Goal: Task Accomplishment & Management: Complete application form

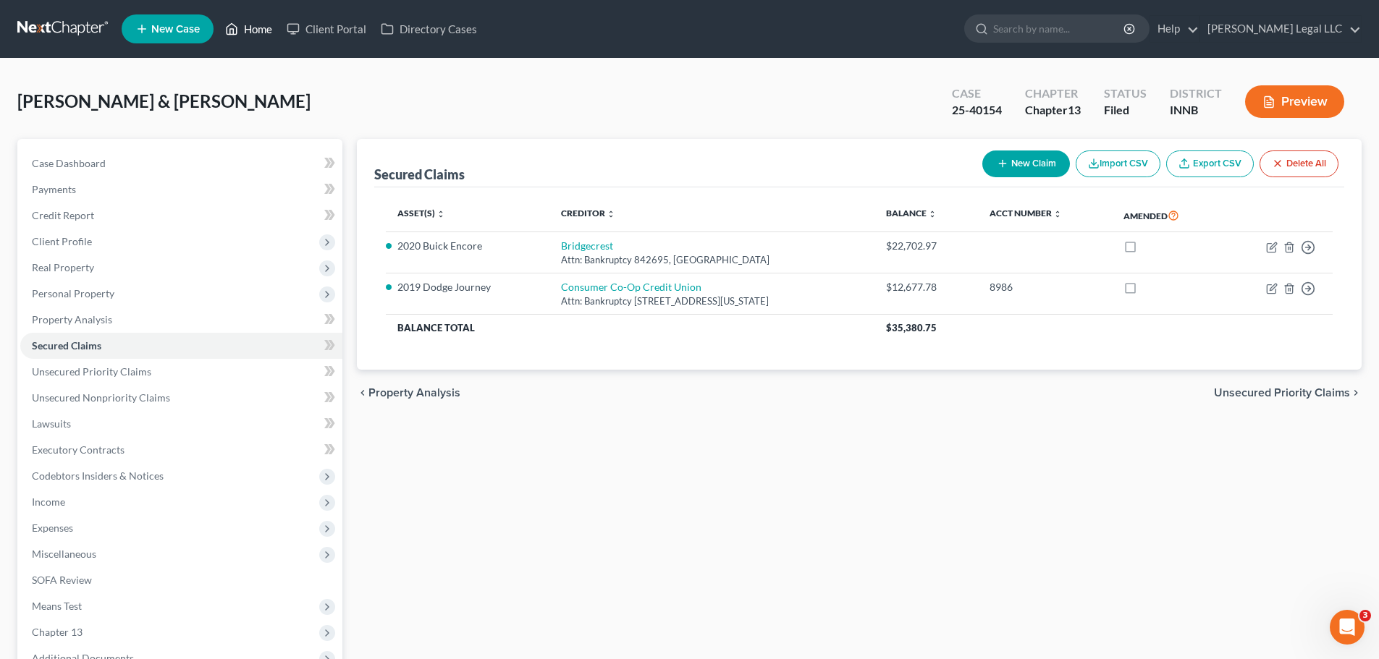
click at [240, 26] on link "Home" at bounding box center [249, 29] width 62 height 26
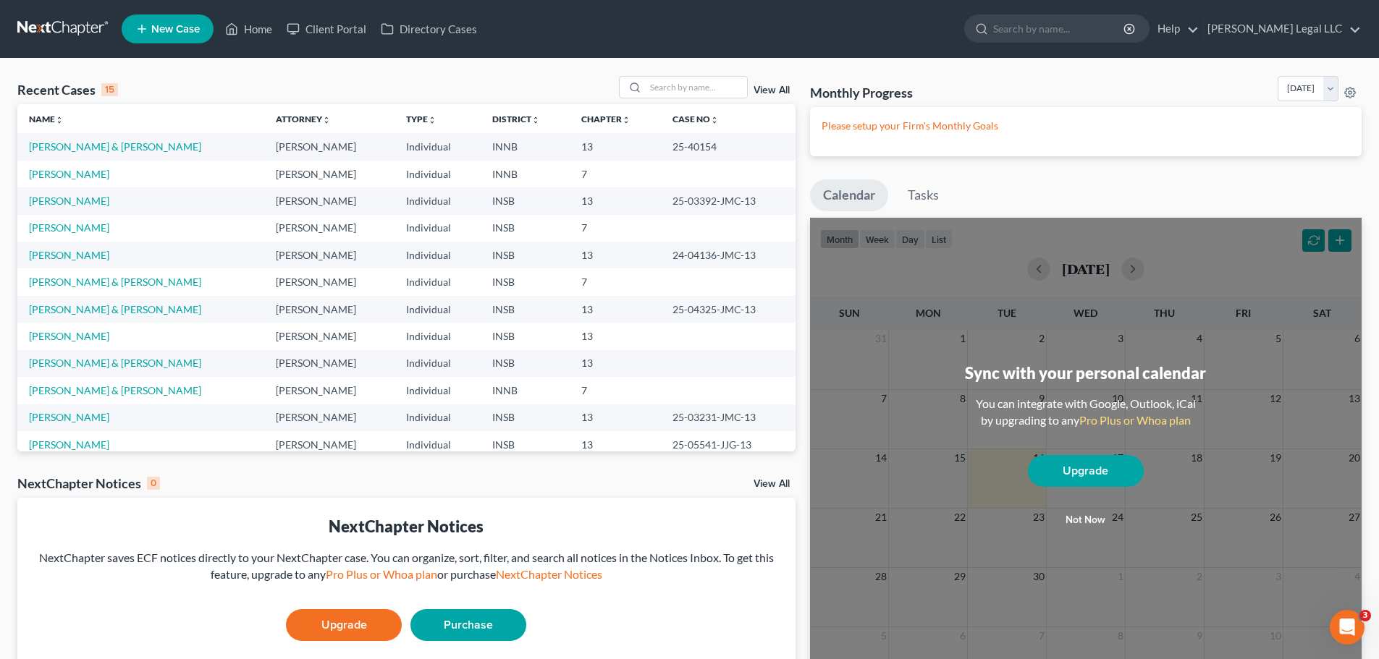
click at [164, 29] on span "New Case" at bounding box center [175, 29] width 48 height 11
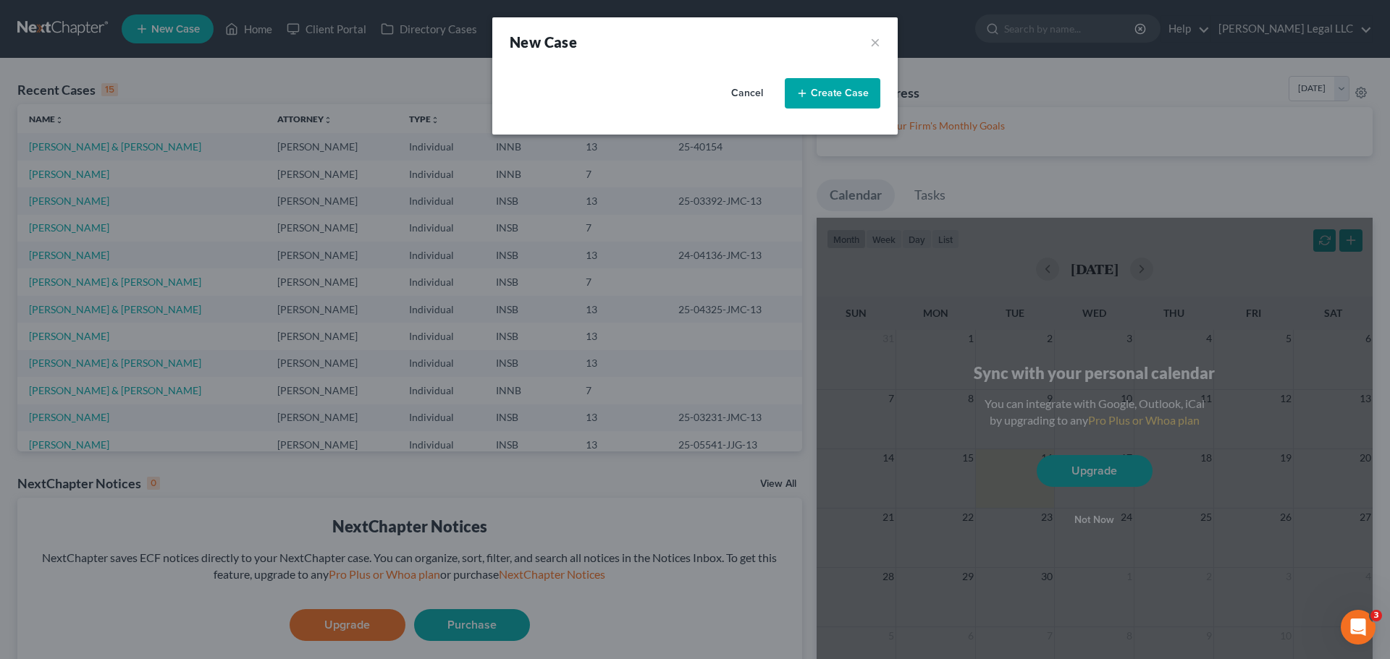
select select "28"
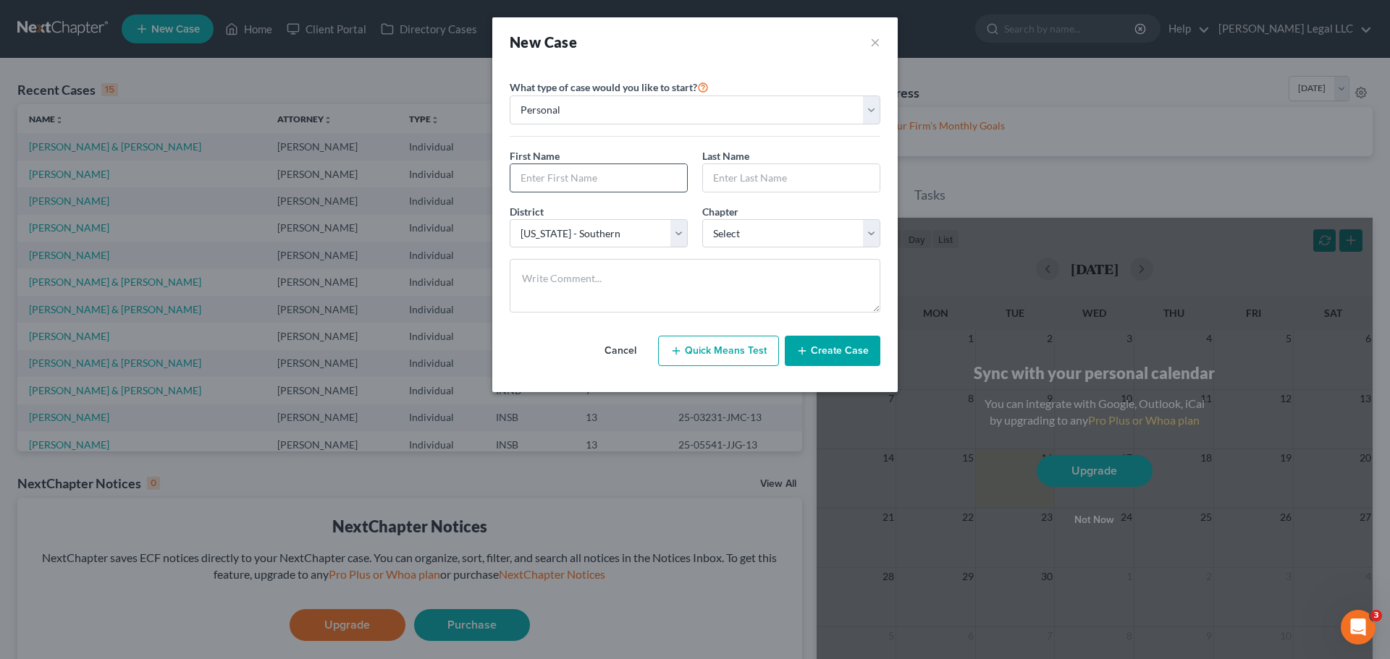
click at [612, 177] on input "text" at bounding box center [598, 178] width 177 height 28
type input "[PERSON_NAME]"
type input "Mackay"
drag, startPoint x: 745, startPoint y: 228, endPoint x: 736, endPoint y: 237, distance: 13.3
click at [745, 228] on select "Select 7 11 12 13" at bounding box center [791, 233] width 178 height 29
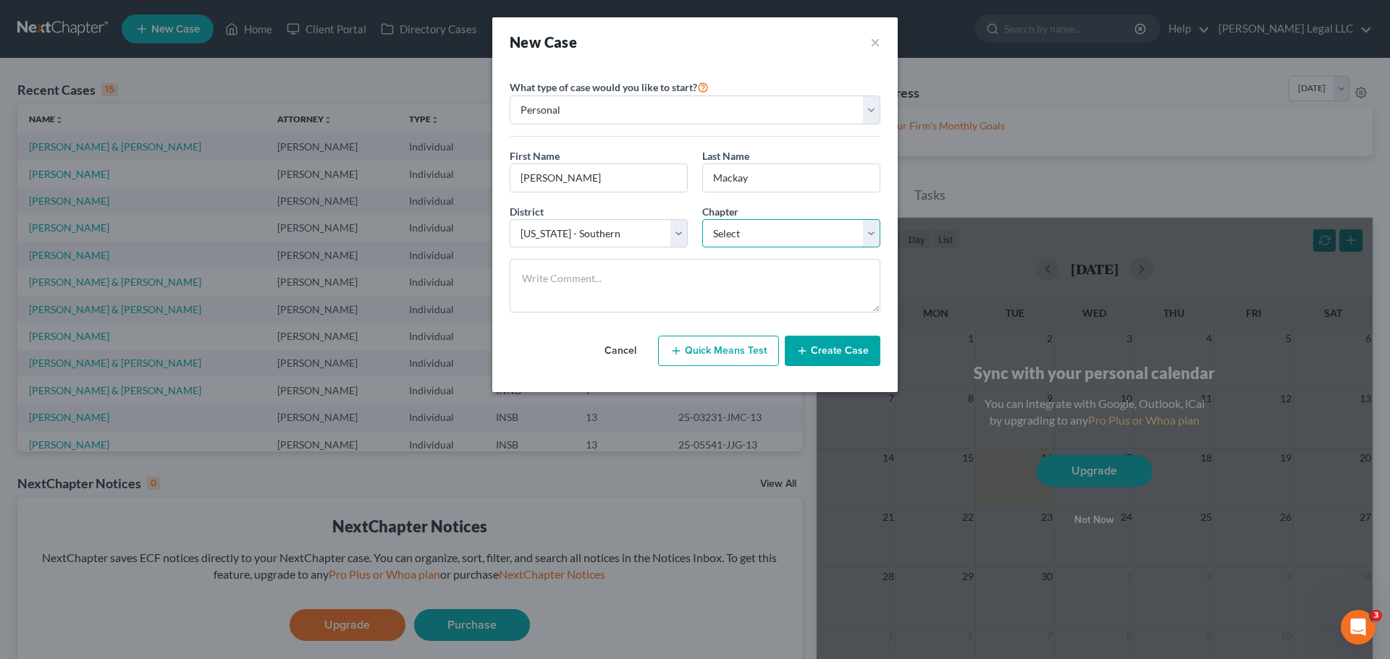
select select "3"
click at [702, 219] on select "Select 7 11 12 13" at bounding box center [791, 233] width 178 height 29
click at [825, 352] on button "Create Case" at bounding box center [833, 351] width 96 height 30
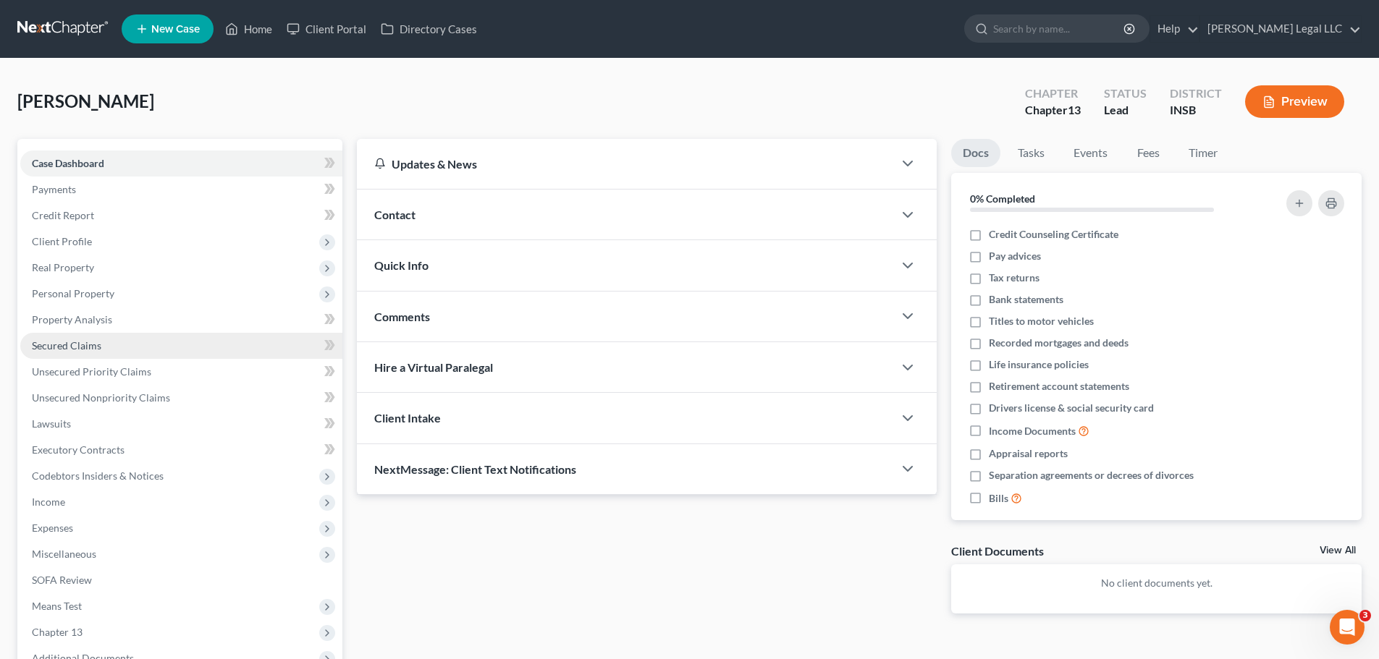
drag, startPoint x: 69, startPoint y: 269, endPoint x: 87, endPoint y: 339, distance: 72.5
click at [69, 269] on span "Real Property" at bounding box center [63, 267] width 62 height 12
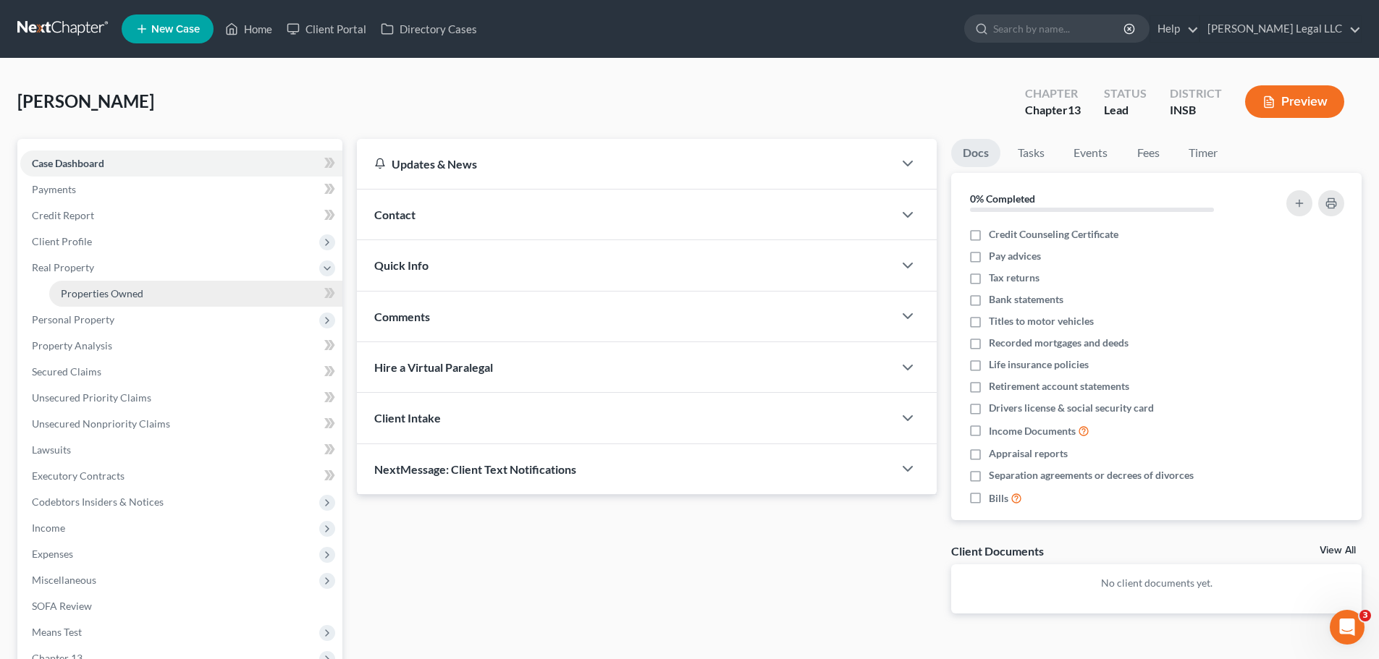
click at [96, 291] on span "Properties Owned" at bounding box center [102, 293] width 83 height 12
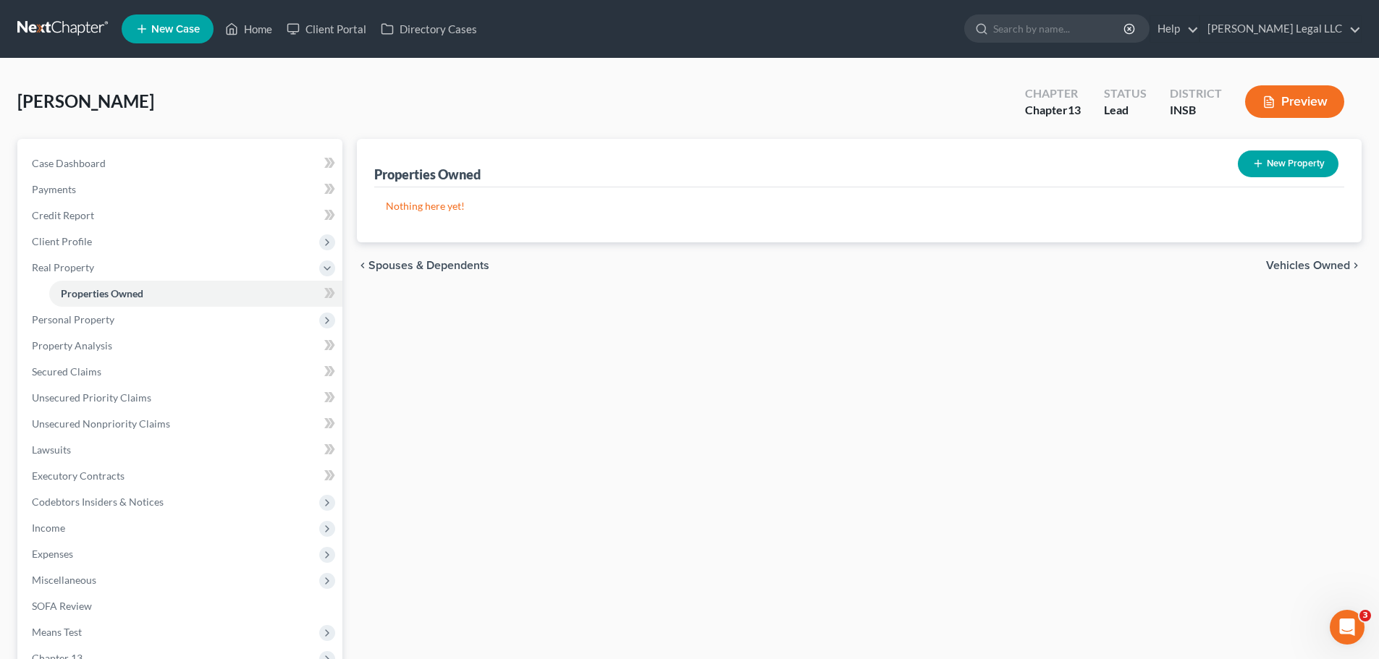
click at [1282, 161] on button "New Property" at bounding box center [1288, 164] width 101 height 27
select select "0"
click at [1283, 161] on button "New Property" at bounding box center [1288, 164] width 101 height 27
select select "0"
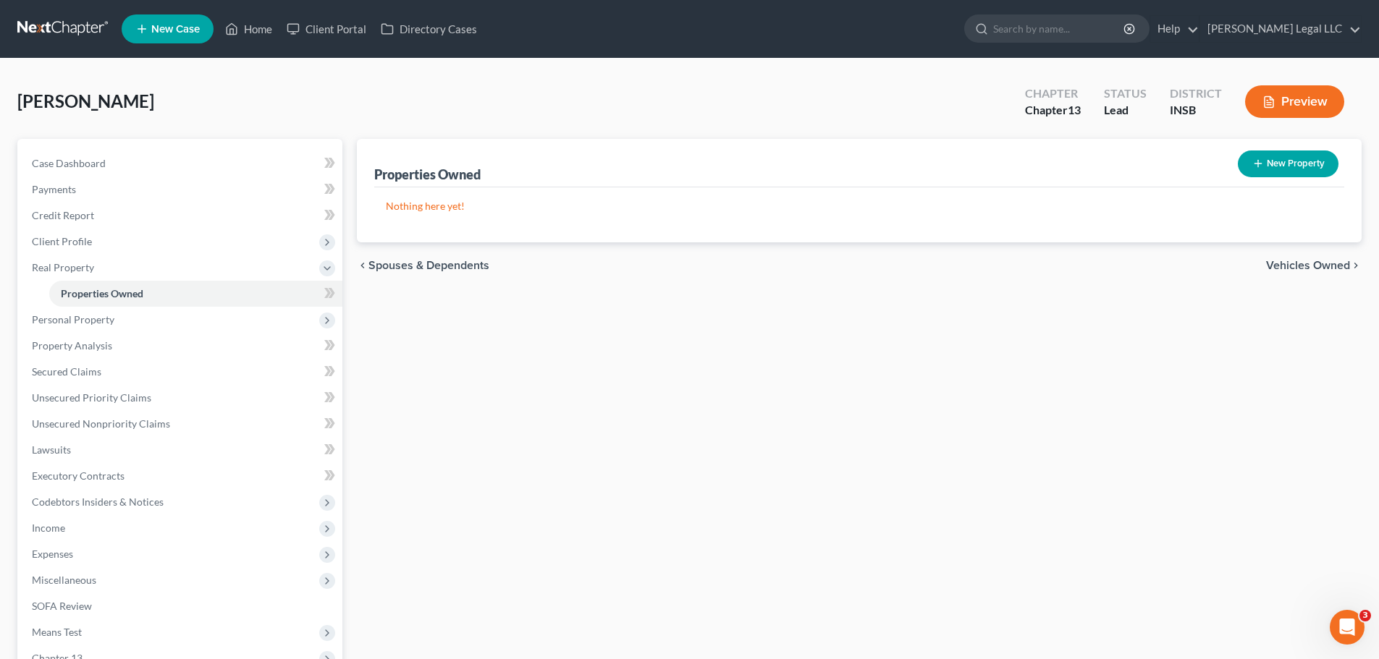
select select "0"
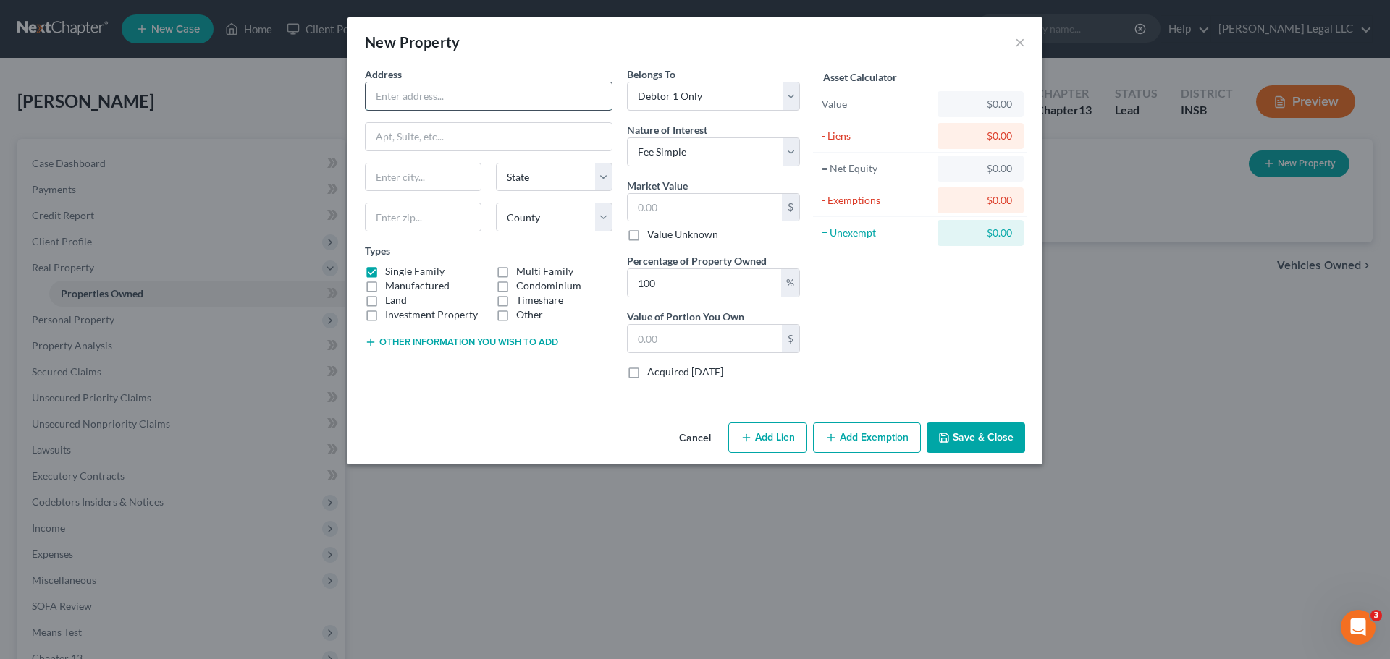
click at [434, 104] on input "text" at bounding box center [488, 97] width 246 height 28
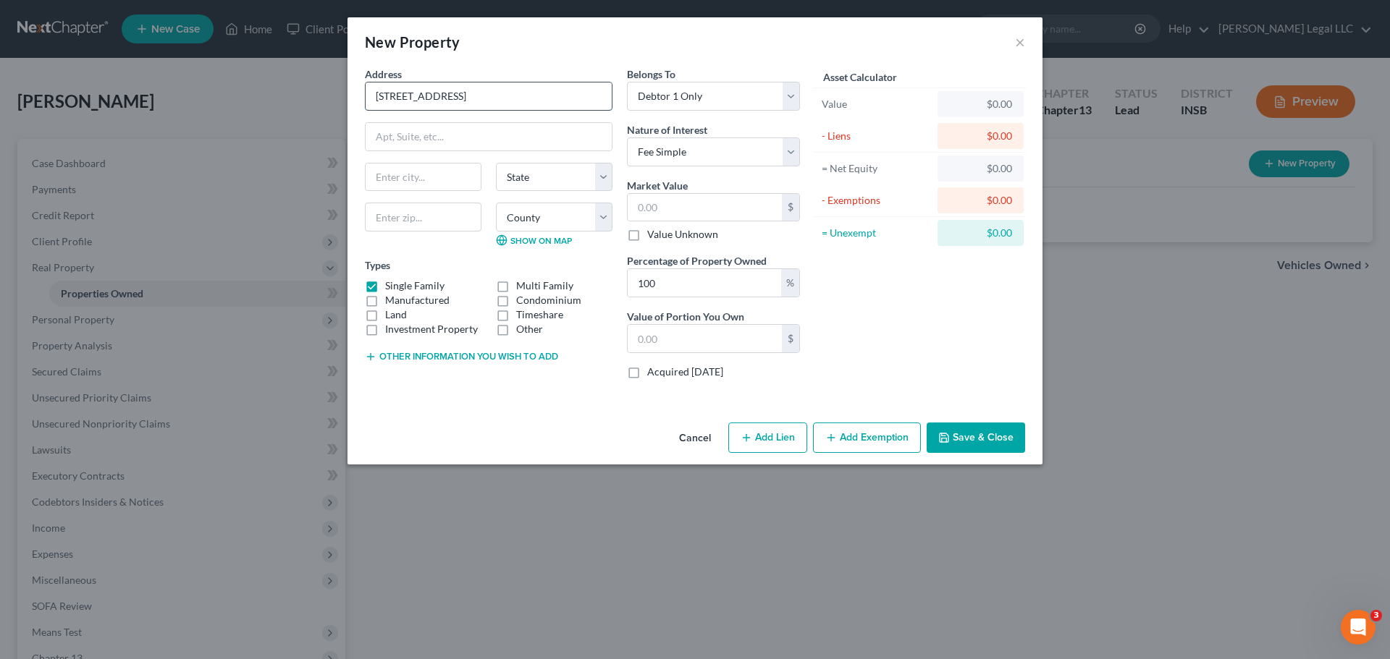
type input "512 Delray St"
click at [428, 230] on input "text" at bounding box center [423, 217] width 117 height 29
drag, startPoint x: 441, startPoint y: 216, endPoint x: 449, endPoint y: 212, distance: 9.1
click at [441, 216] on input "text" at bounding box center [423, 217] width 117 height 29
click at [411, 208] on input "text" at bounding box center [423, 217] width 117 height 29
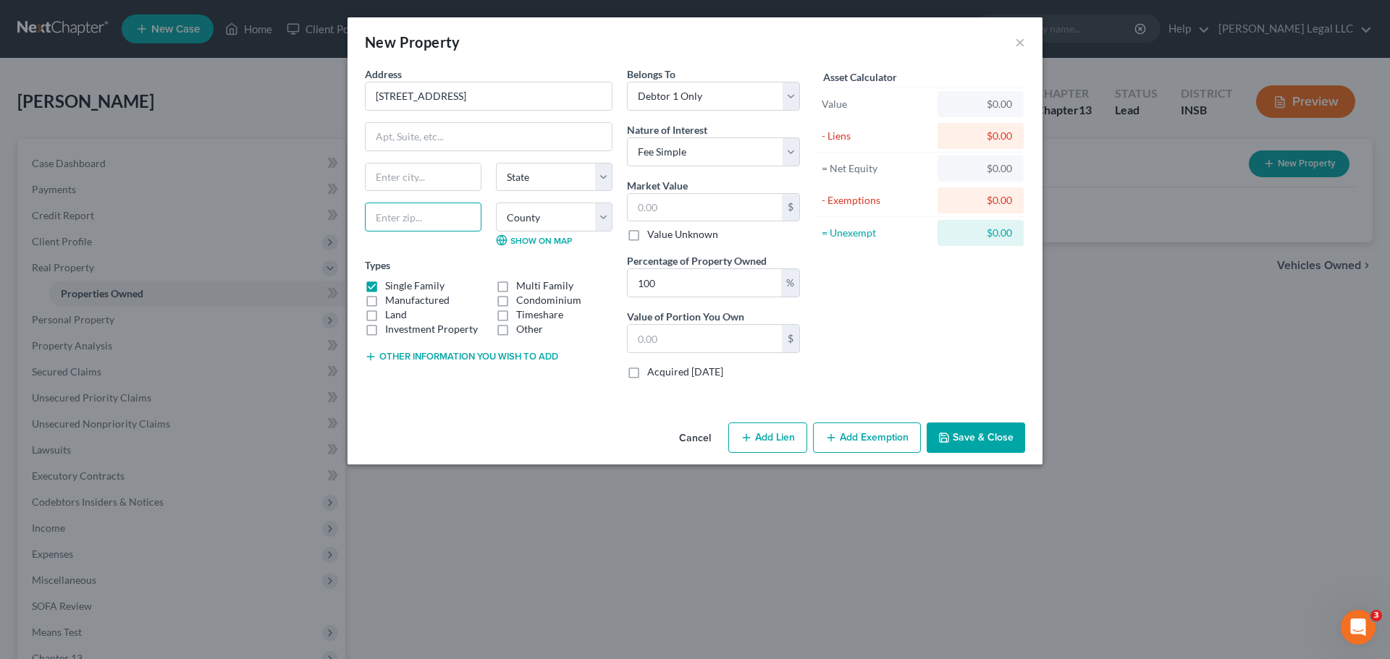
paste input "46901"
type input "46901"
click at [433, 177] on input "text" at bounding box center [422, 178] width 115 height 28
type input "Kokomo"
select select "15"
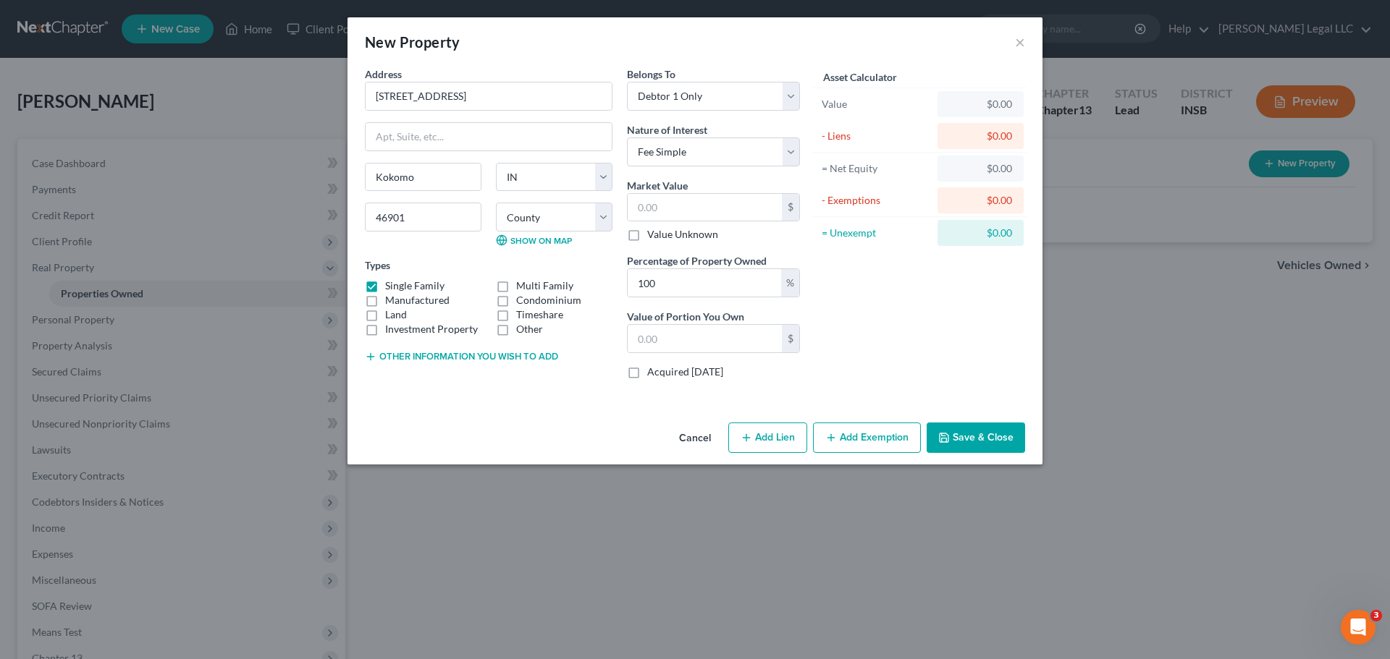
click at [389, 248] on div "Kokomo State AL AK AR AZ CA CO CT DE DC FL GA GU HI ID IL IN IA KS KY LA ME MD …" at bounding box center [489, 211] width 262 height 96
click at [682, 206] on input "text" at bounding box center [704, 208] width 154 height 28
type input "1"
type input "1.00"
type input "15"
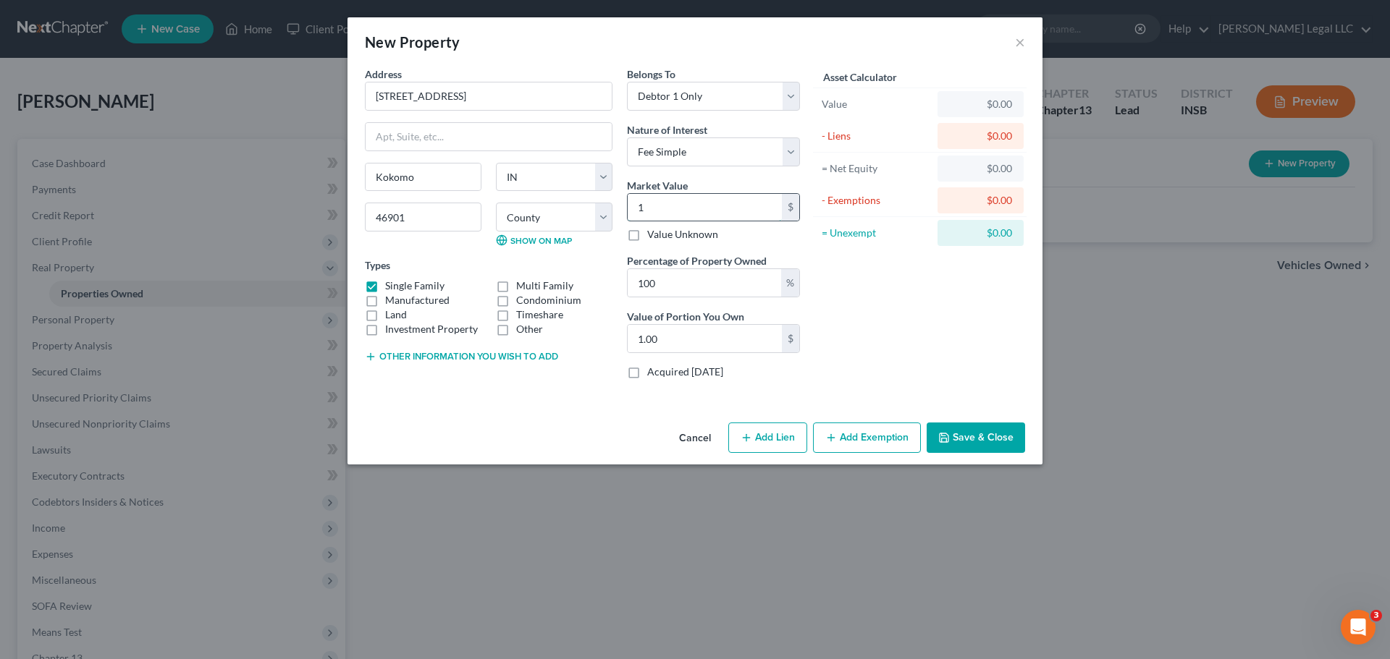
type input "15.00"
type input "150"
type input "150.00"
type input "1500"
type input "1,500.00"
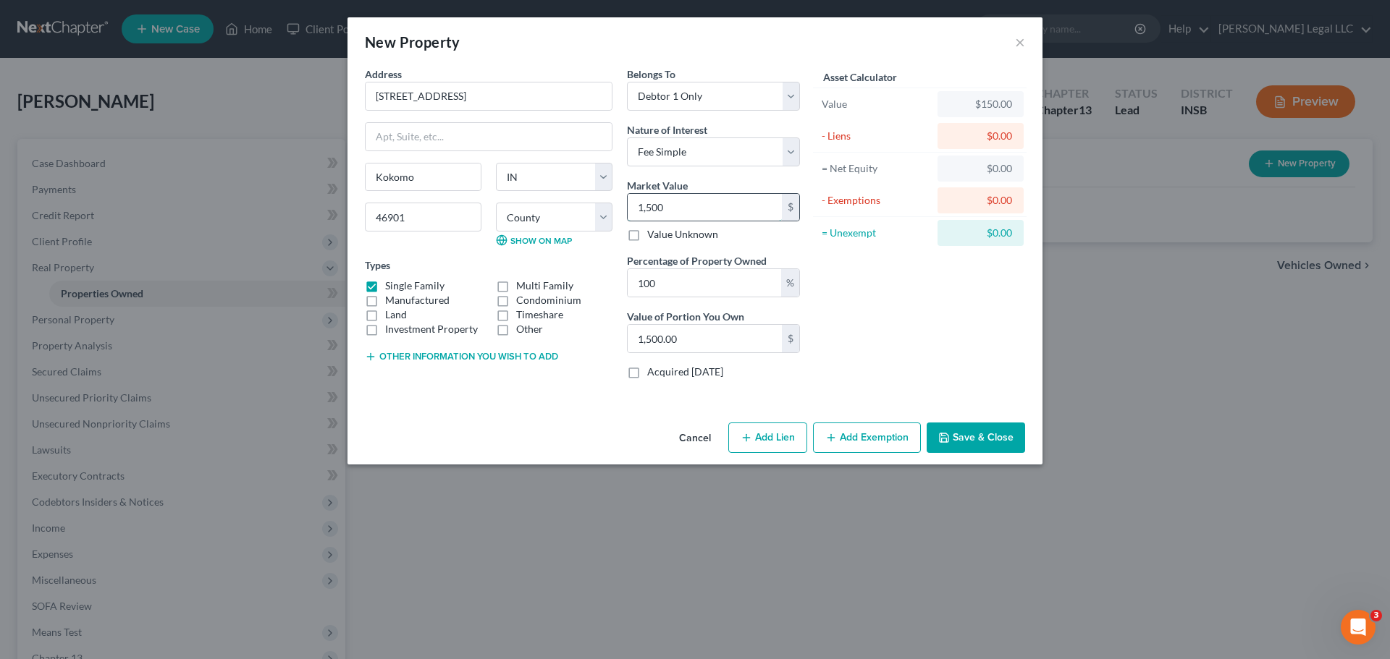
type input "1,5000"
type input "15,000.00"
type input "15,0000"
type input "150,000.00"
type input "150,000"
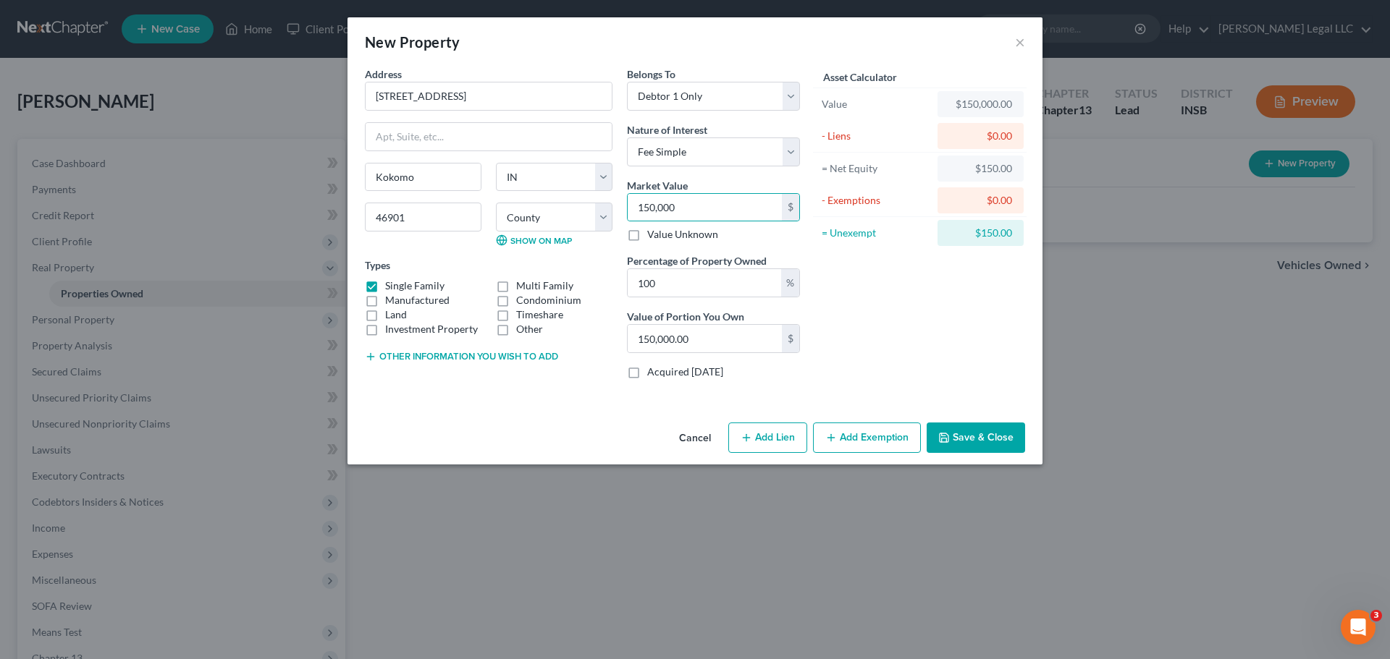
click at [770, 436] on button "Add Lien" at bounding box center [767, 438] width 79 height 30
select select "0"
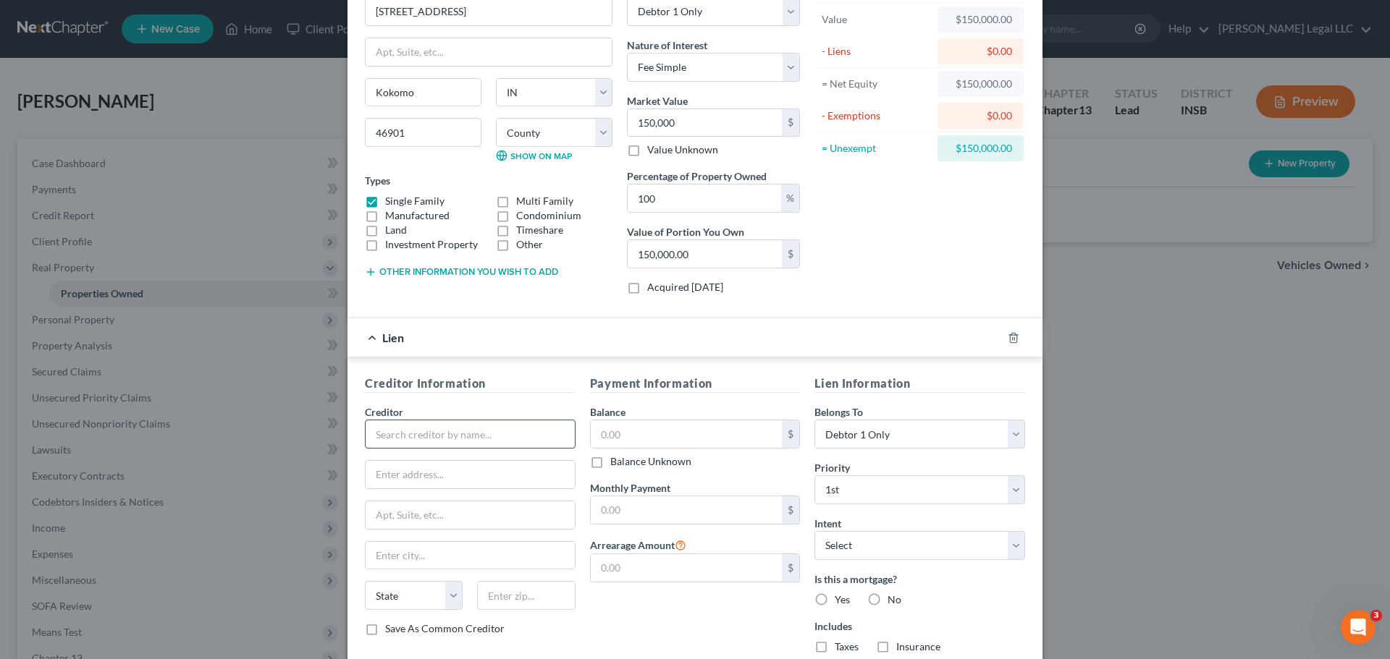
scroll to position [182, 0]
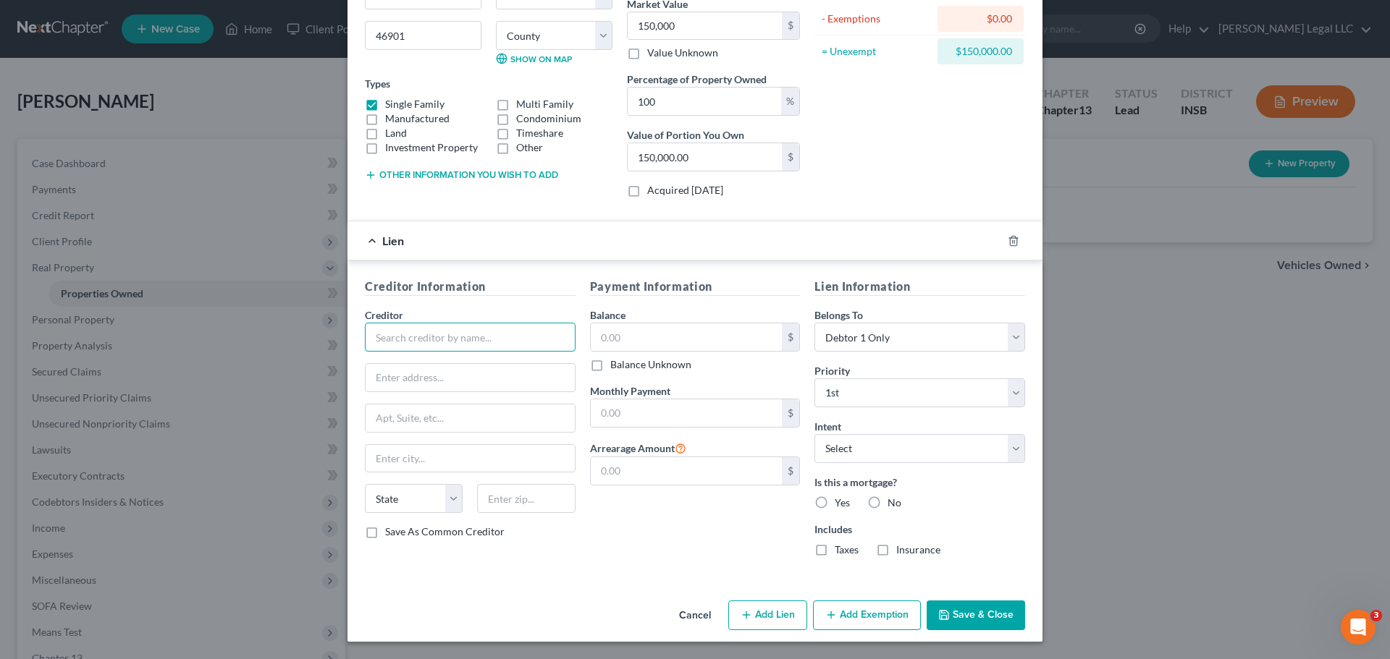
click at [405, 323] on input "text" at bounding box center [470, 337] width 211 height 29
click at [373, 338] on input "text" at bounding box center [470, 337] width 211 height 29
click at [442, 335] on input "text" at bounding box center [470, 337] width 211 height 29
type input "Amerisave"
click at [724, 329] on input "text" at bounding box center [687, 338] width 192 height 28
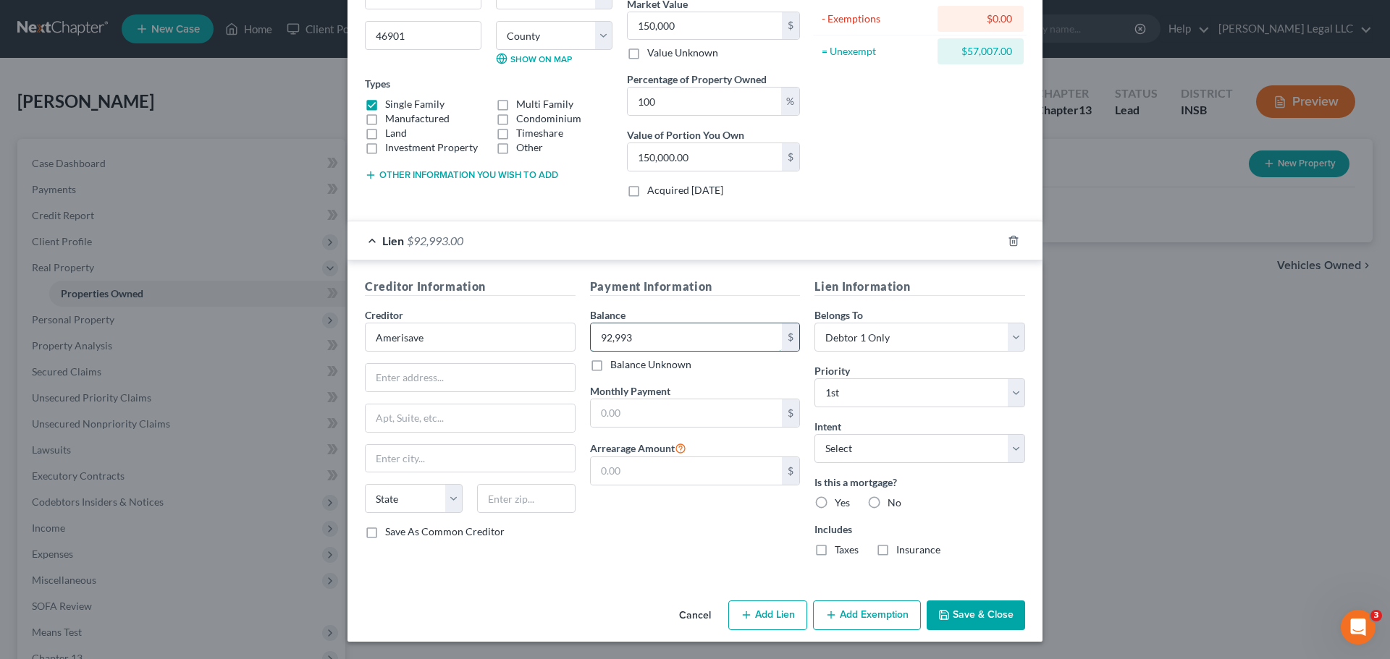
click at [707, 345] on input "92,993" at bounding box center [687, 338] width 192 height 28
type input "92,993"
click at [848, 432] on div "Intent Select Surrender Redeem Reaffirm Avoid Other" at bounding box center [919, 441] width 211 height 44
click at [852, 450] on select "Select Surrender Redeem Reaffirm Avoid Other" at bounding box center [919, 448] width 211 height 29
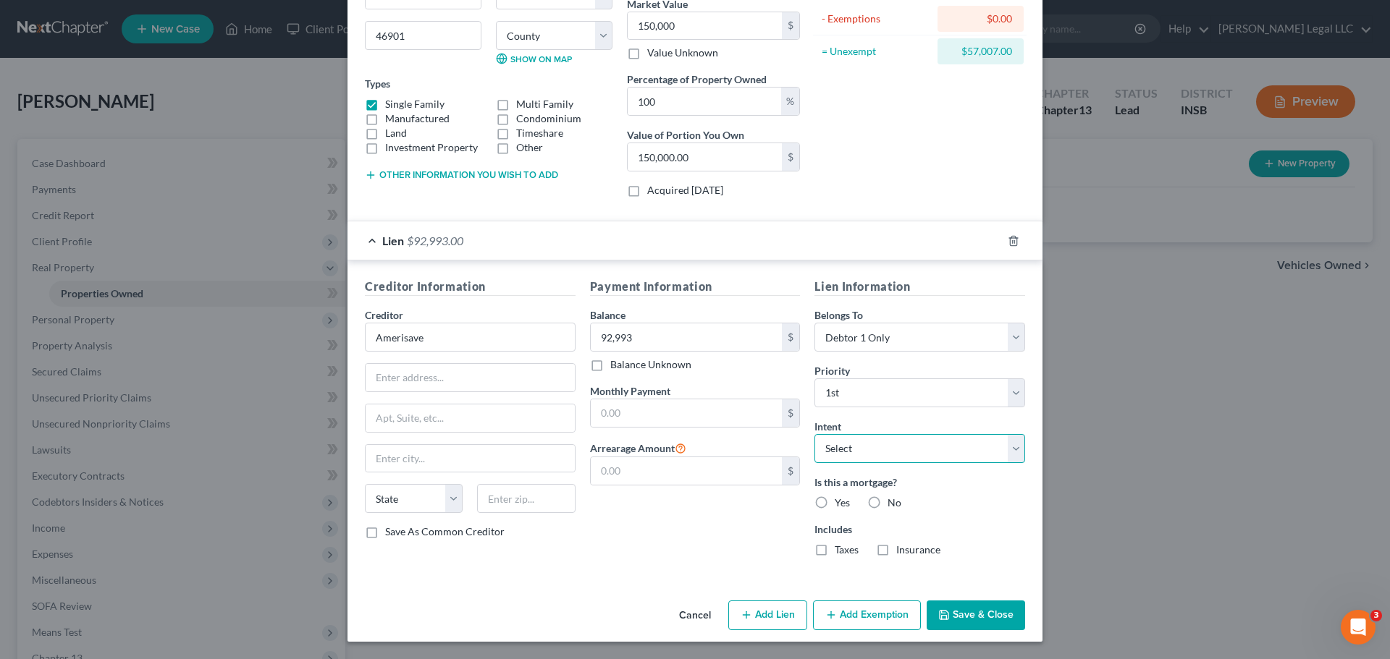
select select "2"
click at [814, 434] on select "Select Surrender Redeem Reaffirm Avoid Other" at bounding box center [919, 448] width 211 height 29
click at [834, 501] on label "Yes" at bounding box center [841, 503] width 15 height 14
click at [840, 501] on input "Yes" at bounding box center [844, 500] width 9 height 9
radio input "true"
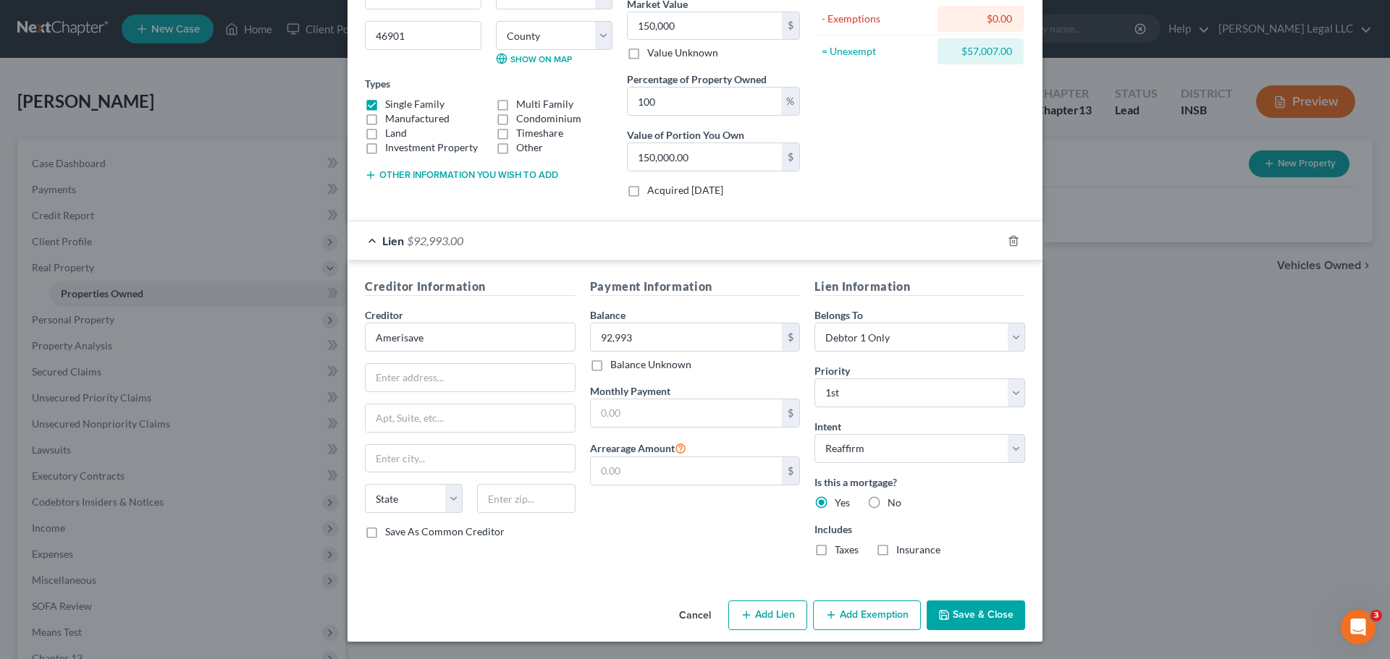
click at [834, 552] on label "Taxes" at bounding box center [846, 550] width 24 height 14
click at [840, 552] on input "Taxes" at bounding box center [844, 547] width 9 height 9
checkbox input "true"
click at [867, 552] on div "Includes Taxes Insurance" at bounding box center [919, 539] width 211 height 35
drag, startPoint x: 880, startPoint y: 552, endPoint x: 873, endPoint y: 553, distance: 7.4
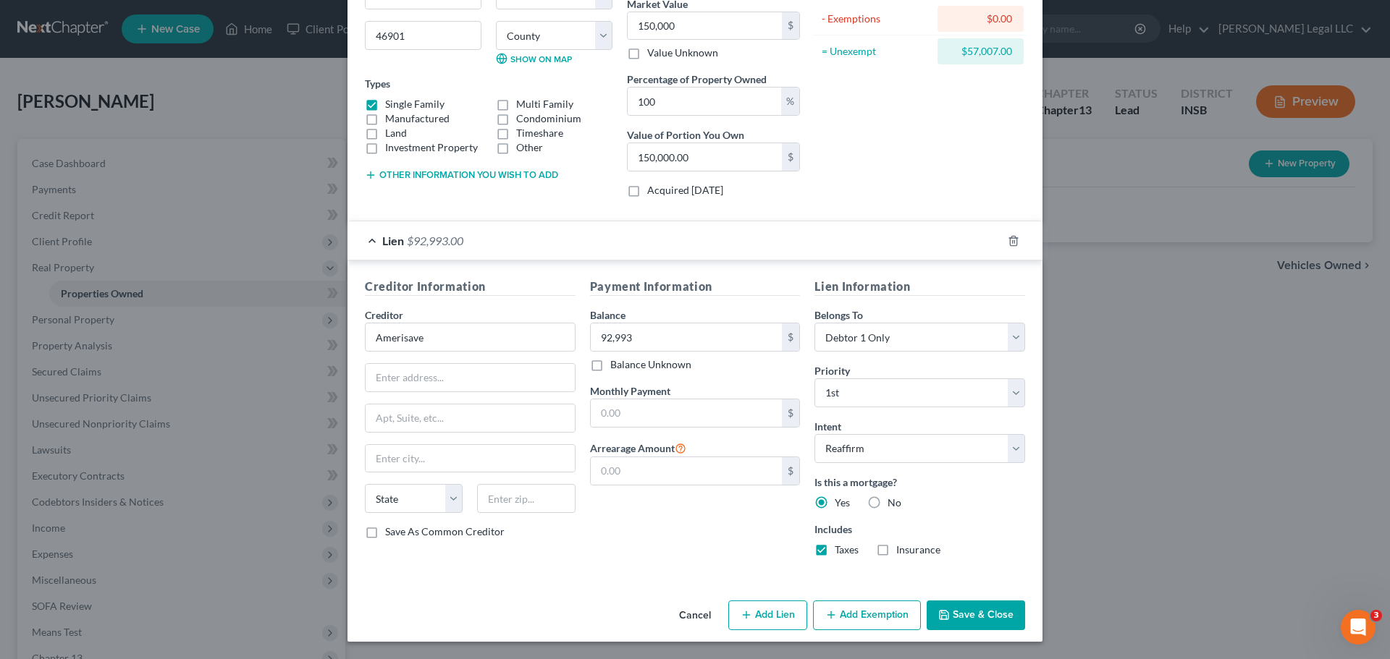
click at [896, 552] on label "Insurance" at bounding box center [918, 550] width 44 height 14
click at [902, 552] on input "Insurance" at bounding box center [906, 547] width 9 height 9
checkbox input "true"
click at [751, 609] on button "Add Lien" at bounding box center [767, 616] width 79 height 30
select select "0"
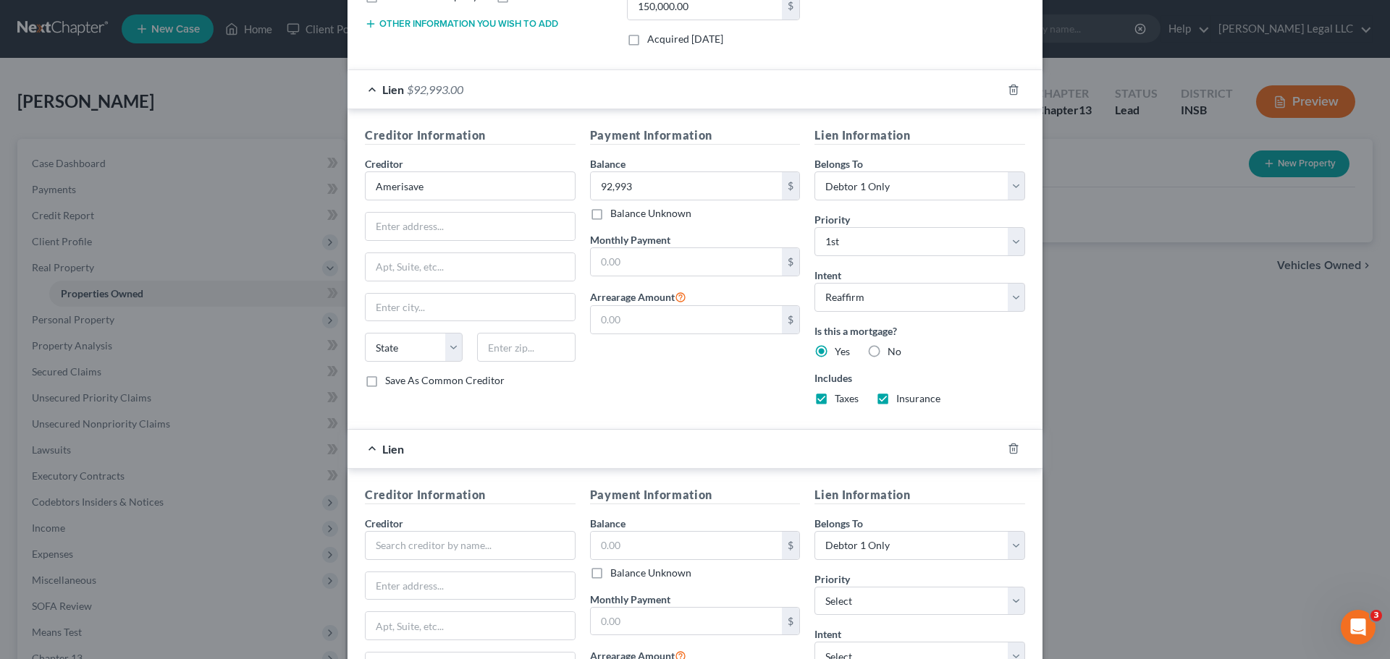
scroll to position [541, 0]
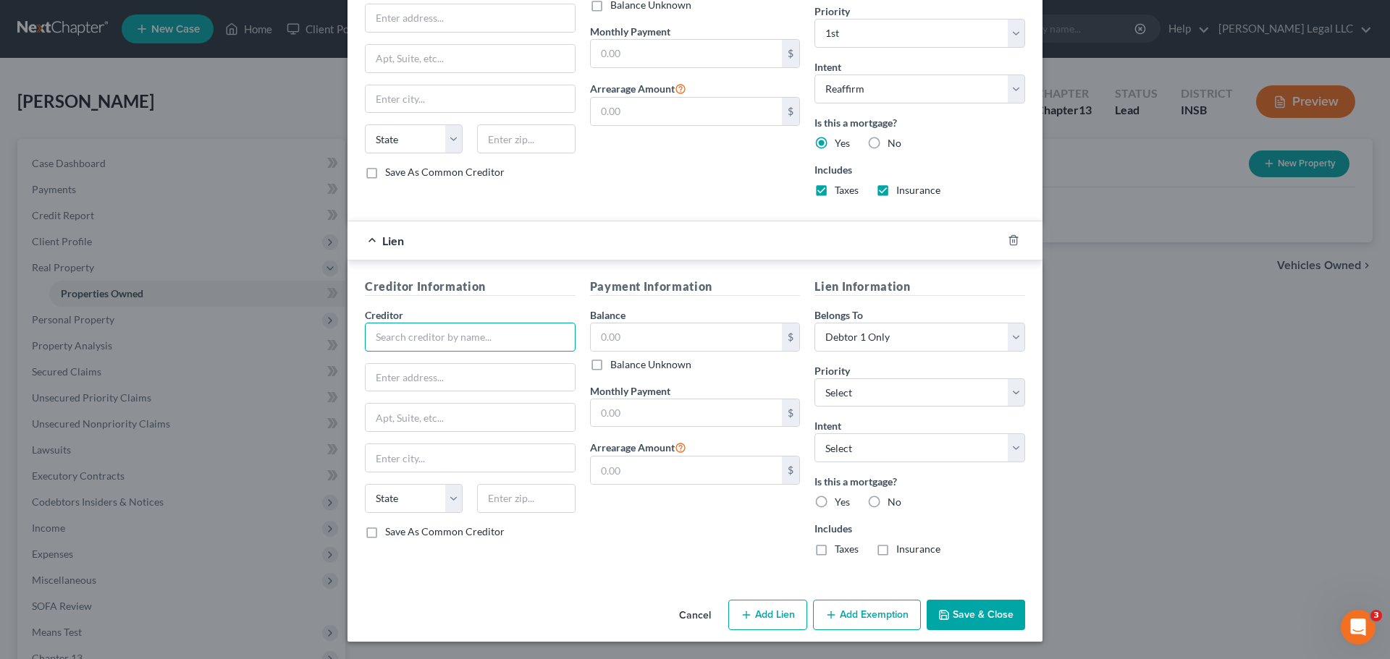
click at [439, 347] on input "text" at bounding box center [470, 337] width 211 height 29
click at [526, 329] on input "text" at bounding box center [470, 337] width 211 height 29
click at [528, 336] on input "text" at bounding box center [470, 337] width 211 height 29
type input "Great Day"
click at [634, 346] on input "text" at bounding box center [687, 338] width 192 height 28
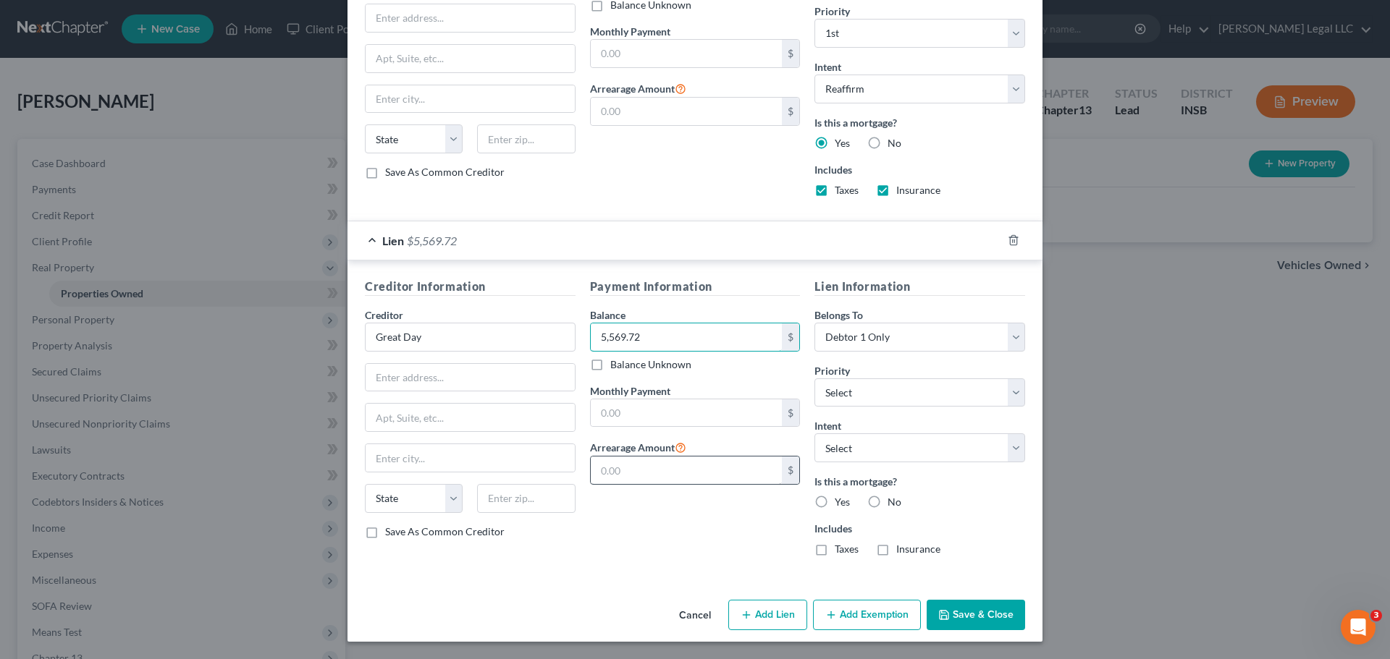
type input "5,569.72"
click at [733, 484] on input "text" at bounding box center [687, 471] width 192 height 28
drag, startPoint x: 573, startPoint y: 554, endPoint x: 712, endPoint y: 473, distance: 160.5
click at [577, 554] on div "Creditor Information Creditor * Great Day State AL AK AR AZ CA CO CT DE DC FL G…" at bounding box center [695, 423] width 675 height 290
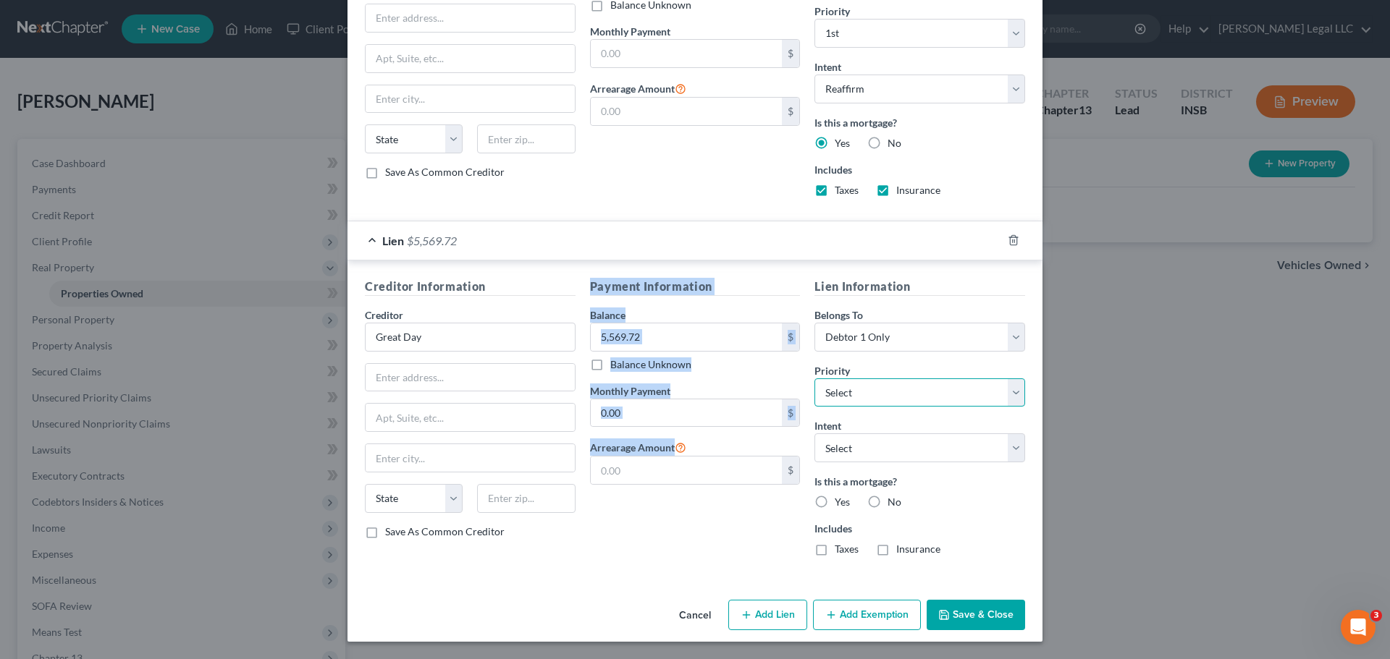
click at [903, 393] on select "Select 2nd 3rd 4th 5th 6th 7th 8th 9th 10th 11th 12th 13th 14th 15th 16th 17th …" at bounding box center [919, 393] width 211 height 29
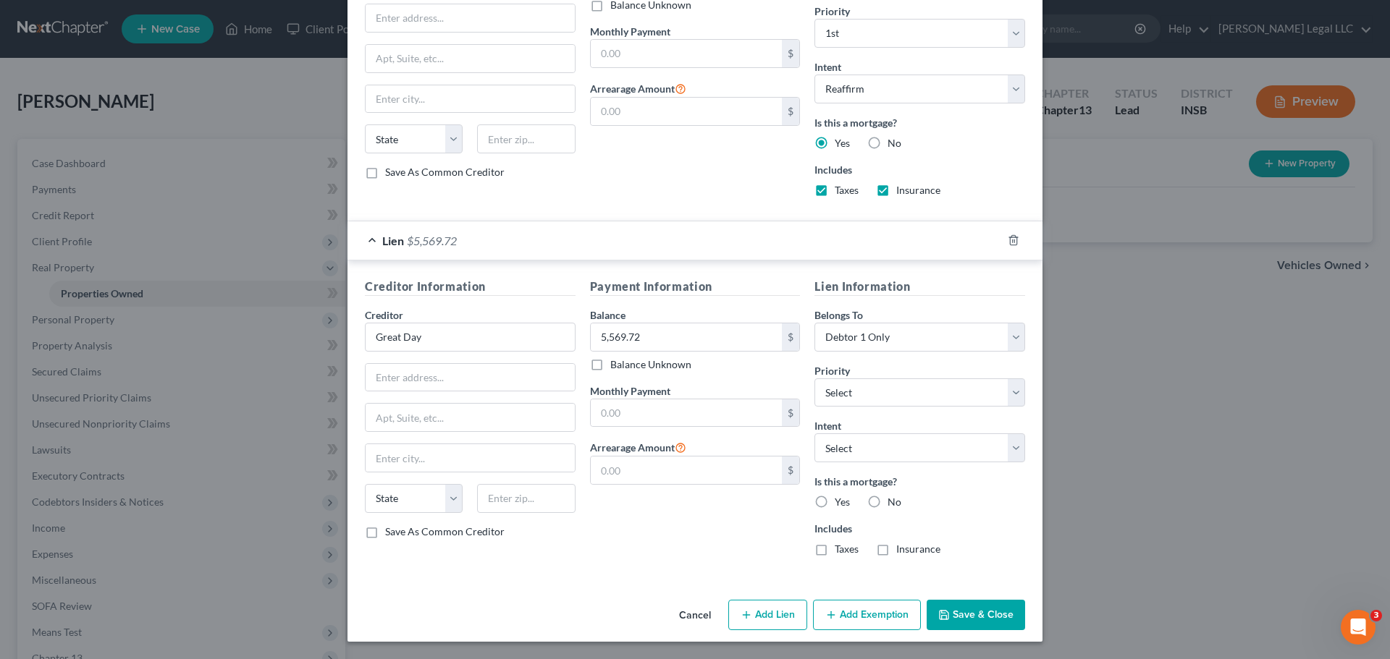
drag, startPoint x: 629, startPoint y: 556, endPoint x: 604, endPoint y: 532, distance: 34.8
click at [629, 556] on div "Payment Information Balance 5,569.72 $ Balance Unknown Balance Undetermined 5,5…" at bounding box center [695, 423] width 225 height 290
click at [869, 398] on select "Select 2nd 3rd 4th 5th 6th 7th 8th 9th 10th 11th 12th 13th 14th 15th 16th 17th …" at bounding box center [919, 393] width 211 height 29
select select "0"
click at [814, 379] on select "Select 2nd 3rd 4th 5th 6th 7th 8th 9th 10th 11th 12th 13th 14th 15th 16th 17th …" at bounding box center [919, 393] width 211 height 29
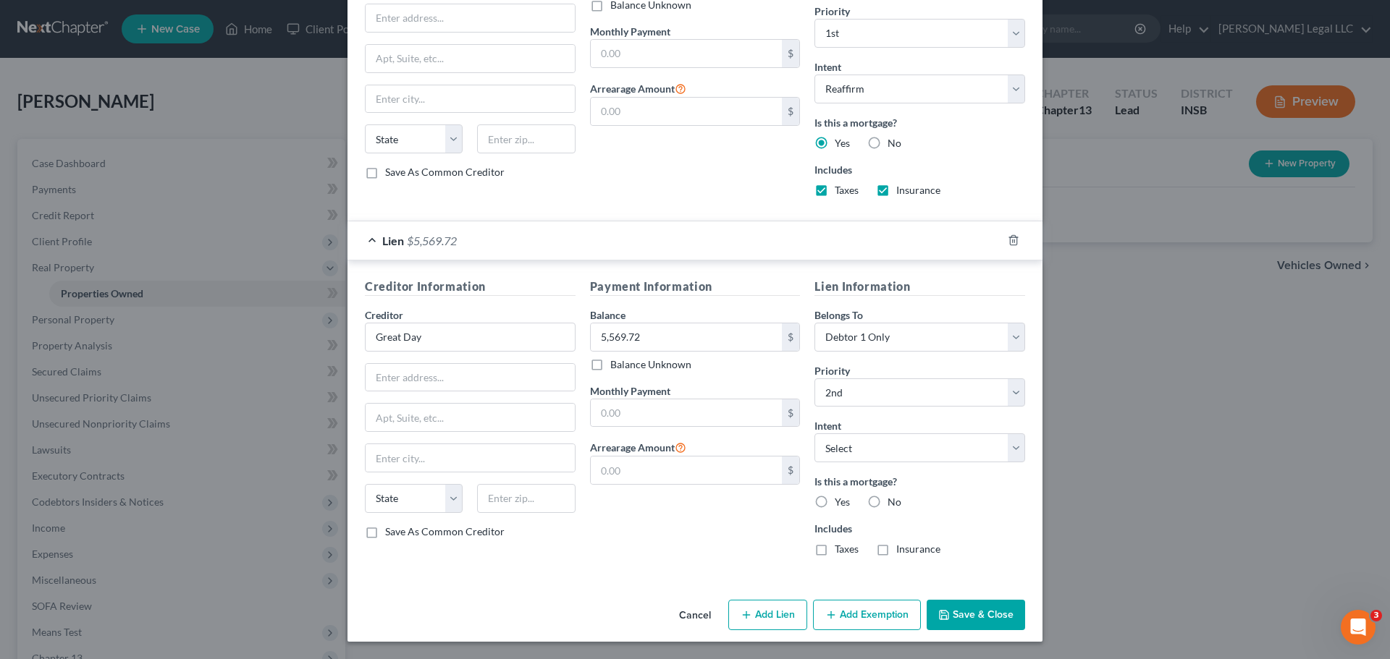
click at [887, 502] on label "No" at bounding box center [894, 502] width 14 height 14
click at [893, 502] on input "No" at bounding box center [897, 499] width 9 height 9
radio input "true"
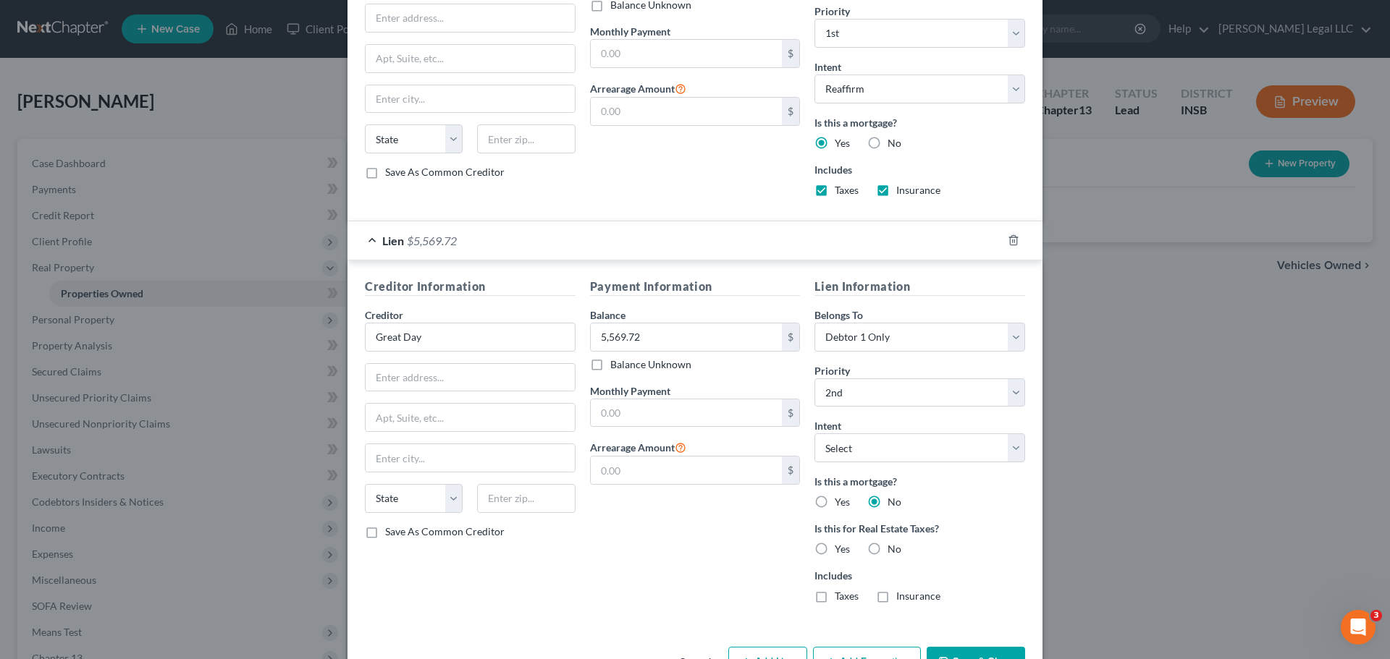
click at [887, 552] on label "No" at bounding box center [894, 549] width 14 height 14
click at [893, 552] on input "No" at bounding box center [897, 546] width 9 height 9
radio input "true"
click at [887, 599] on label "No" at bounding box center [894, 596] width 14 height 14
click at [893, 599] on input "No" at bounding box center [897, 593] width 9 height 9
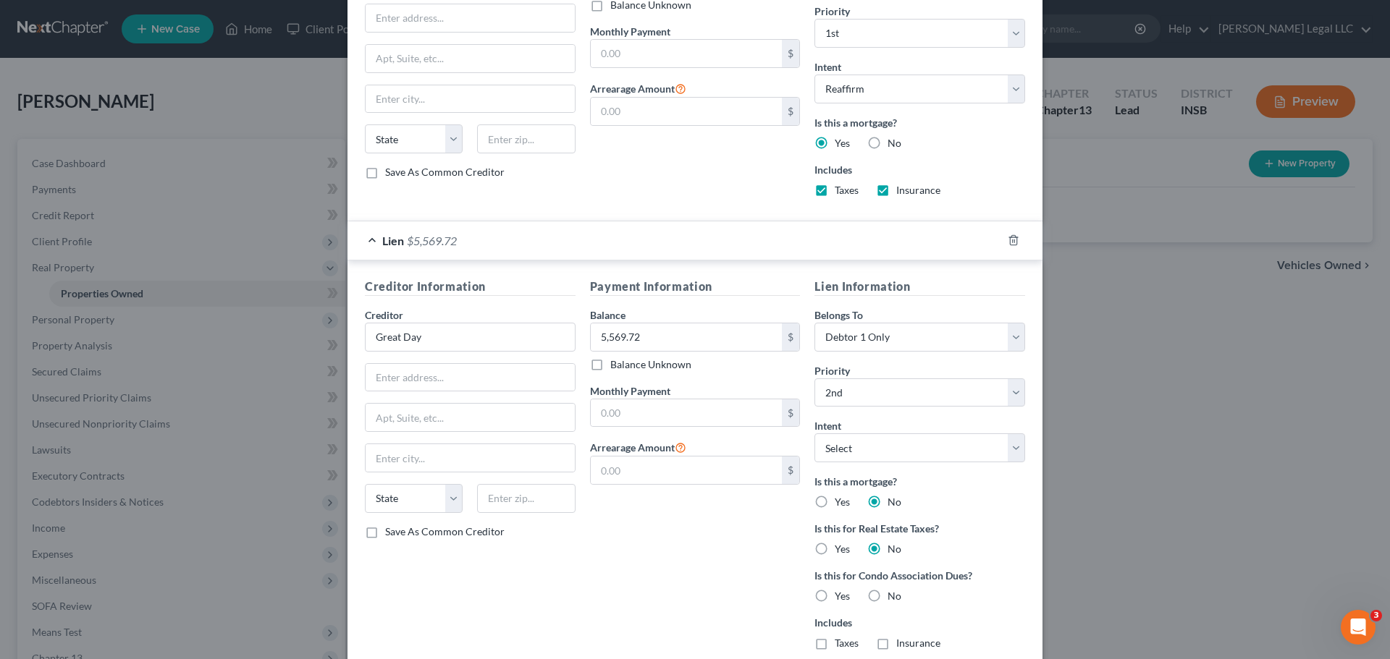
radio input "true"
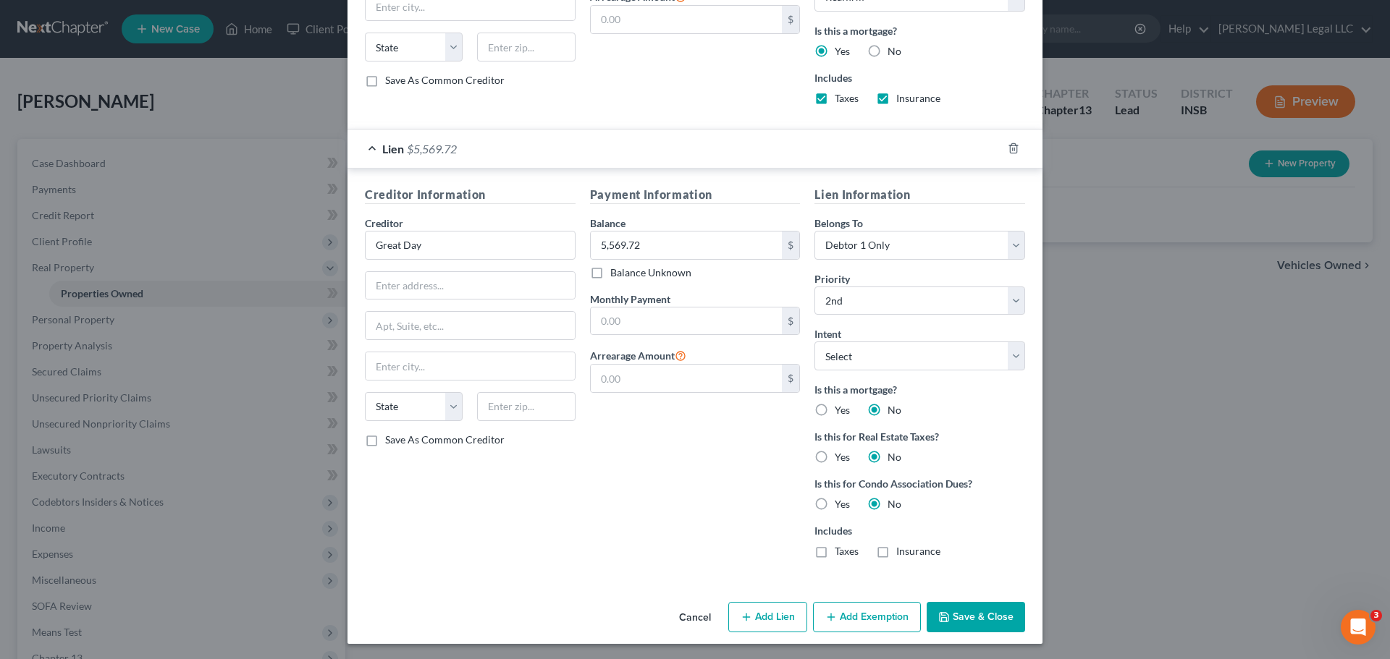
scroll to position [635, 0]
click at [971, 616] on button "Save & Close" at bounding box center [975, 615] width 98 height 30
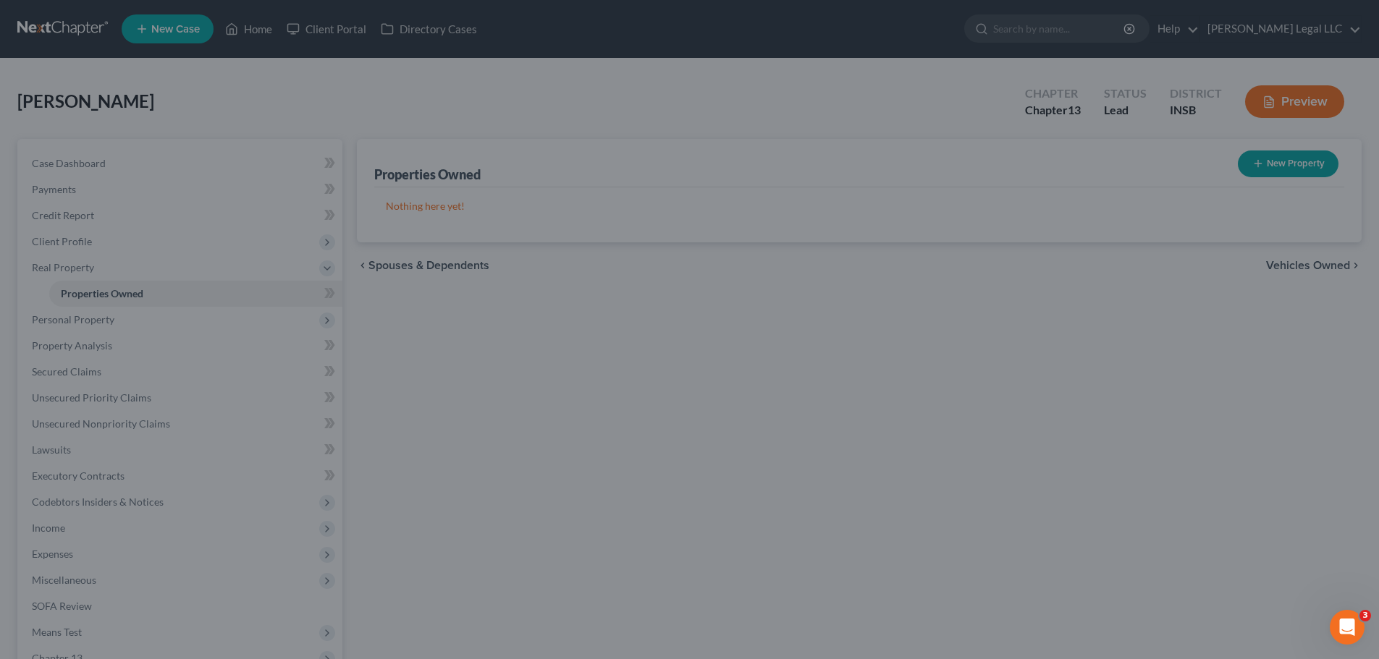
click at [748, 497] on div "Properties Owned New Property Nothing here yet! Property Market Value Liens Exe…" at bounding box center [859, 466] width 1019 height 654
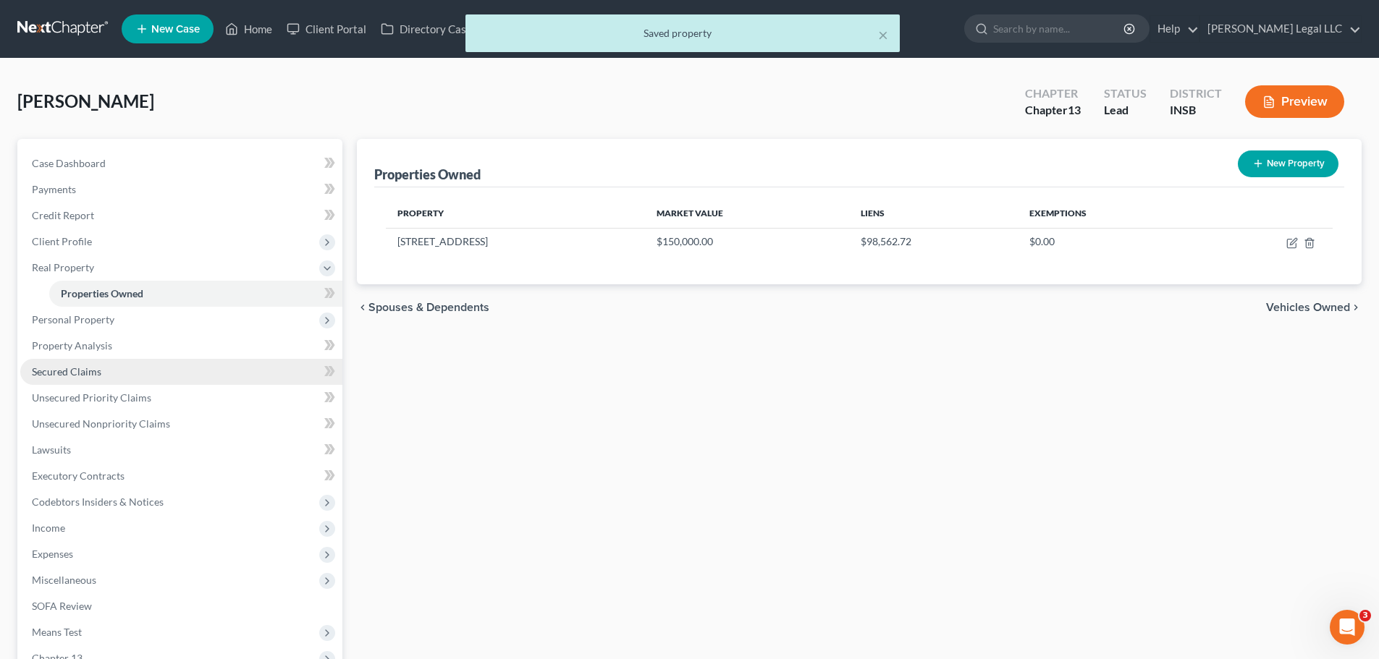
click at [109, 376] on link "Secured Claims" at bounding box center [181, 372] width 322 height 26
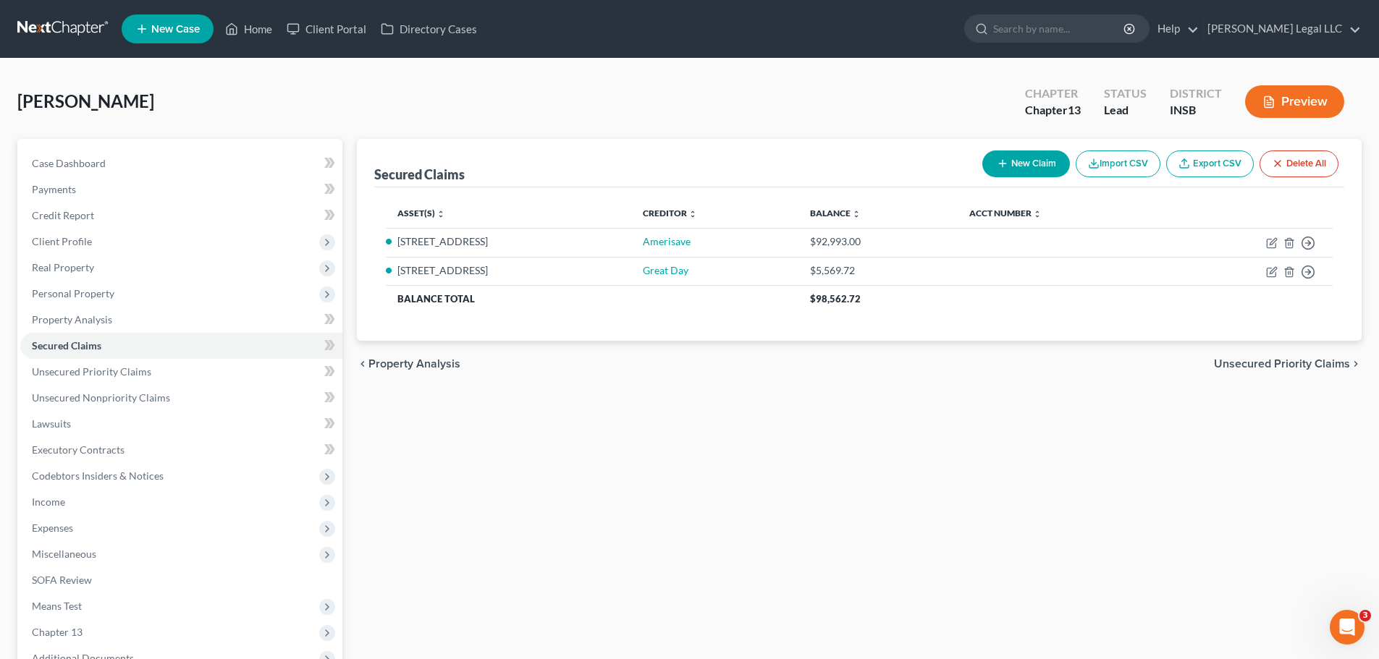
click at [1014, 165] on button "New Claim" at bounding box center [1026, 164] width 88 height 27
select select "0"
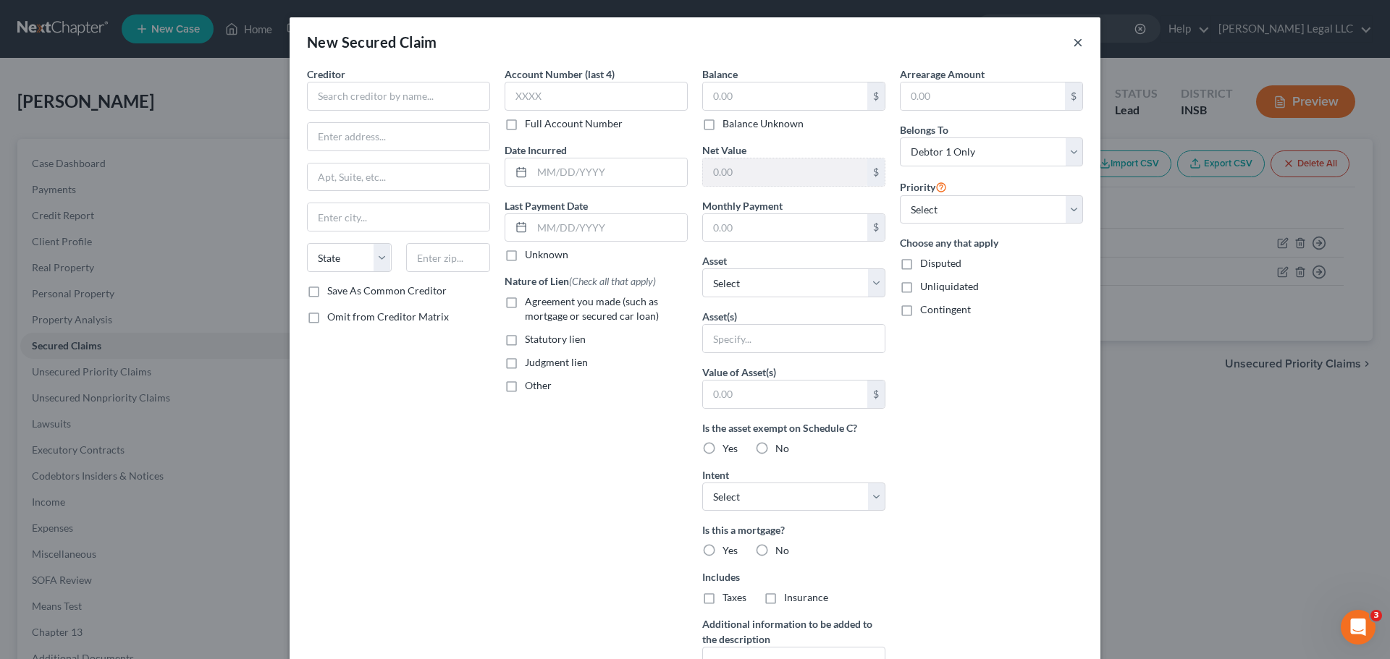
click at [1073, 38] on button "×" at bounding box center [1078, 41] width 10 height 17
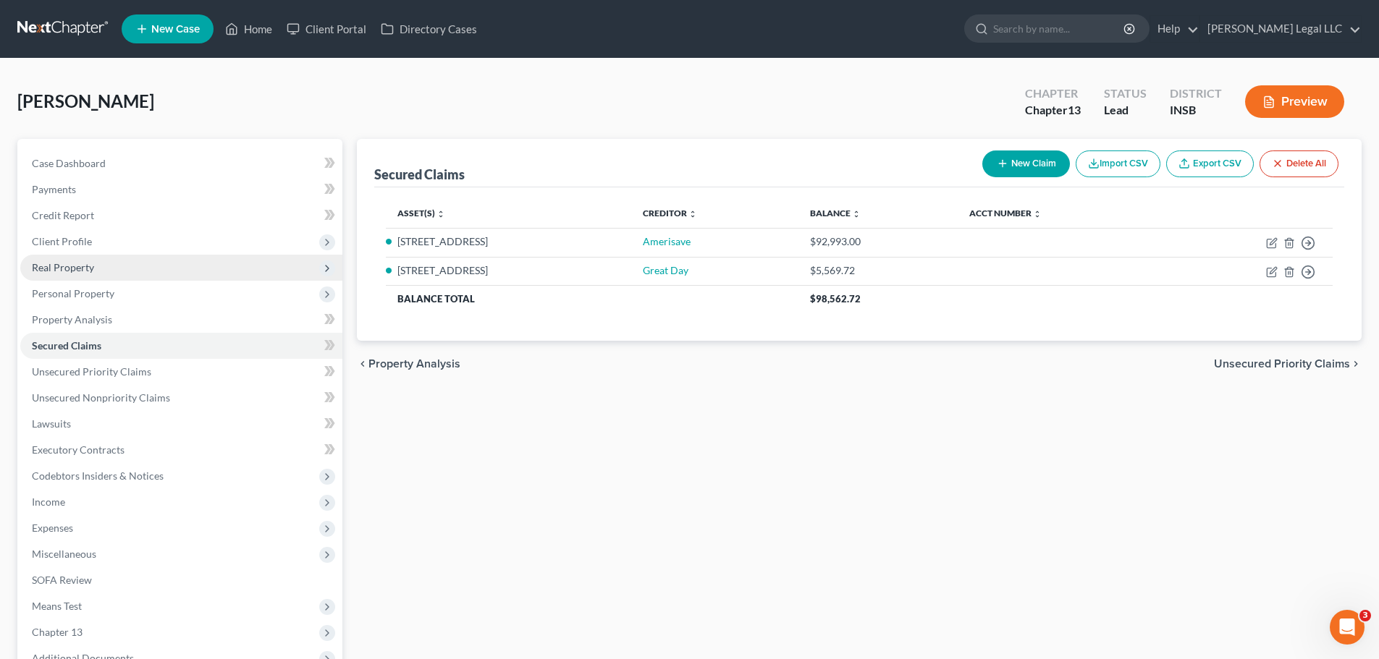
click at [67, 273] on span "Real Property" at bounding box center [63, 267] width 62 height 12
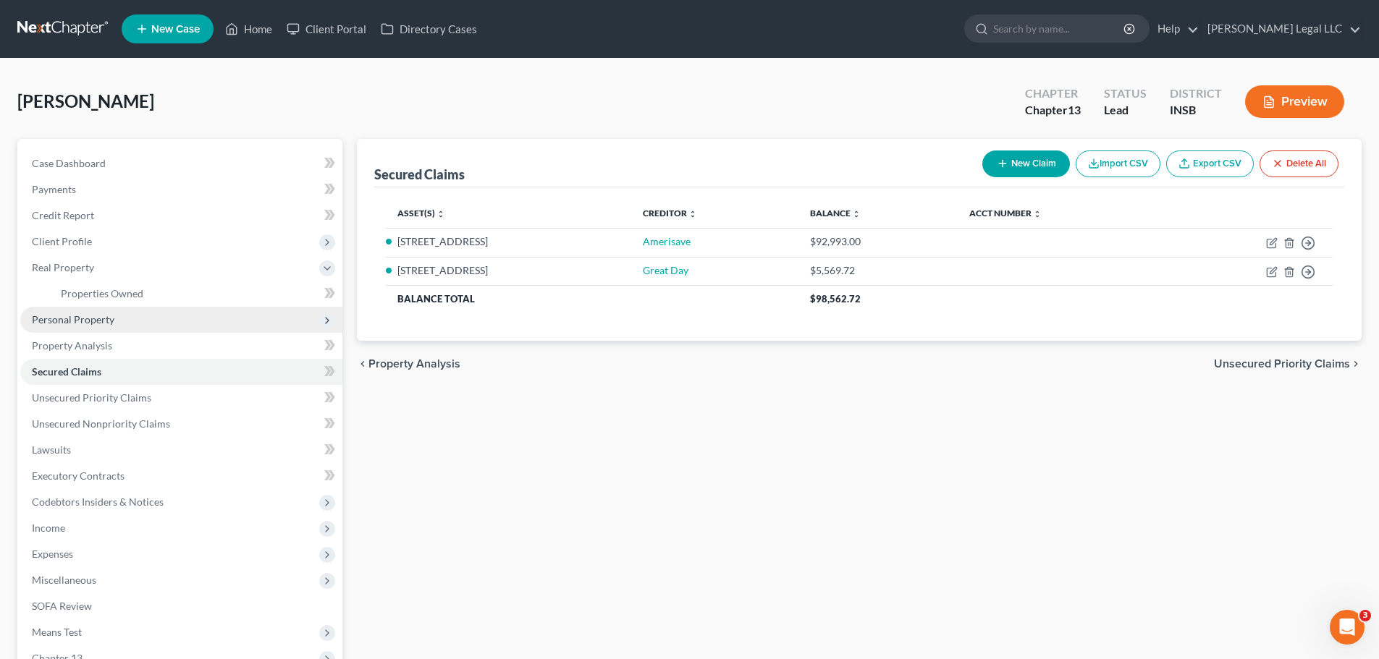
click at [64, 322] on span "Personal Property" at bounding box center [73, 319] width 83 height 12
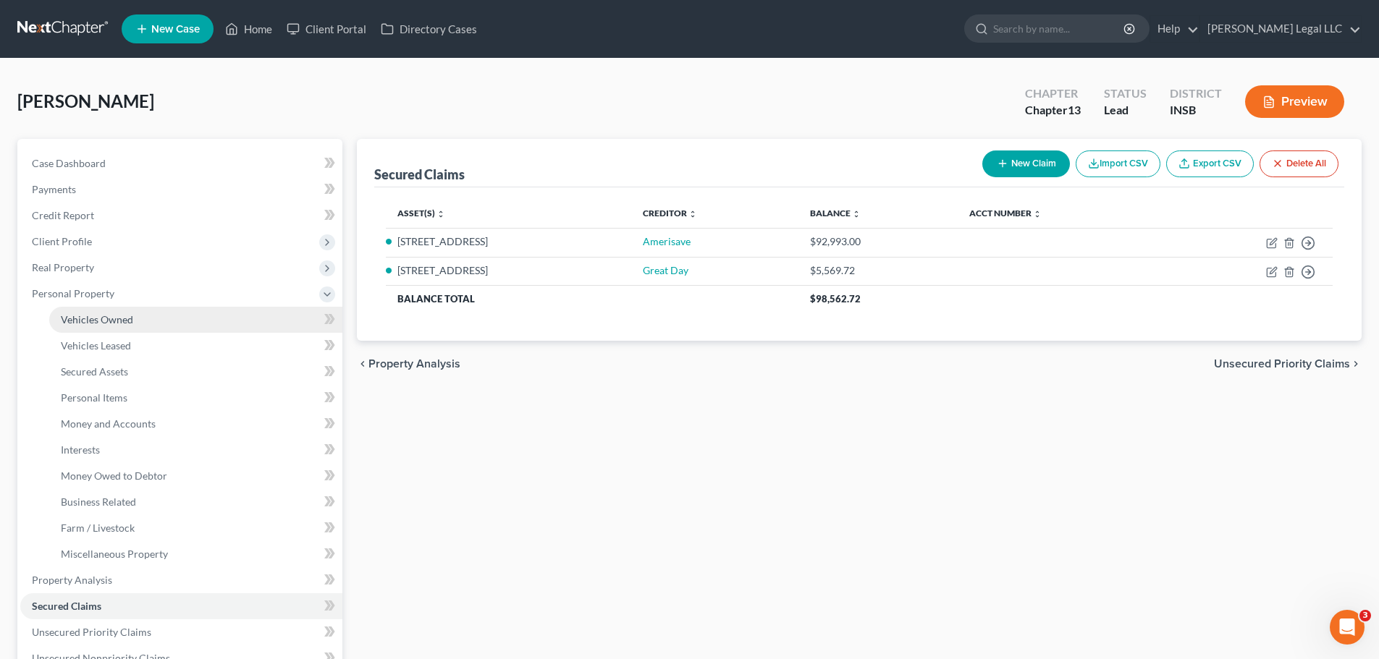
click at [75, 326] on link "Vehicles Owned" at bounding box center [195, 320] width 293 height 26
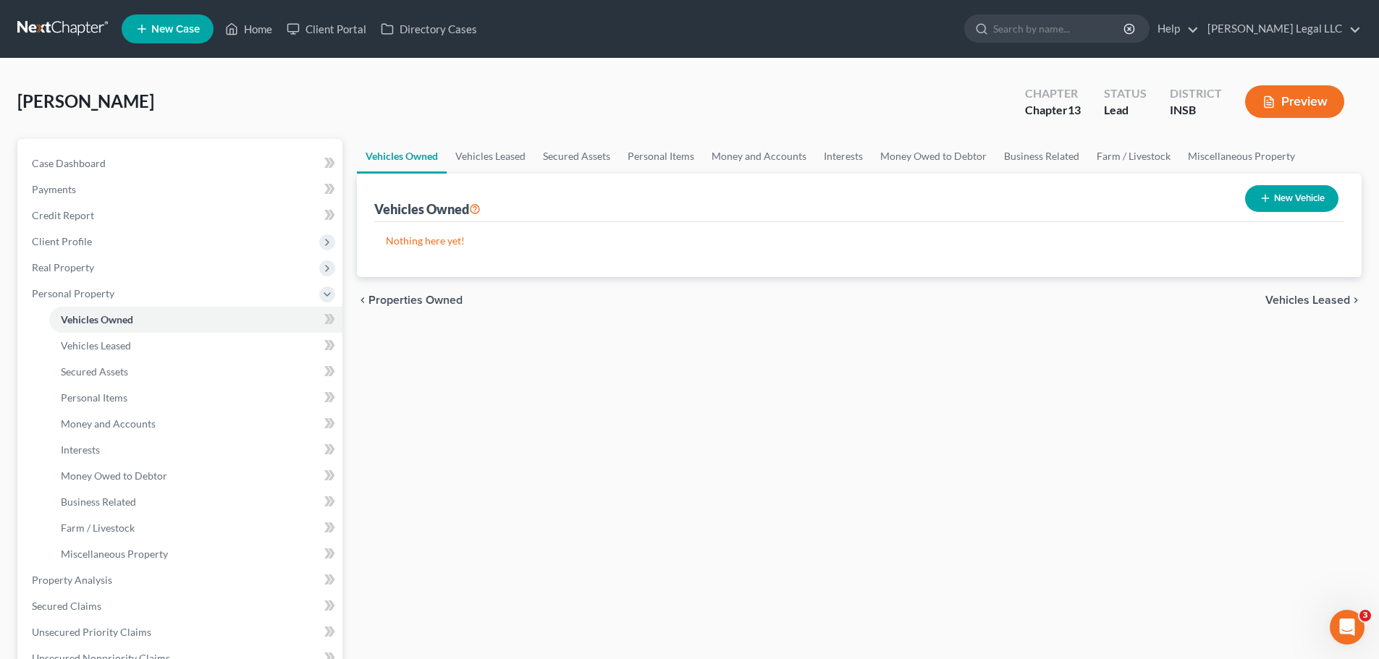
click at [1287, 202] on button "New Vehicle" at bounding box center [1291, 198] width 93 height 27
select select "0"
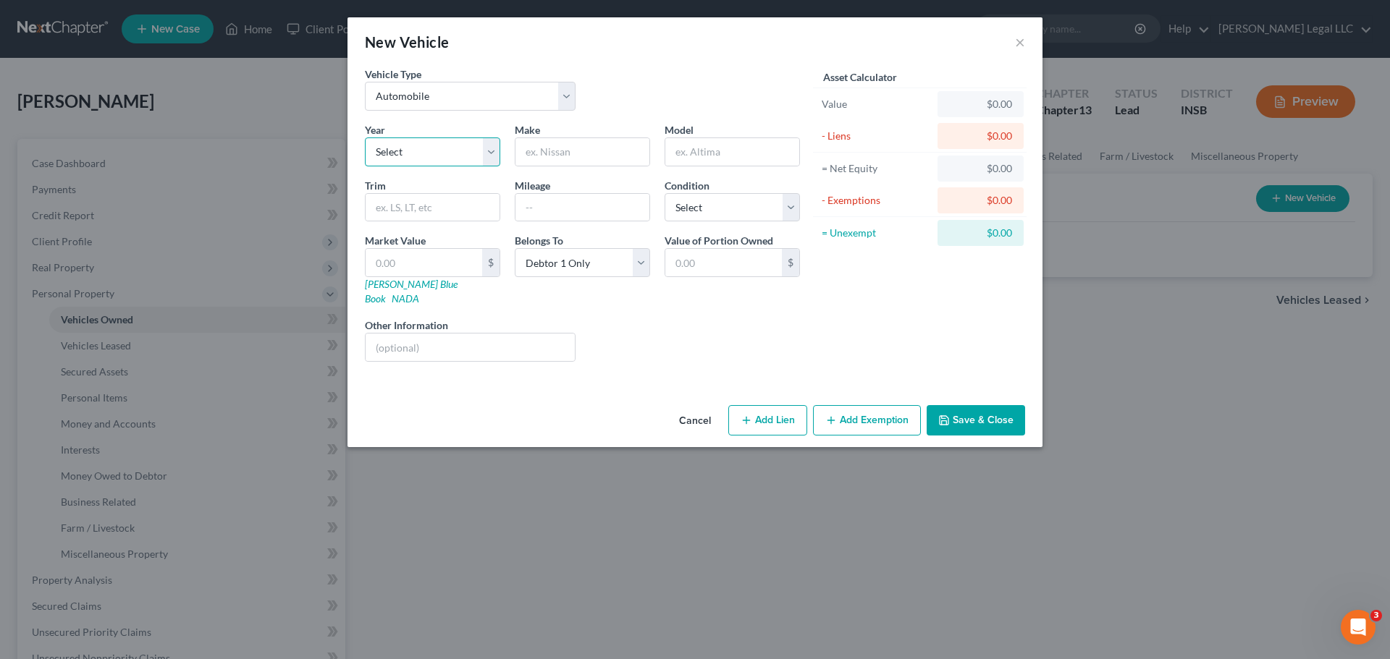
click at [428, 148] on select "Select 2026 2025 2024 2023 2022 2021 2020 2019 2018 2017 2016 2015 2014 2013 20…" at bounding box center [432, 152] width 135 height 29
select select "6"
click at [365, 138] on select "Select 2026 2025 2024 2023 2022 2021 2020 2019 2018 2017 2016 2015 2014 2013 20…" at bounding box center [432, 152] width 135 height 29
click at [566, 148] on input "text" at bounding box center [582, 152] width 134 height 28
type input "Ford"
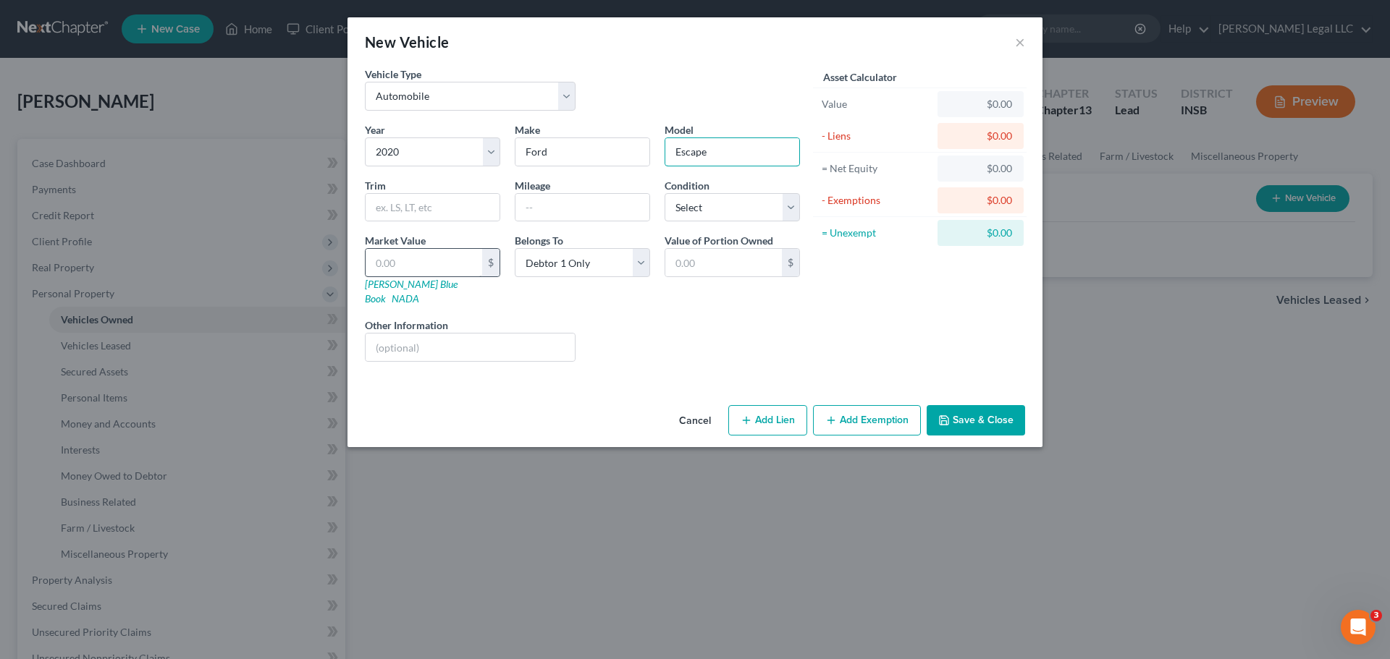
type input "Escape"
click at [458, 264] on input "text" at bounding box center [423, 263] width 117 height 28
type input "1"
type input "1.00"
type input "12"
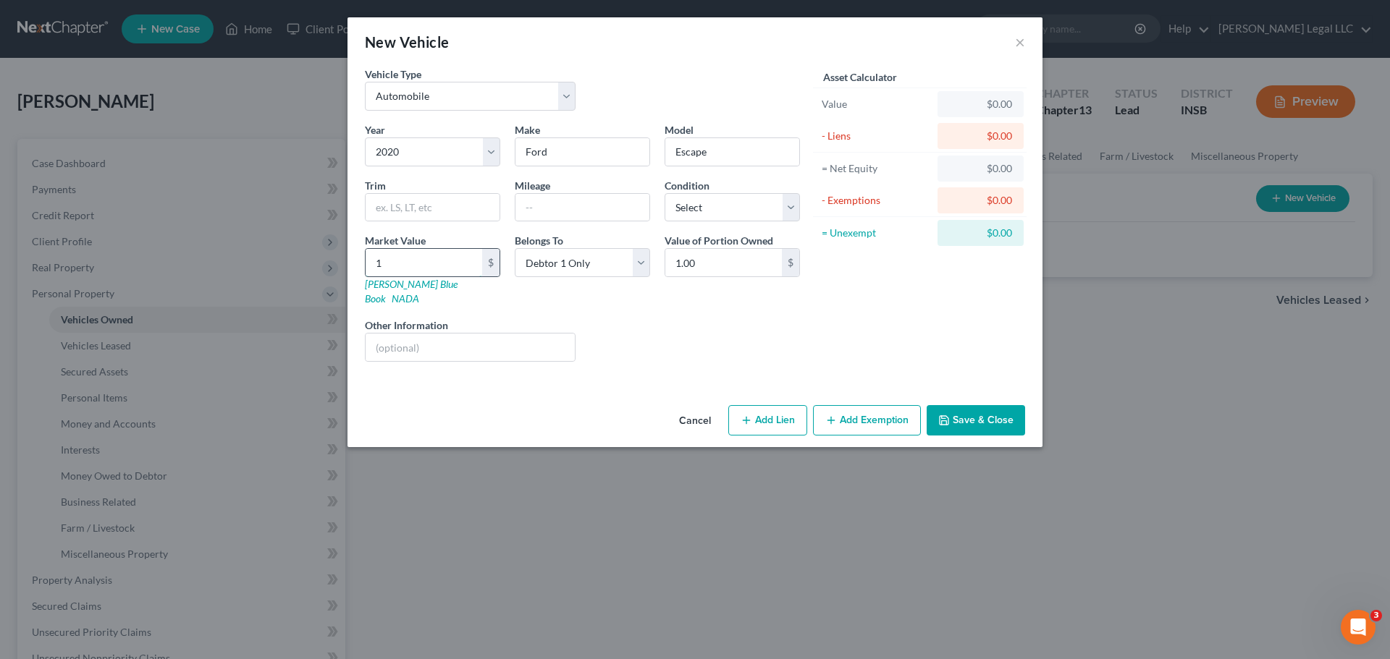
type input "12.00"
type input "120"
type input "120.00"
type input "1200"
type input "1,200.00"
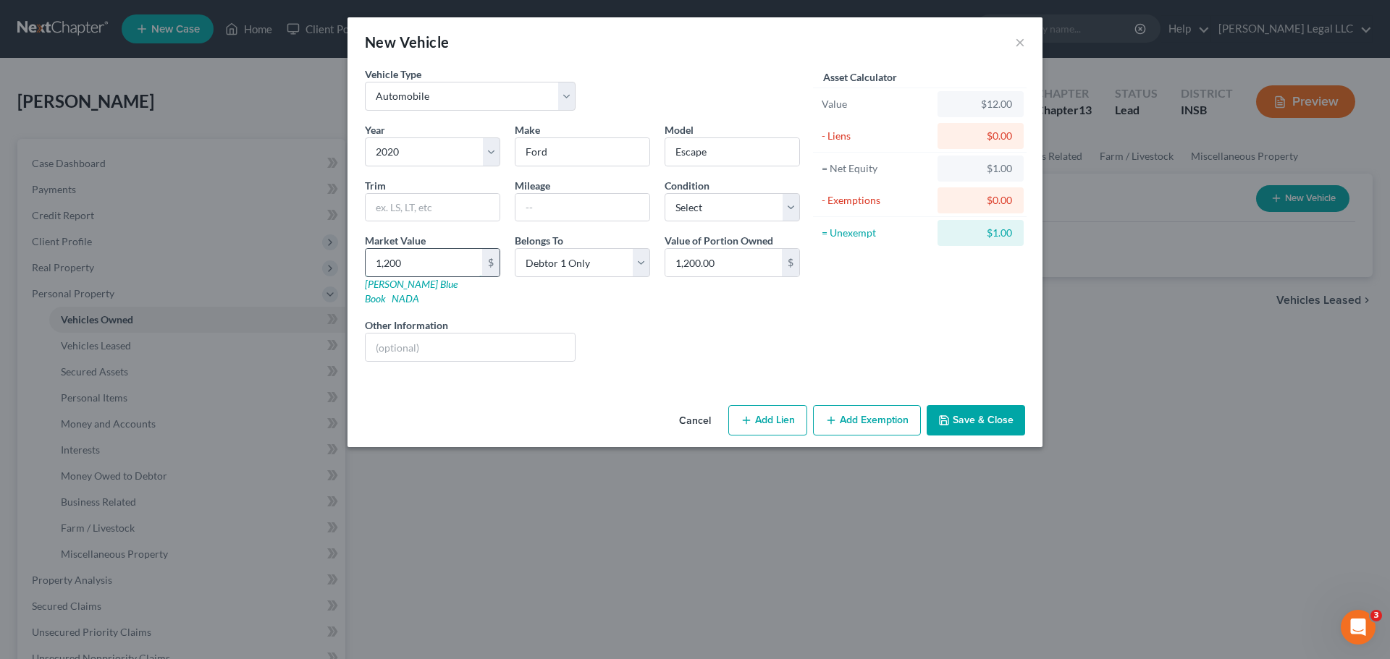
type input "1,2000"
type input "12,000.00"
type input "12,000"
click at [765, 423] on div "Cancel Add Lien Add Lease Add Exemption Save & Close" at bounding box center [694, 424] width 695 height 48
click at [760, 409] on button "Add Lien" at bounding box center [767, 420] width 79 height 30
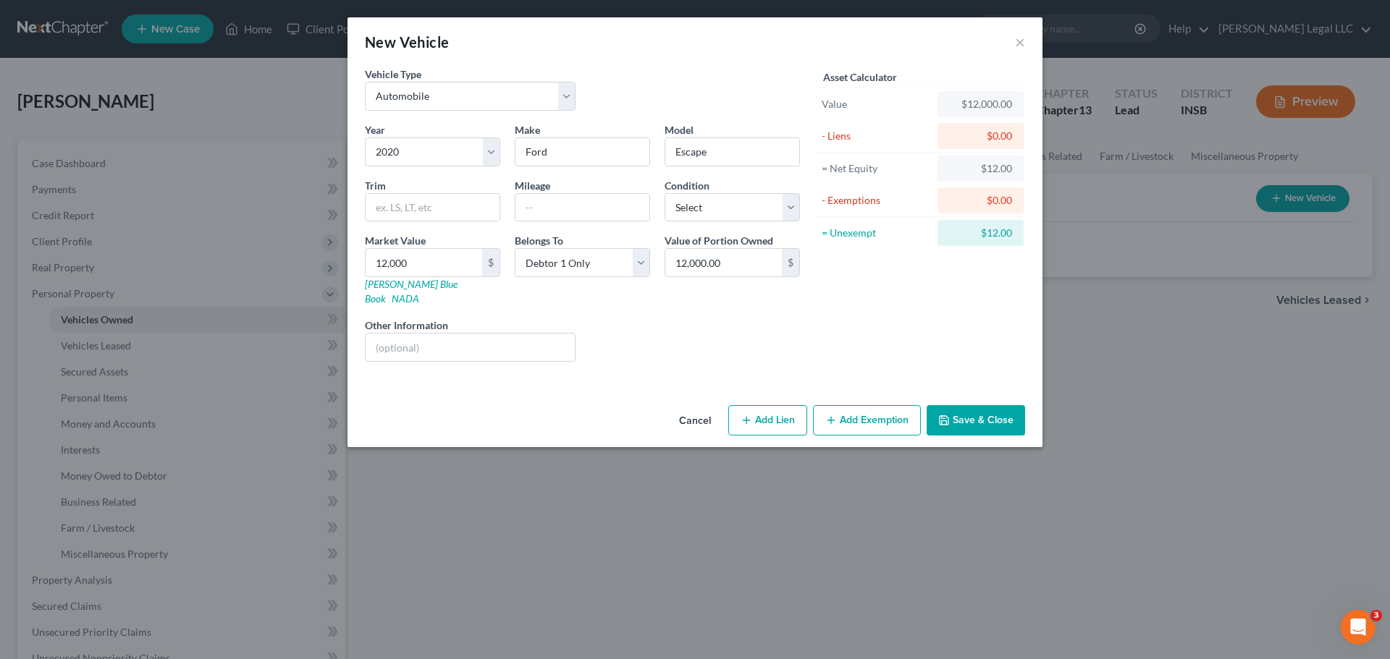
select select "0"
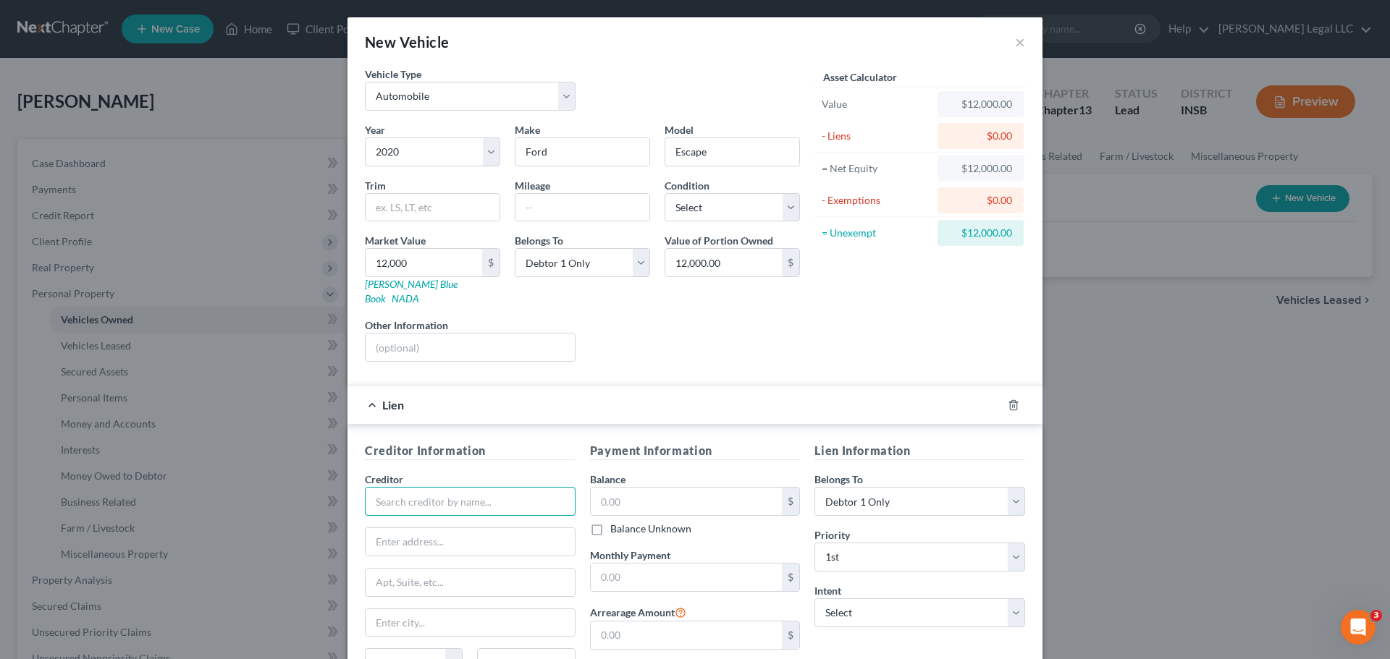
click at [437, 496] on input "text" at bounding box center [470, 501] width 211 height 29
type input "Best Egg"
click at [672, 494] on input "text" at bounding box center [687, 502] width 192 height 28
drag, startPoint x: 849, startPoint y: 491, endPoint x: 796, endPoint y: 496, distance: 53.0
click at [849, 491] on select "Select Debtor 1 Only Debtor 2 Only Debtor 1 And Debtor 2 Only At Least One Of T…" at bounding box center [919, 501] width 211 height 29
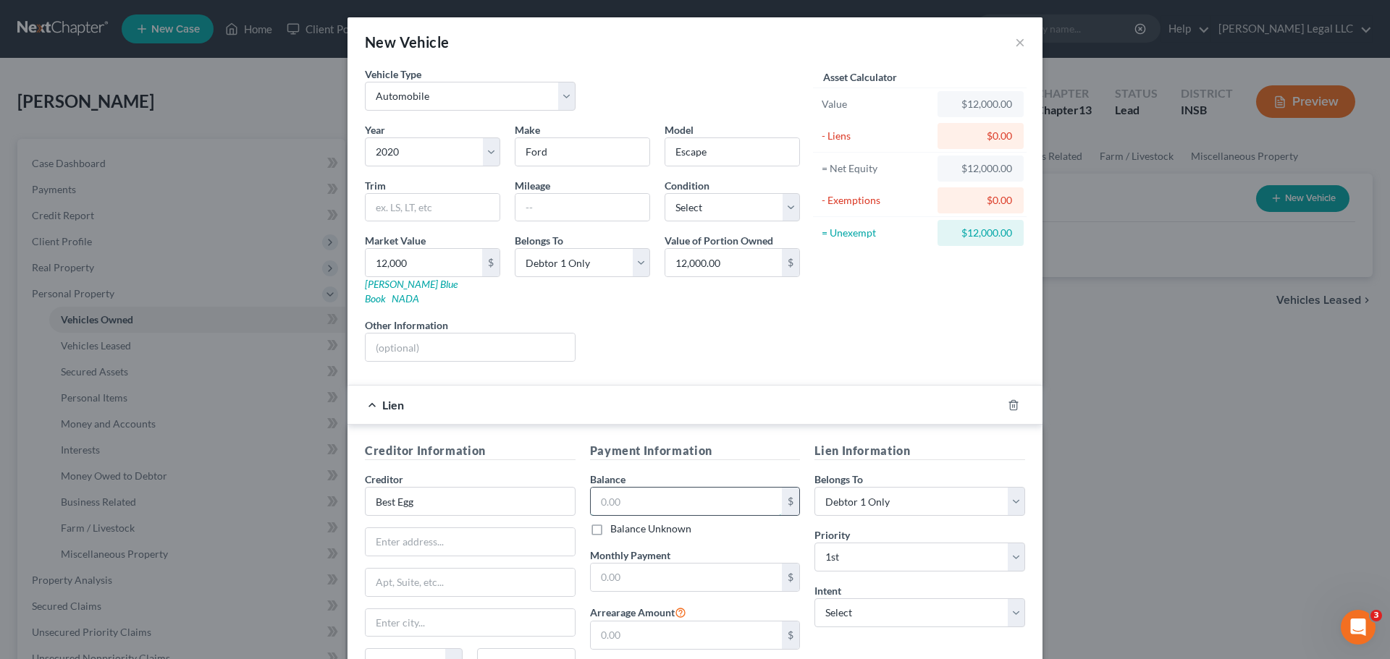
click at [650, 490] on input "text" at bounding box center [687, 502] width 192 height 28
type input "9,865"
drag, startPoint x: 646, startPoint y: 569, endPoint x: 624, endPoint y: 551, distance: 28.8
click at [643, 567] on input "text" at bounding box center [687, 578] width 192 height 28
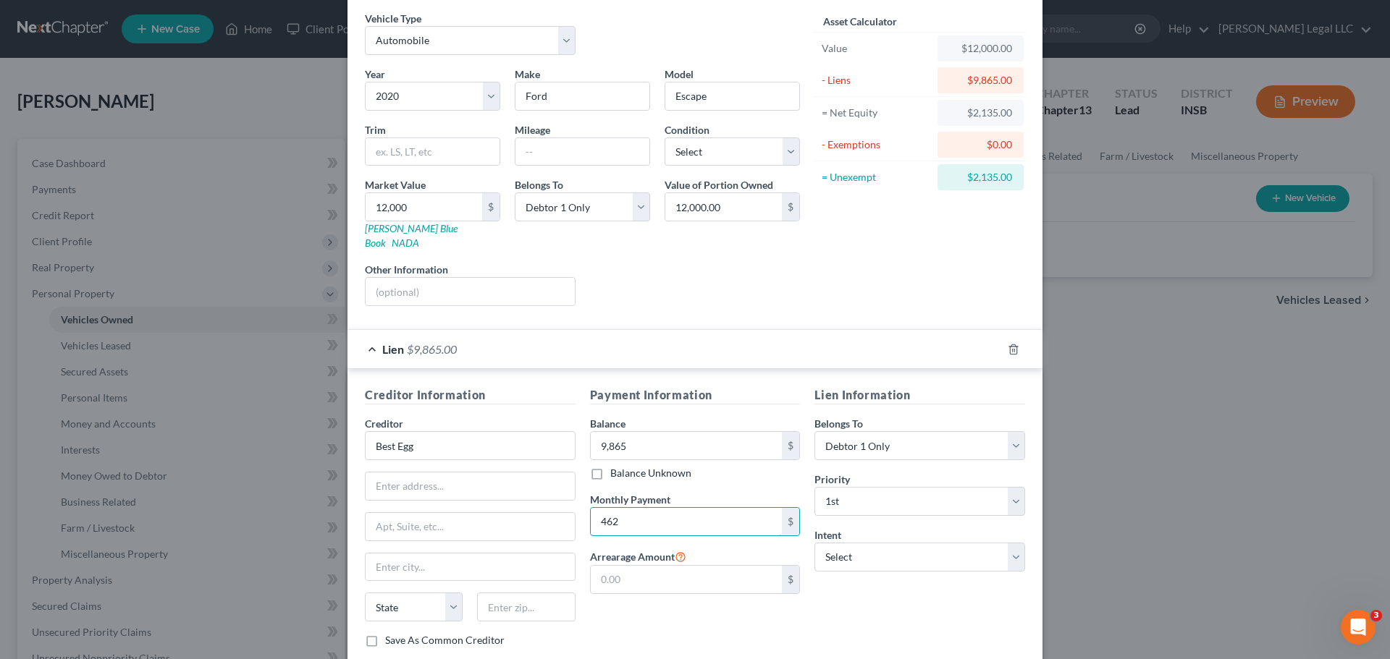
scroll to position [132, 0]
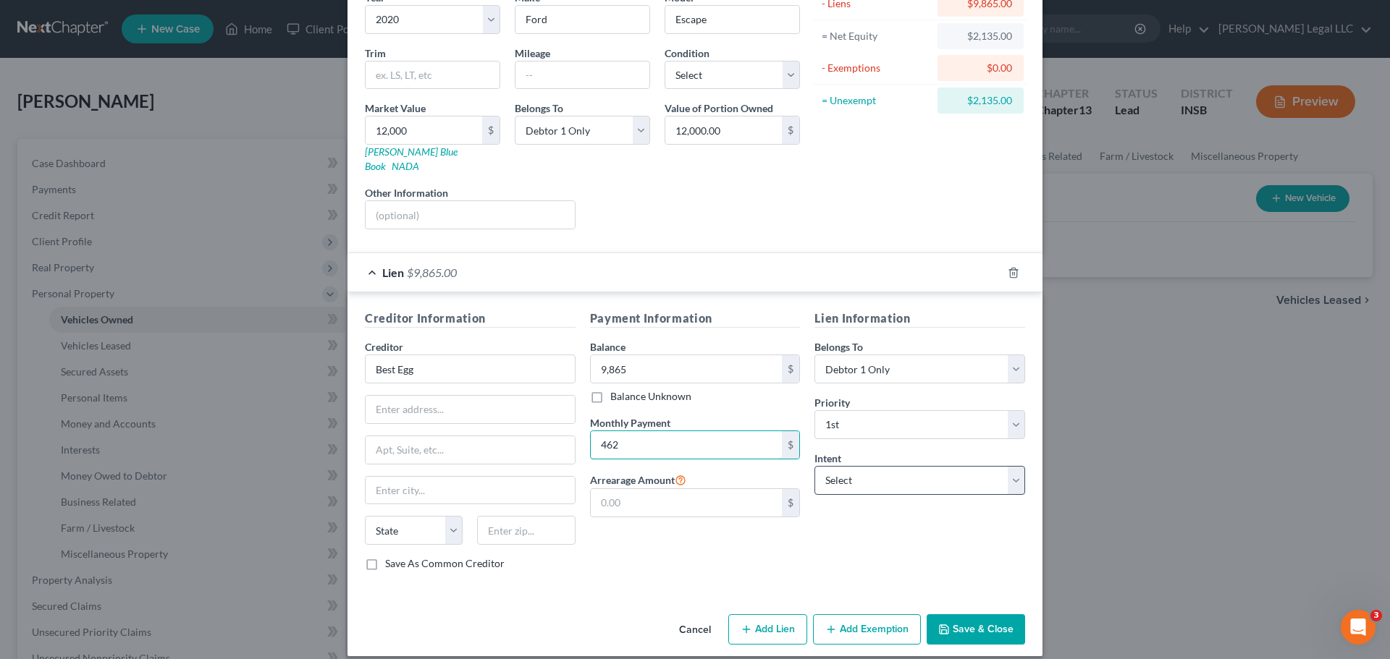
type input "462"
click at [825, 471] on select "Select Surrender Redeem Reaffirm Avoid Other" at bounding box center [919, 480] width 211 height 29
click at [845, 466] on select "Select Surrender Redeem Reaffirm Avoid Other" at bounding box center [919, 480] width 211 height 29
select select "2"
click at [814, 466] on select "Select Surrender Redeem Reaffirm Avoid Other" at bounding box center [919, 480] width 211 height 29
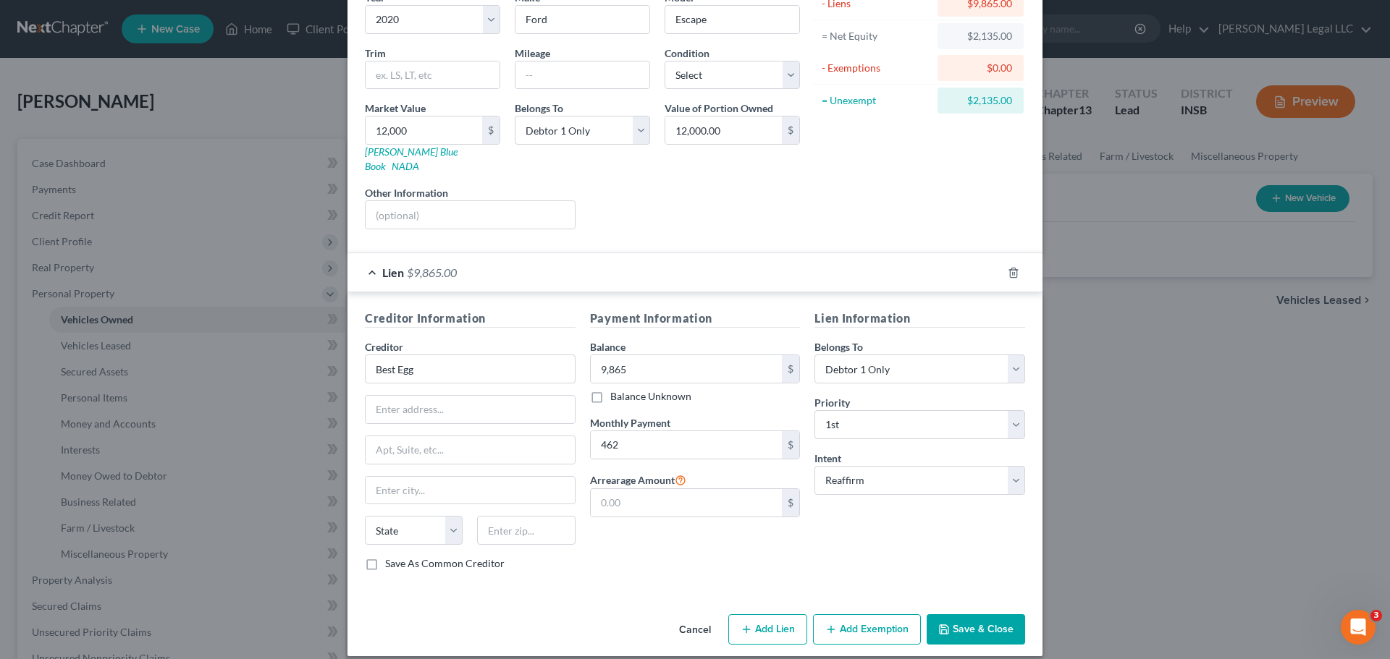
click at [958, 615] on button "Save & Close" at bounding box center [975, 629] width 98 height 30
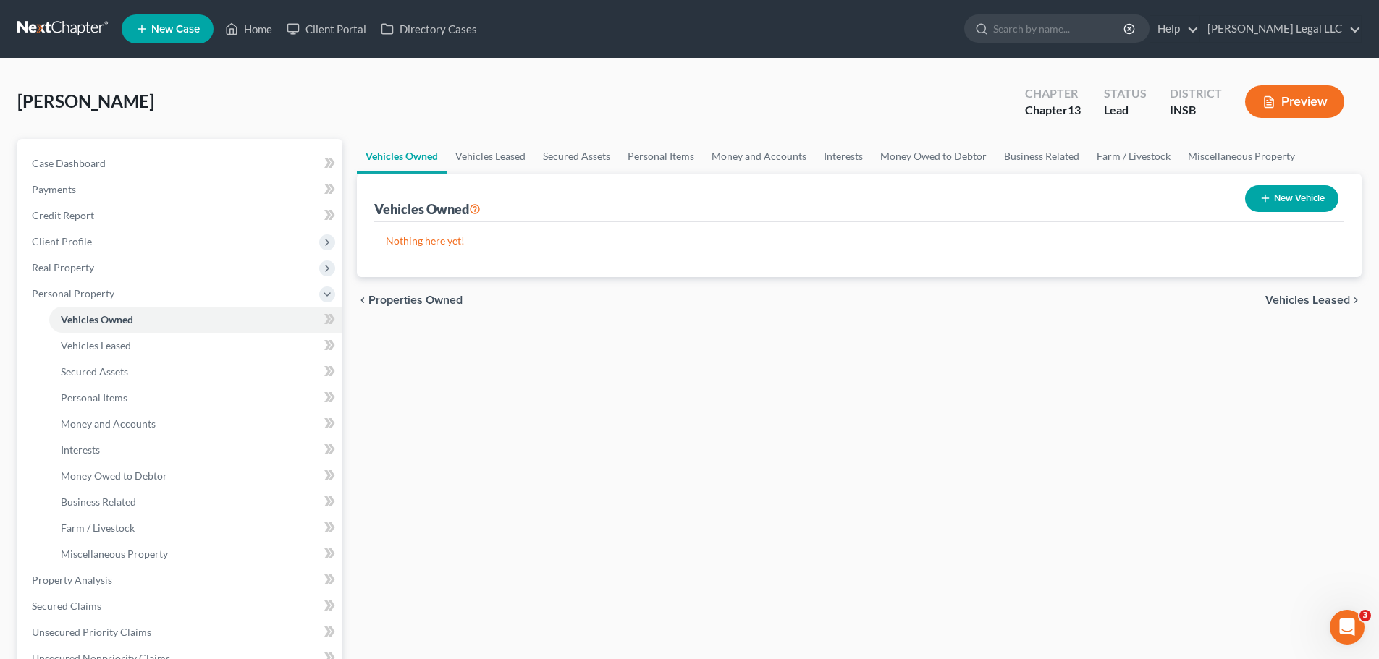
click at [906, 452] on div "Vehicles Owned Vehicles Leased Secured Assets Personal Items Money and Accounts…" at bounding box center [859, 583] width 1019 height 888
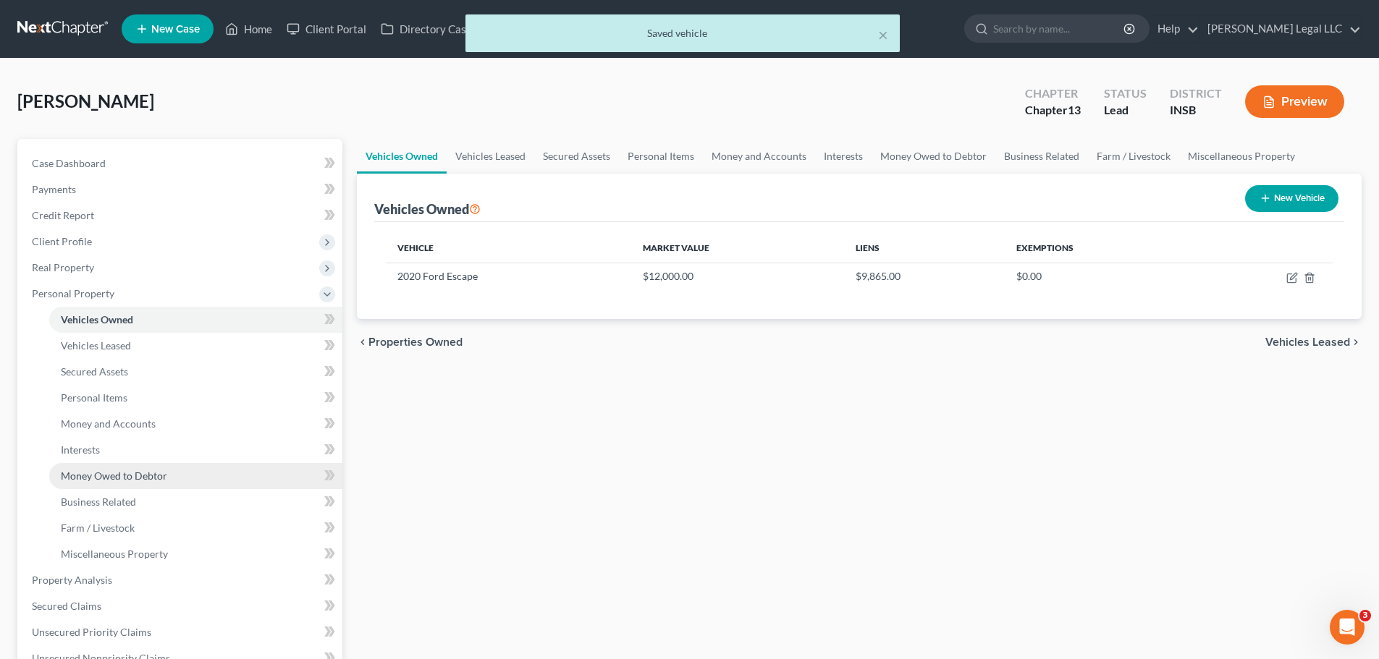
scroll to position [290, 0]
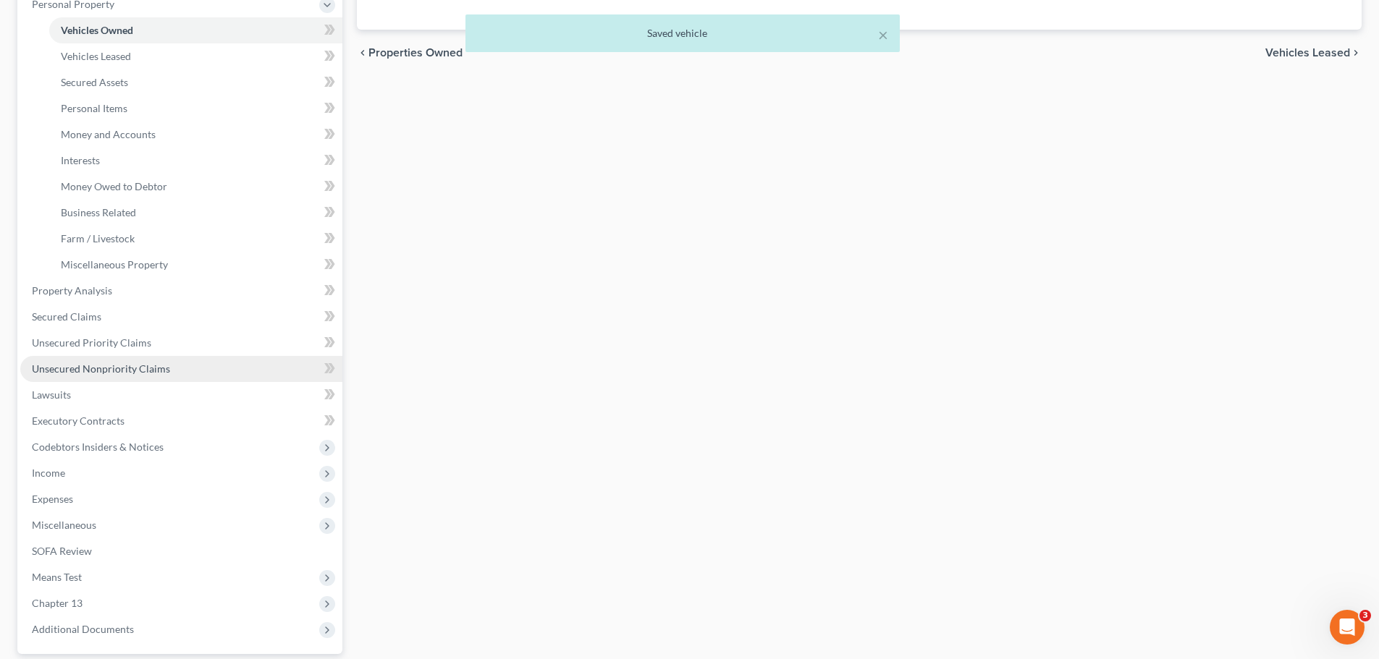
click at [98, 363] on span "Unsecured Nonpriority Claims" at bounding box center [101, 369] width 138 height 12
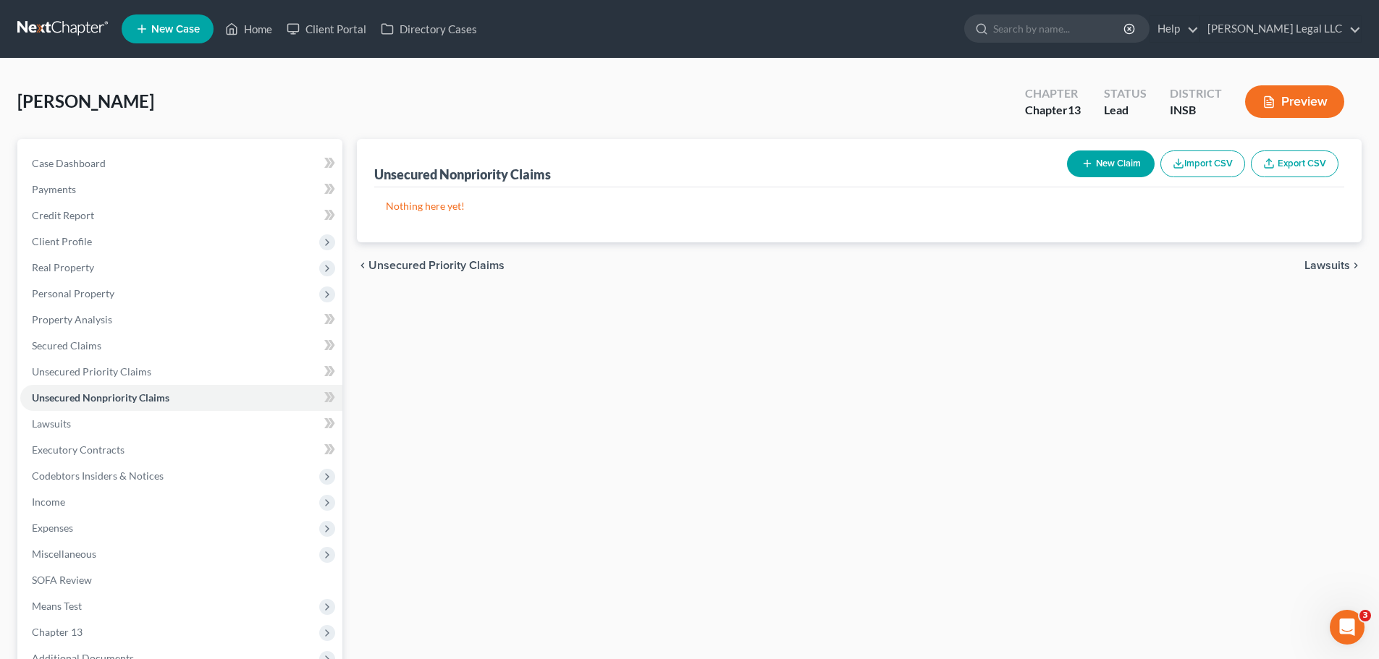
click at [1109, 177] on button "New Claim" at bounding box center [1111, 164] width 88 height 27
select select "0"
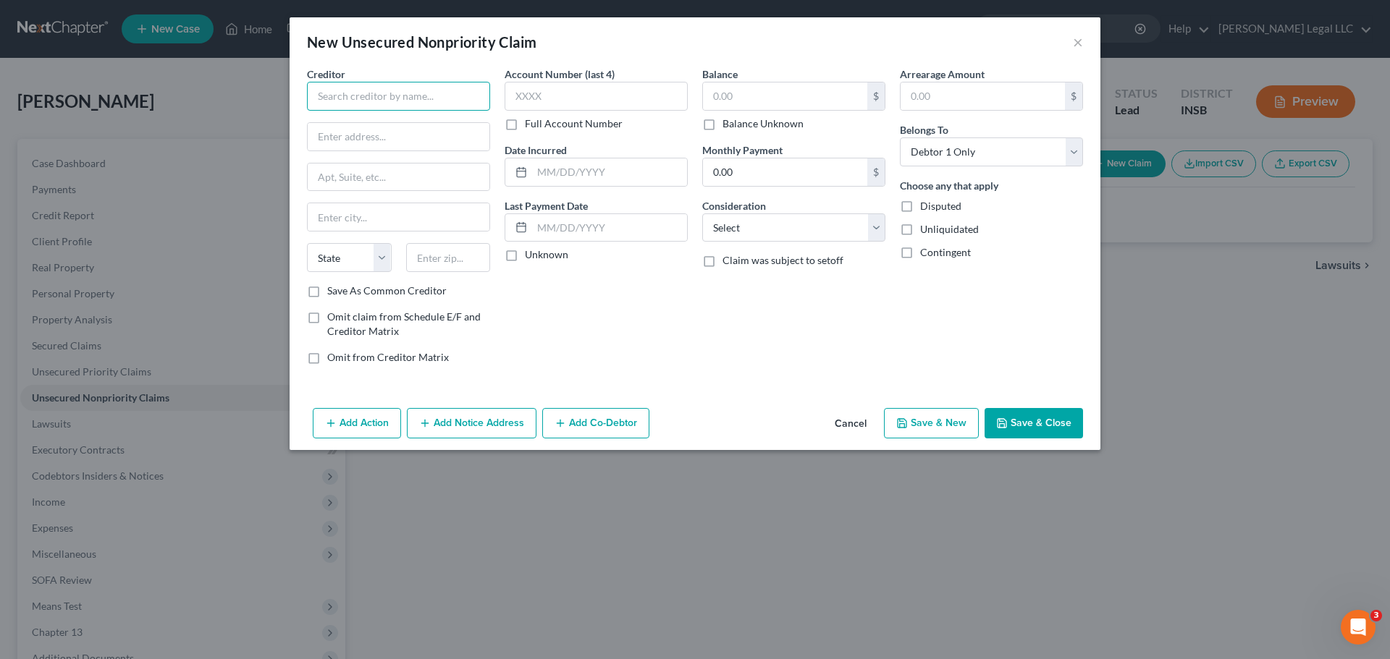
click at [446, 100] on input "text" at bounding box center [398, 96] width 183 height 29
type input "Credit Cards"
click at [730, 93] on input "text" at bounding box center [785, 97] width 164 height 28
type input "16,978"
click at [774, 229] on select "Select Cable / Satellite Services Collection Agency Credit Card Debt Debt Couns…" at bounding box center [793, 228] width 183 height 29
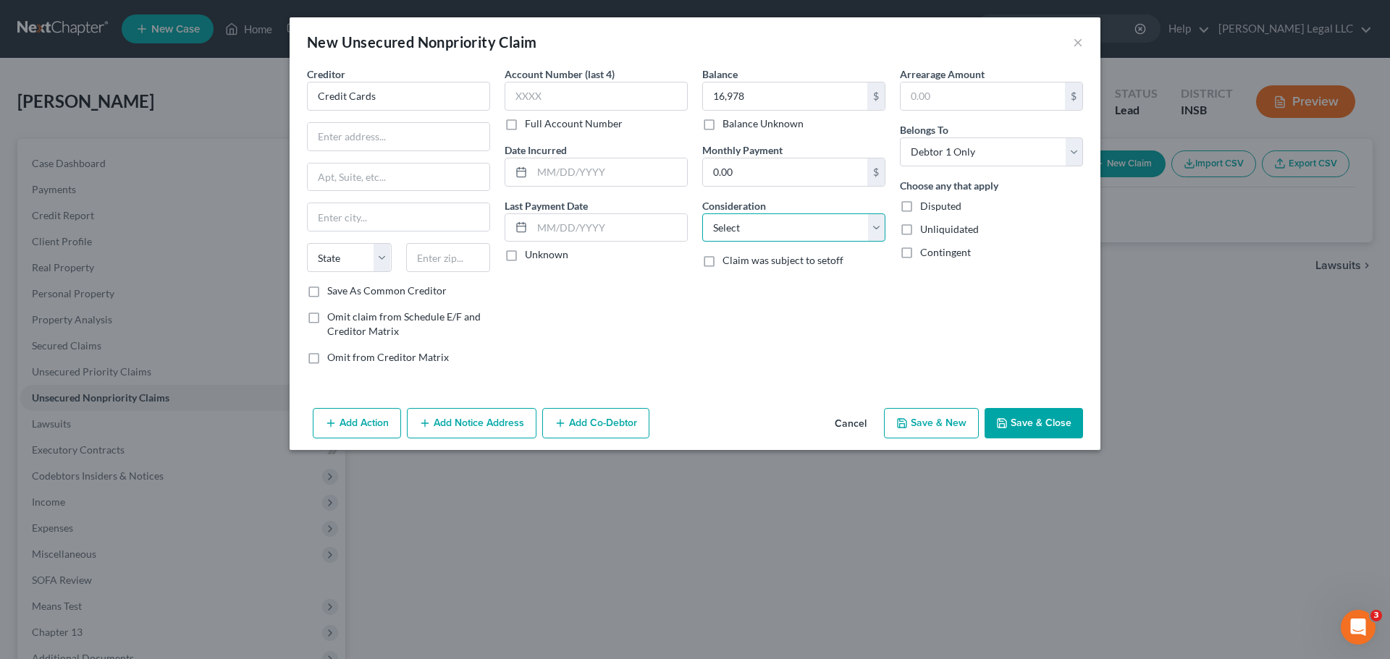
select select "2"
click at [702, 214] on select "Select Cable / Satellite Services Collection Agency Credit Card Debt Debt Couns…" at bounding box center [793, 228] width 183 height 29
click at [1046, 436] on button "Save & Close" at bounding box center [1033, 423] width 98 height 30
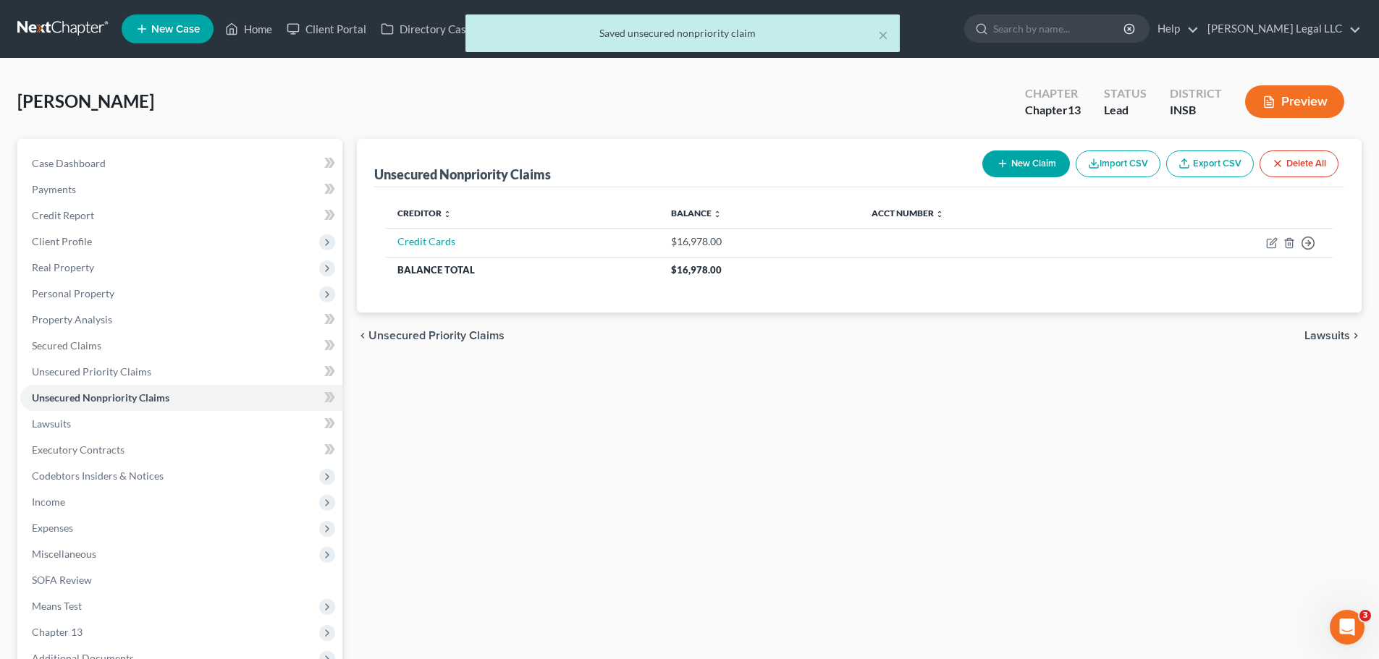
click at [1128, 166] on button "Import CSV" at bounding box center [1118, 164] width 85 height 27
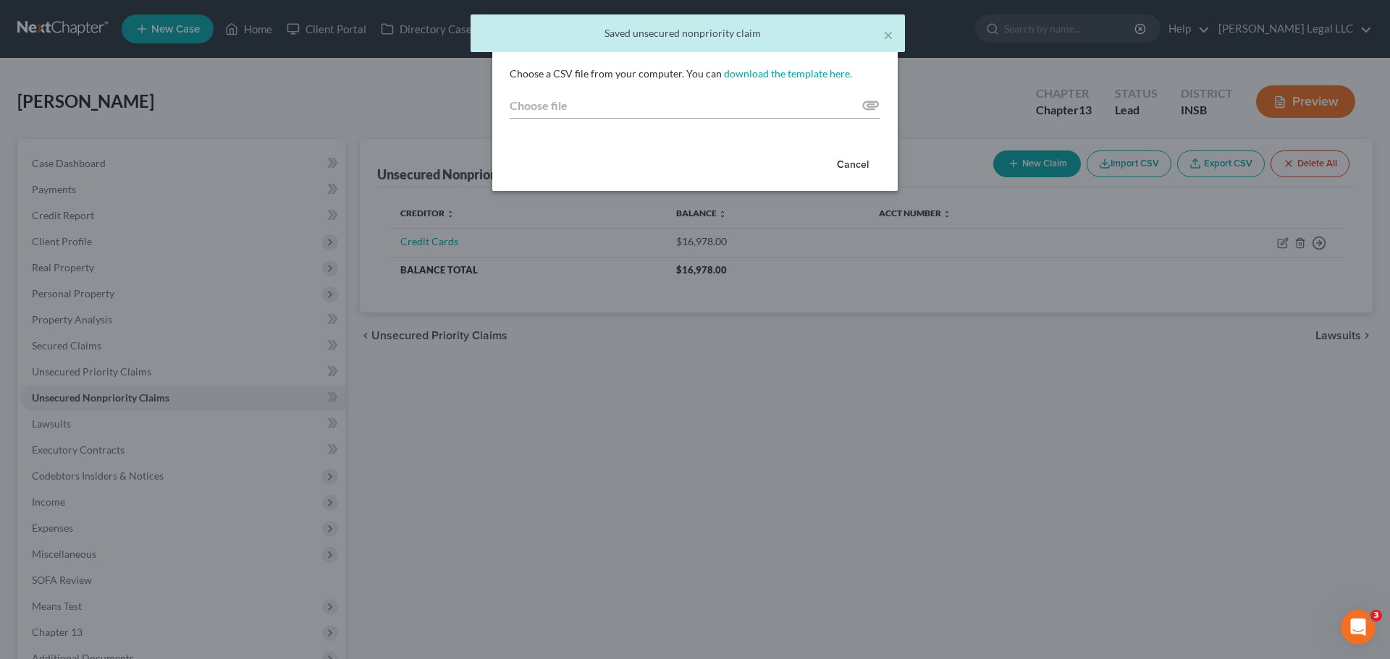
click at [882, 21] on div "× Saved unsecured nonpriority claim" at bounding box center [687, 33] width 434 height 38
click at [884, 35] on button "×" at bounding box center [888, 34] width 10 height 17
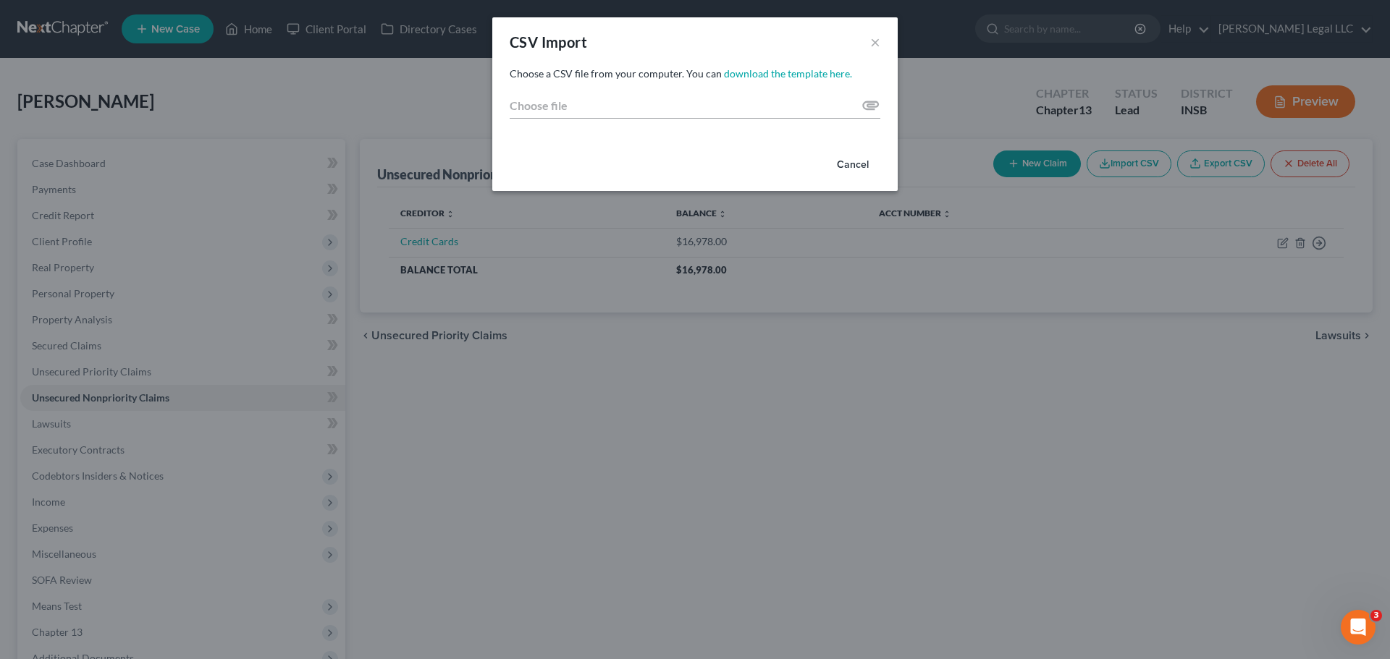
click at [869, 46] on div "CSV Import ×" at bounding box center [694, 41] width 405 height 49
click at [874, 43] on button "×" at bounding box center [875, 41] width 10 height 17
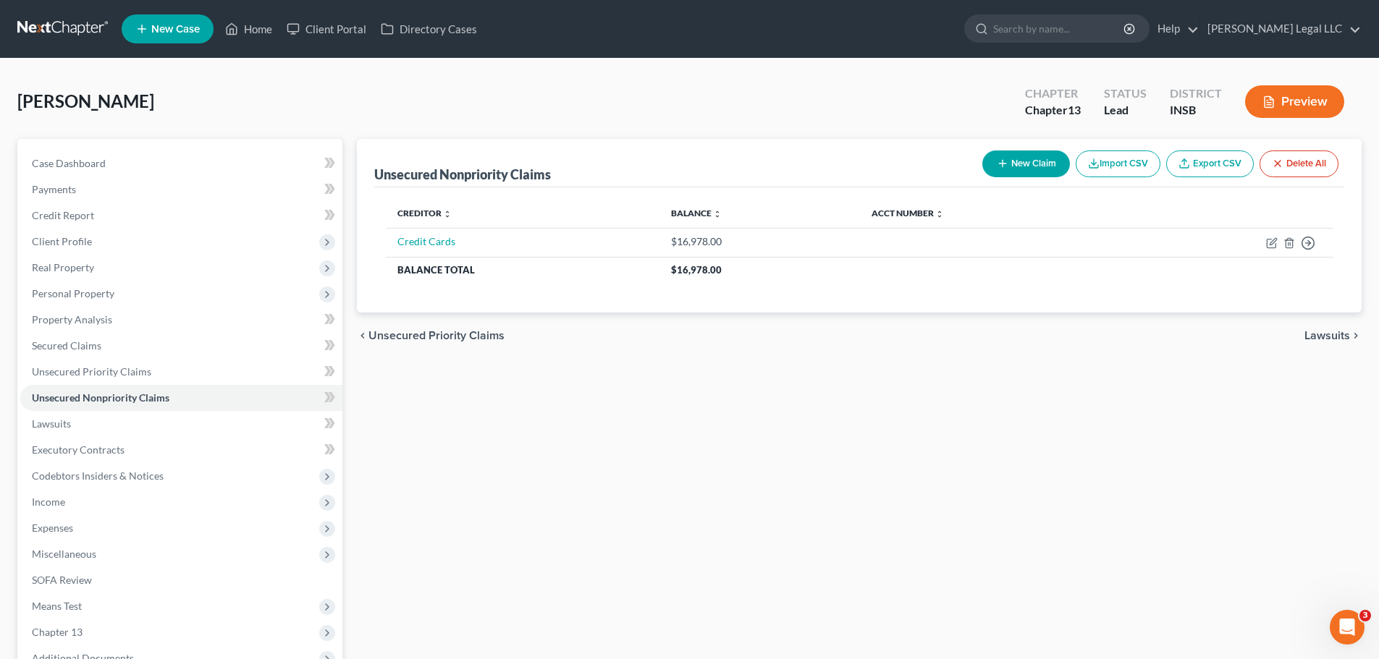
click at [1002, 154] on button "New Claim" at bounding box center [1026, 164] width 88 height 27
select select "0"
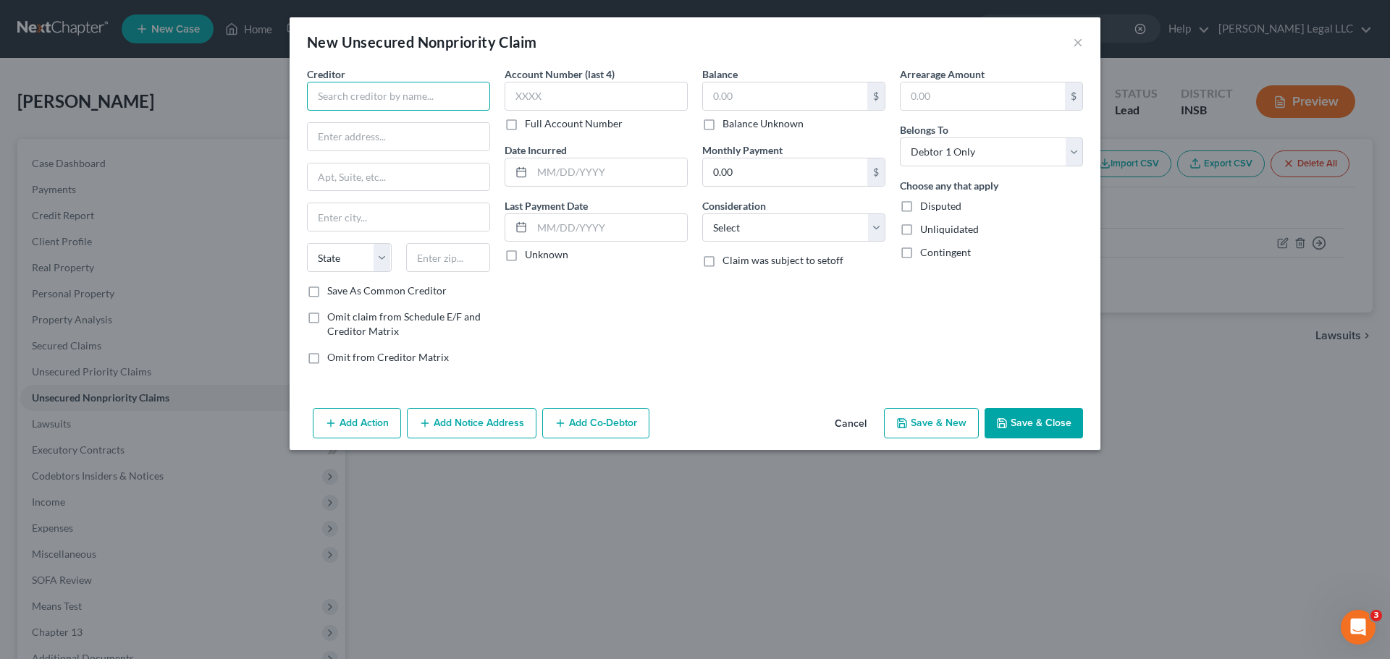
click at [362, 93] on input "text" at bounding box center [398, 96] width 183 height 29
click at [334, 100] on input "text" at bounding box center [398, 96] width 183 height 29
type input "Student Loans"
click at [742, 87] on input "text" at bounding box center [785, 97] width 164 height 28
type input "25,264"
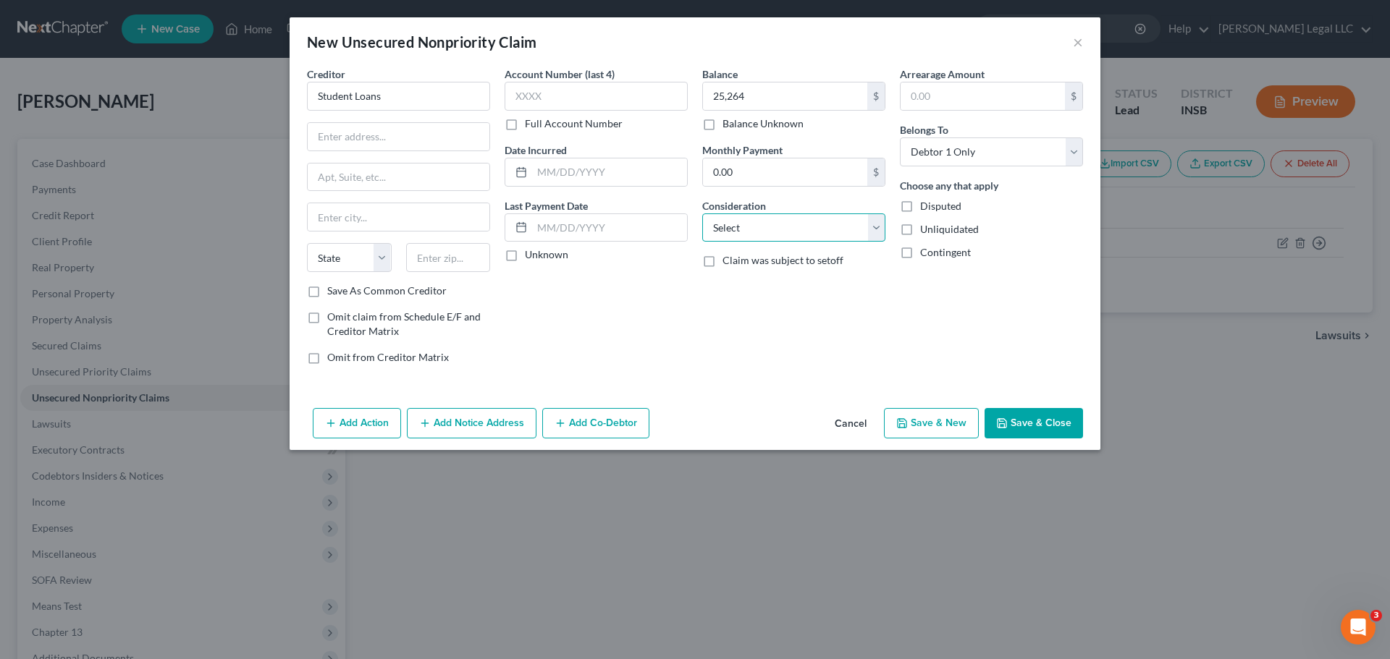
click at [743, 229] on select "Select Cable / Satellite Services Collection Agency Credit Card Debt Debt Couns…" at bounding box center [793, 228] width 183 height 29
select select "17"
click at [702, 214] on select "Select Cable / Satellite Services Collection Agency Credit Card Debt Debt Couns…" at bounding box center [793, 228] width 183 height 29
click at [722, 347] on div "Balance 25,264.00 $ Balance Unknown Balance Undetermined 25,264 $ Balance Unkno…" at bounding box center [794, 222] width 198 height 310
click at [1005, 422] on icon "button" at bounding box center [1002, 424] width 12 height 12
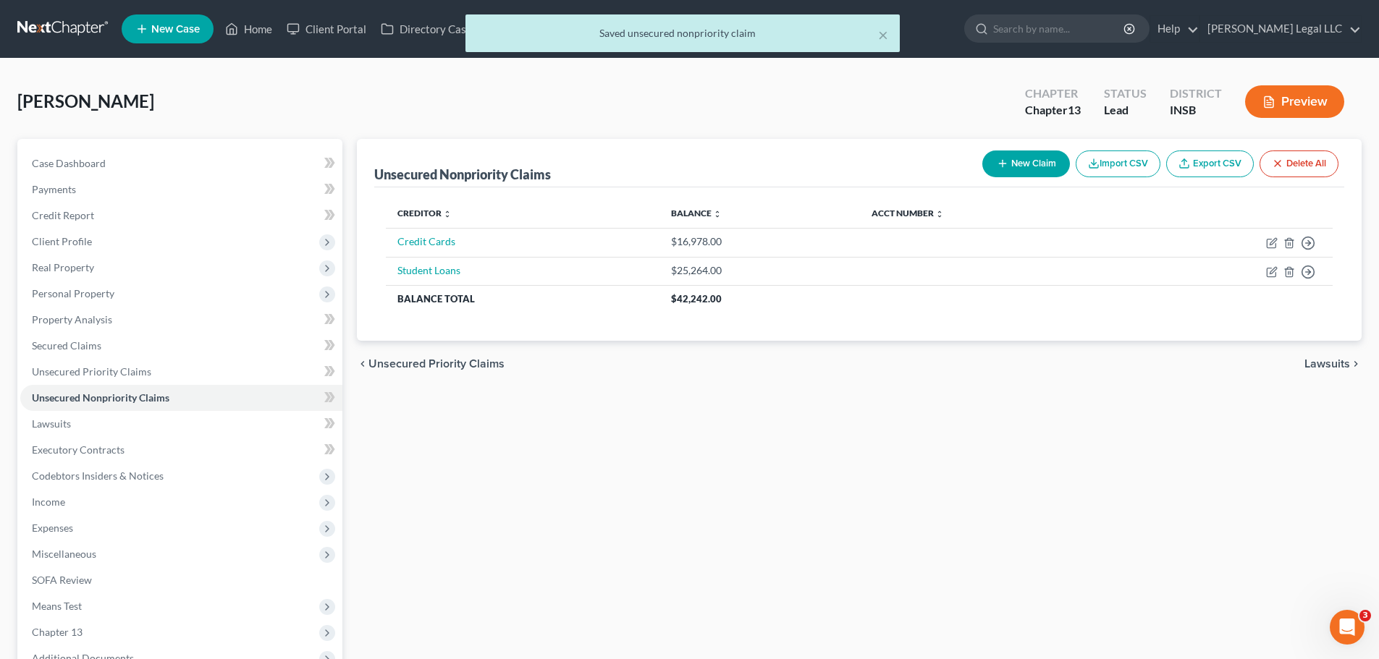
click at [693, 441] on div "Unsecured Nonpriority Claims New Claim Import CSV Export CSV Delete All Credito…" at bounding box center [859, 452] width 1019 height 627
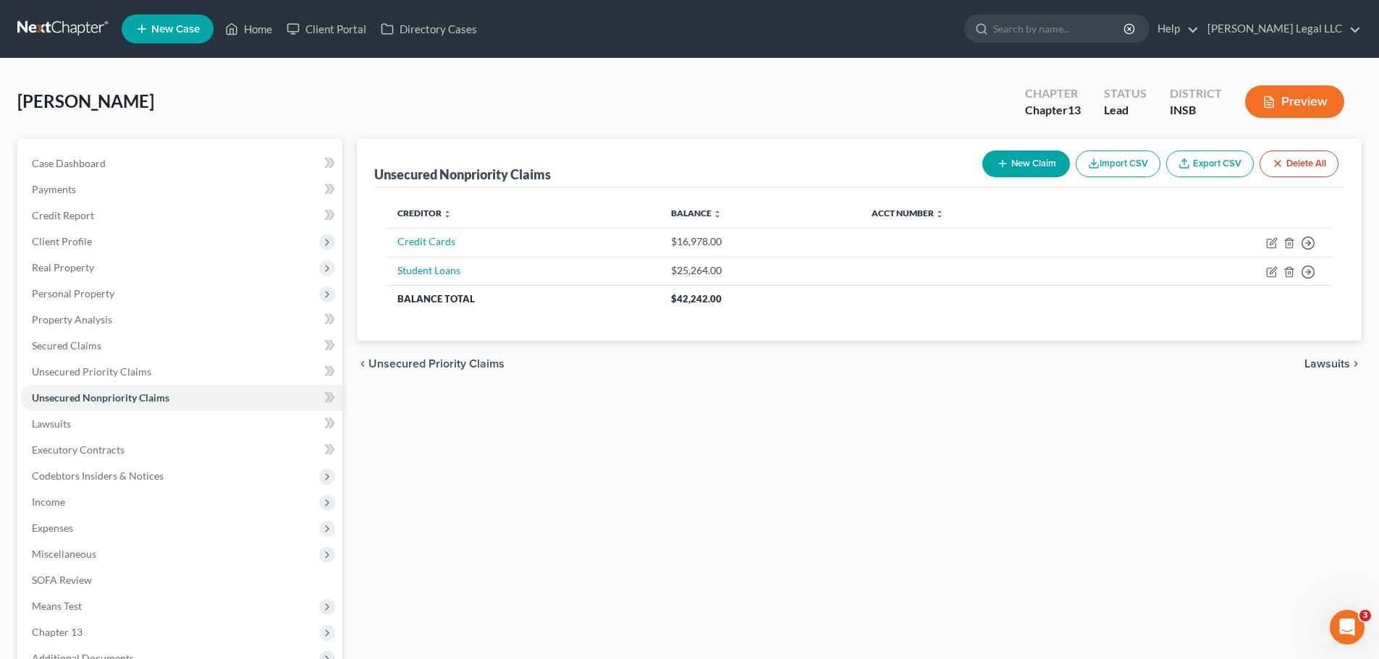
click at [693, 449] on div "Unsecured Nonpriority Claims New Claim Import CSV Export CSV Delete All Credito…" at bounding box center [859, 452] width 1019 height 627
click at [613, 400] on div "Unsecured Nonpriority Claims New Claim Import CSV Export CSV Delete All Credito…" at bounding box center [859, 452] width 1019 height 627
click at [617, 406] on div "Unsecured Nonpriority Claims New Claim Import CSV Export CSV Delete All Credito…" at bounding box center [859, 452] width 1019 height 627
click at [816, 493] on div "Unsecured Nonpriority Claims New Claim Import CSV Export CSV Delete All Credito…" at bounding box center [859, 452] width 1019 height 627
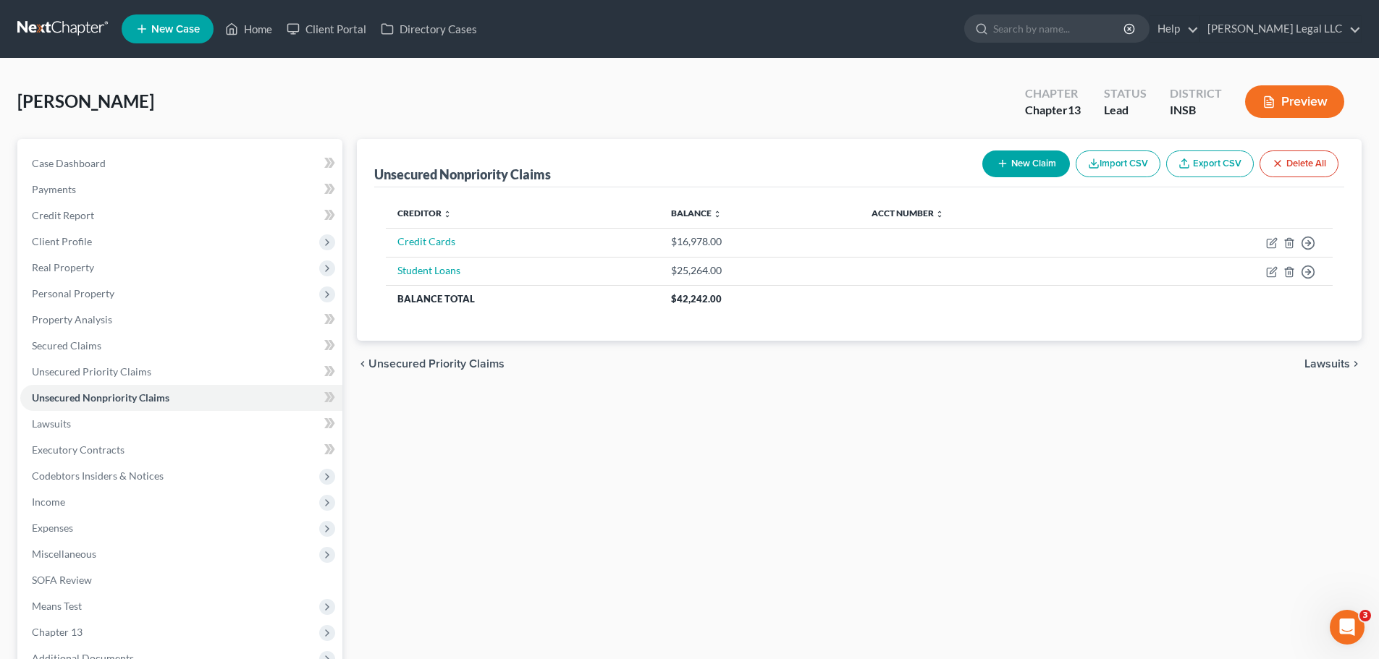
click at [588, 457] on div "Unsecured Nonpriority Claims New Claim Import CSV Export CSV Delete All Credito…" at bounding box center [859, 452] width 1019 height 627
click at [542, 478] on div "Unsecured Nonpriority Claims New Claim Import CSV Export CSV Delete All Credito…" at bounding box center [859, 452] width 1019 height 627
click at [628, 445] on div "Unsecured Nonpriority Claims New Claim Import CSV Export CSV Delete All Credito…" at bounding box center [859, 452] width 1019 height 627
drag, startPoint x: 832, startPoint y: 449, endPoint x: 807, endPoint y: 440, distance: 26.1
click at [827, 451] on div "Unsecured Nonpriority Claims New Claim Import CSV Export CSV Delete All Credito…" at bounding box center [859, 452] width 1019 height 627
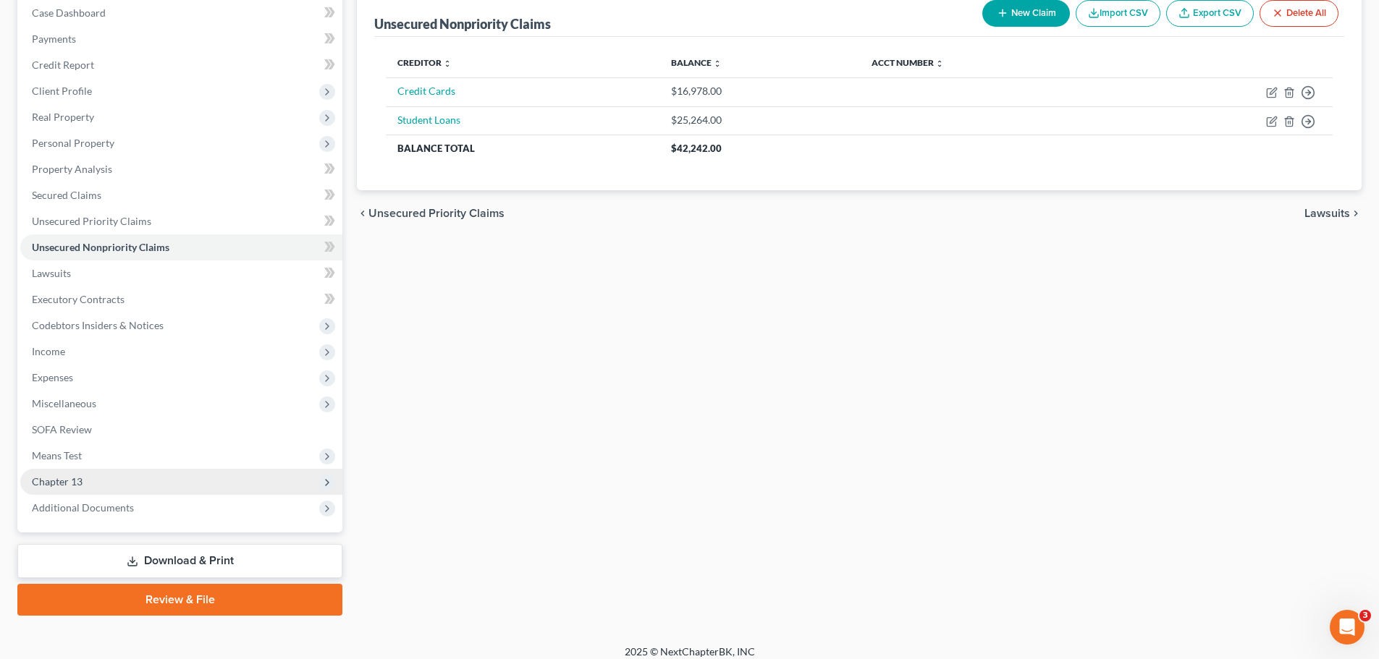
scroll to position [162, 0]
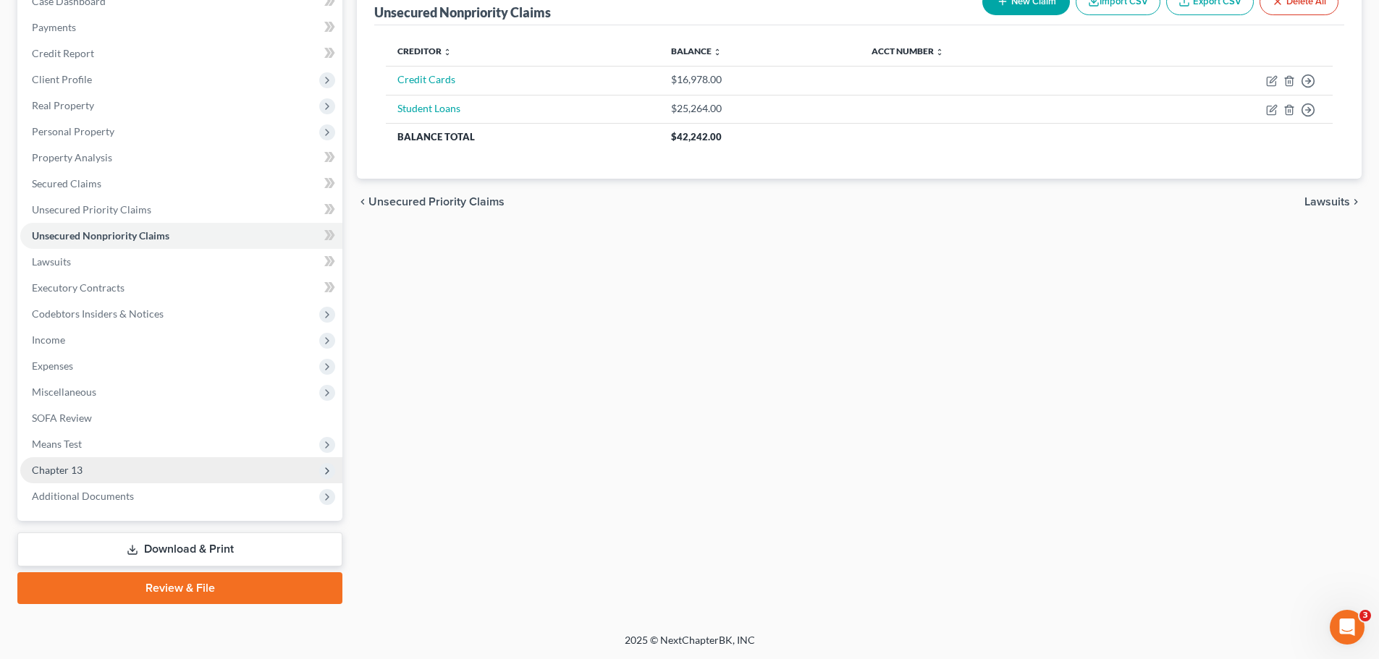
click at [67, 469] on span "Chapter 13" at bounding box center [57, 470] width 51 height 12
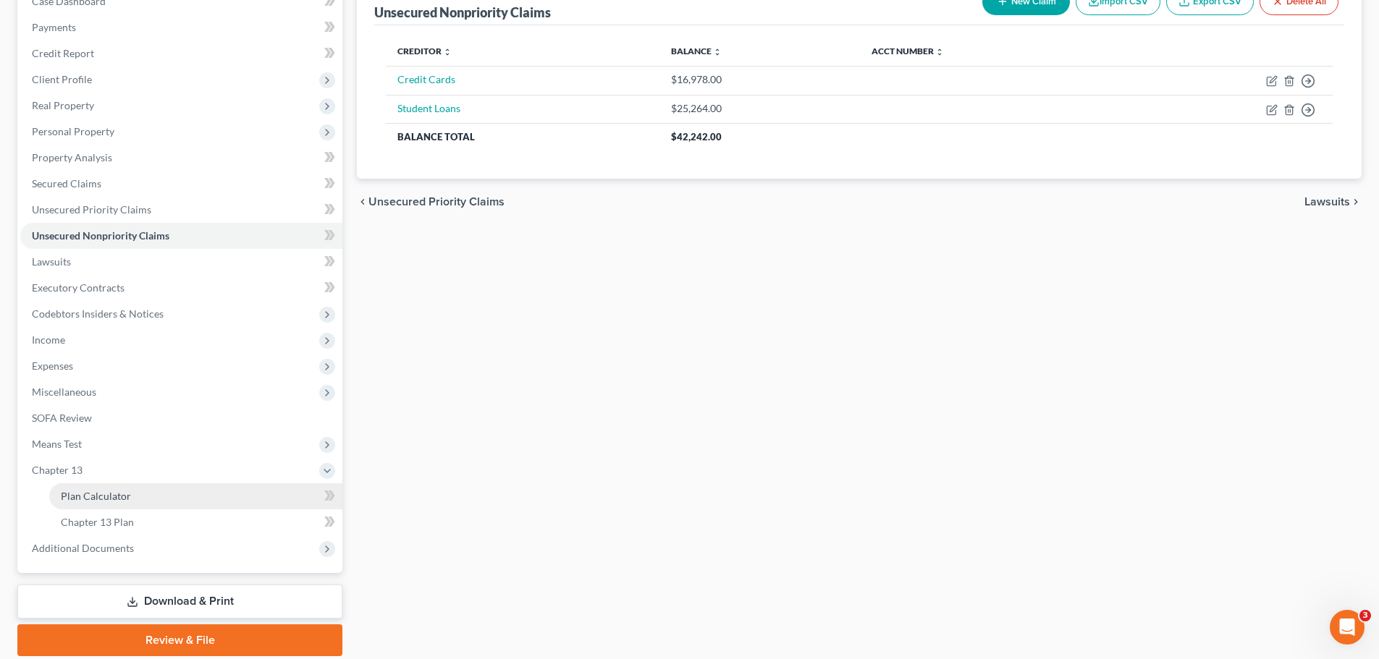
click at [72, 494] on span "Plan Calculator" at bounding box center [96, 496] width 70 height 12
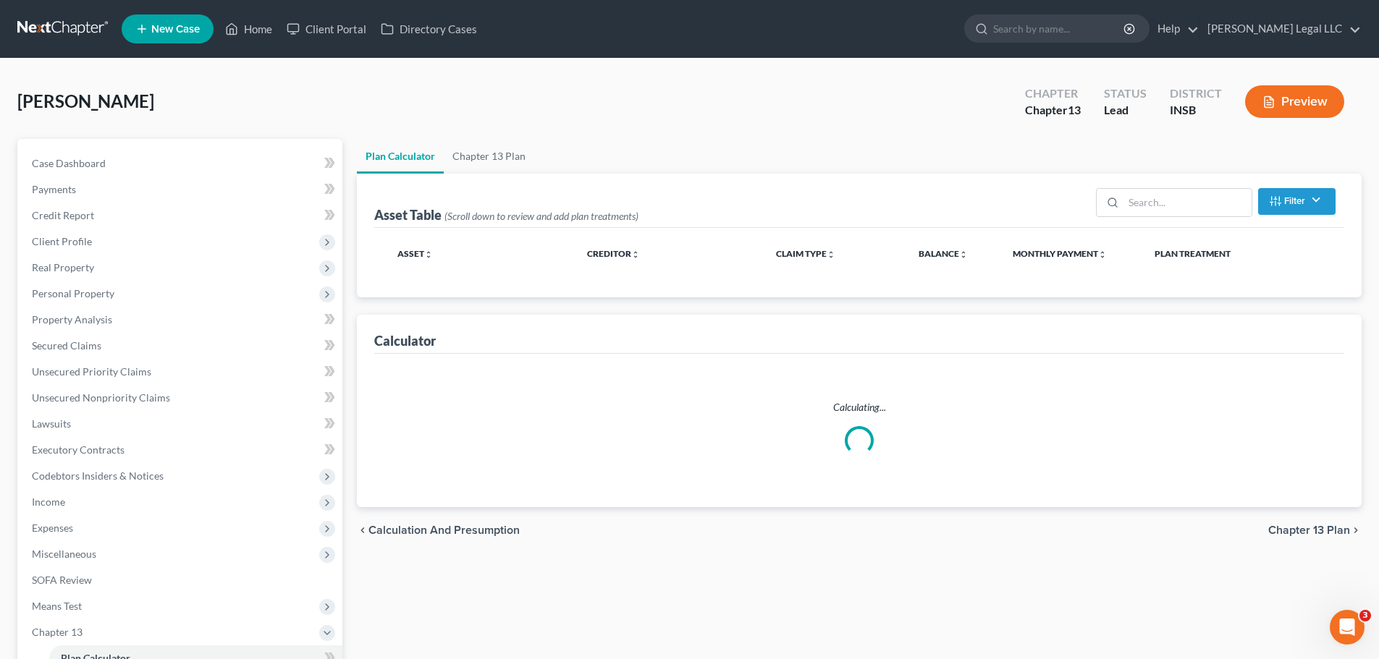
select select "59"
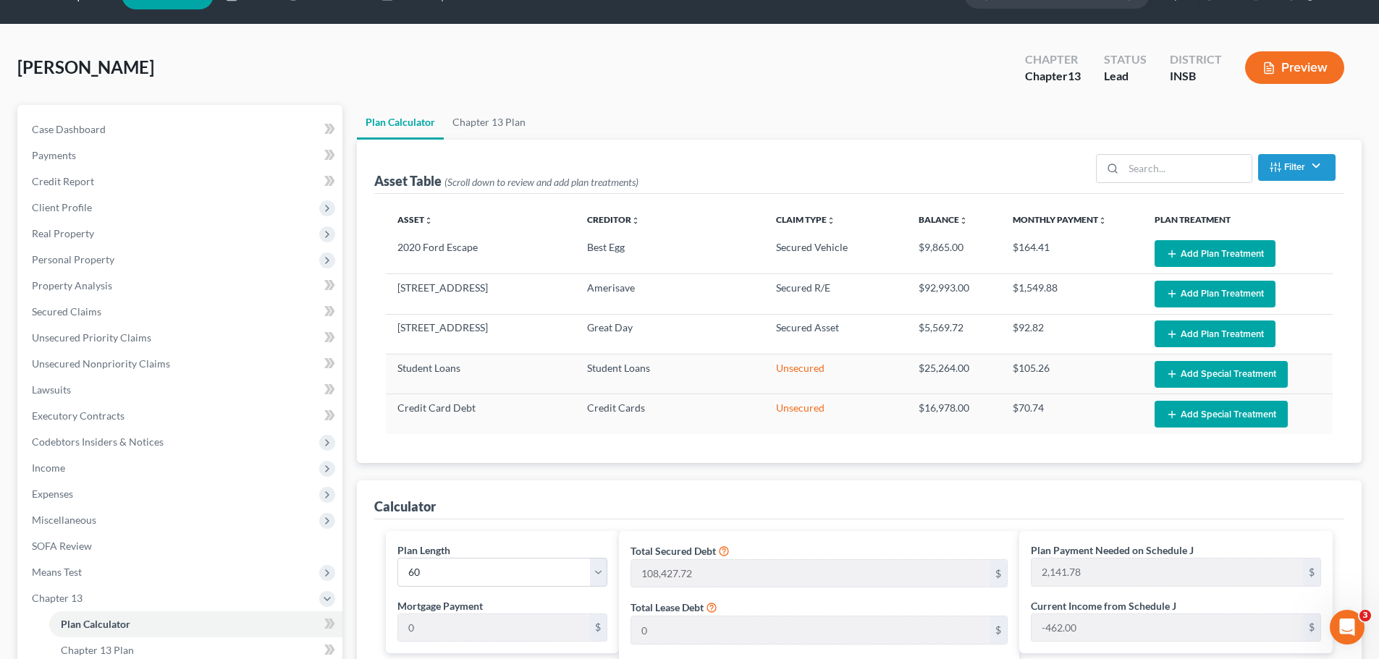
scroll to position [33, 0]
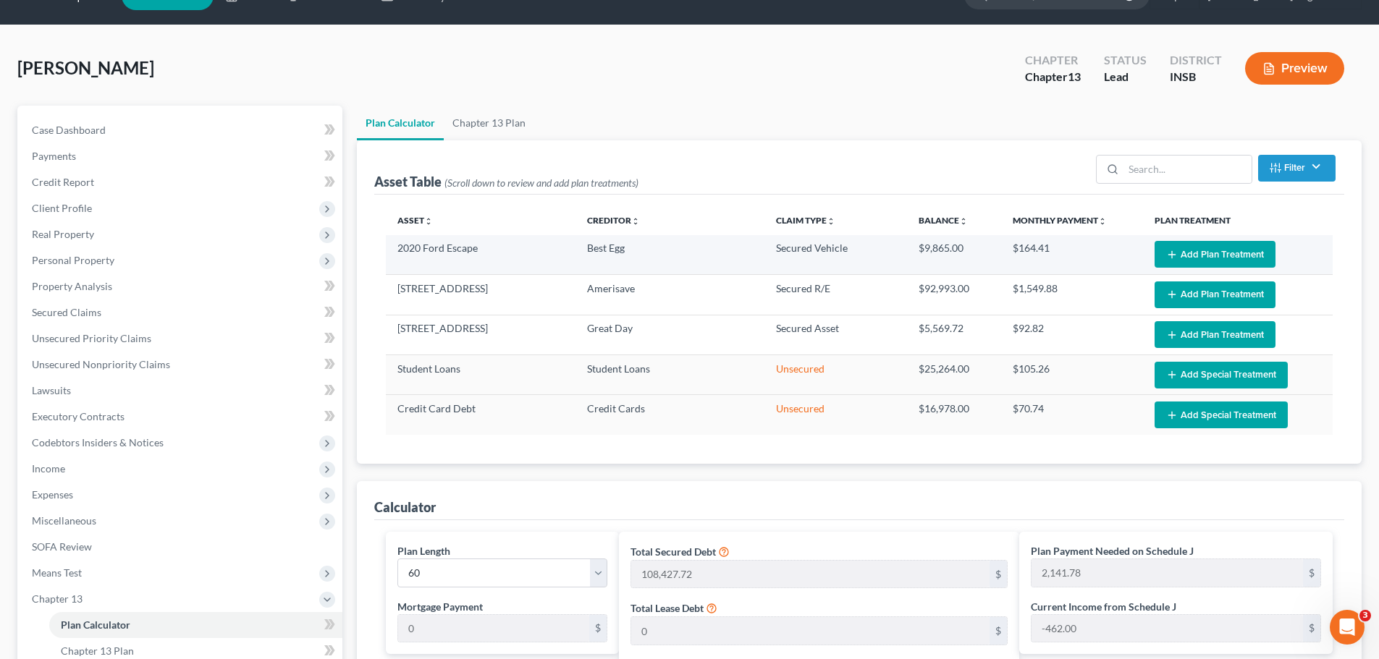
click at [1193, 259] on button "Add Plan Treatment" at bounding box center [1214, 254] width 121 height 27
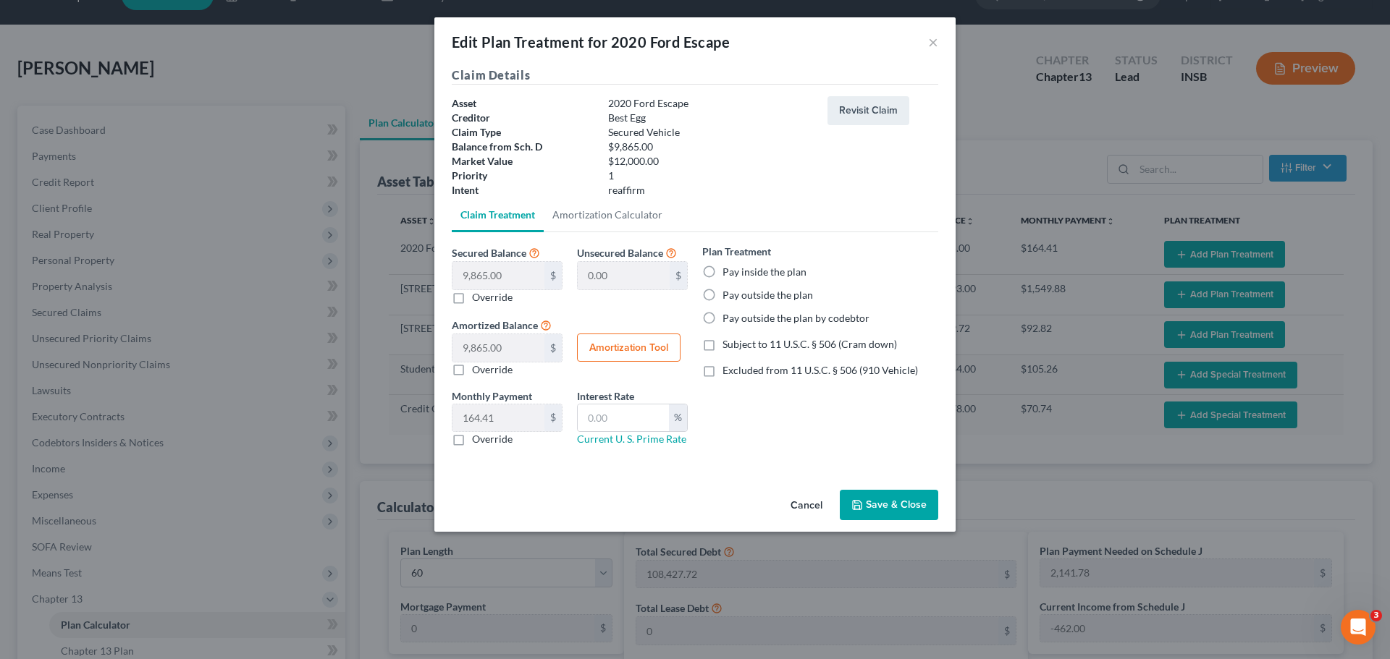
click at [722, 295] on label "Pay outside the plan" at bounding box center [767, 295] width 90 height 14
click at [728, 295] on input "Pay outside the plan" at bounding box center [732, 292] width 9 height 9
radio input "true"
click at [722, 295] on label "Pay outside the plan" at bounding box center [767, 295] width 90 height 14
click at [728, 295] on input "Pay outside the plan" at bounding box center [732, 292] width 9 height 9
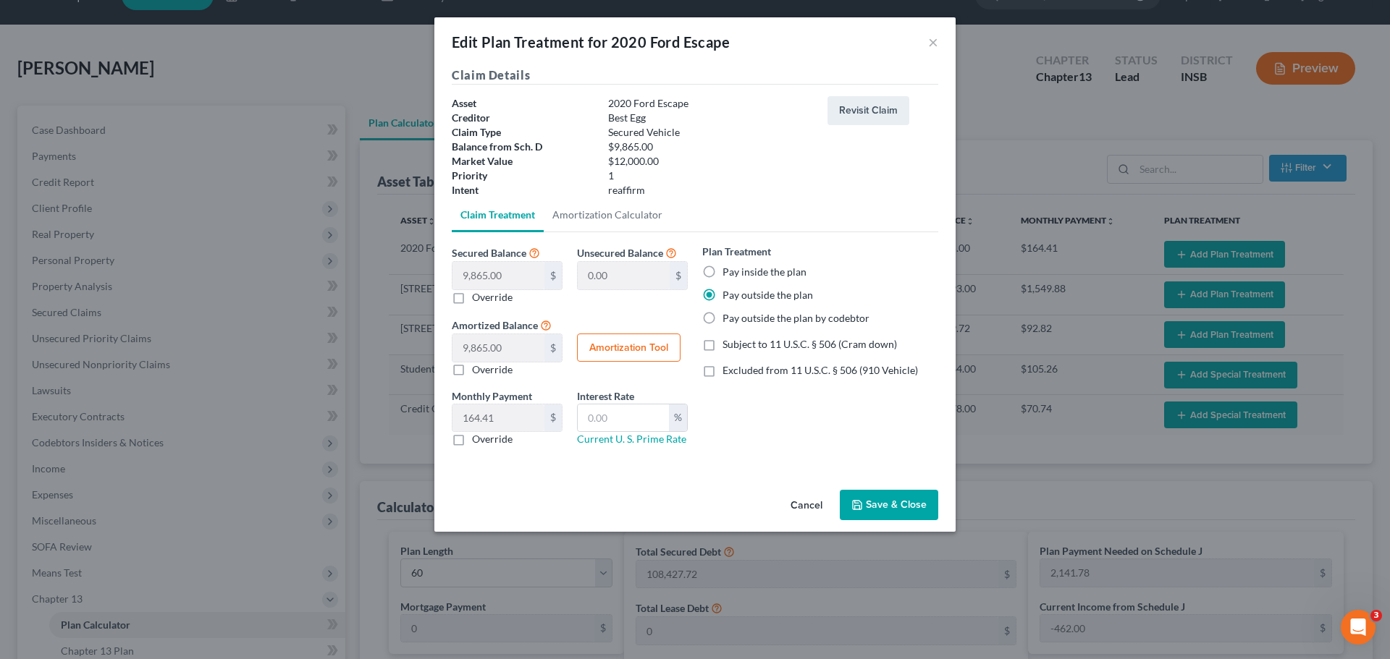
click at [890, 505] on button "Save & Close" at bounding box center [889, 505] width 98 height 30
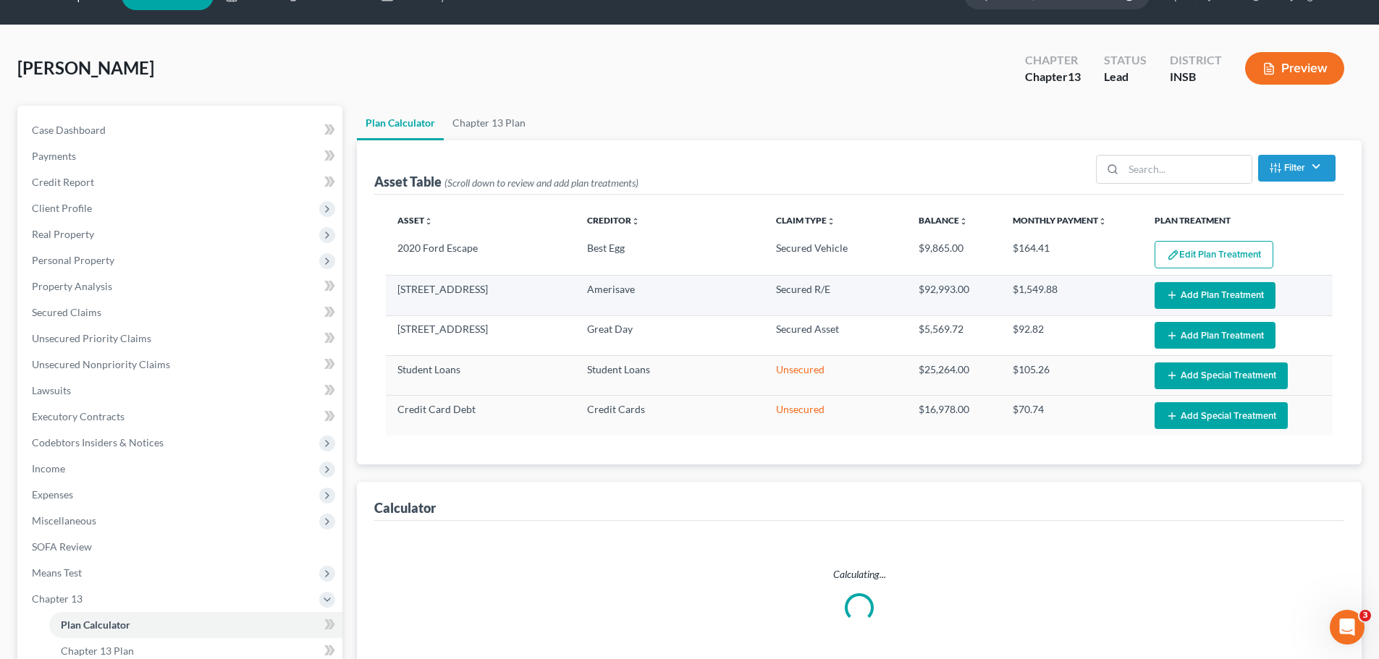
select select "59"
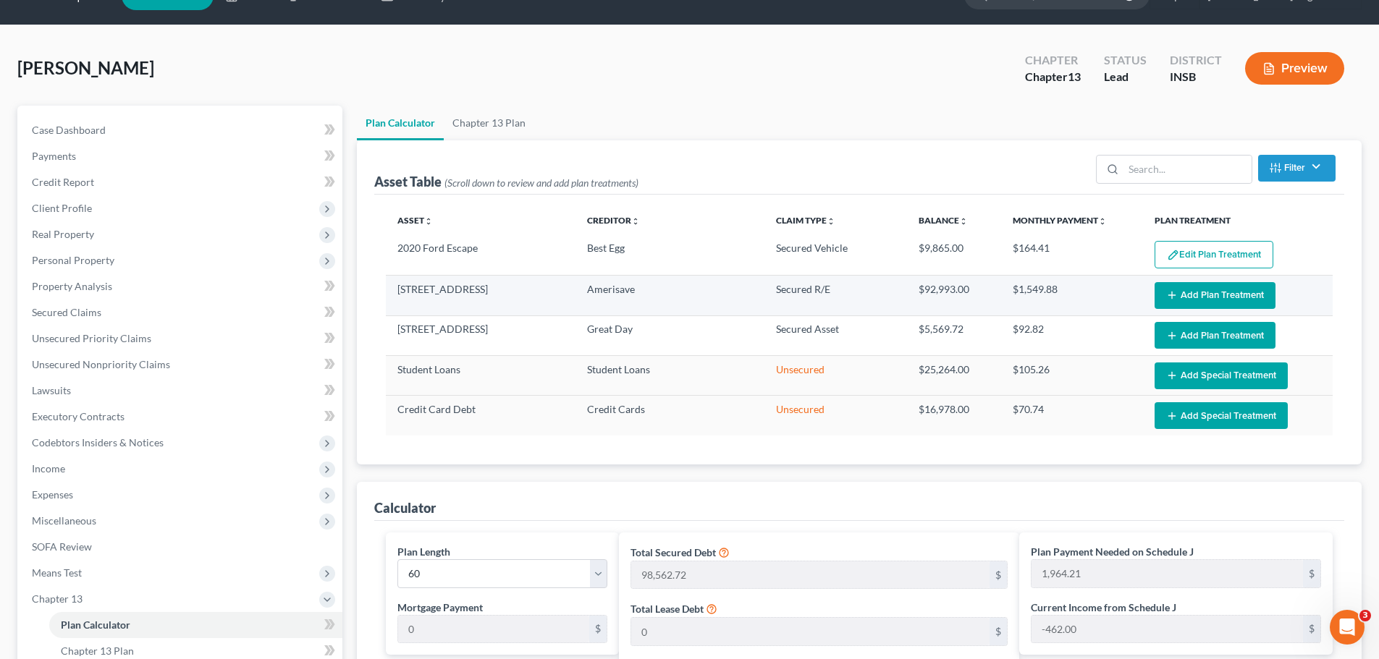
click at [1248, 290] on button "Add Plan Treatment" at bounding box center [1214, 295] width 121 height 27
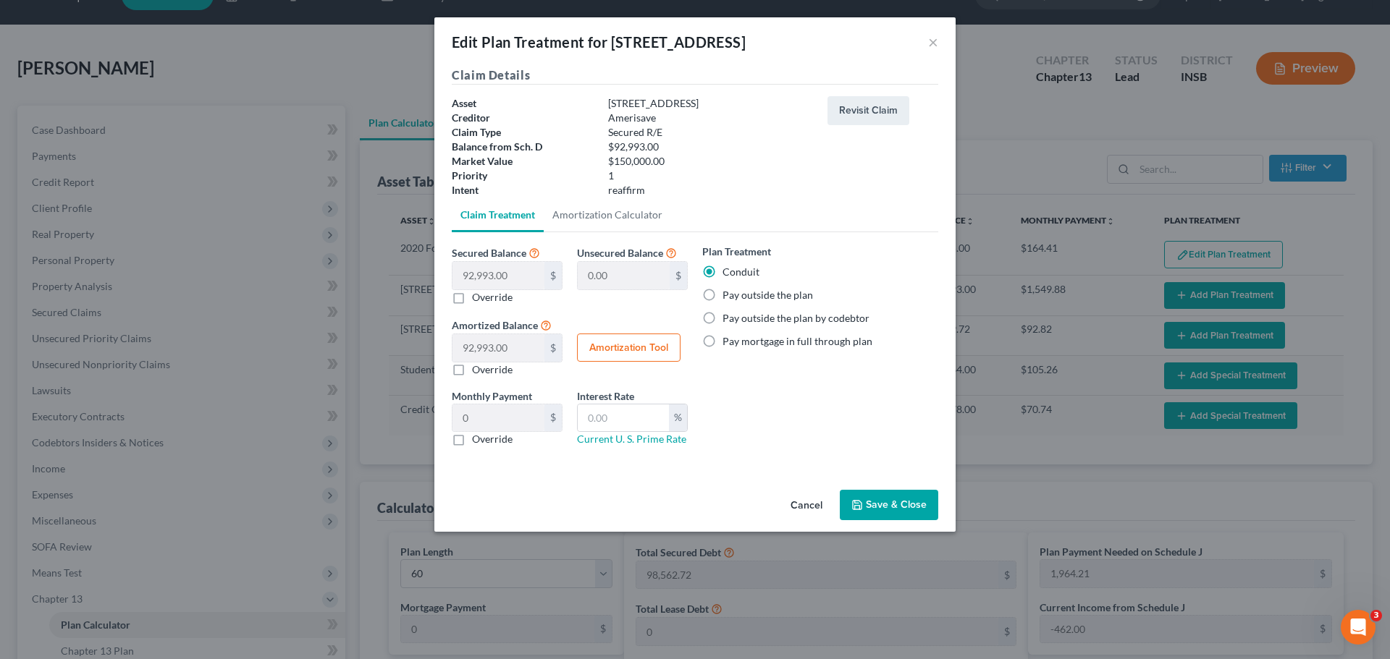
click at [722, 290] on label "Pay outside the plan" at bounding box center [767, 295] width 90 height 14
click at [728, 290] on input "Pay outside the plan" at bounding box center [732, 292] width 9 height 9
radio input "true"
click at [888, 510] on button "Save & Close" at bounding box center [889, 505] width 98 height 30
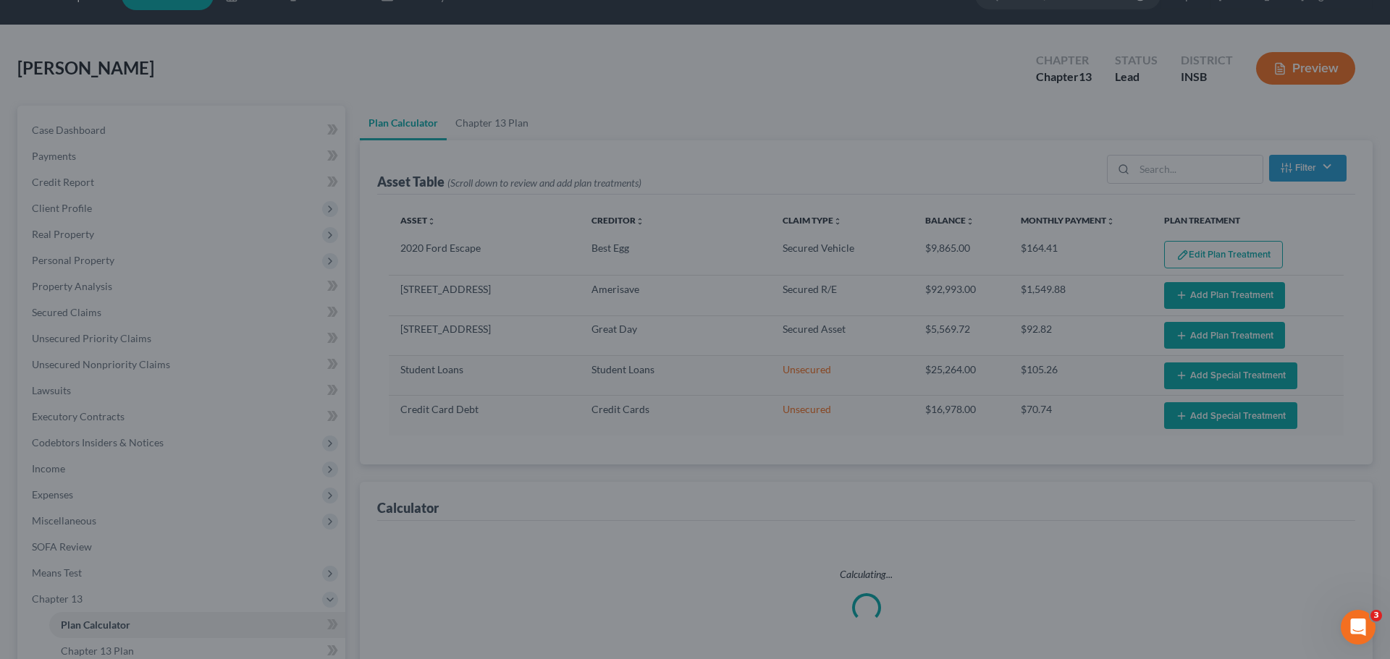
select select "59"
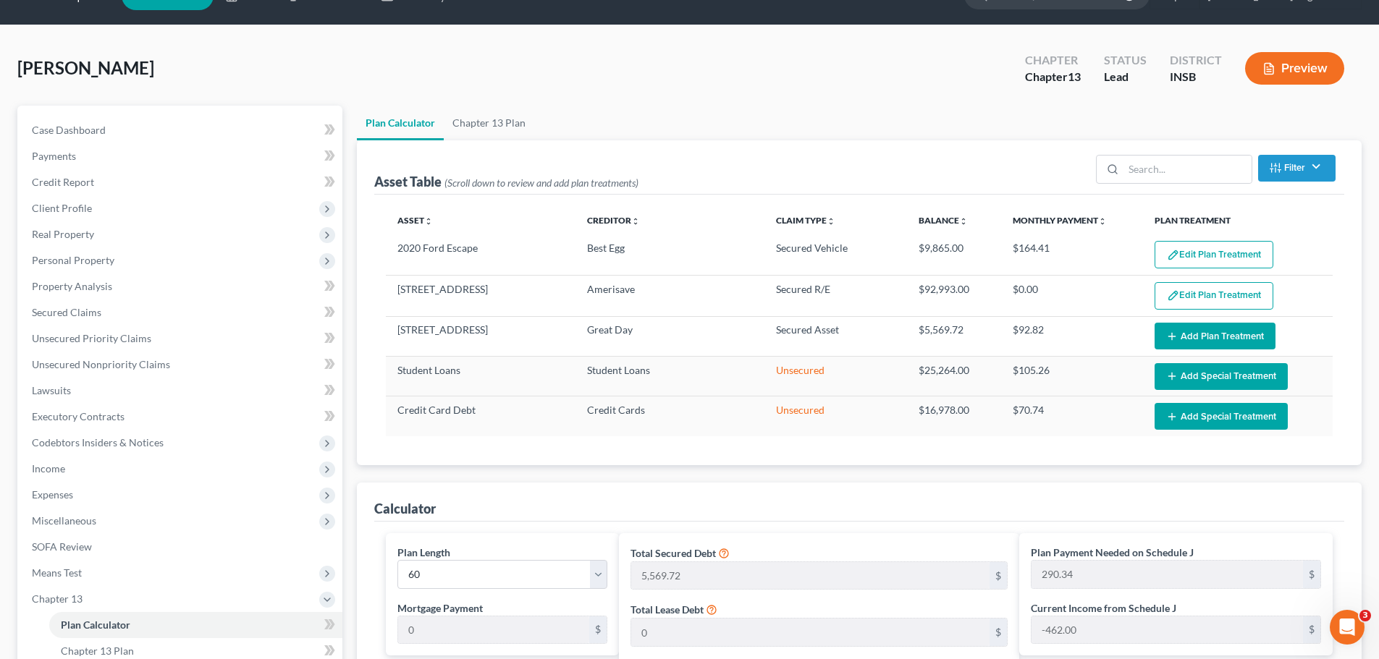
click at [1193, 337] on button "Add Plan Treatment" at bounding box center [1214, 336] width 121 height 27
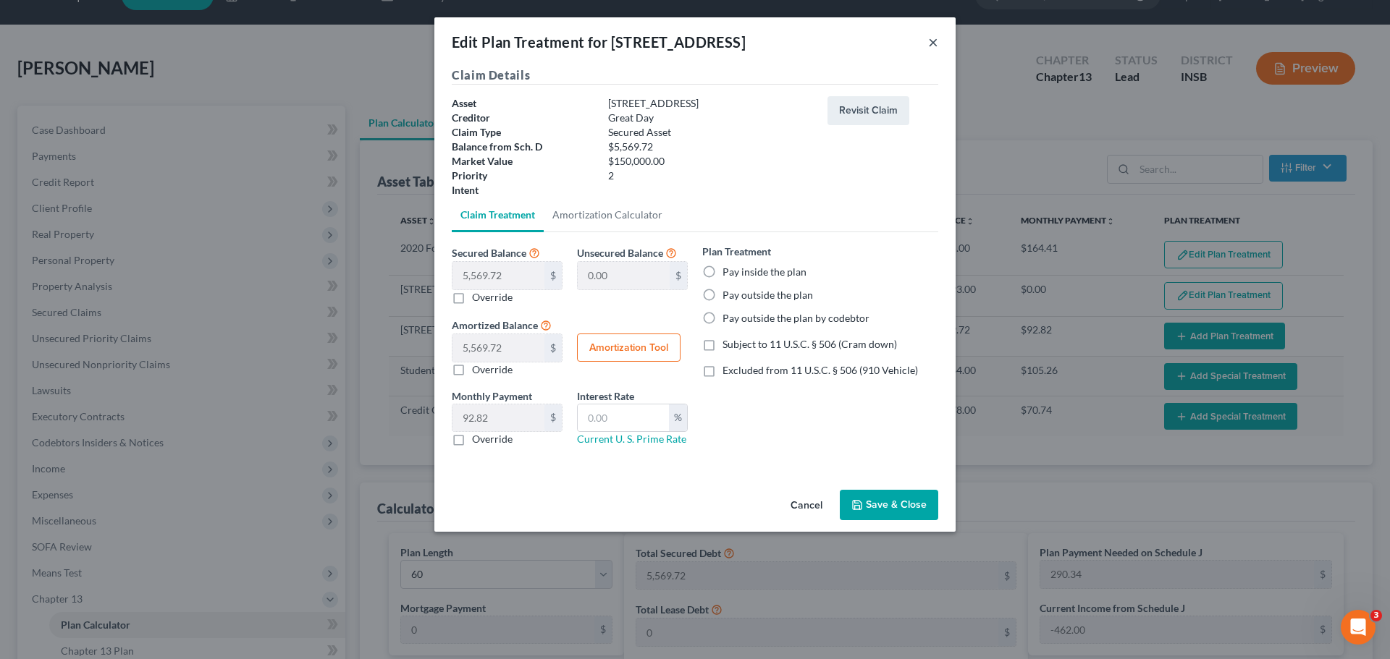
click at [934, 41] on button "×" at bounding box center [933, 41] width 10 height 17
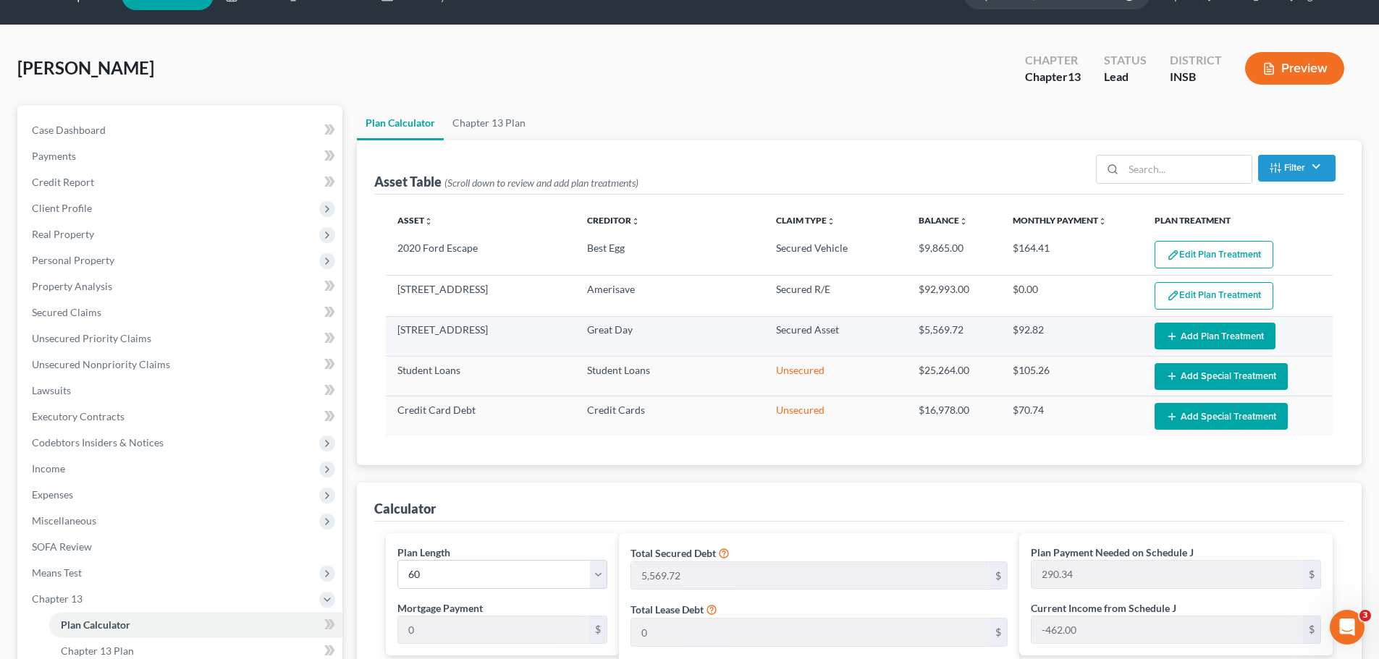
click at [1228, 342] on button "Add Plan Treatment" at bounding box center [1214, 336] width 121 height 27
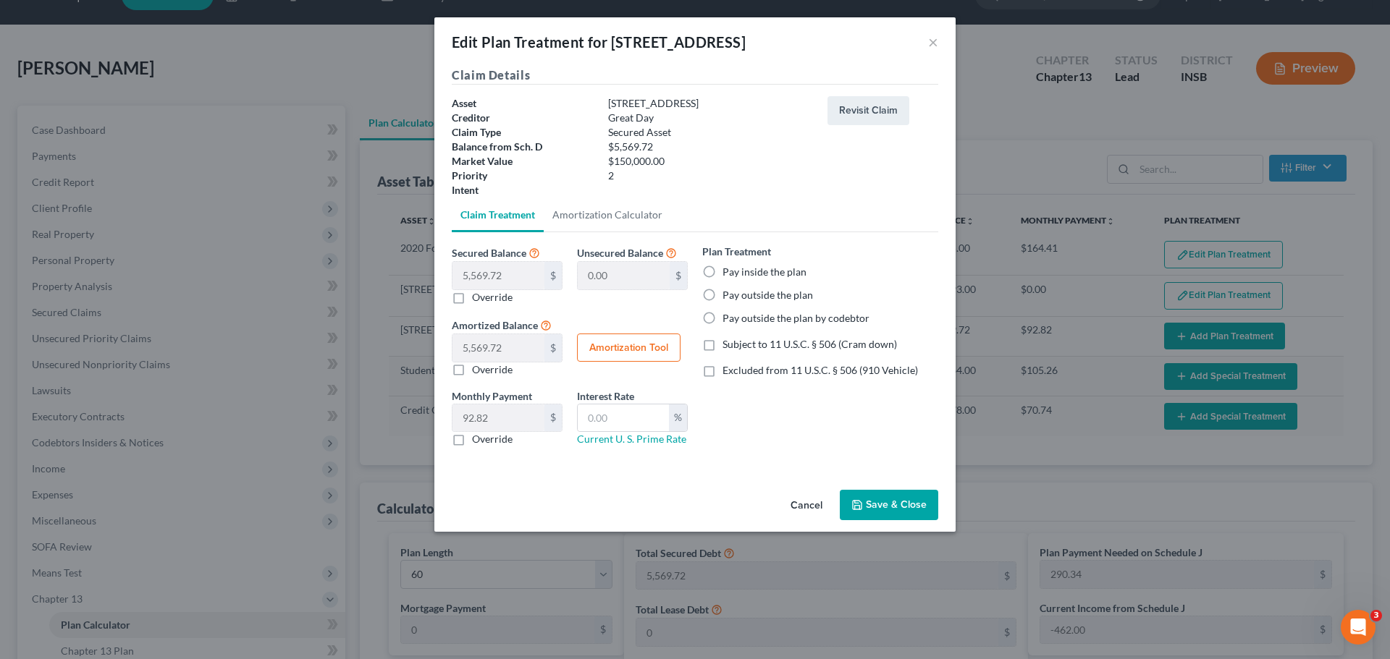
click at [722, 294] on label "Pay outside the plan" at bounding box center [767, 295] width 90 height 14
click at [728, 294] on input "Pay outside the plan" at bounding box center [732, 292] width 9 height 9
radio input "true"
click at [914, 494] on button "Save & Close" at bounding box center [889, 505] width 98 height 30
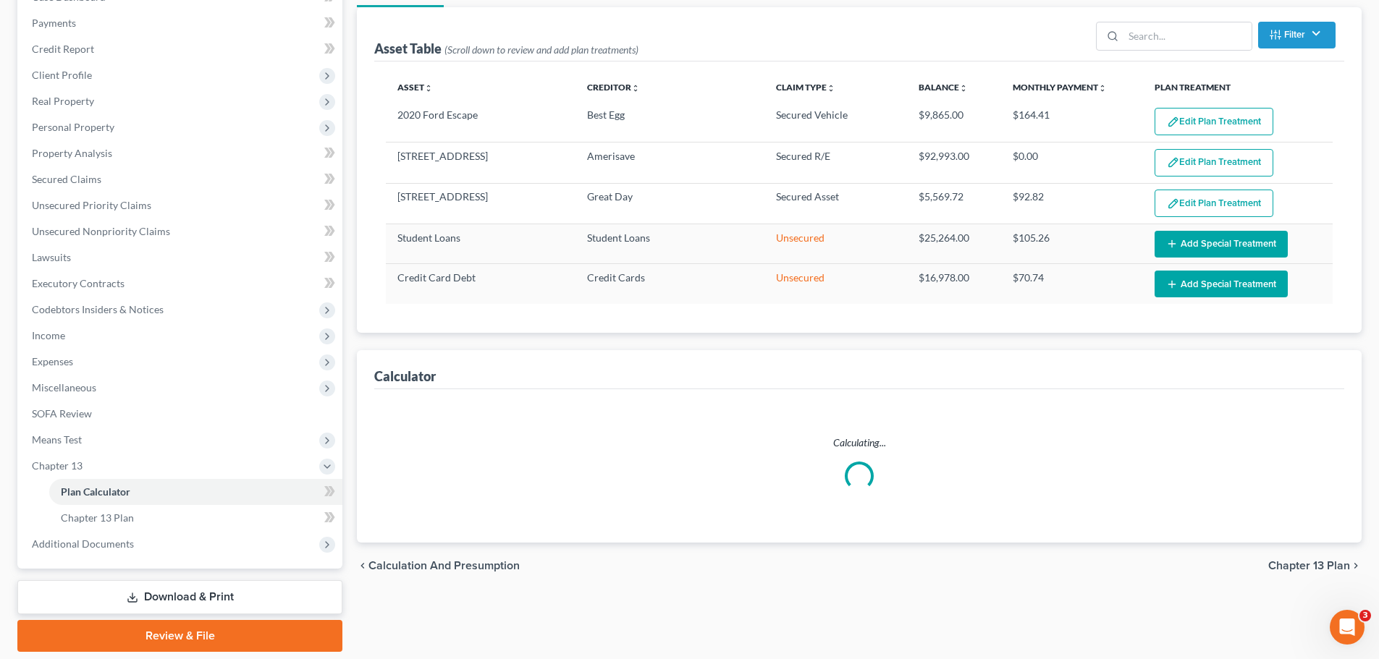
scroll to position [178, 0]
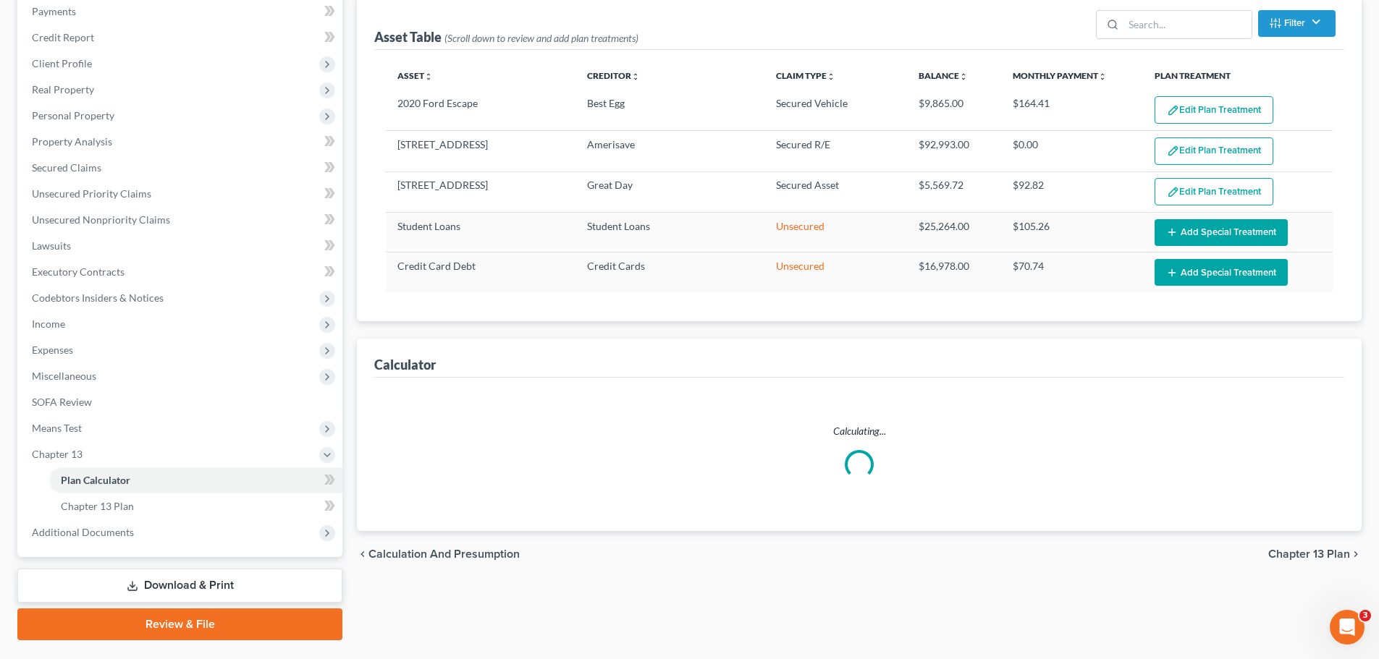
select select "59"
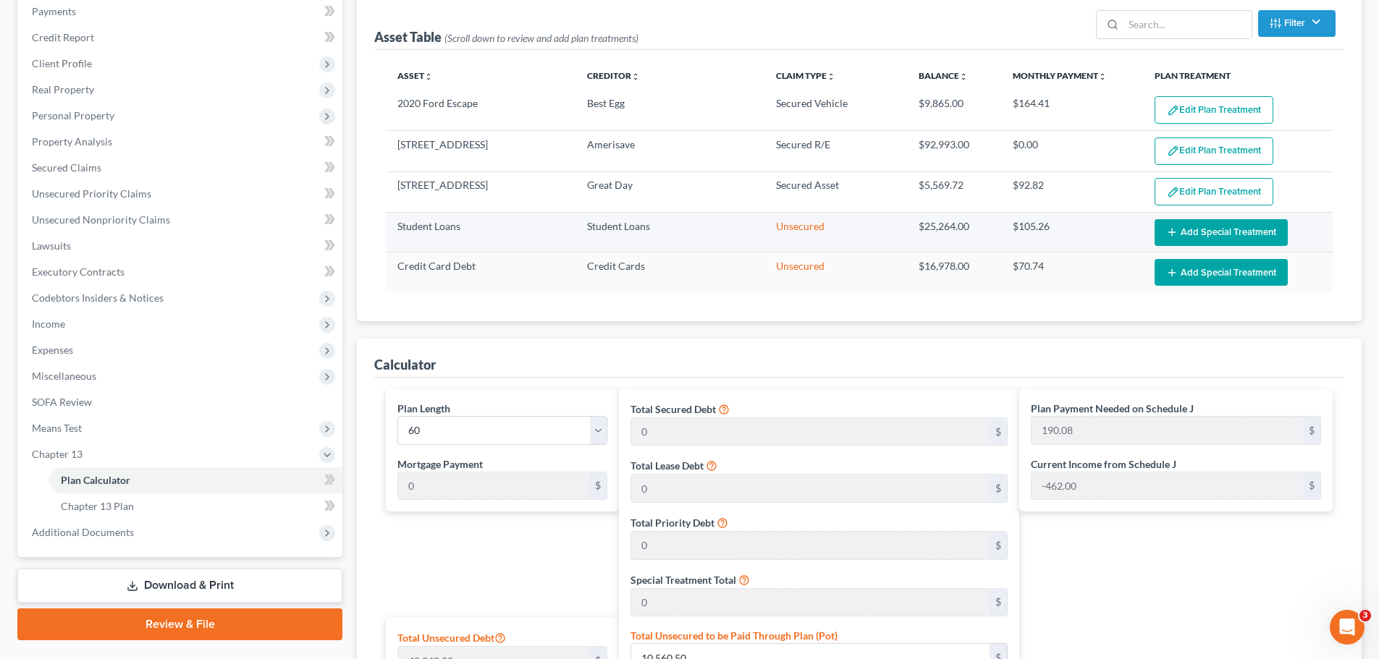
click at [1209, 241] on button "Add Special Treatment" at bounding box center [1220, 232] width 133 height 27
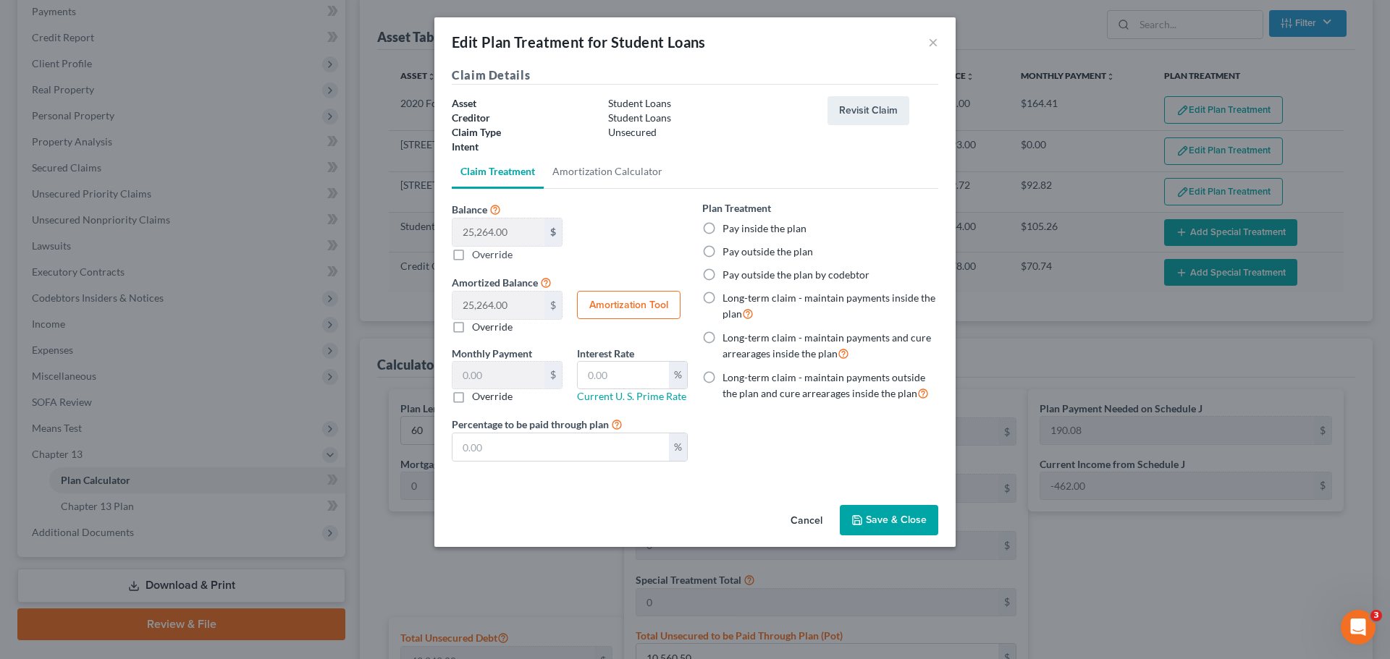
click at [722, 253] on label "Pay outside the plan" at bounding box center [767, 252] width 90 height 14
click at [728, 253] on input "Pay outside the plan" at bounding box center [732, 249] width 9 height 9
radio input "true"
click at [907, 531] on button "Save & Close" at bounding box center [889, 520] width 98 height 30
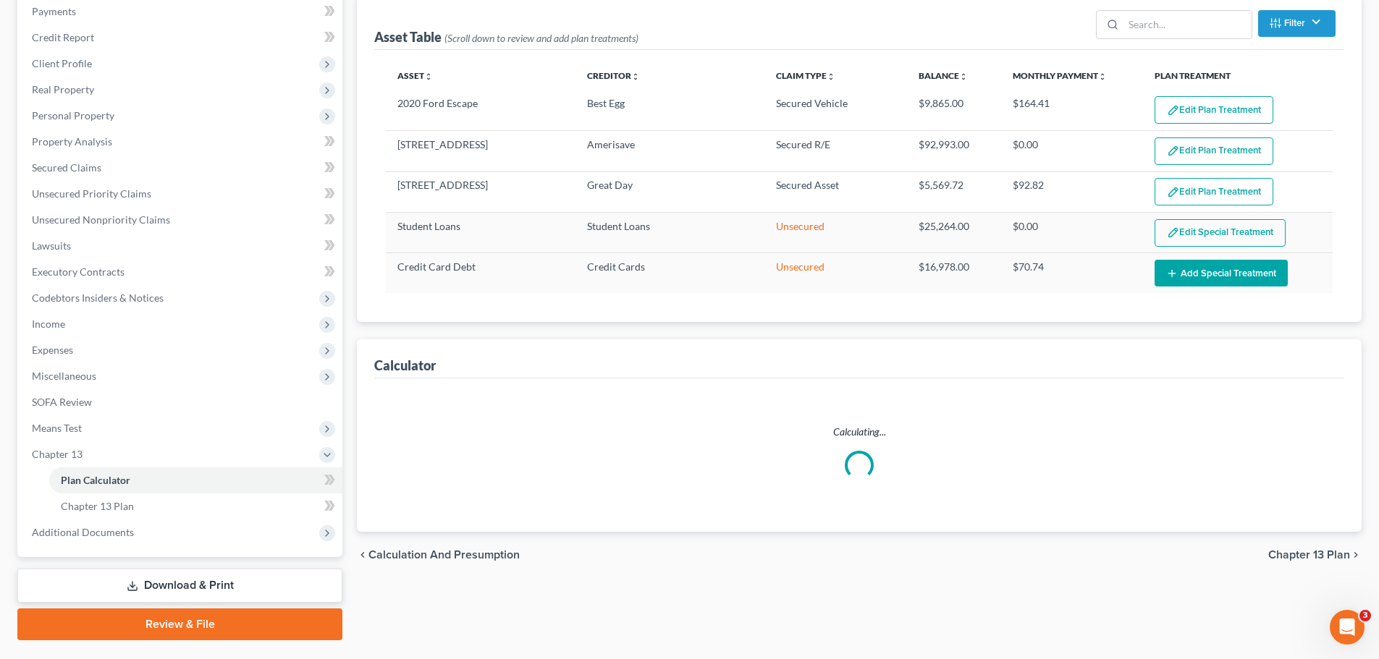
select select "59"
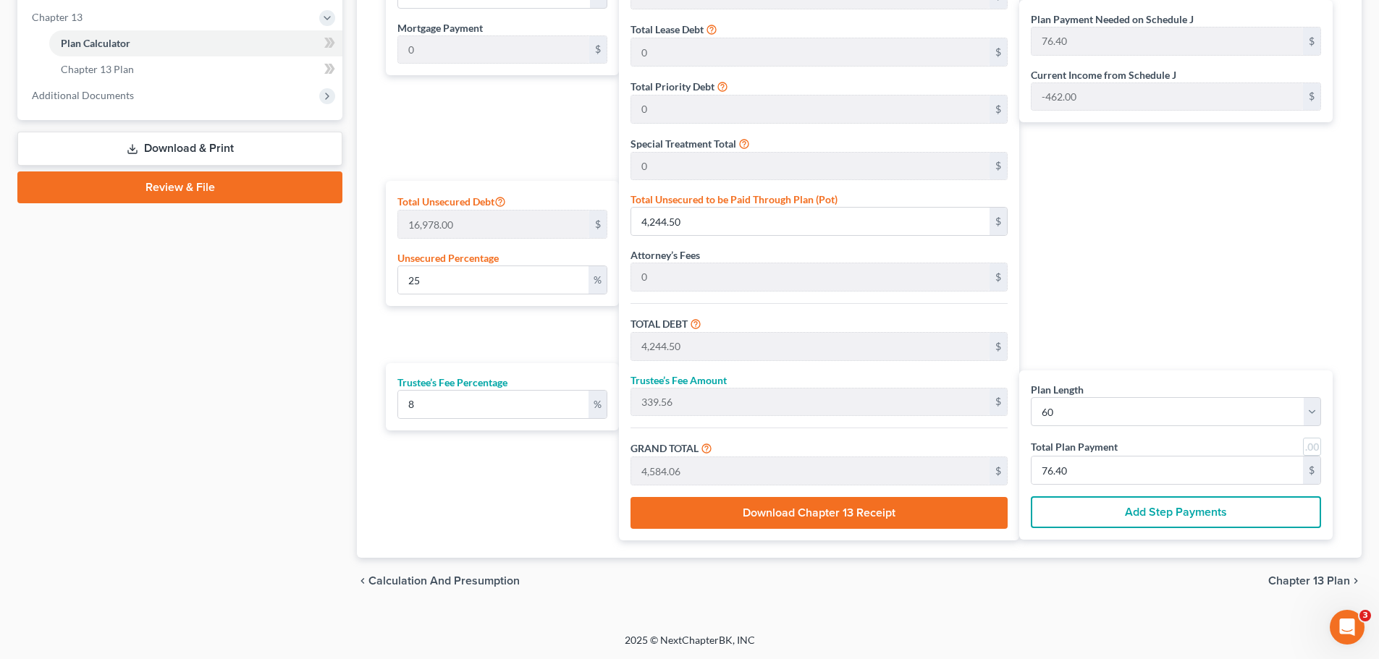
scroll to position [470, 0]
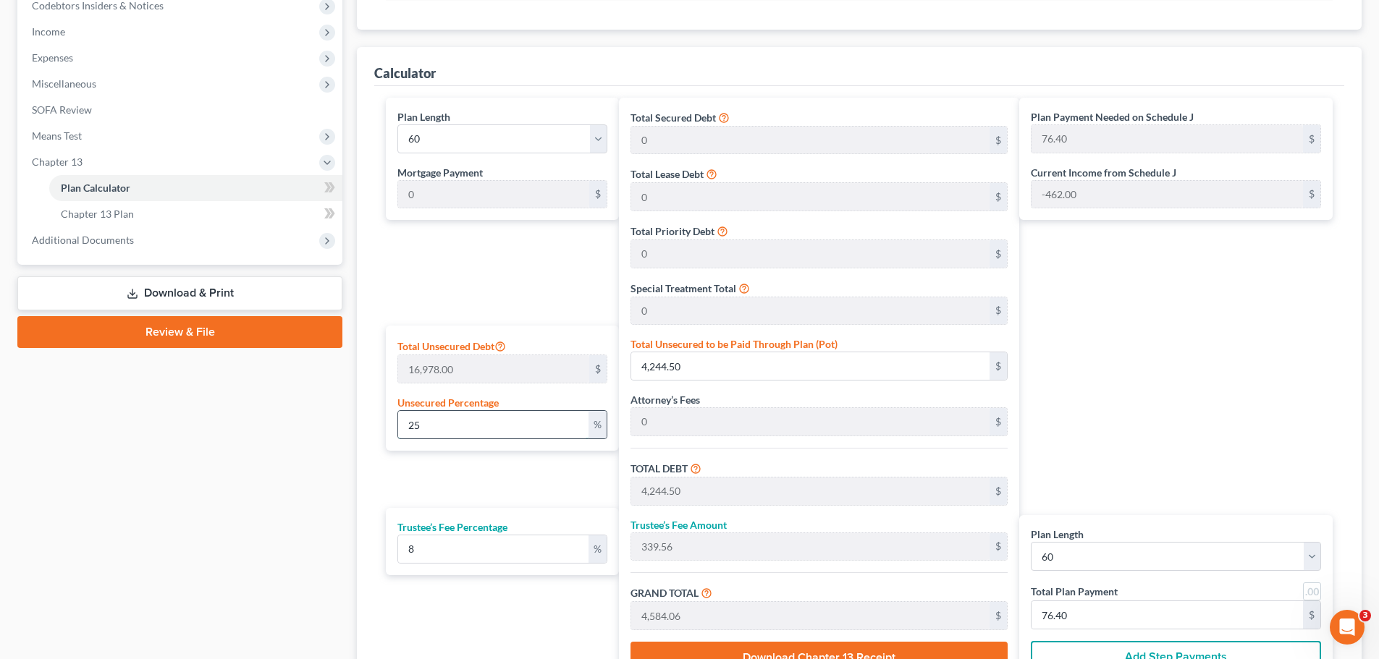
click at [502, 426] on input "25" at bounding box center [493, 425] width 190 height 28
type input "1"
type input "169.78"
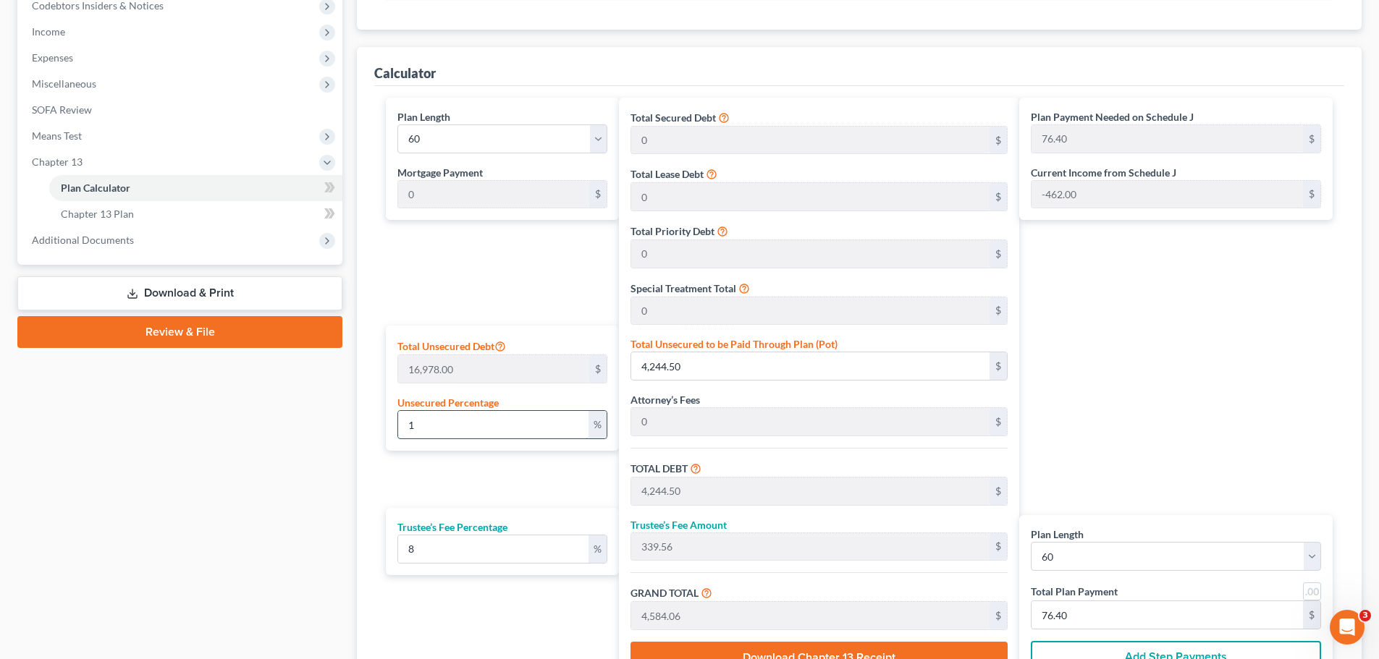
type input "13.58"
type input "183.36"
type input "3.05"
type input "10"
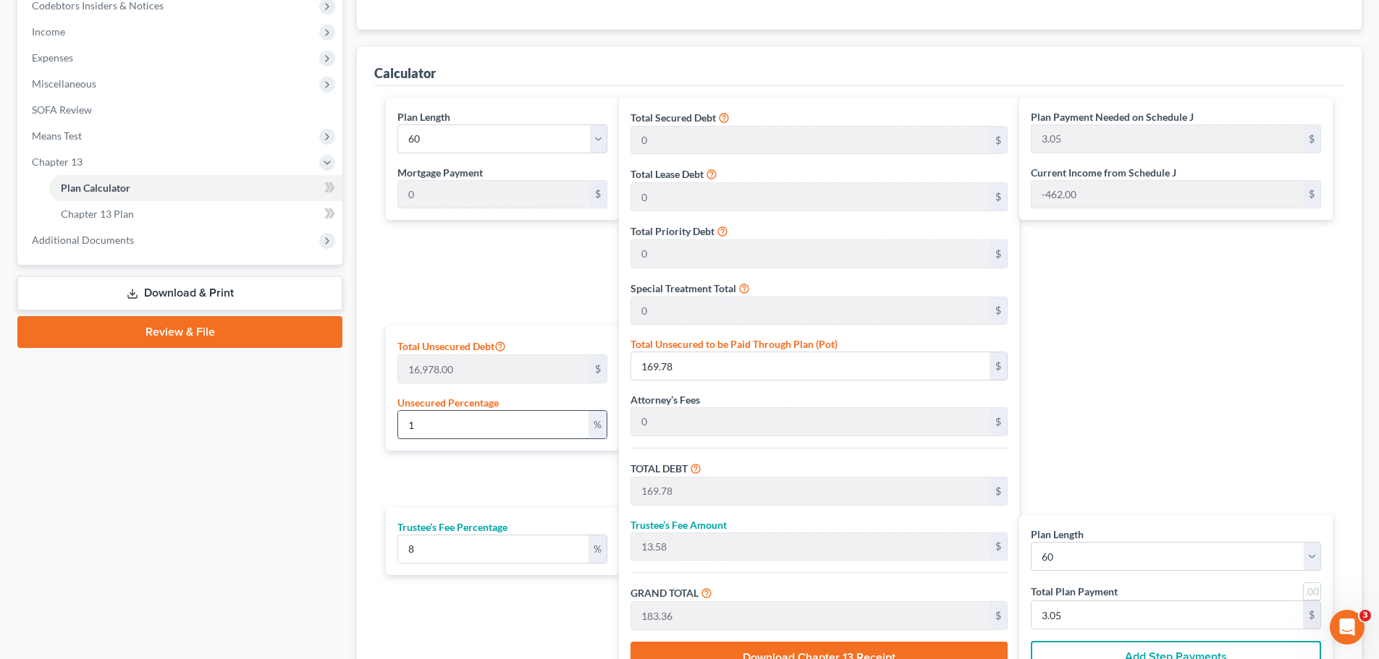
type input "1,697.80"
type input "135.82"
type input "1,833.62"
type input "30.56"
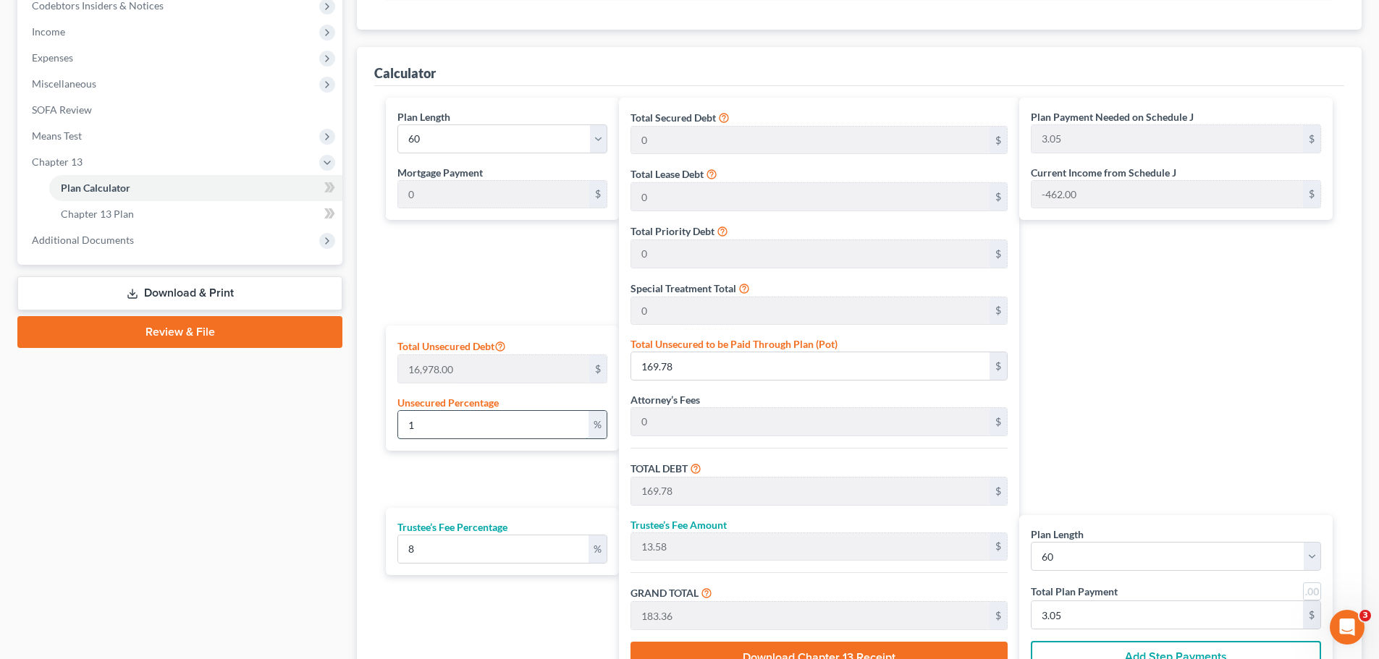
type input "30.56"
type input "100"
type input "16,978.00"
type input "1,358.24"
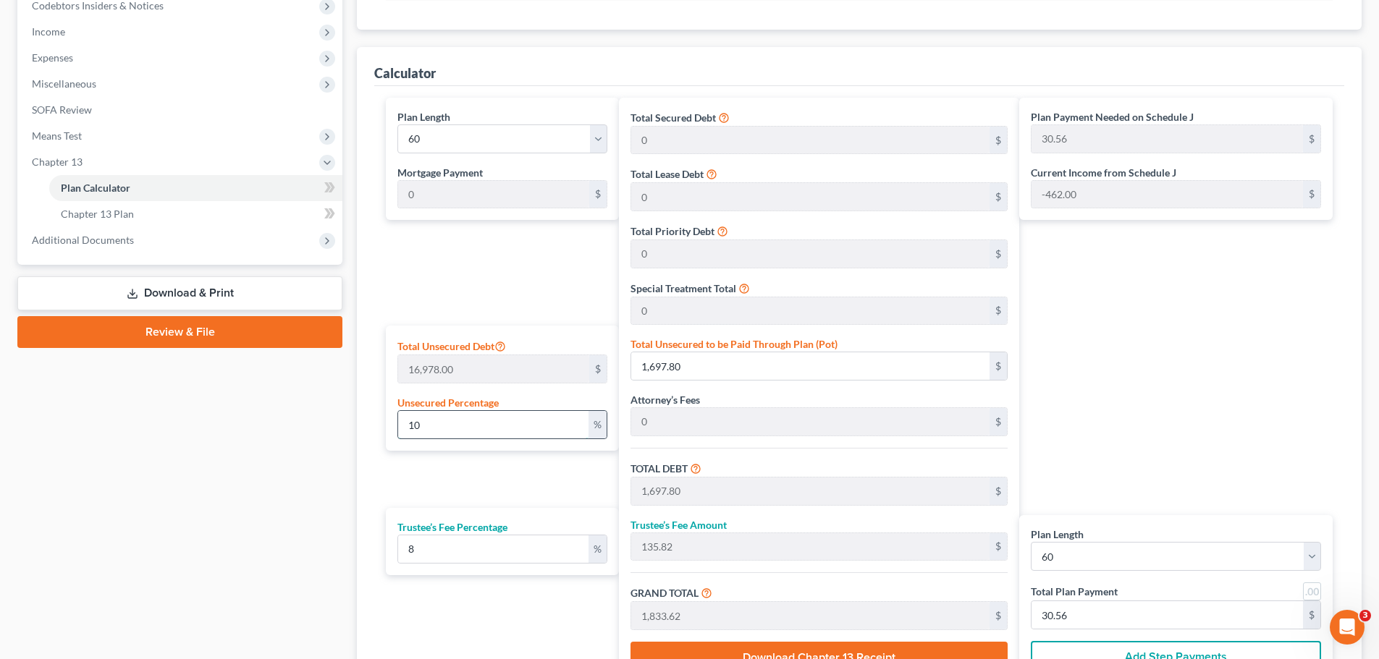
type input "18,336.24"
type input "305.60"
type input "100"
click at [1095, 389] on div "Plan Payment Needed on Schedule J 305.60 $ Current Income from Schedule J -462.…" at bounding box center [1179, 392] width 321 height 588
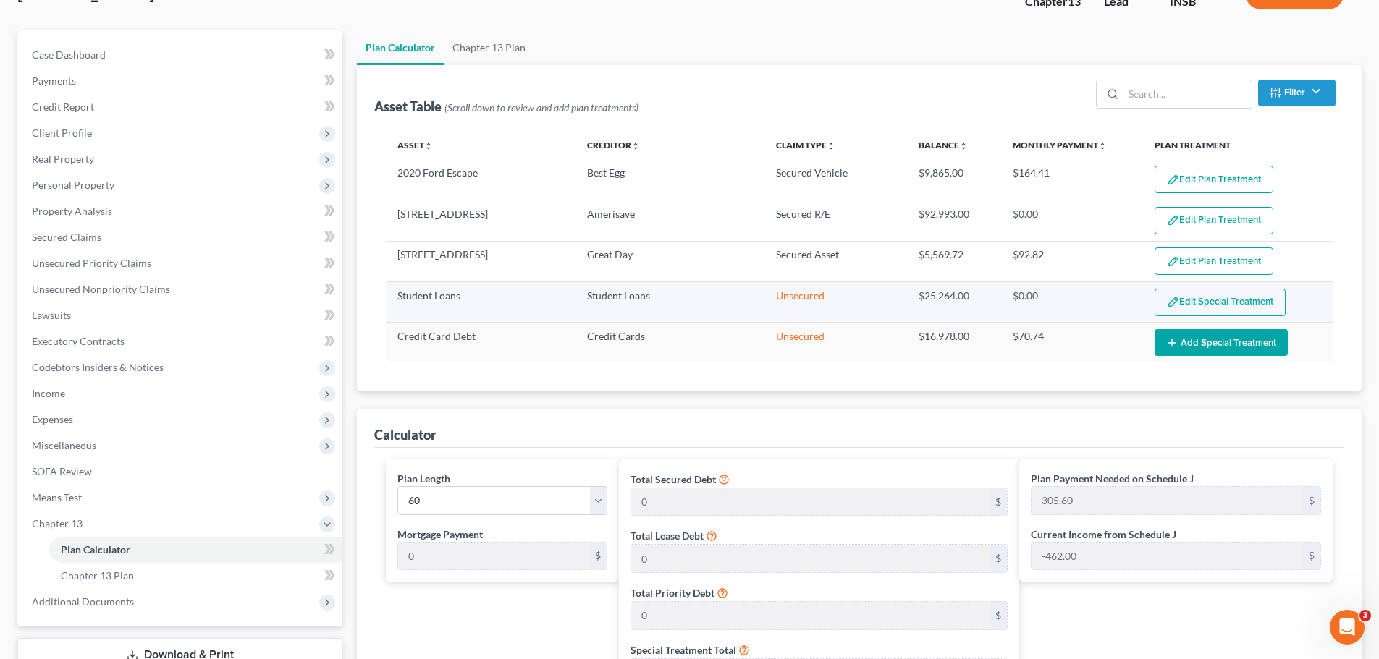
scroll to position [0, 0]
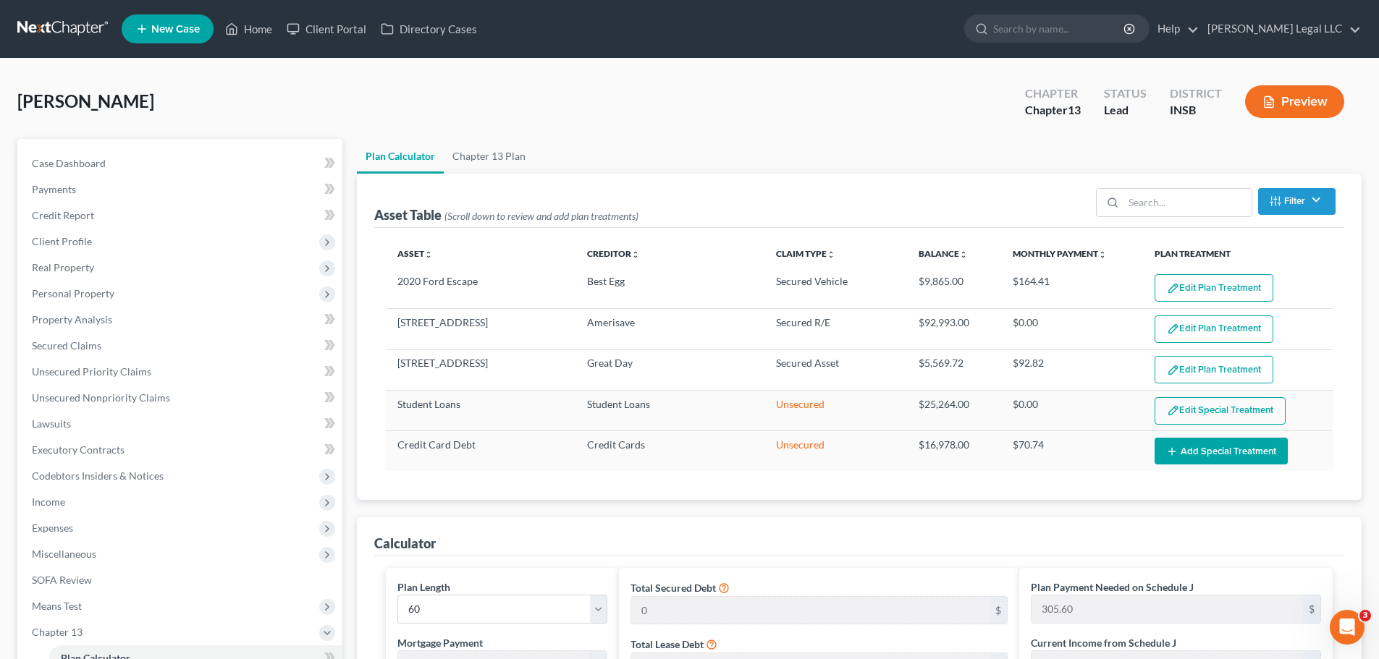
click at [713, 152] on ul "Plan Calculator Chapter 13 Plan" at bounding box center [859, 156] width 1005 height 35
click at [560, 122] on div "Mackay, Heather Upgraded Chapter Chapter 13 Status Lead District INSB Preview" at bounding box center [689, 107] width 1344 height 63
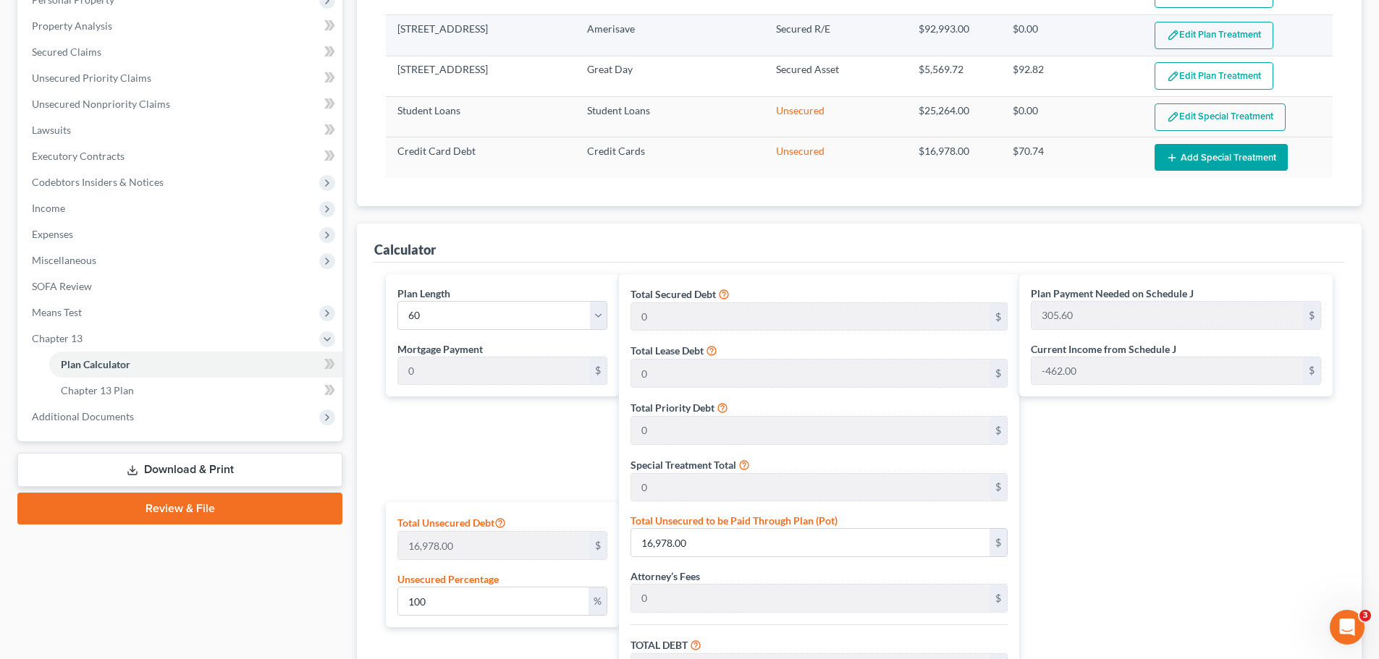
scroll to position [109, 0]
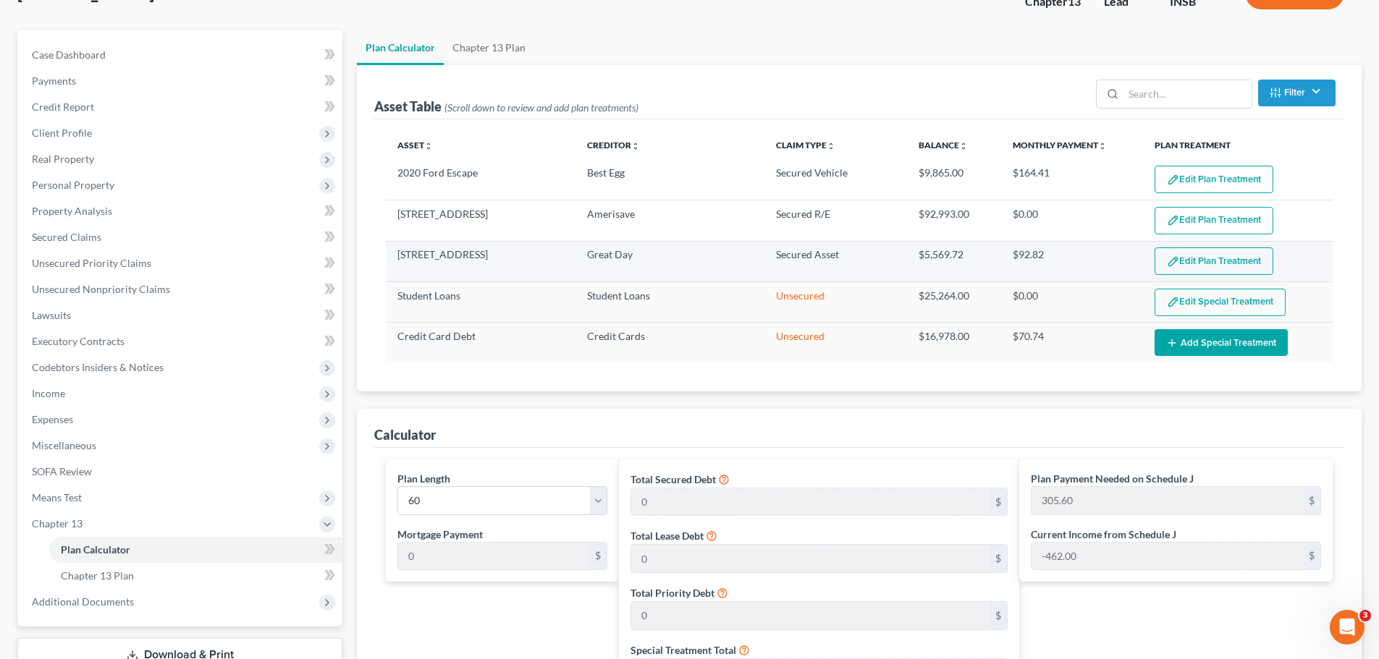
click at [1214, 262] on button "Edit Plan Treatment" at bounding box center [1213, 262] width 119 height 28
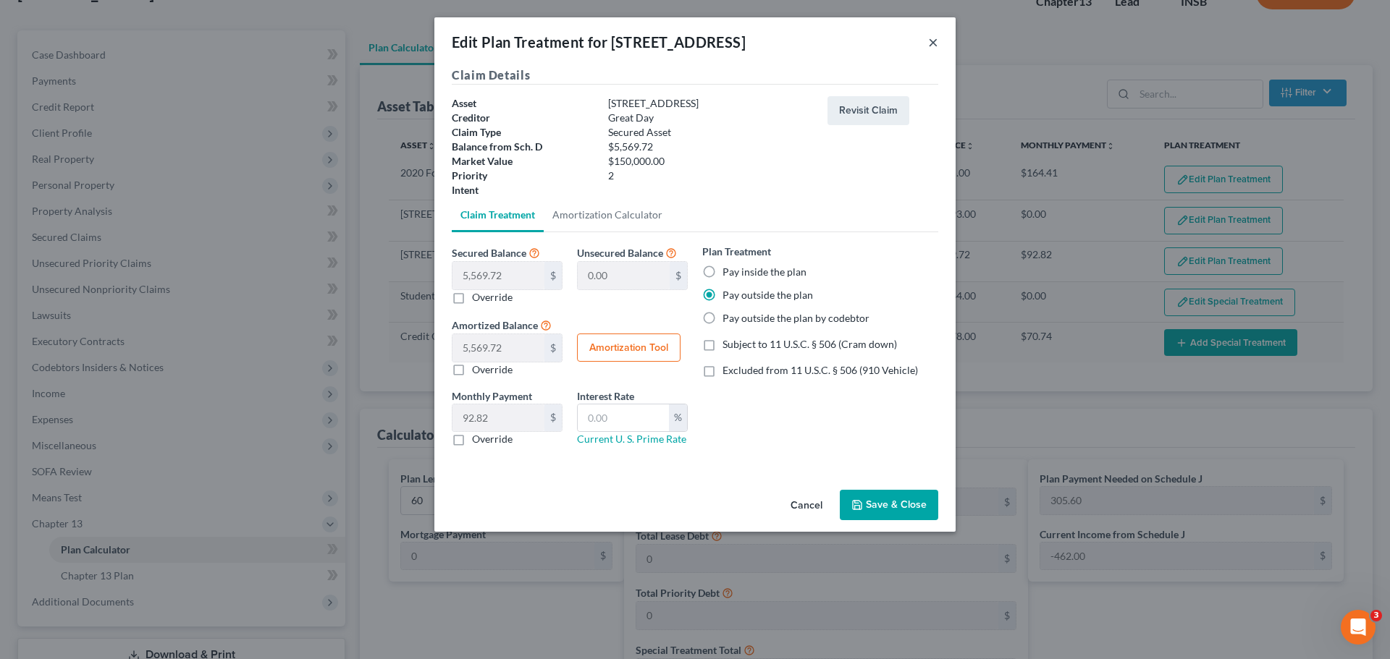
click at [933, 42] on button "×" at bounding box center [933, 41] width 10 height 17
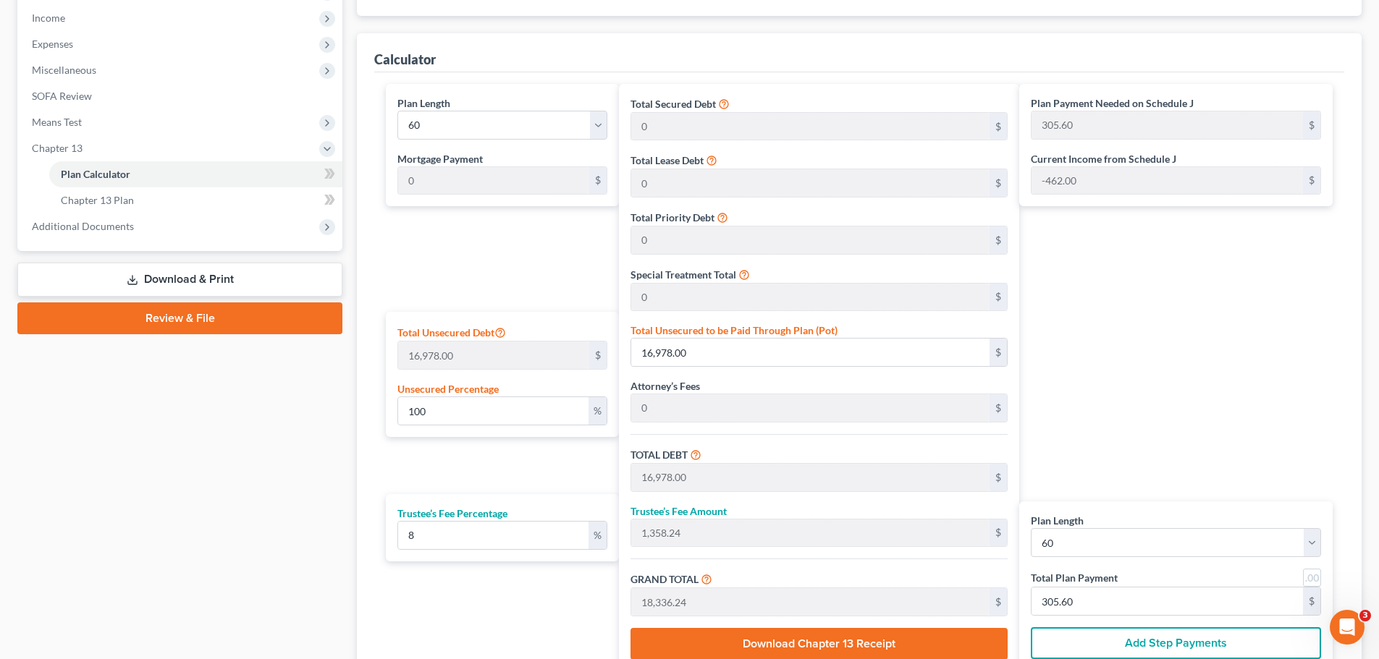
scroll to position [326, 0]
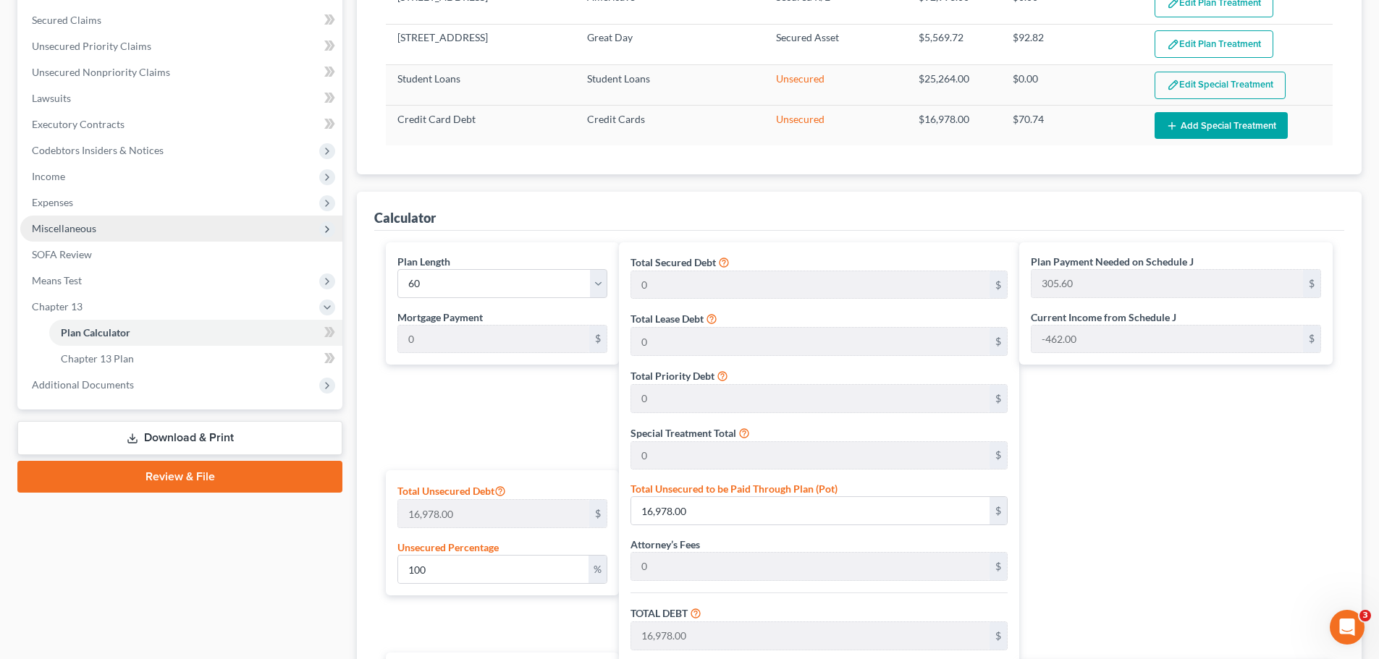
click at [69, 227] on span "Miscellaneous" at bounding box center [64, 228] width 64 height 12
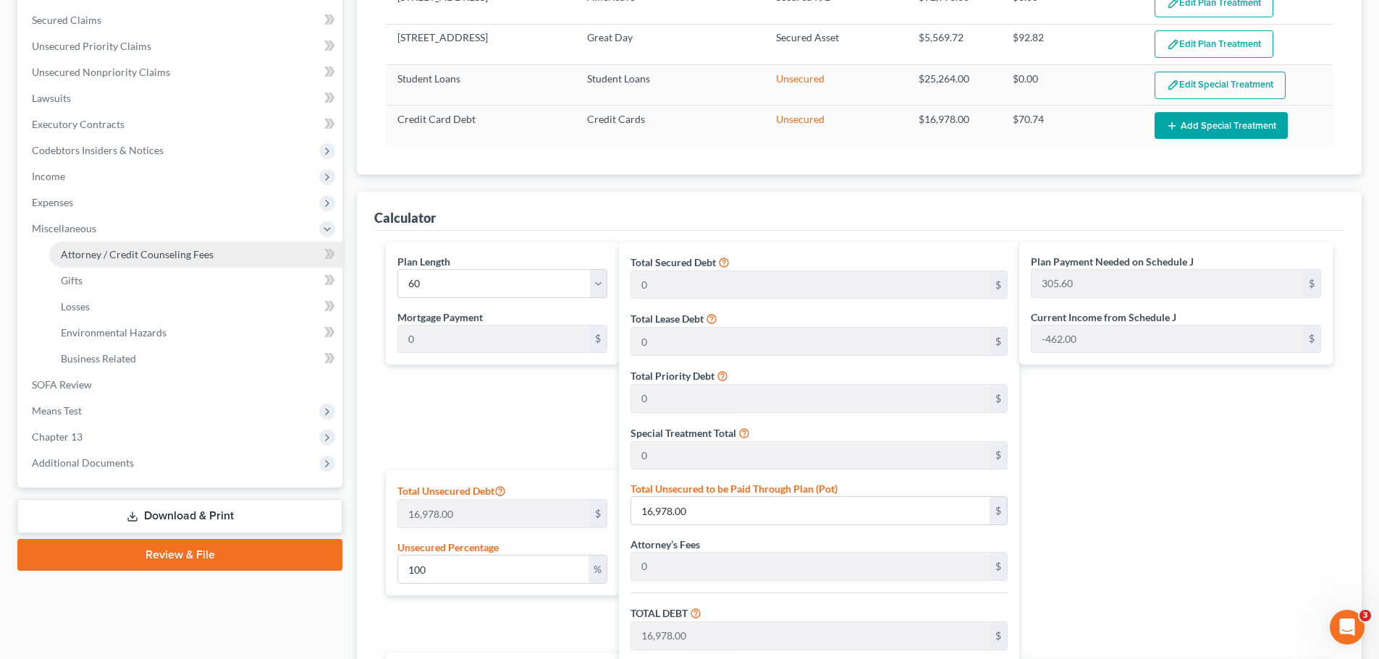
click at [147, 251] on span "Attorney / Credit Counseling Fees" at bounding box center [137, 254] width 153 height 12
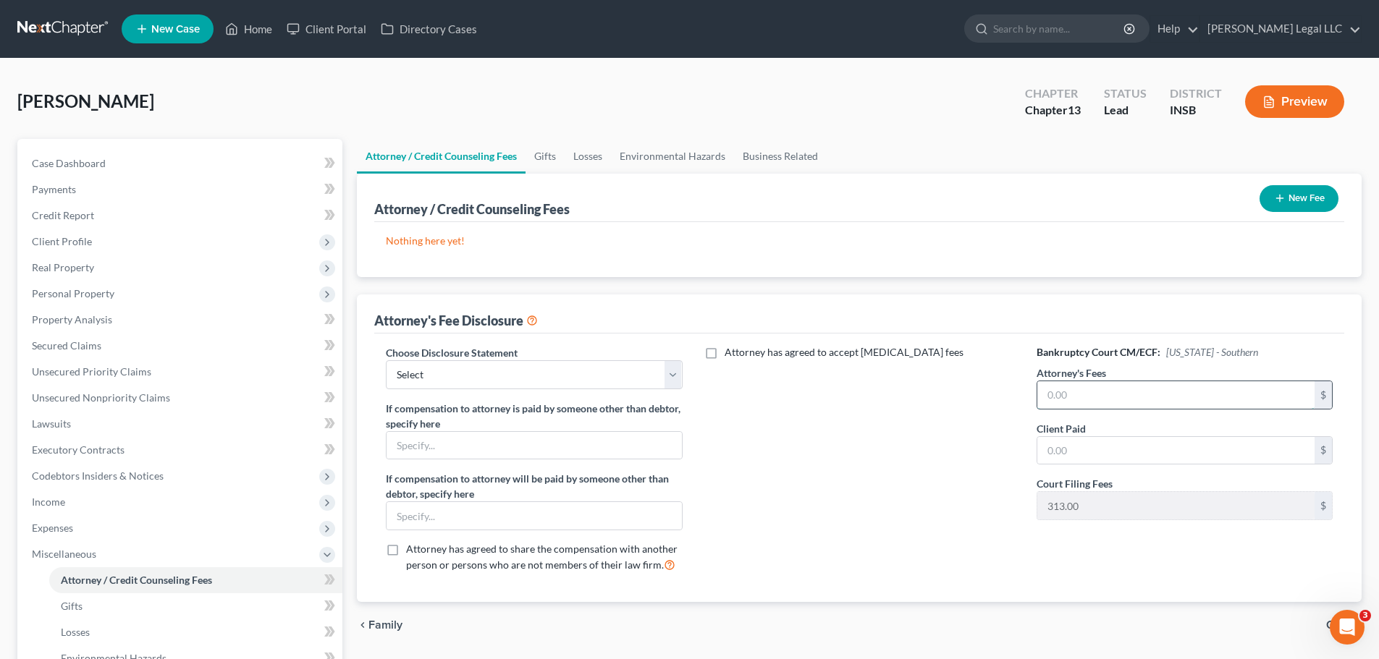
click at [1119, 386] on input "text" at bounding box center [1175, 395] width 277 height 28
type input "4,350"
type input "3,950"
click at [984, 450] on div "Attorney has agreed to accept retainer fees" at bounding box center [859, 465] width 325 height 240
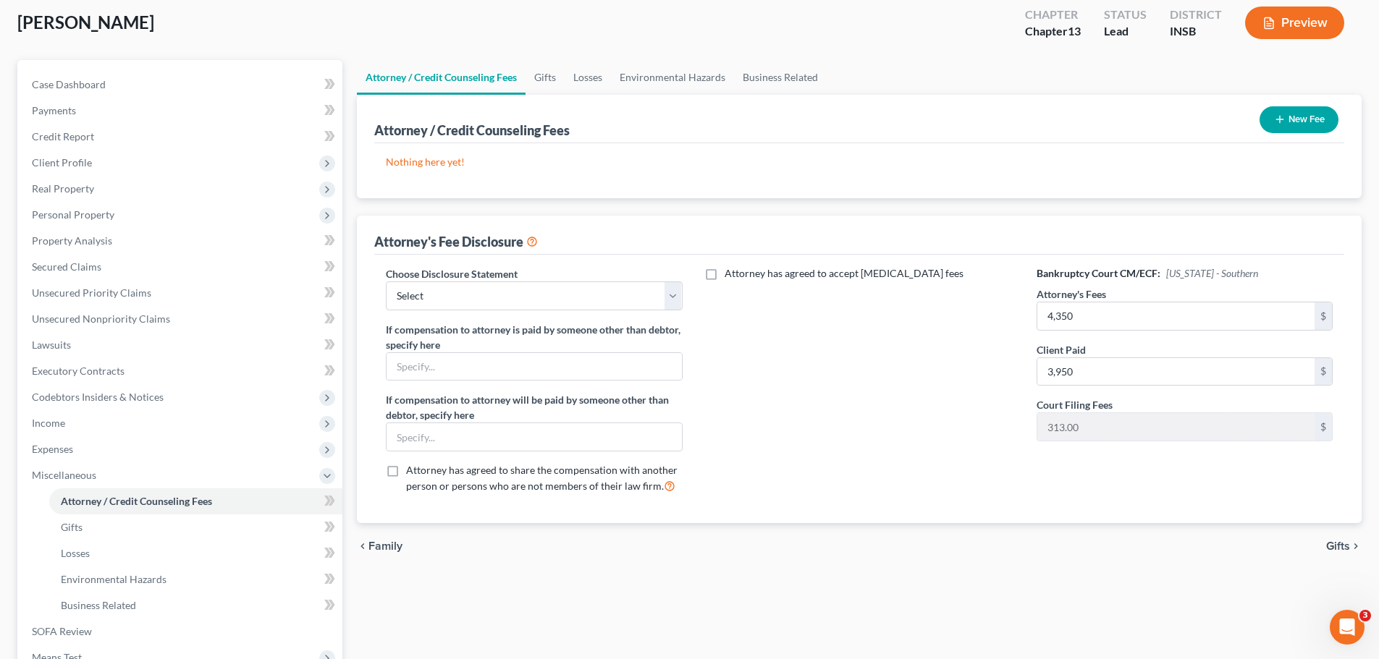
scroll to position [292, 0]
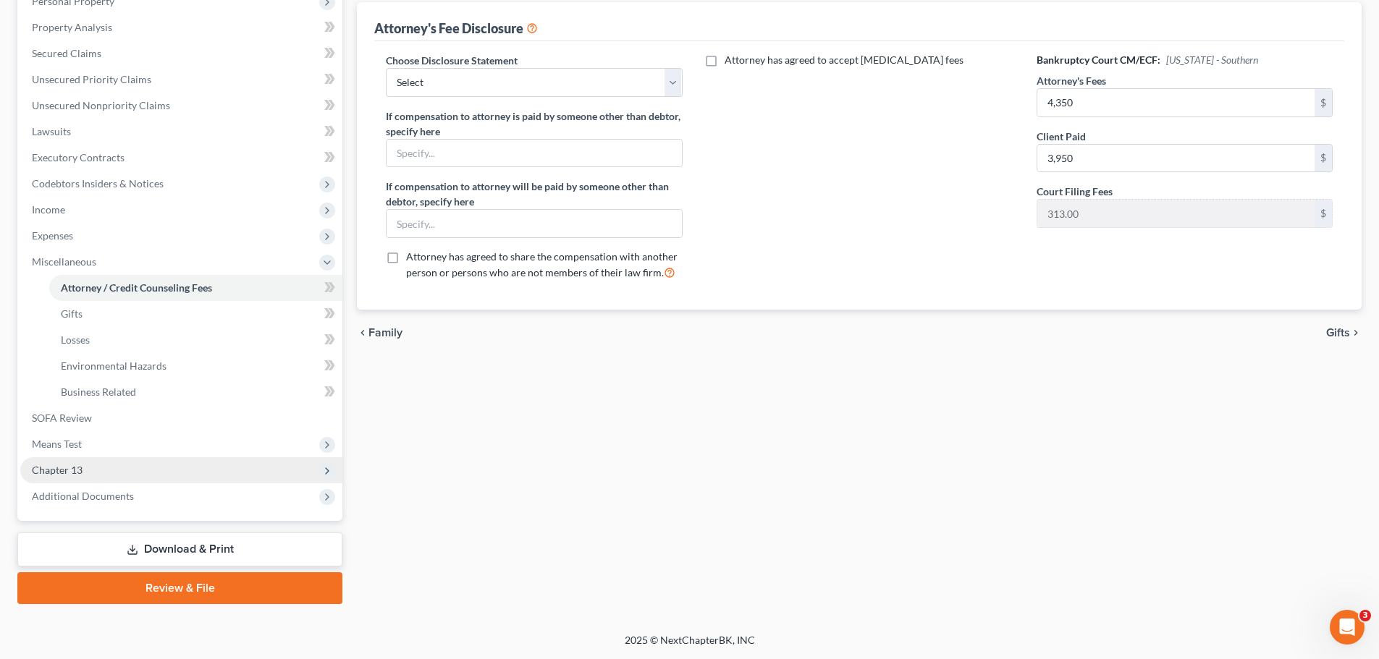
click at [62, 469] on span "Chapter 13" at bounding box center [57, 470] width 51 height 12
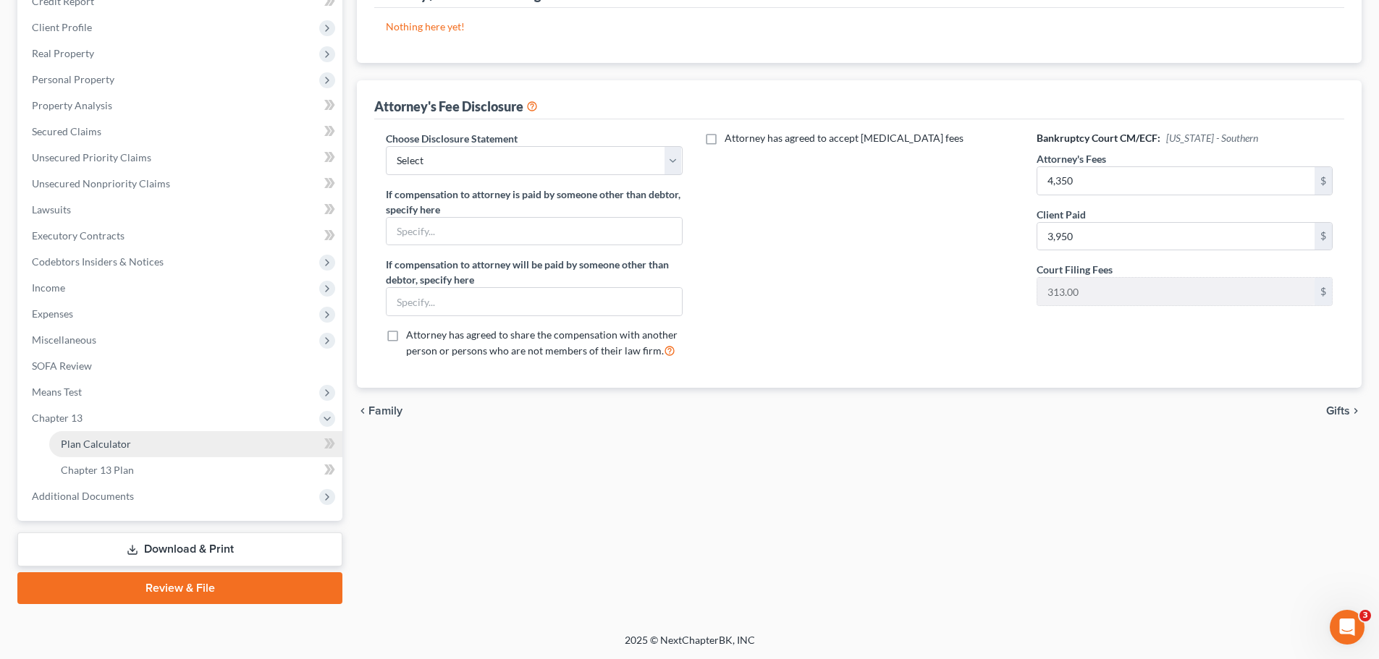
click at [98, 436] on link "Plan Calculator" at bounding box center [195, 444] width 293 height 26
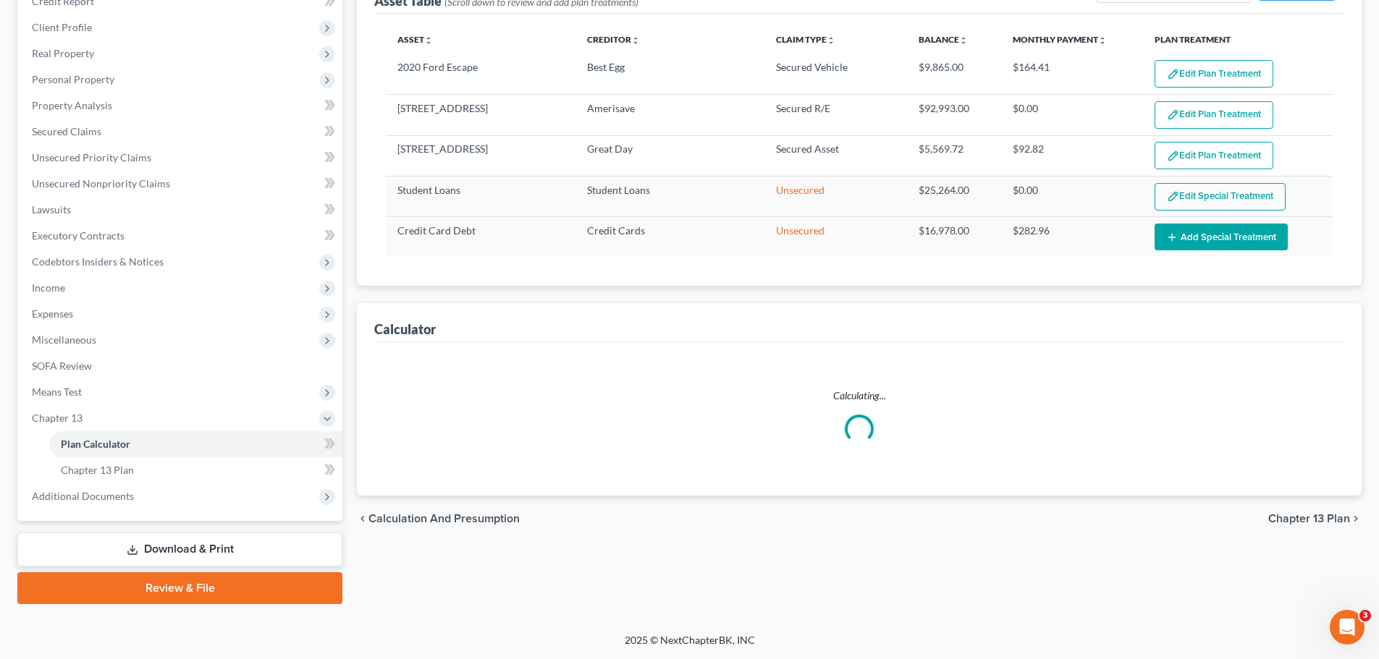
select select "59"
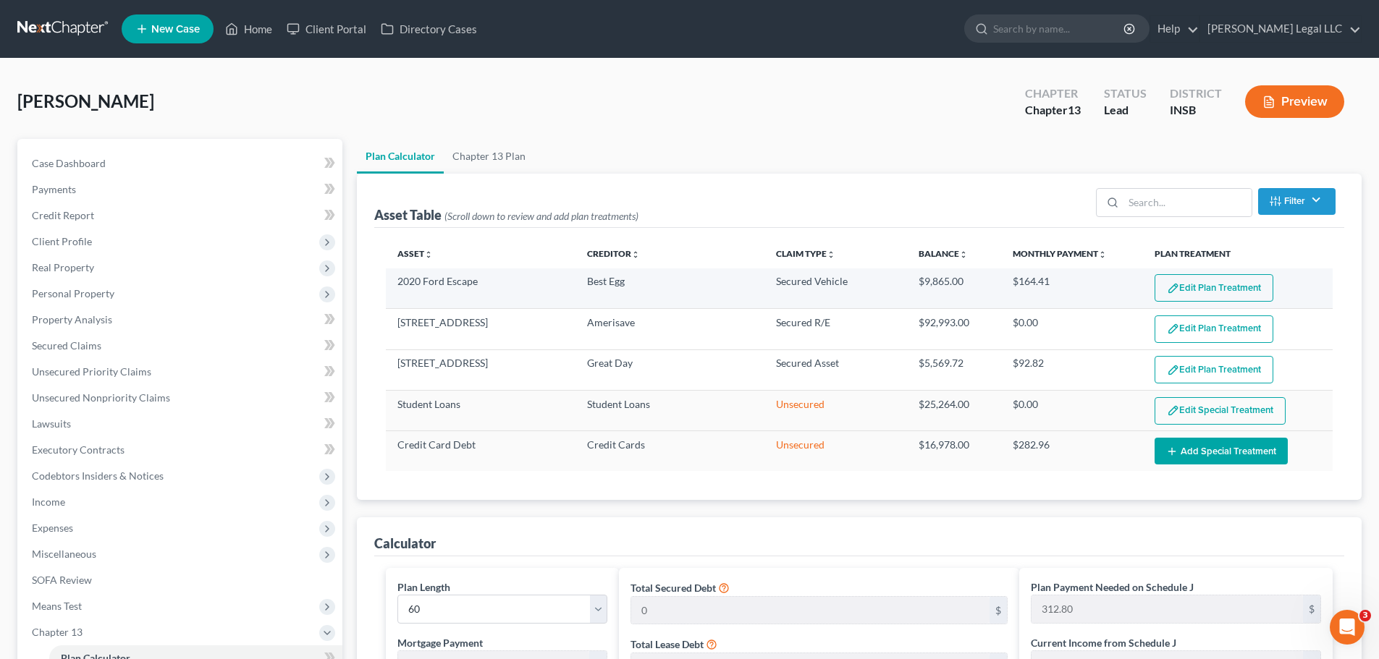
click at [1220, 287] on button "Edit Plan Treatment" at bounding box center [1213, 288] width 119 height 28
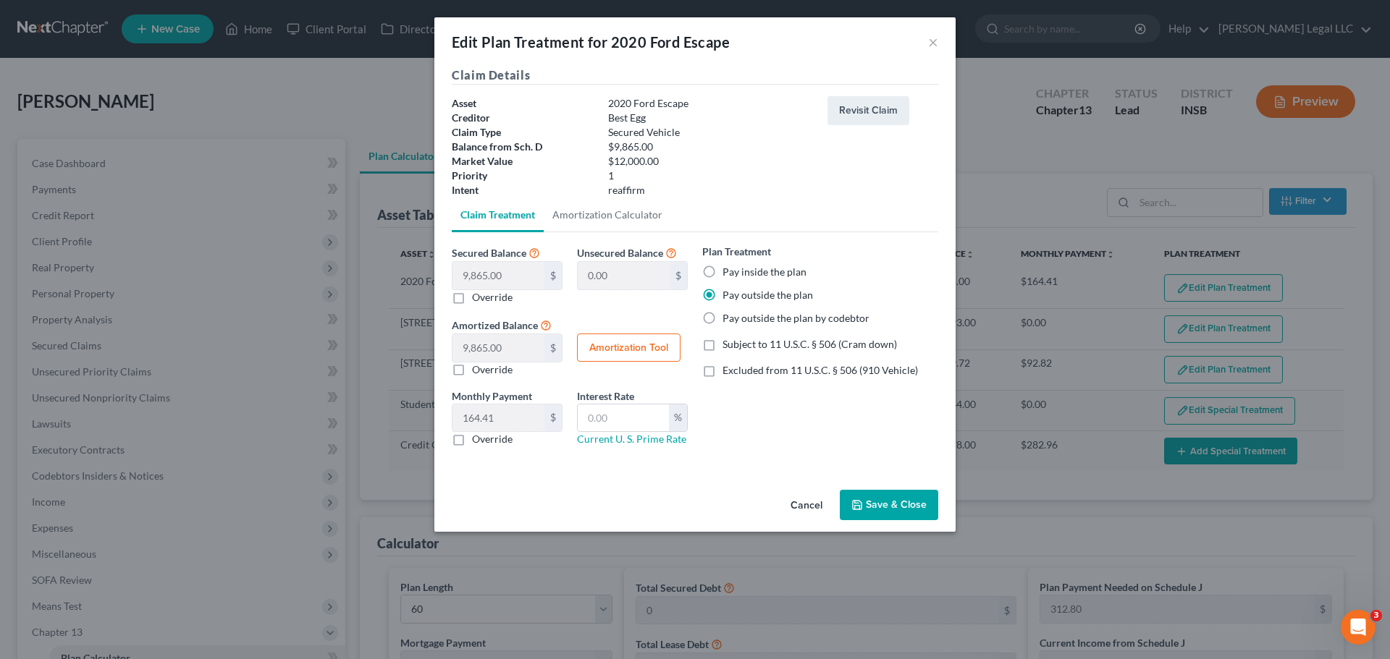
click at [722, 274] on label "Pay inside the plan" at bounding box center [764, 272] width 84 height 14
click at [728, 274] on input "Pay inside the plan" at bounding box center [732, 269] width 9 height 9
radio input "true"
click at [627, 416] on input "text" at bounding box center [623, 419] width 91 height 28
click at [638, 350] on button "Amortization Tool" at bounding box center [628, 348] width 103 height 29
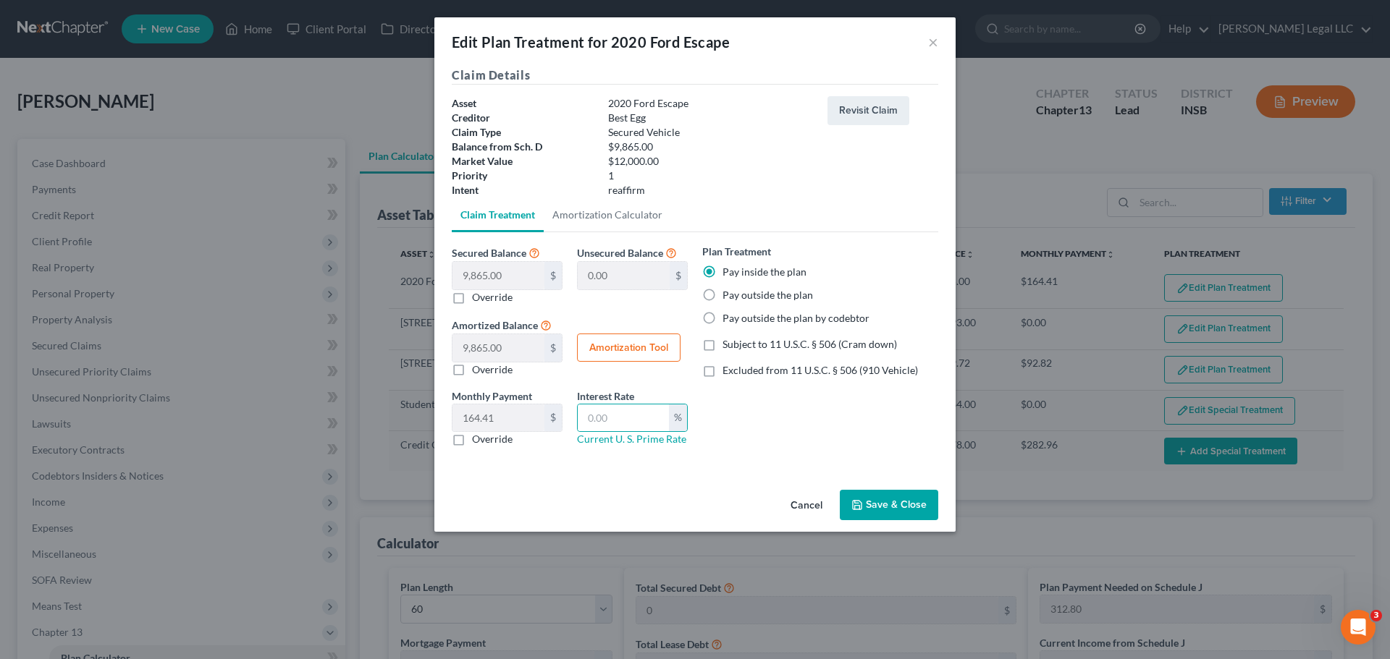
type input "9,865.00"
type input "60"
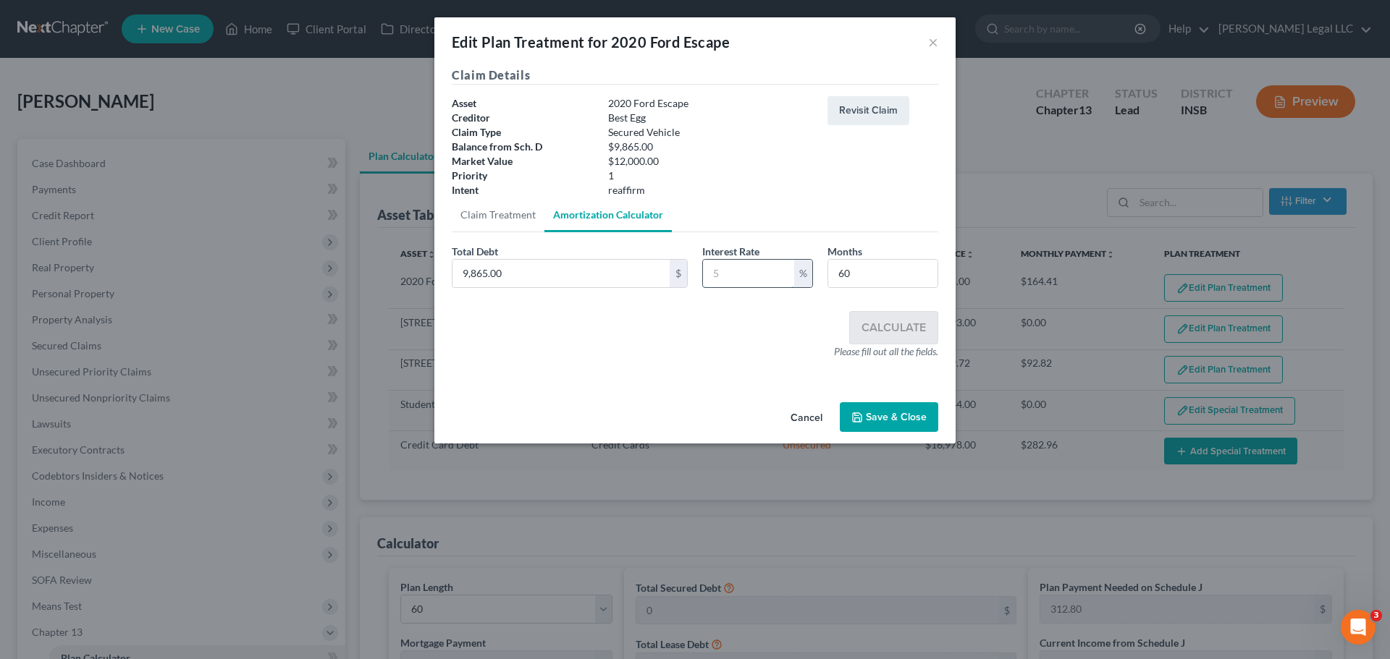
click at [764, 276] on input "text" at bounding box center [748, 274] width 91 height 28
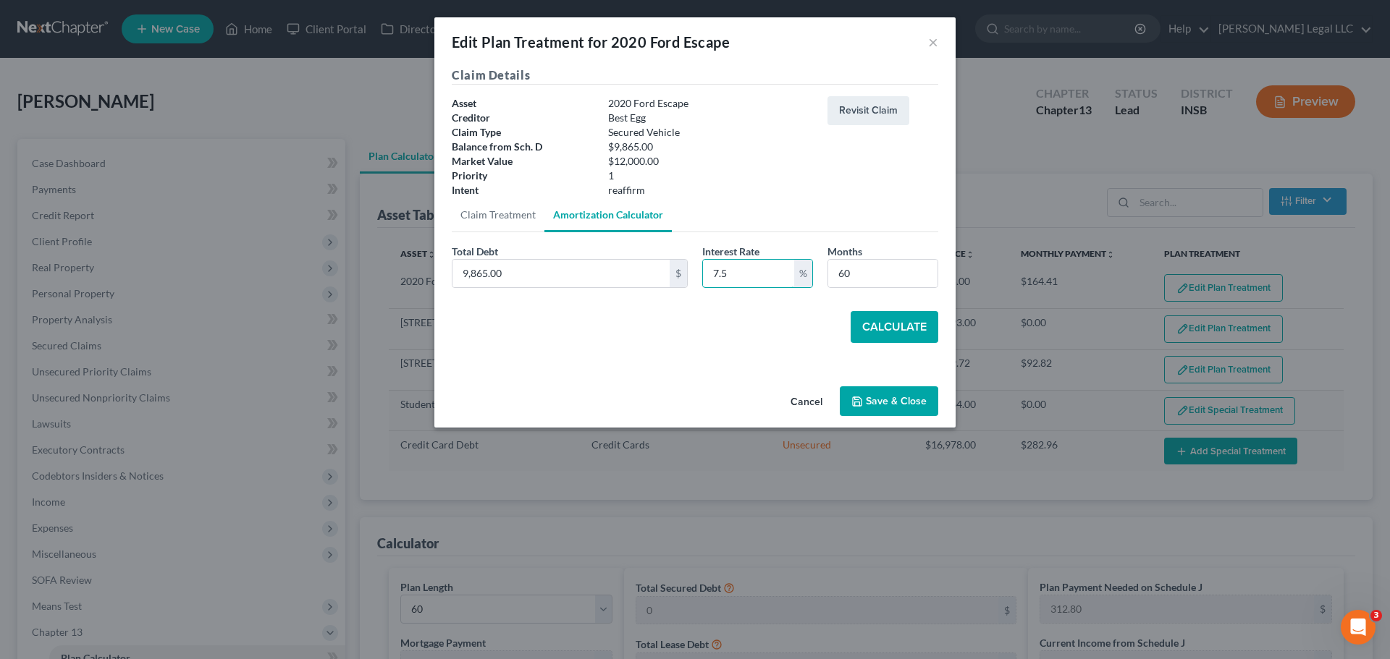
type input "7.5"
click at [896, 320] on button "Calculate" at bounding box center [894, 327] width 88 height 32
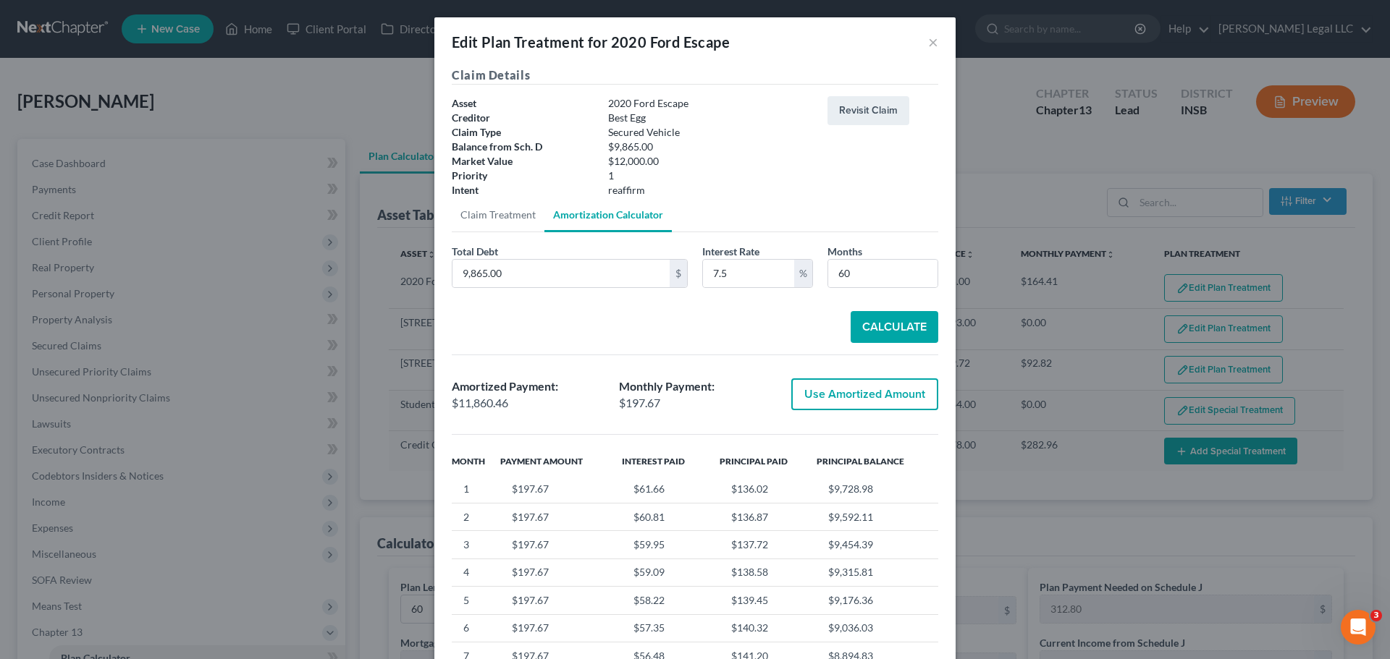
click at [871, 400] on button "Use Amortized Amount" at bounding box center [864, 395] width 147 height 32
type input "11,860.46"
checkbox input "true"
type input "197.67"
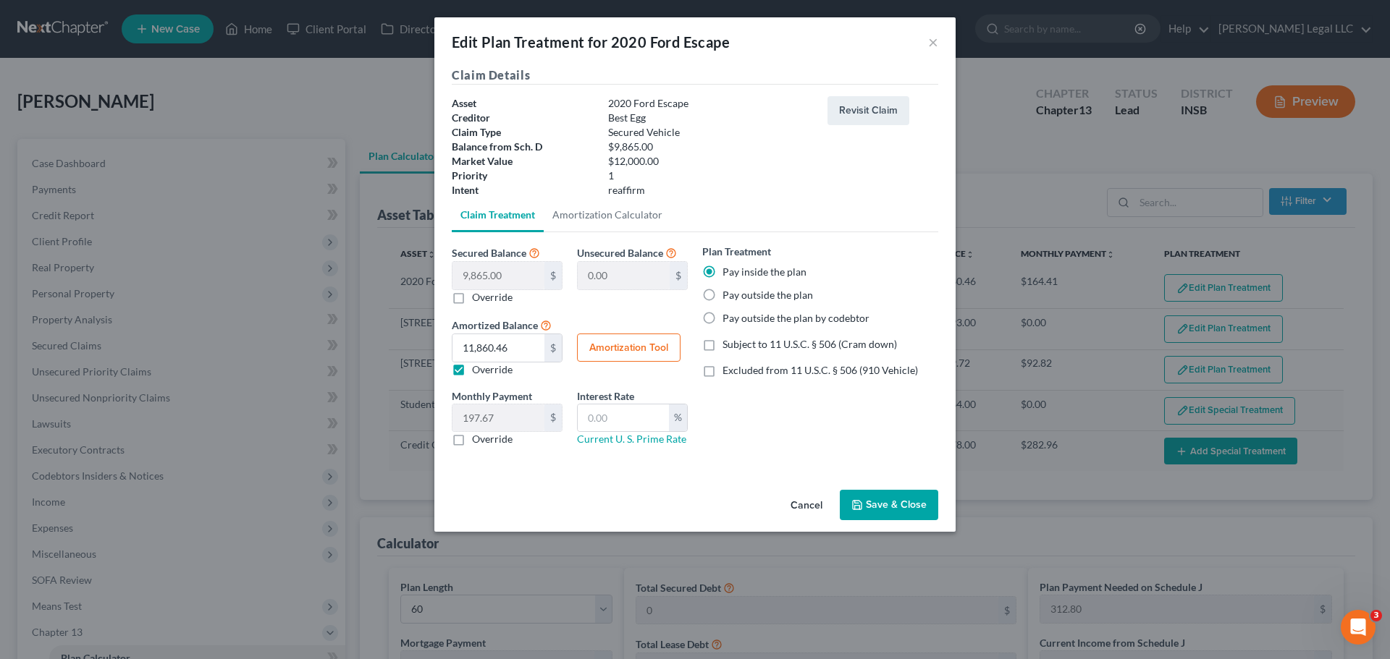
click at [882, 510] on button "Save & Close" at bounding box center [889, 505] width 98 height 30
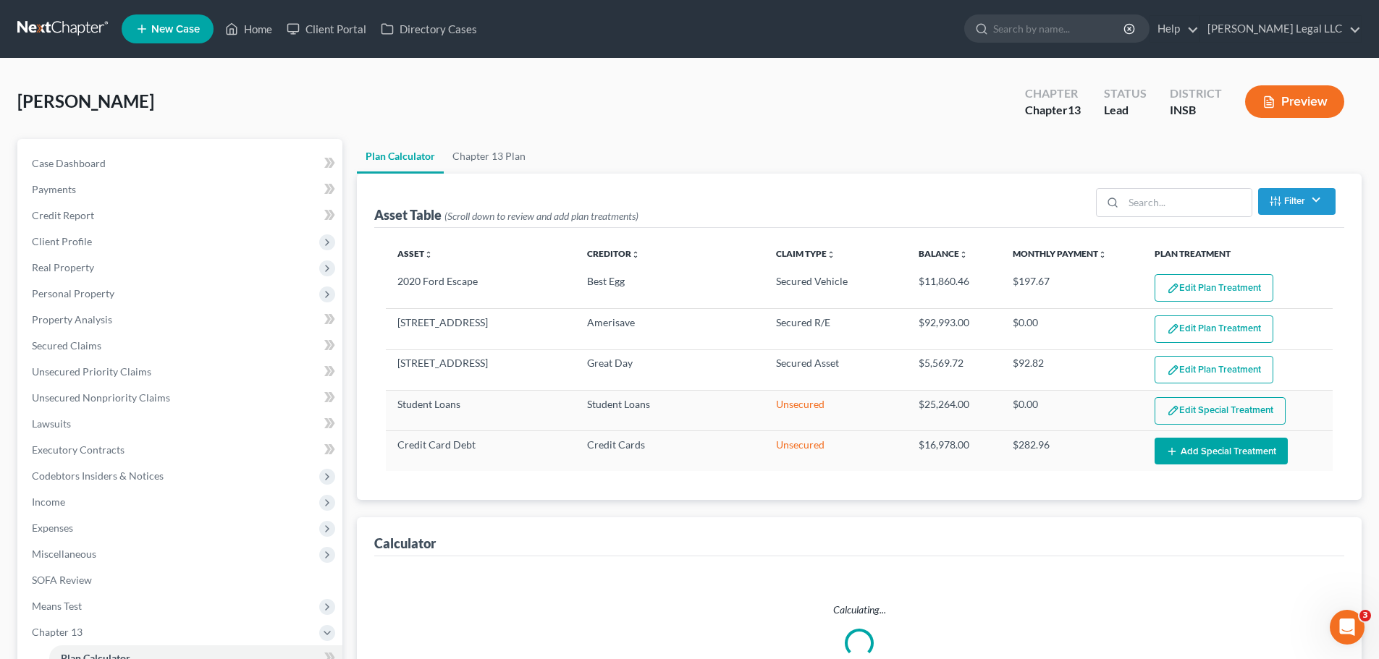
select select "59"
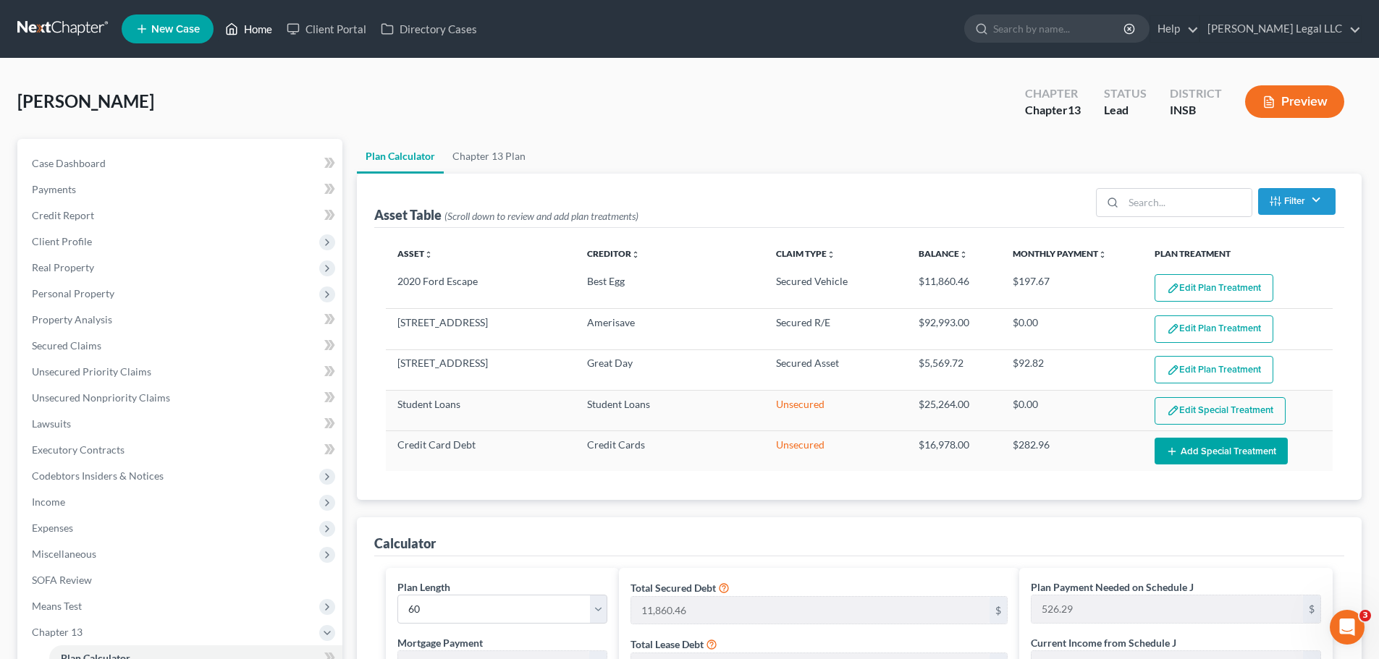
click at [262, 33] on link "Home" at bounding box center [249, 29] width 62 height 26
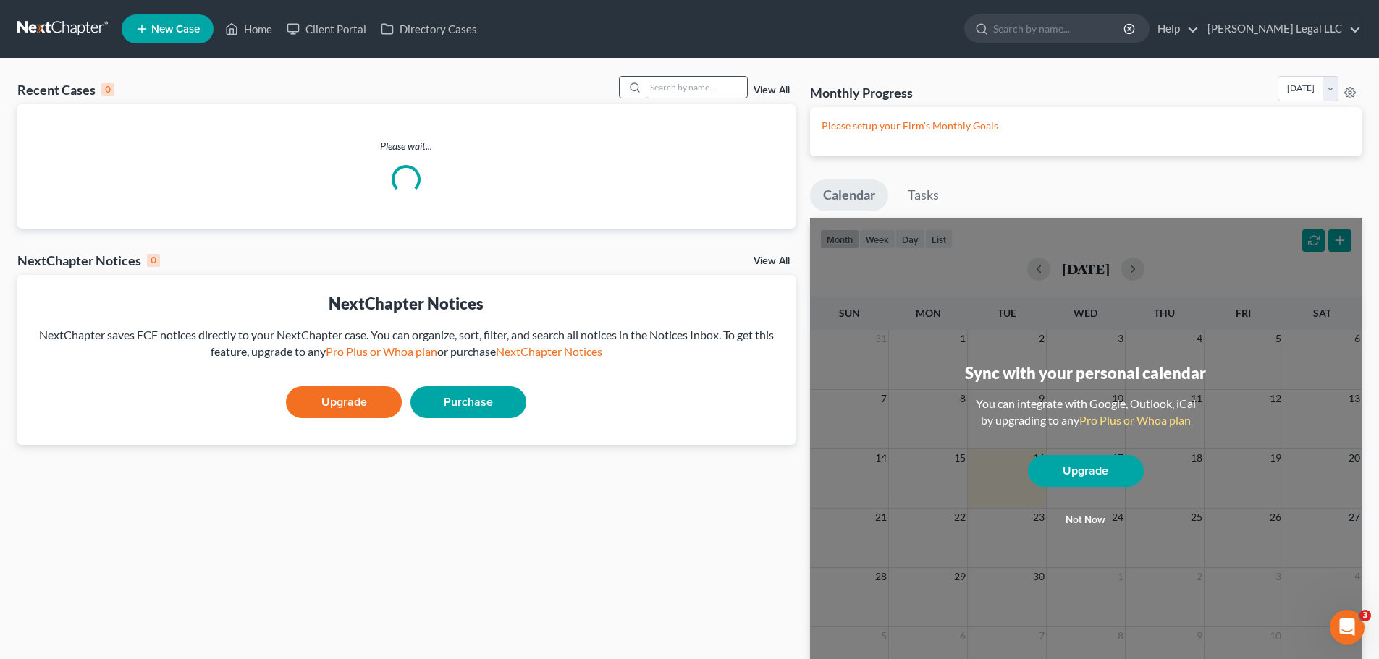
click at [674, 93] on input "search" at bounding box center [696, 87] width 101 height 21
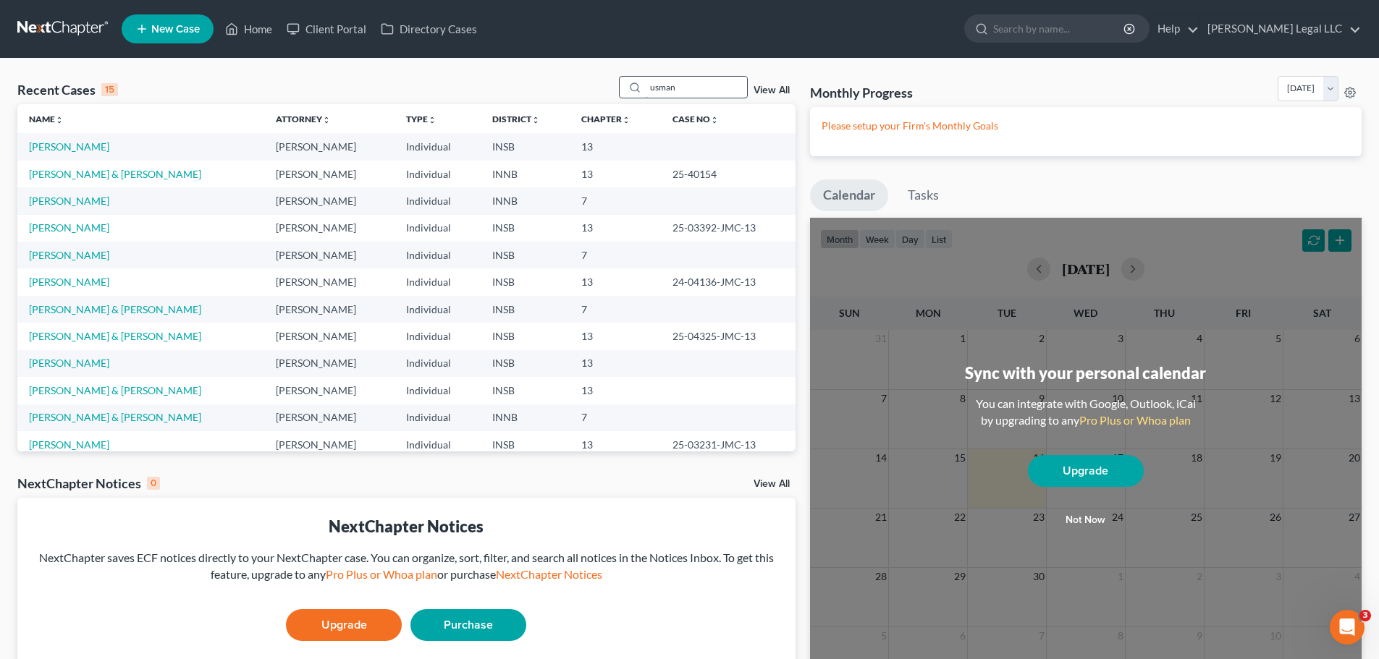
type input "usman"
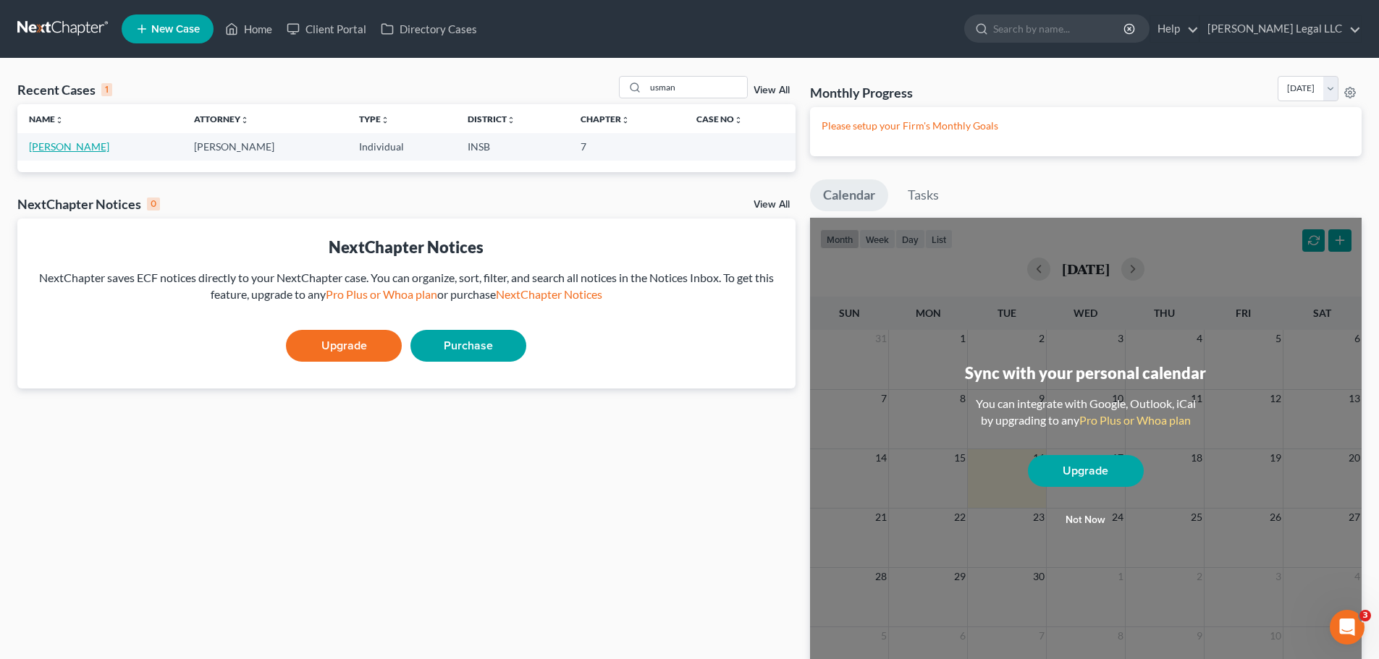
click at [57, 143] on link "Ahmad, Usman" at bounding box center [69, 146] width 80 height 12
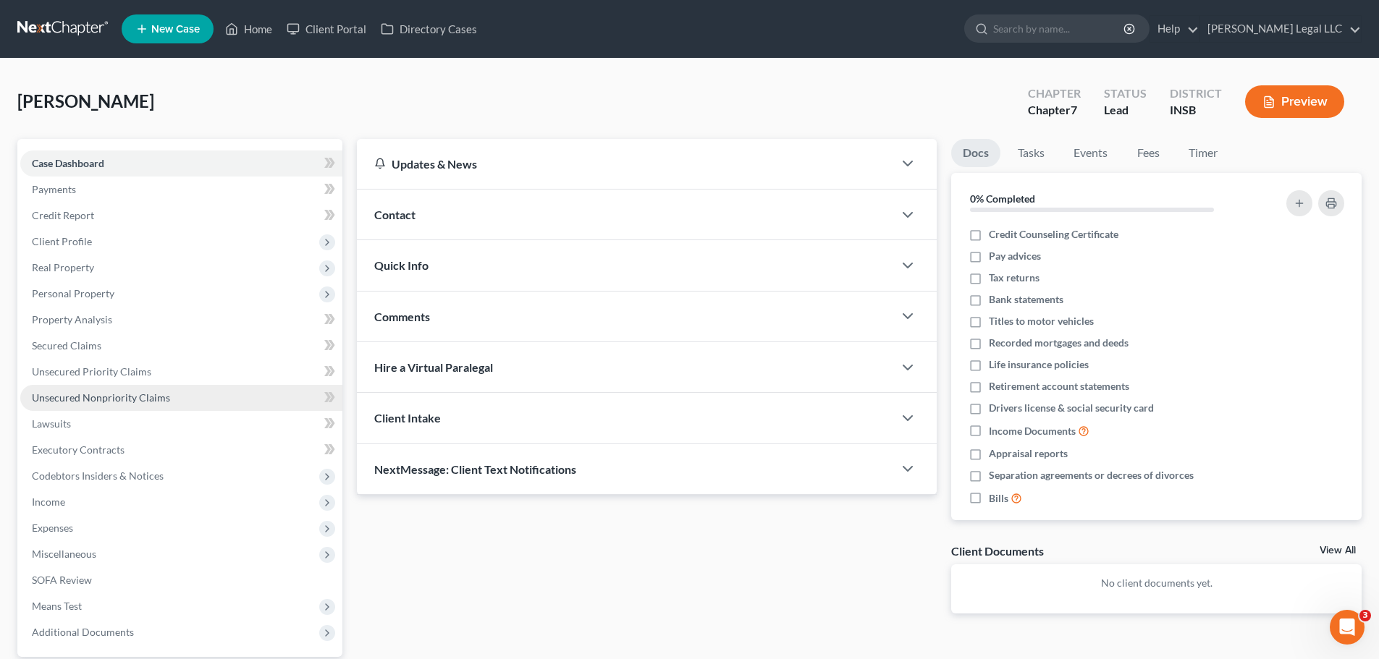
drag, startPoint x: 88, startPoint y: 401, endPoint x: 104, endPoint y: 391, distance: 19.5
click at [90, 401] on span "Unsecured Nonpriority Claims" at bounding box center [101, 398] width 138 height 12
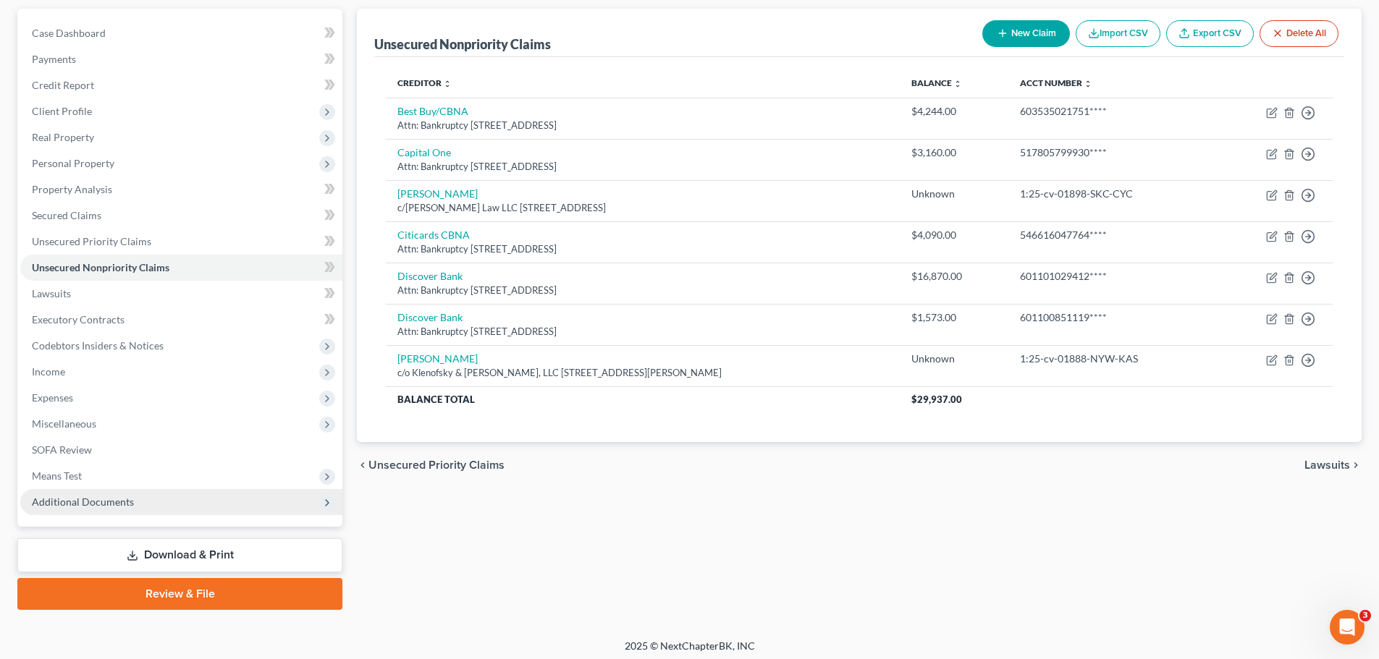
scroll to position [136, 0]
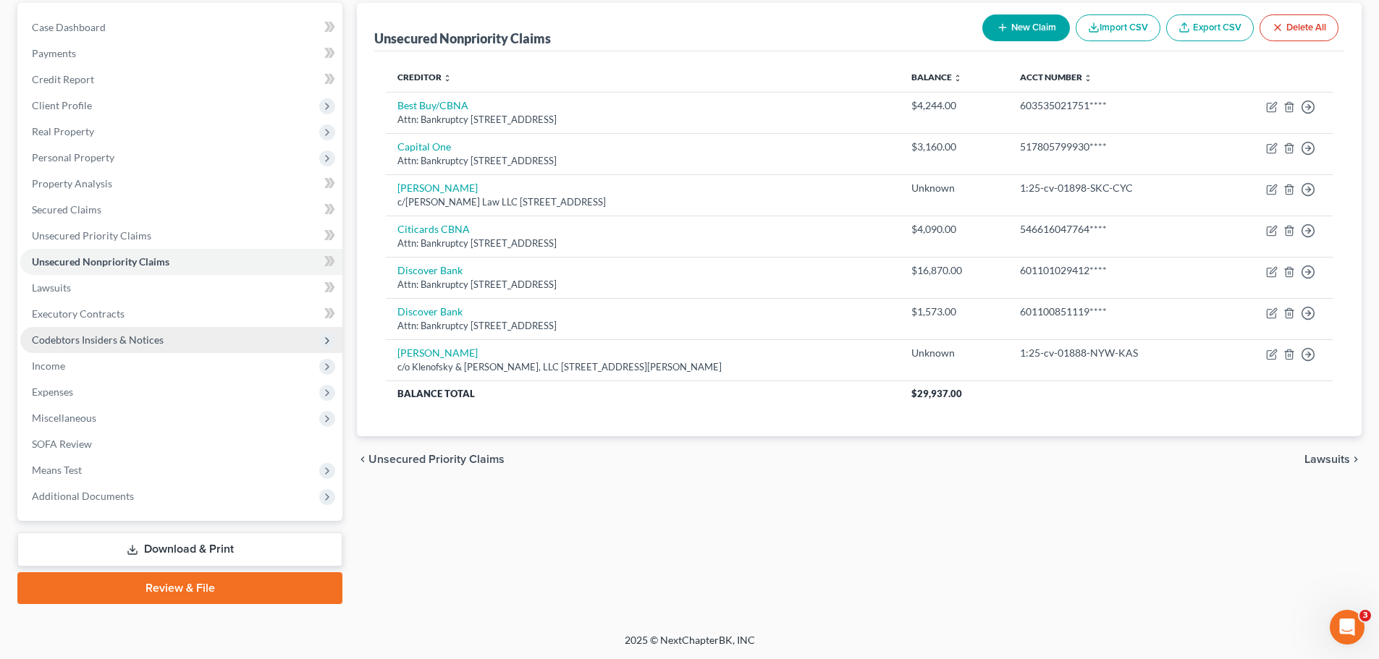
click at [93, 348] on span "Codebtors Insiders & Notices" at bounding box center [181, 340] width 322 height 26
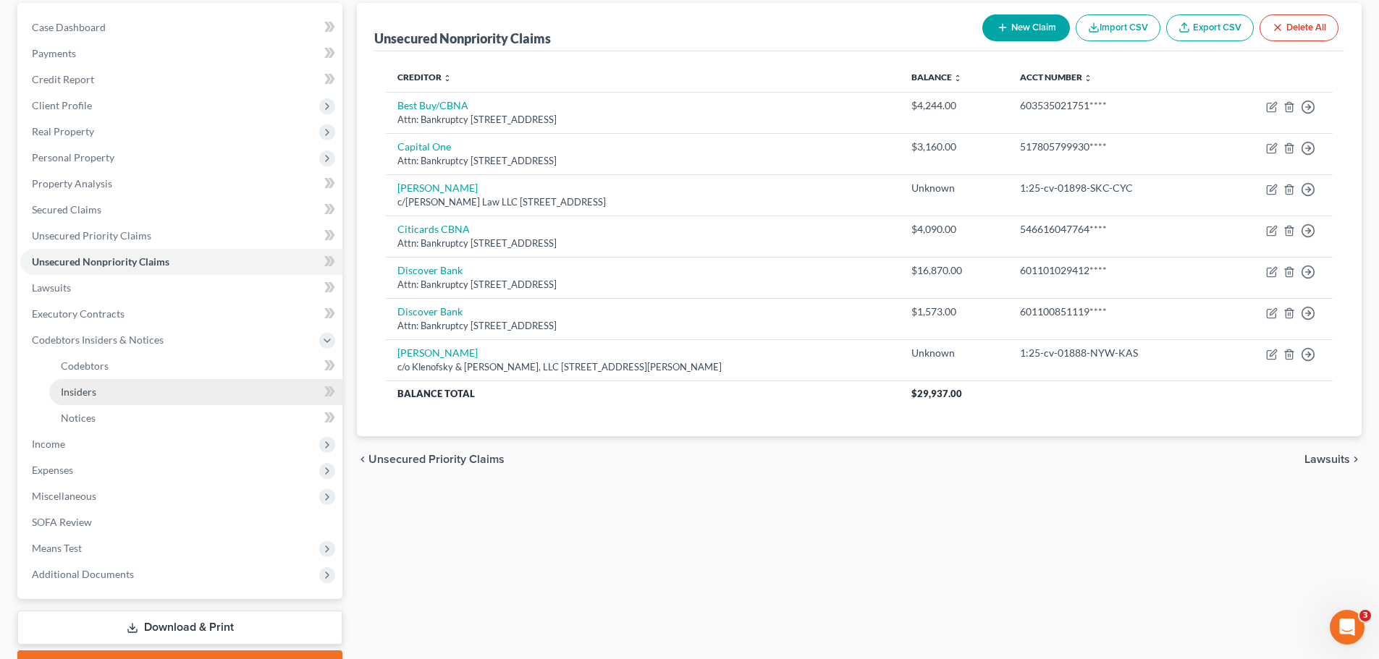
click at [89, 387] on span "Insiders" at bounding box center [78, 392] width 35 height 12
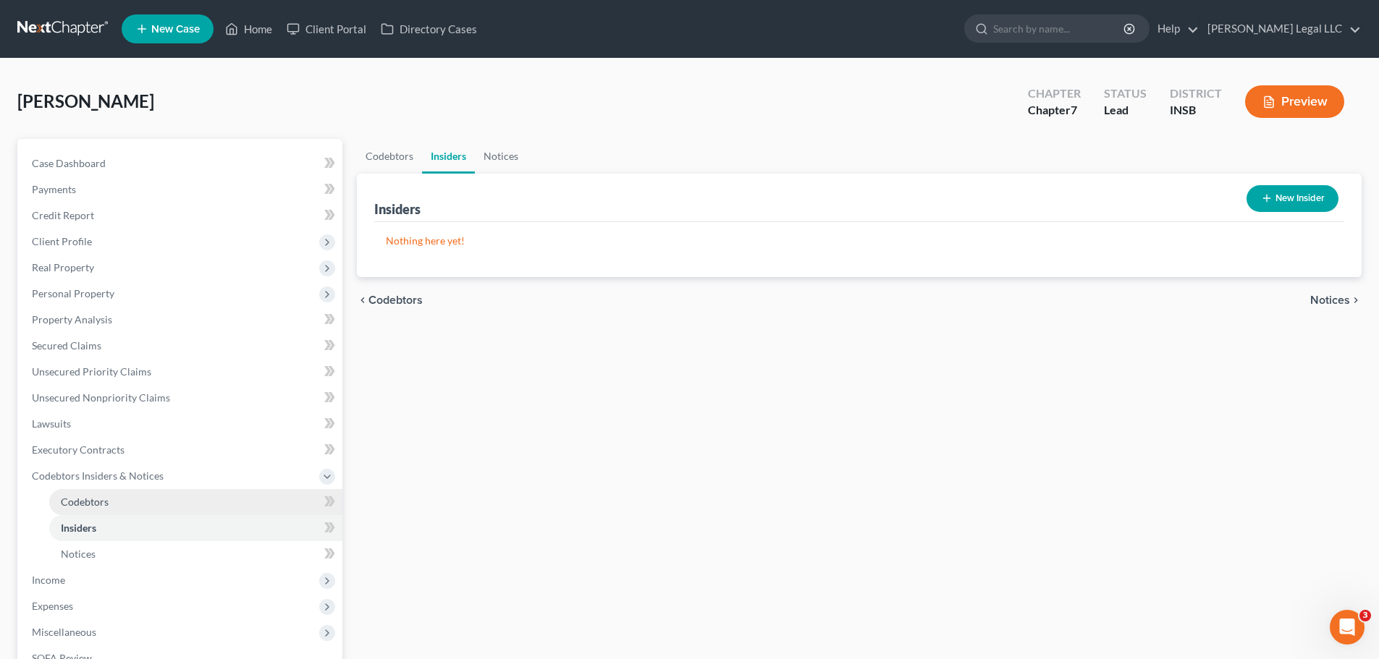
click at [77, 512] on link "Codebtors" at bounding box center [195, 502] width 293 height 26
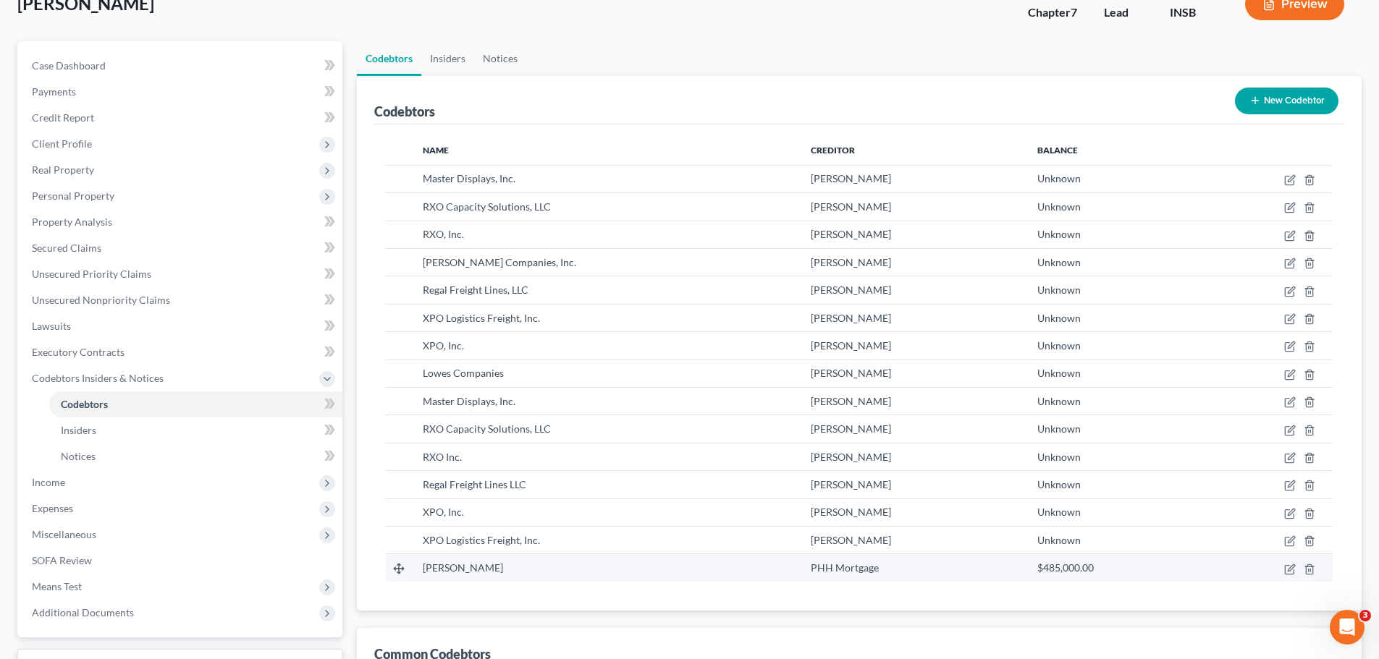
scroll to position [72, 0]
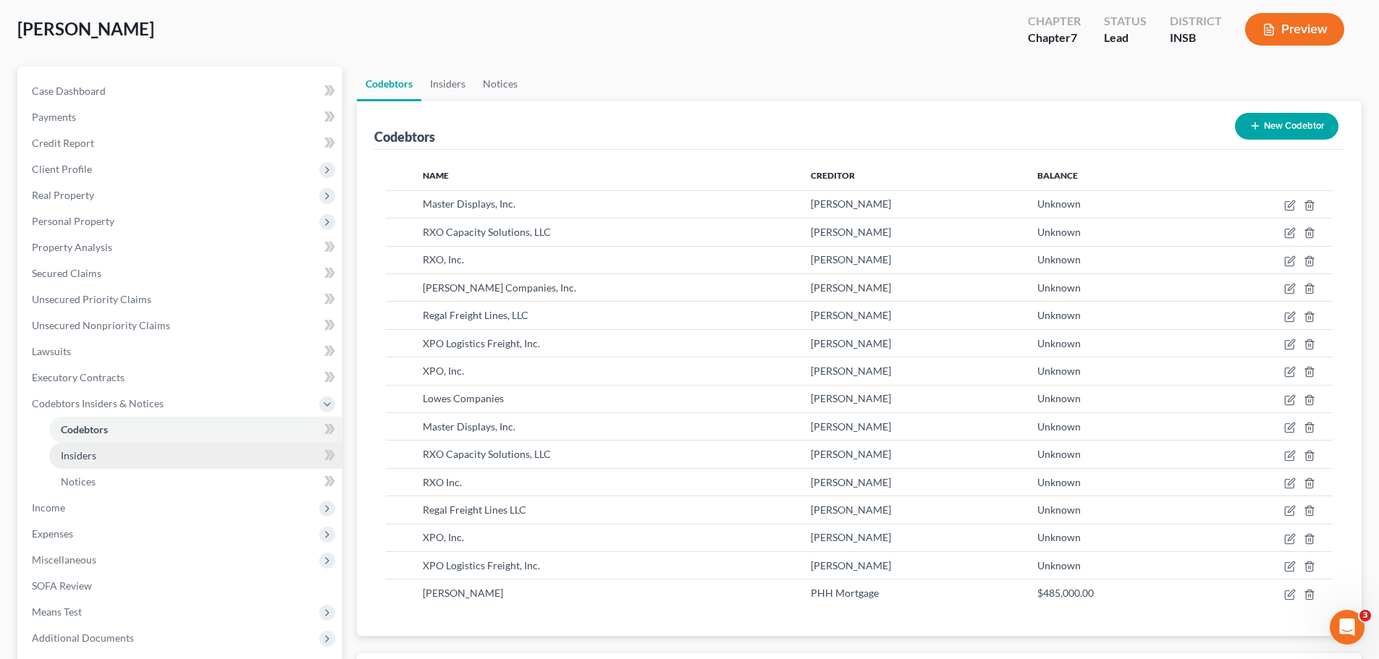
click at [69, 460] on span "Insiders" at bounding box center [78, 455] width 35 height 12
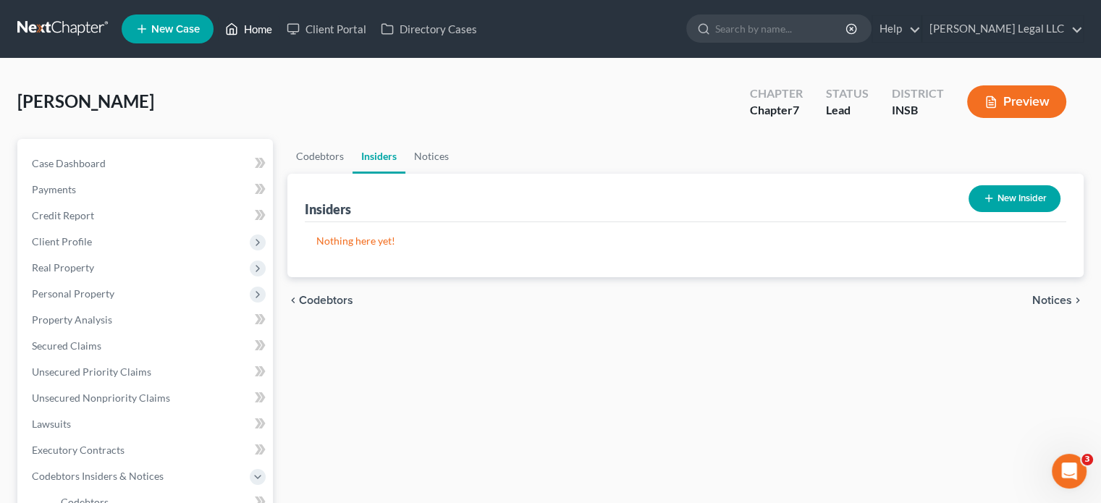
click at [229, 34] on icon at bounding box center [232, 29] width 10 height 11
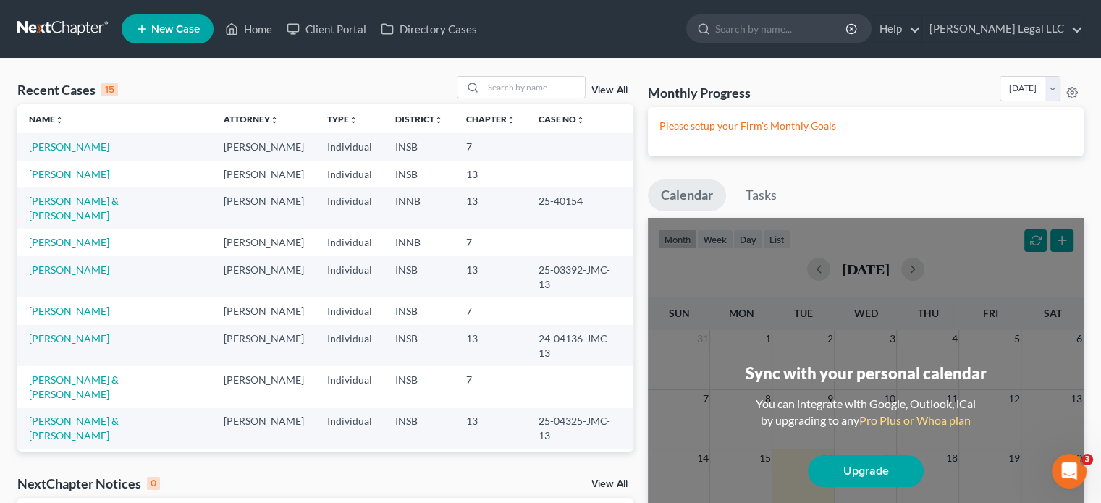
click at [181, 25] on span "New Case" at bounding box center [175, 29] width 48 height 11
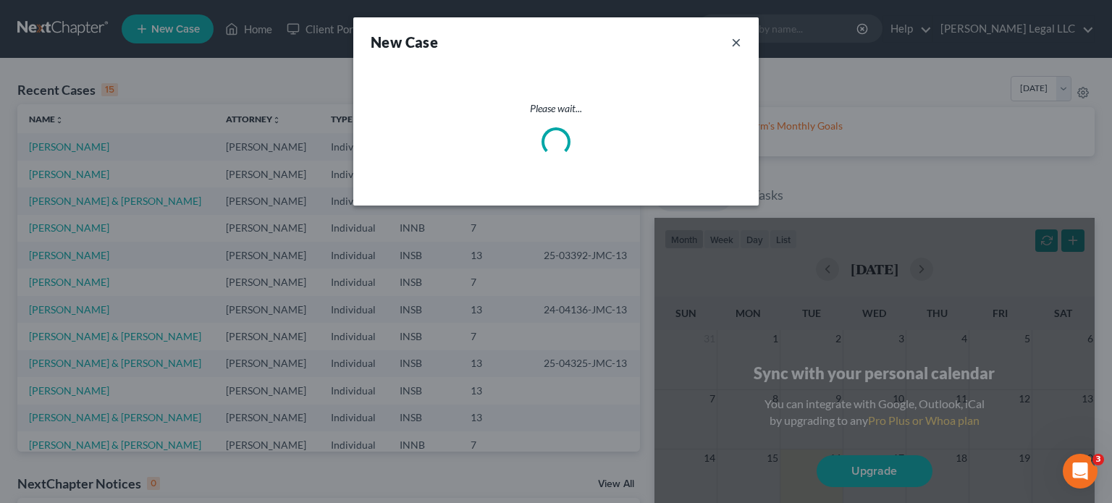
click at [735, 43] on button "×" at bounding box center [736, 42] width 10 height 20
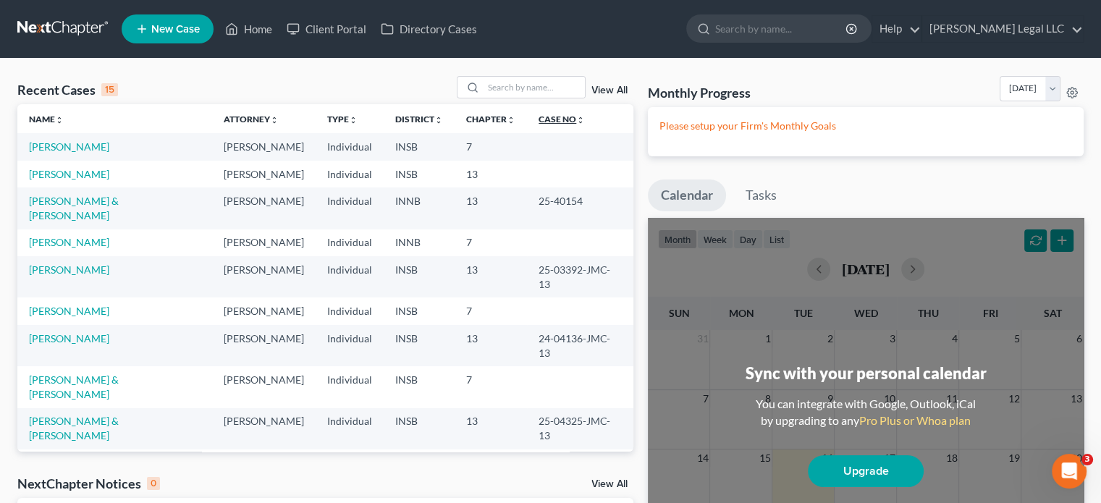
click at [538, 116] on link "Case No unfold_more expand_more expand_less" at bounding box center [561, 119] width 46 height 11
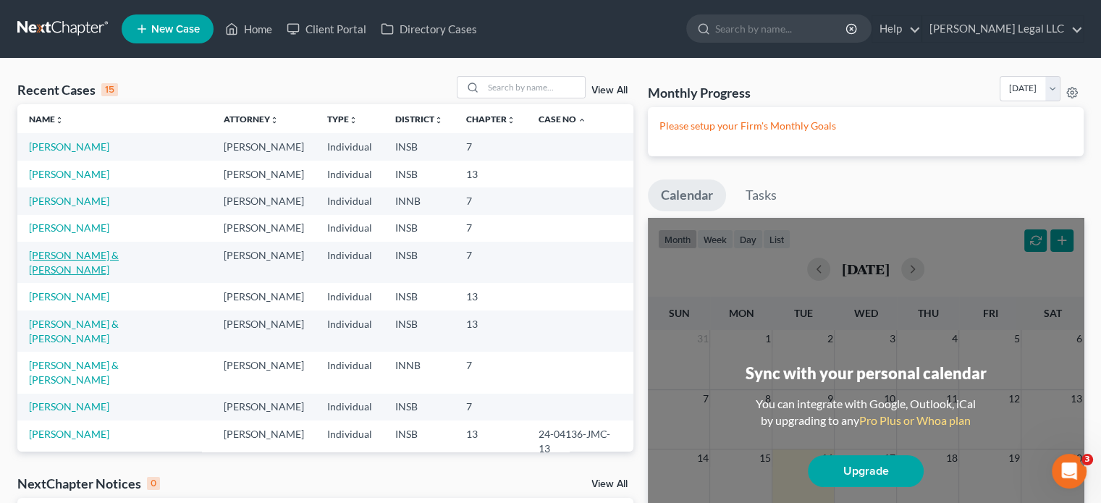
click at [94, 261] on link "[PERSON_NAME] & [PERSON_NAME]" at bounding box center [74, 262] width 90 height 27
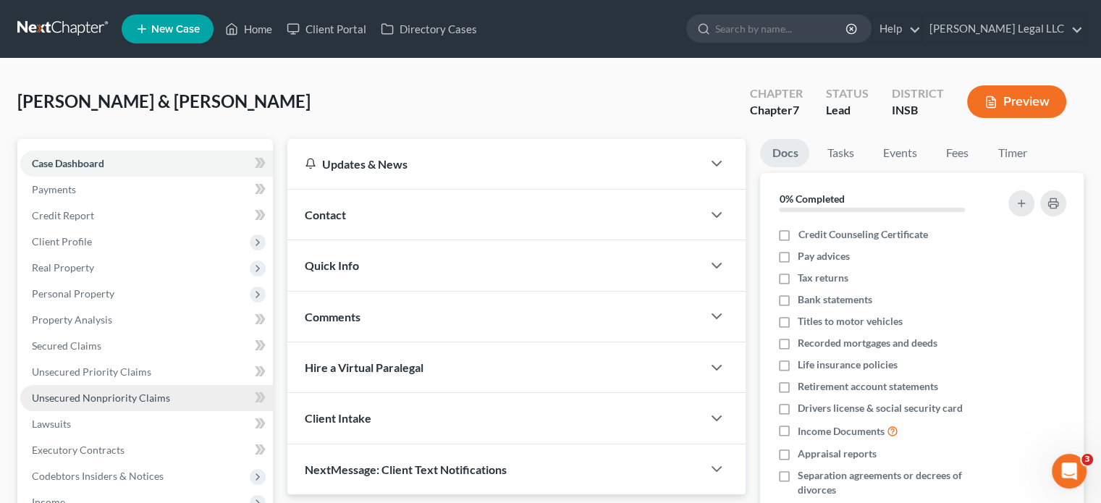
click at [110, 400] on span "Unsecured Nonpriority Claims" at bounding box center [101, 398] width 138 height 12
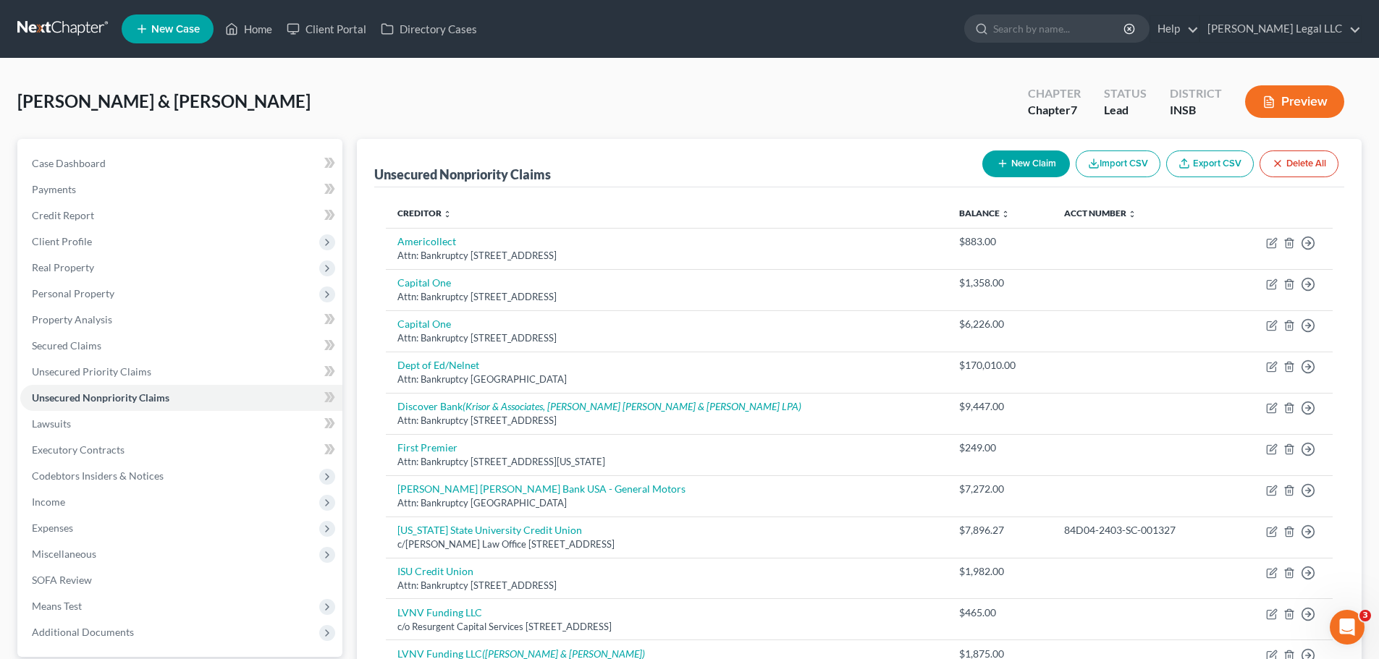
click at [1004, 159] on icon "button" at bounding box center [1003, 164] width 12 height 12
select select "2"
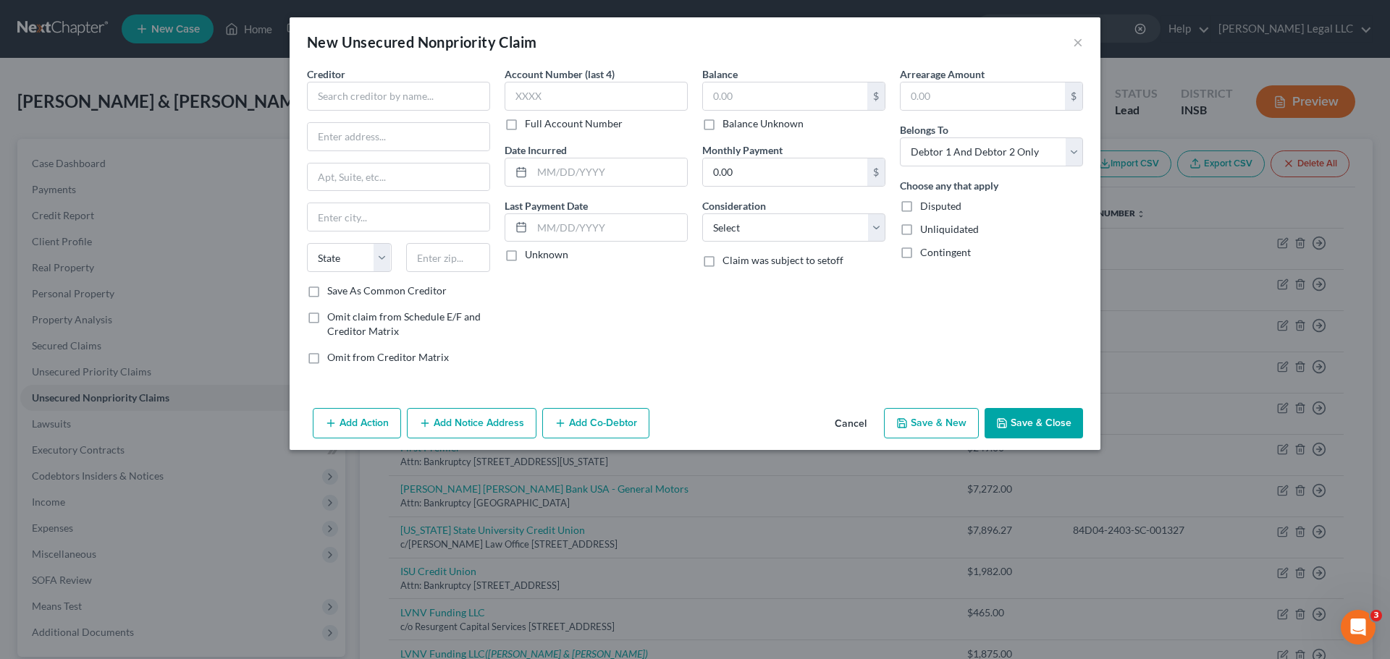
click at [384, 81] on div "Creditor *" at bounding box center [398, 89] width 183 height 44
click at [380, 89] on input "text" at bounding box center [398, 96] width 183 height 29
type input "Niswi, LLC d/b/a Lundumo"
type input "Attn: Bankruptcy"
drag, startPoint x: 455, startPoint y: 95, endPoint x: 267, endPoint y: 105, distance: 188.5
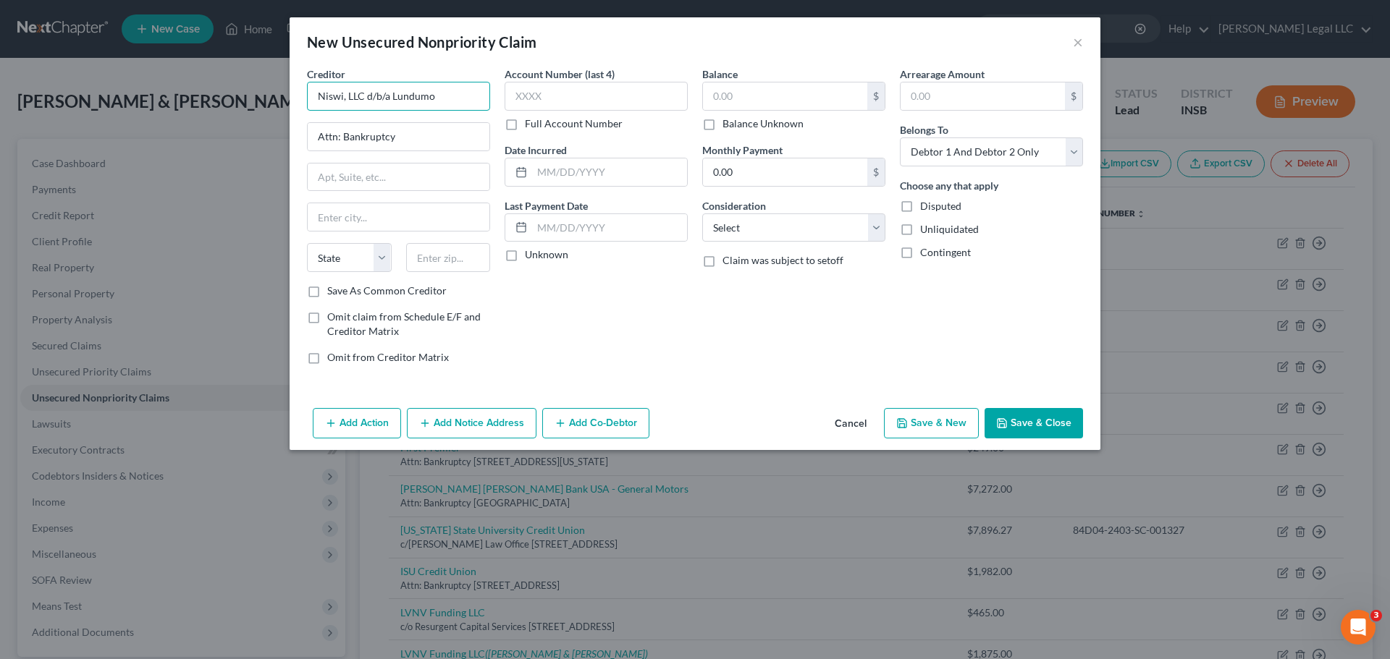
click at [266, 106] on div "New Unsecured Nonpriority Claim × Creditor * Niswi, LLC d/b/a Lundumo Attn: Ban…" at bounding box center [695, 329] width 1390 height 659
drag, startPoint x: 398, startPoint y: 103, endPoint x: 400, endPoint y: 95, distance: 9.0
click at [400, 103] on input "Niswi, LLC d/b/a Lundumo" at bounding box center [398, 96] width 183 height 29
click at [401, 94] on input "Niswi, LLC d/b/a Lundumo" at bounding box center [398, 96] width 183 height 29
type input "Niswi, LLC d/b/a Lendumo"
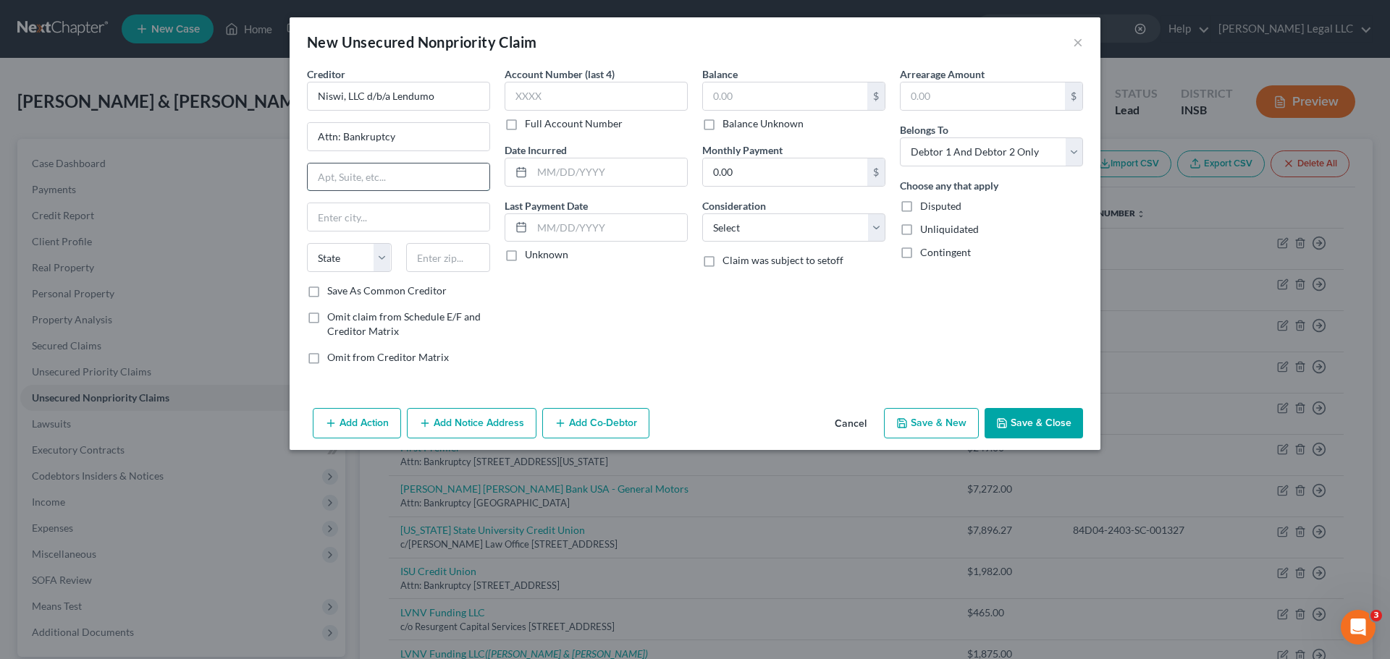
click at [353, 189] on input "text" at bounding box center [399, 178] width 182 height 28
click at [385, 171] on input "text" at bounding box center [399, 178] width 182 height 28
drag, startPoint x: 433, startPoint y: 193, endPoint x: 419, endPoint y: 185, distance: 16.3
click at [432, 193] on div "Creditor * Niswi, LLC d/b/a Lendumo Attn: Bankruptcy State AL AK AR AZ CA CO CT…" at bounding box center [398, 175] width 183 height 217
click at [405, 173] on input "text" at bounding box center [399, 178] width 182 height 28
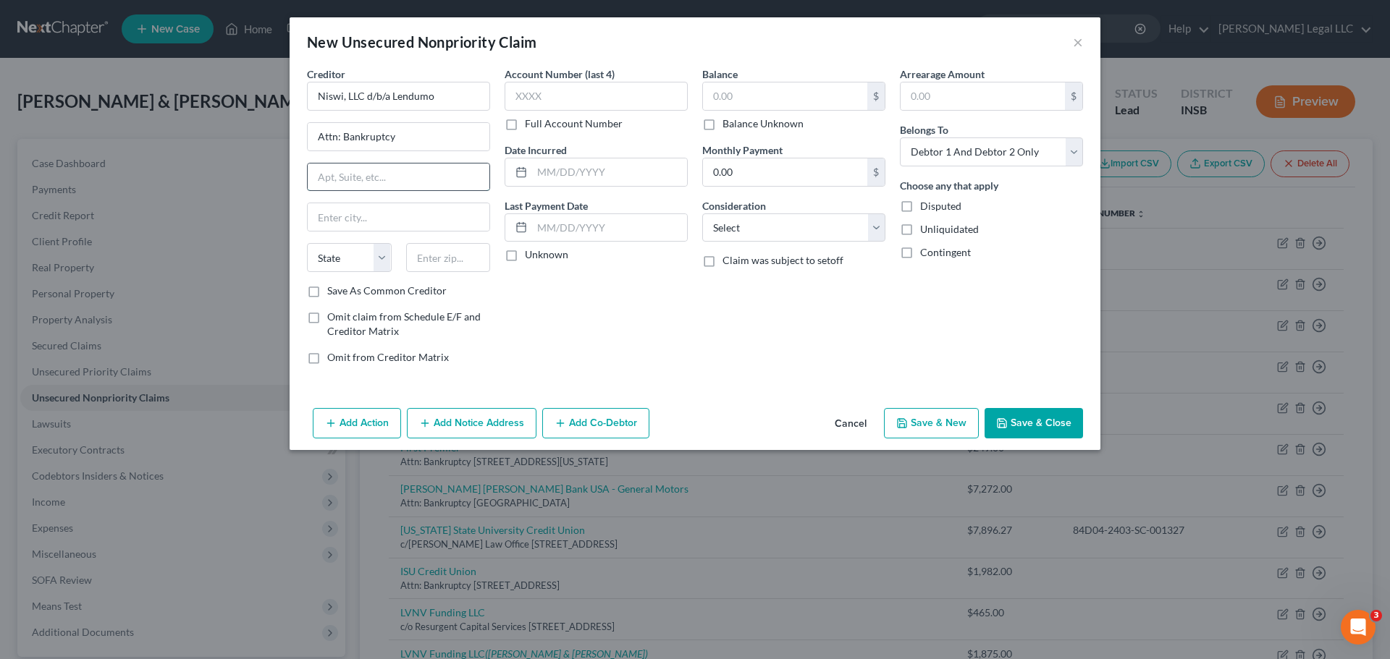
paste input "PO BOX 542"
drag, startPoint x: 360, startPoint y: 175, endPoint x: 288, endPoint y: 174, distance: 72.4
click at [288, 174] on div "New Unsecured Nonpriority Claim × Creditor * Niswi, LLC d/b/a Lendumo Attn: Ban…" at bounding box center [695, 329] width 1390 height 659
click at [453, 173] on input "PO Box 542" at bounding box center [399, 178] width 182 height 28
type input "PO Box 542"
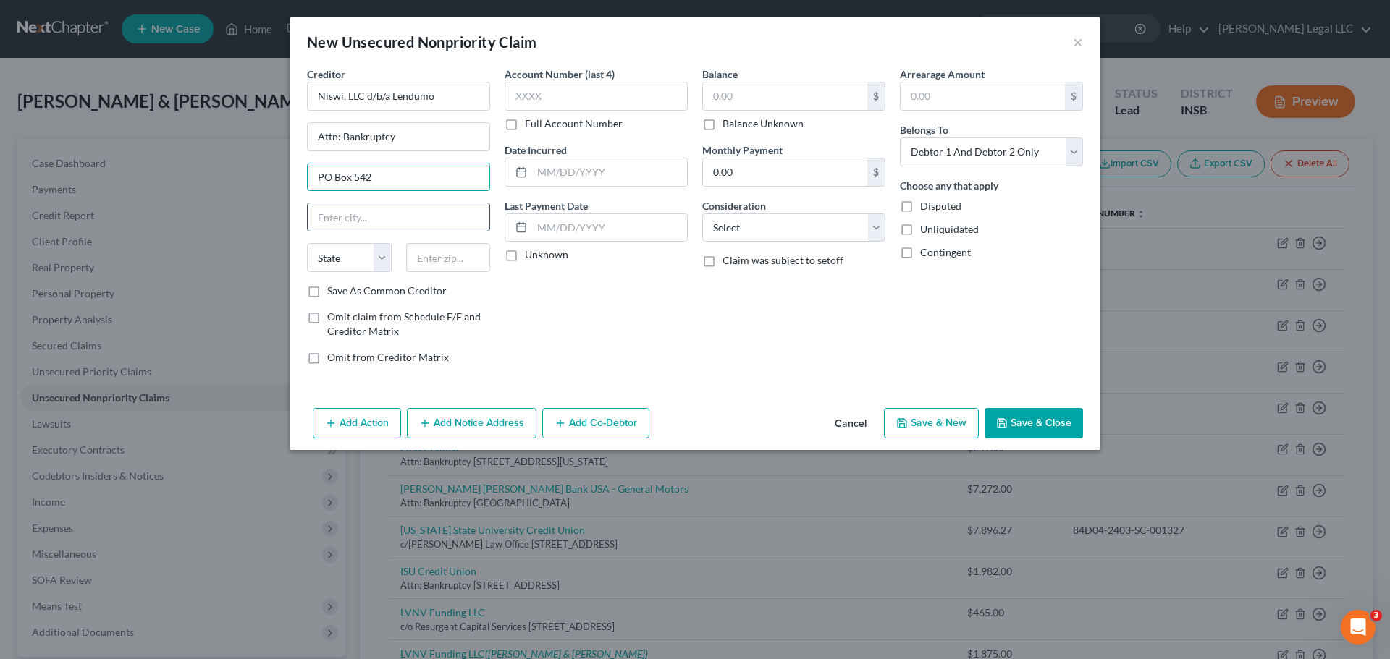
click at [355, 211] on input "text" at bounding box center [399, 217] width 182 height 28
drag, startPoint x: 420, startPoint y: 177, endPoint x: 413, endPoint y: 191, distance: 16.2
click at [420, 177] on input "PO Box 542" at bounding box center [399, 178] width 182 height 28
click at [367, 215] on input "text" at bounding box center [399, 217] width 182 height 28
drag, startPoint x: 640, startPoint y: 376, endPoint x: 531, endPoint y: 329, distance: 118.6
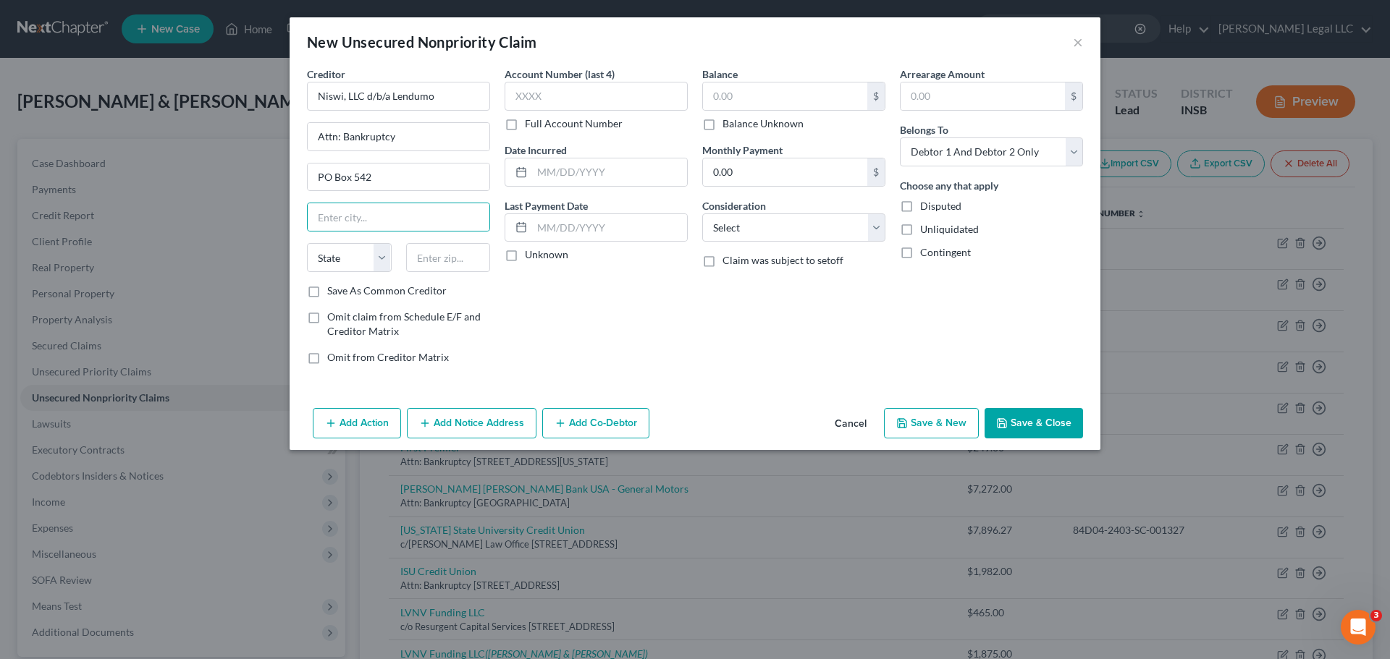
click at [638, 374] on div "Creditor * Niswi, LLC d/b/a Lendumo Attn: Bankruptcy PO Box 542 State AL AK AR …" at bounding box center [695, 235] width 811 height 336
drag, startPoint x: 454, startPoint y: 263, endPoint x: 462, endPoint y: 268, distance: 10.1
click at [454, 263] on input "text" at bounding box center [448, 257] width 85 height 29
type input "54538"
click at [431, 227] on input "text" at bounding box center [399, 217] width 182 height 28
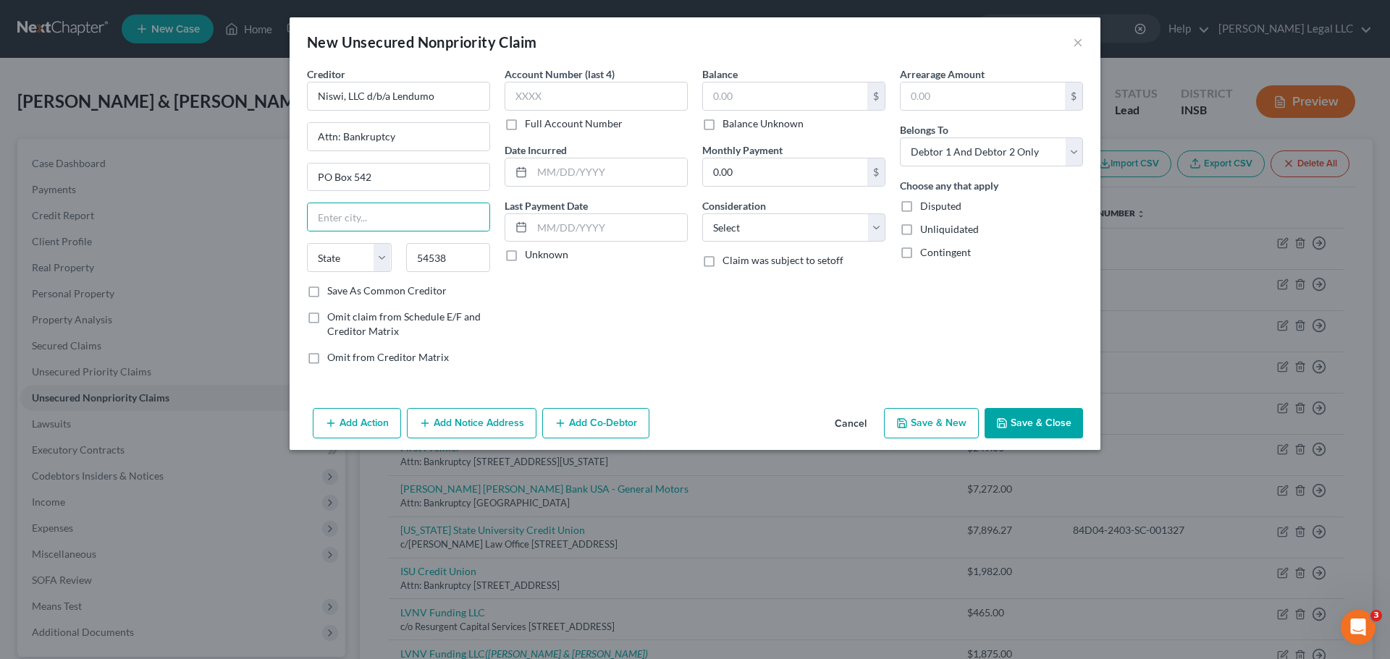
drag, startPoint x: 766, startPoint y: 384, endPoint x: 756, endPoint y: 361, distance: 24.3
click at [765, 384] on div "Creditor * Niswi, LLC d/b/a Lendumo Attn: Bankruptcy PO Box 542 State AL AK AR …" at bounding box center [695, 235] width 811 height 336
type input "Lac Du Flambeau"
select select "52"
click at [721, 102] on input "text" at bounding box center [785, 97] width 164 height 28
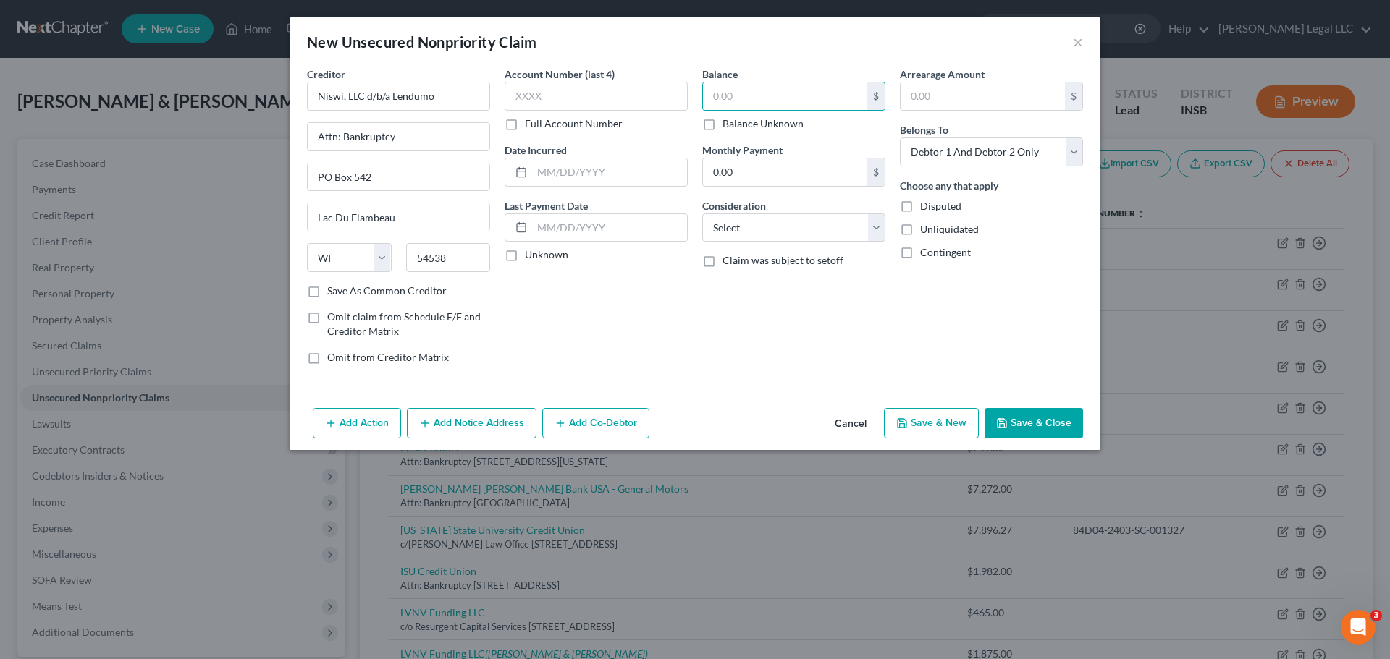
click at [722, 122] on label "Balance Unknown" at bounding box center [762, 124] width 81 height 14
click at [728, 122] on input "Balance Unknown" at bounding box center [732, 121] width 9 height 9
checkbox input "true"
type input "0.00"
click at [747, 237] on select "Select Cable / Satellite Services Collection Agency Credit Card Debt Debt Couns…" at bounding box center [793, 228] width 183 height 29
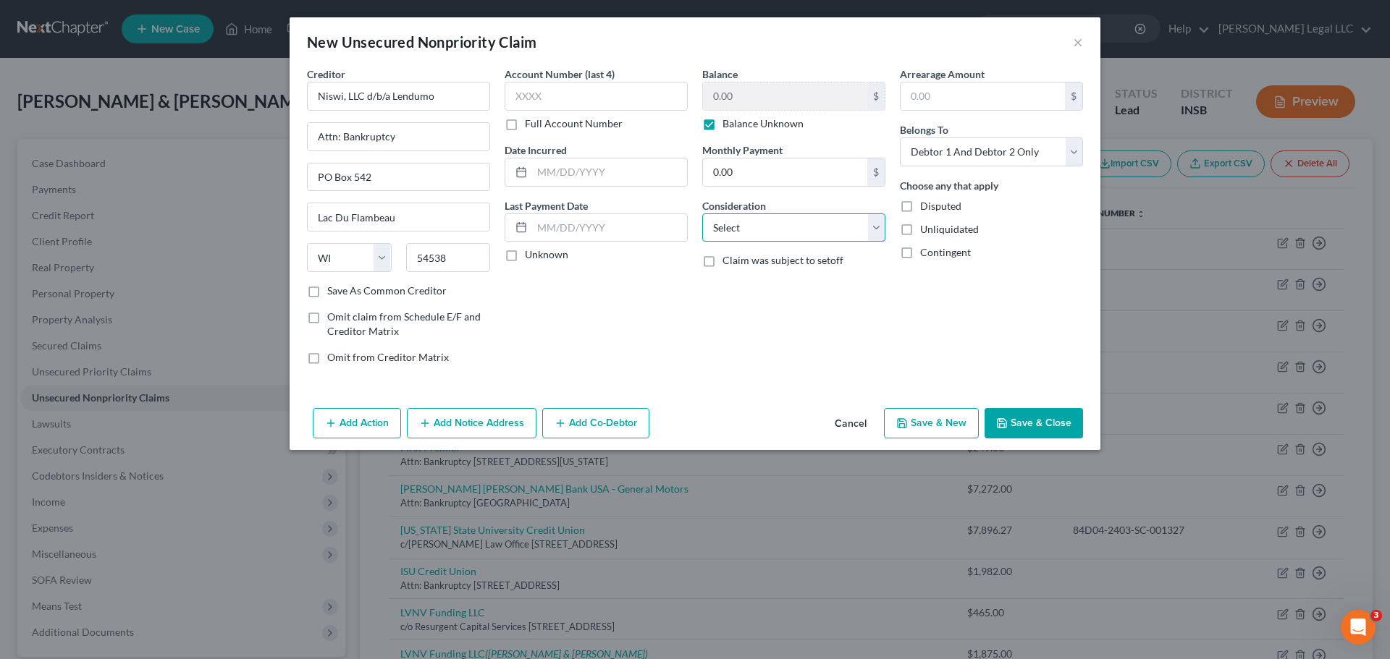
select select "10"
click at [702, 214] on select "Select Cable / Satellite Services Collection Agency Credit Card Debt Debt Couns…" at bounding box center [793, 228] width 183 height 29
click at [554, 166] on input "text" at bounding box center [609, 173] width 155 height 28
type input "03/20/2023"
click at [549, 93] on input "text" at bounding box center [595, 96] width 183 height 29
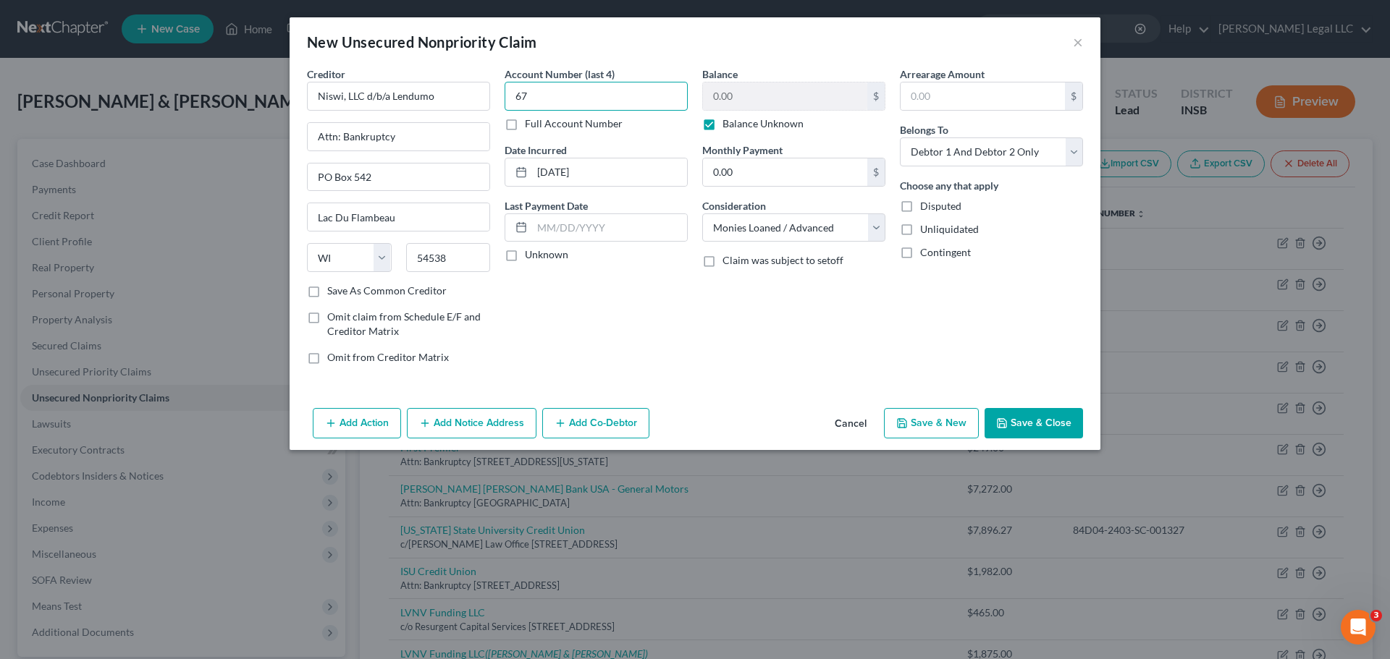
type input "6"
drag, startPoint x: 558, startPoint y: 170, endPoint x: 533, endPoint y: 169, distance: 25.4
click at [533, 169] on input "03/20/2023" at bounding box center [609, 173] width 155 height 28
click at [637, 306] on div "Account Number (last 4) Full Account Number Date Incurred Last Payment Date Unk…" at bounding box center [596, 222] width 198 height 310
click at [1049, 421] on button "Save & Close" at bounding box center [1033, 423] width 98 height 30
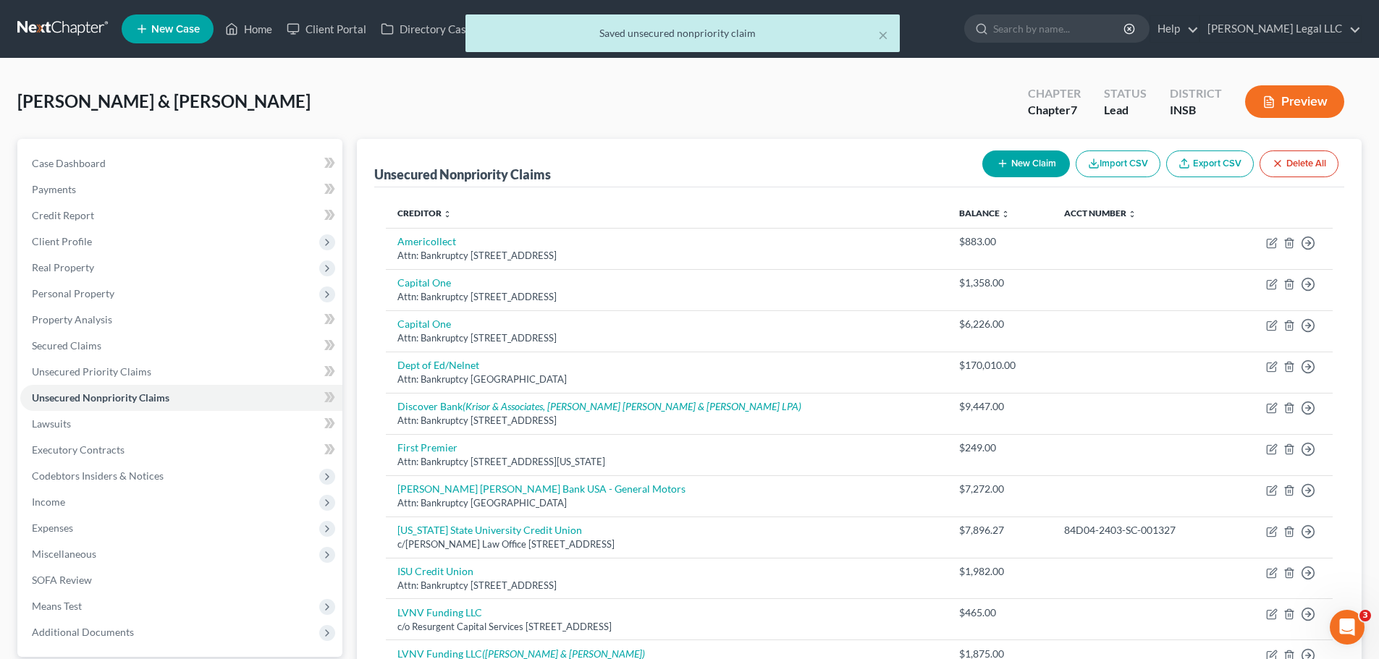
click at [992, 171] on button "New Claim" at bounding box center [1026, 164] width 88 height 27
select select "2"
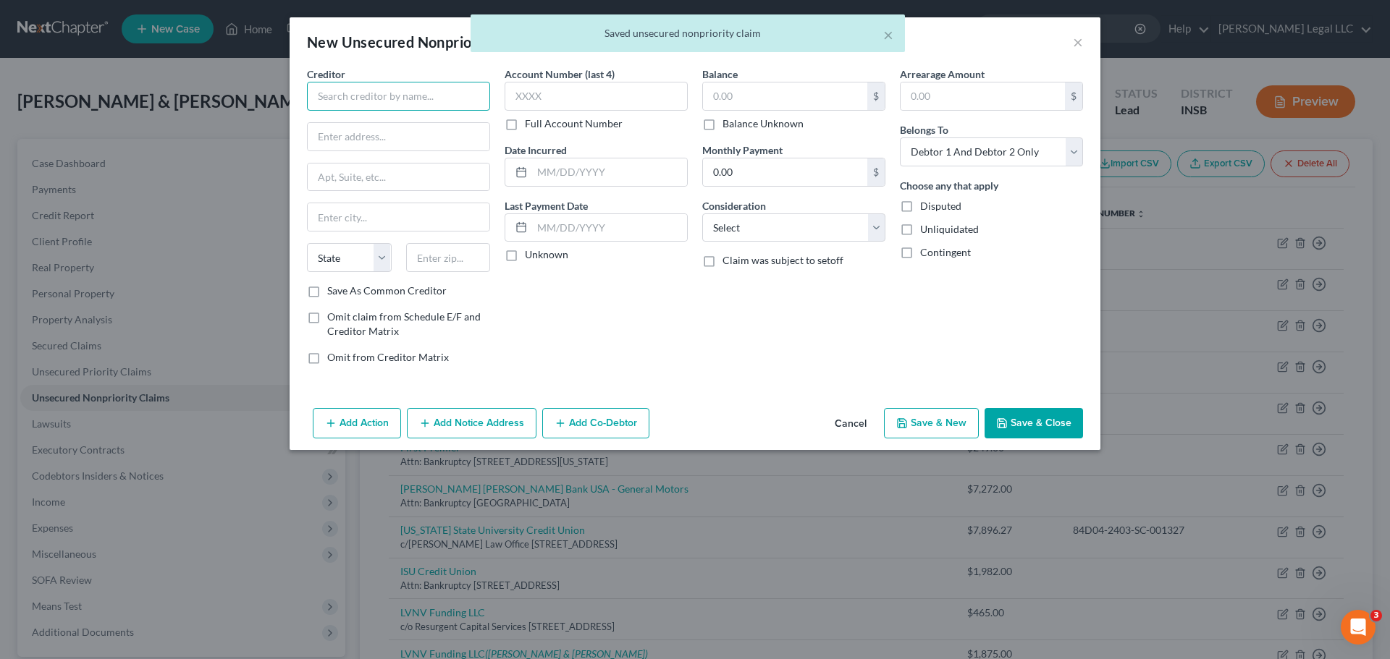
click at [407, 90] on input "text" at bounding box center [398, 96] width 183 height 29
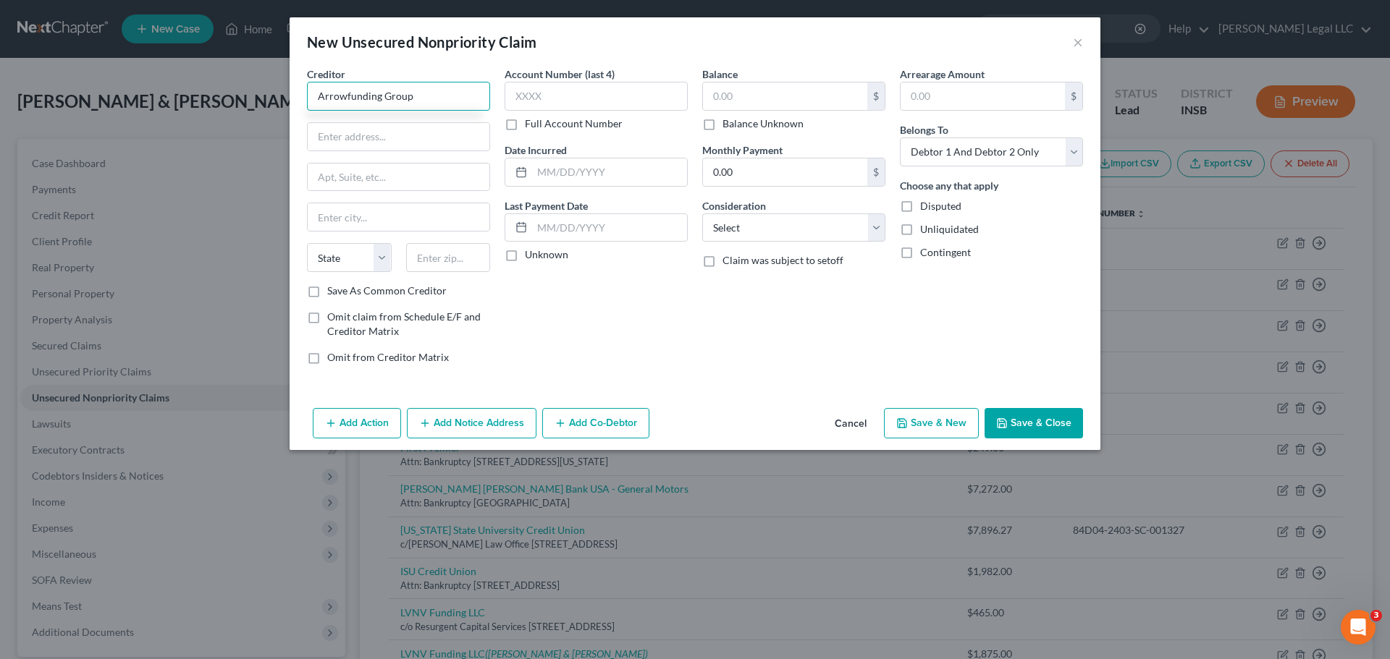
type input "Arrowfunding Group"
type input "Attn: Bankruptcy"
click at [315, 100] on input "Arrowfunding Group" at bounding box center [398, 96] width 183 height 29
type input "Kali LLC dba Arrowfunding Group"
click at [413, 145] on input "Attn: Bankruptcy" at bounding box center [399, 137] width 182 height 28
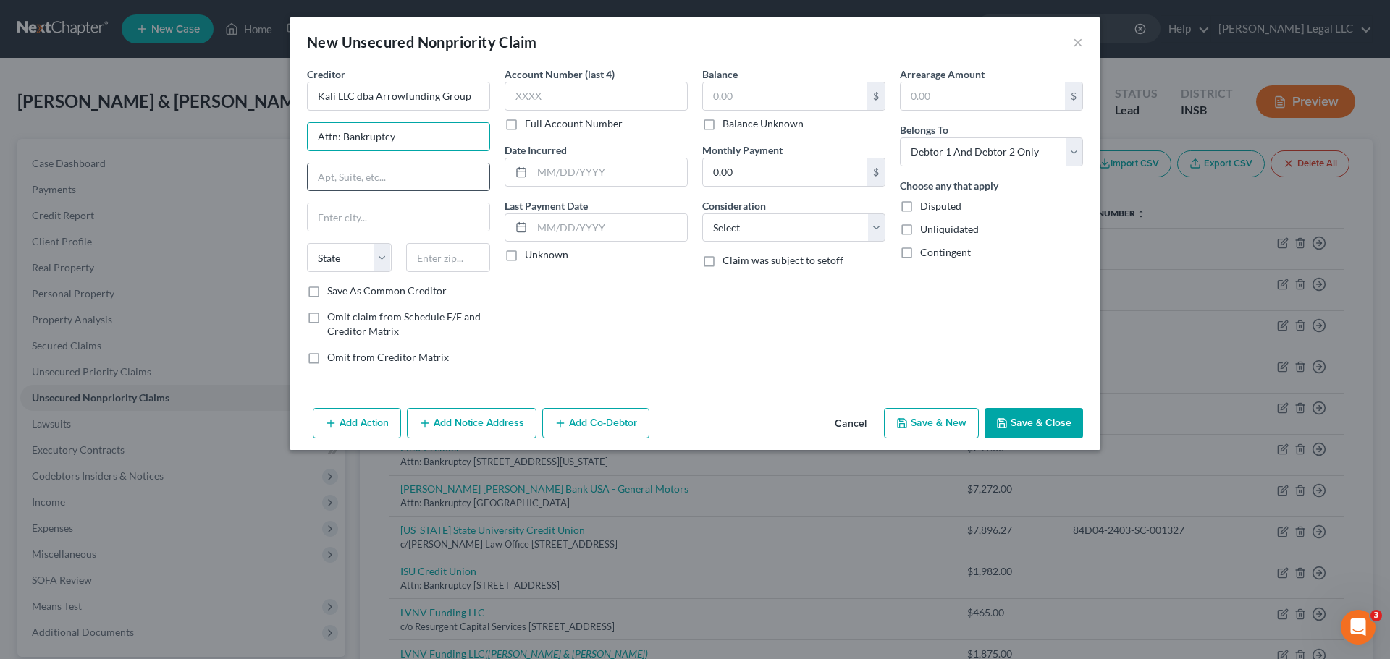
click at [345, 177] on input "text" at bounding box center [399, 178] width 182 height 28
type input "2770 Mission Racheria #633"
type input "95453"
drag, startPoint x: 415, startPoint y: 227, endPoint x: 426, endPoint y: 231, distance: 11.4
click at [415, 227] on input "text" at bounding box center [399, 217] width 182 height 28
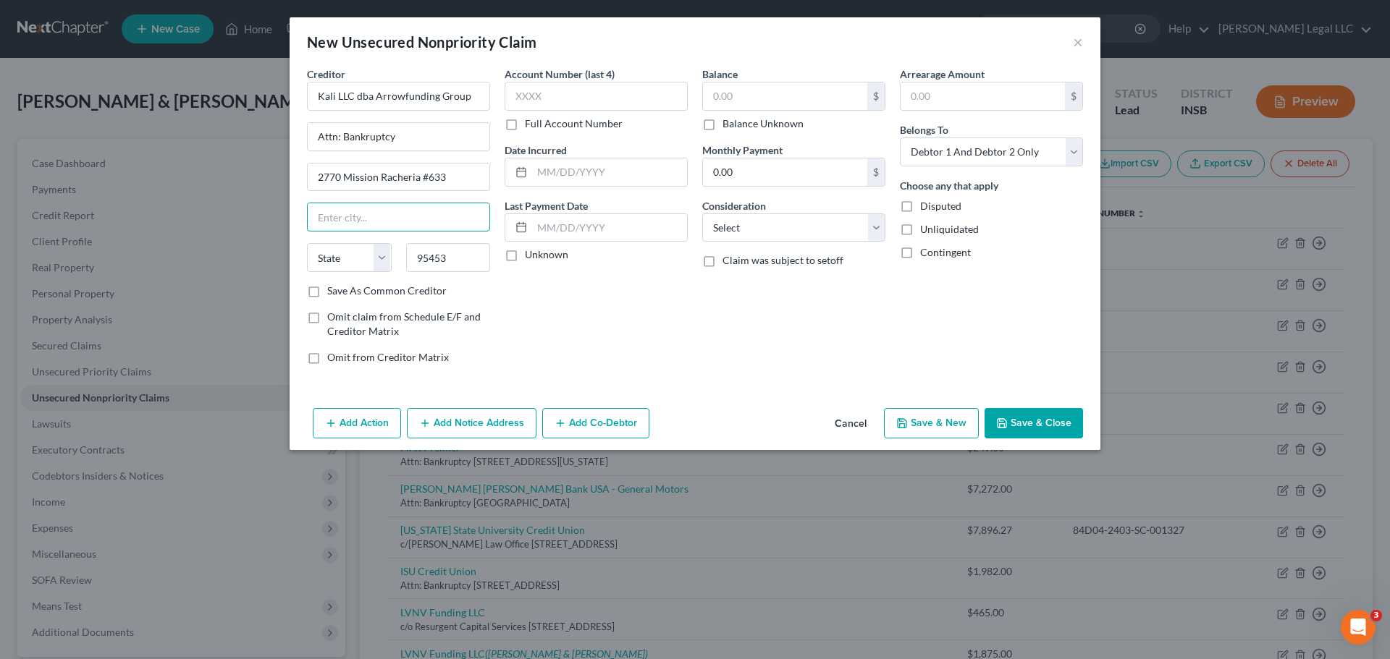
type input "Lakeport"
select select "4"
click at [620, 310] on div "Account Number (last 4) Full Account Number Date Incurred Last Payment Date Unk…" at bounding box center [596, 222] width 198 height 310
click at [722, 122] on label "Balance Unknown" at bounding box center [762, 124] width 81 height 14
click at [728, 122] on input "Balance Unknown" at bounding box center [732, 121] width 9 height 9
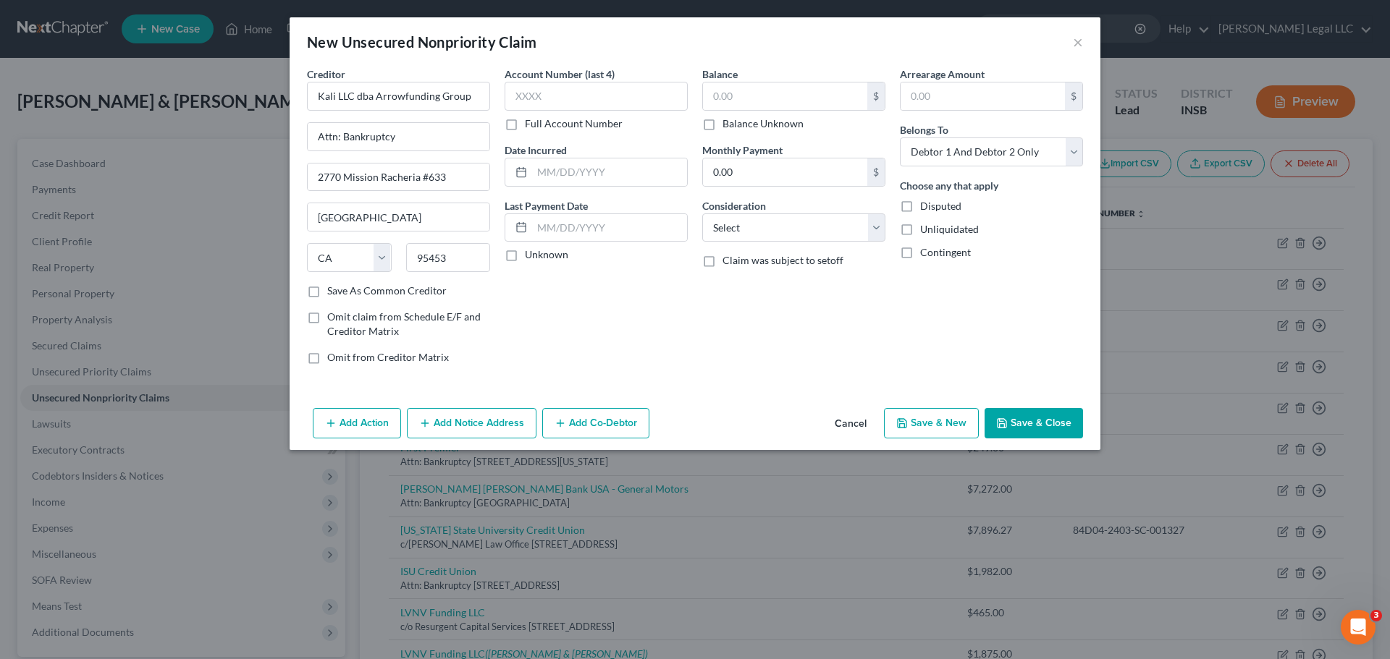
checkbox input "true"
type input "0.00"
click at [559, 103] on input "text" at bounding box center [595, 96] width 183 height 29
click at [654, 301] on div "Account Number (last 4) Full Account Number Date Incurred Last Payment Date Unk…" at bounding box center [596, 222] width 198 height 310
click at [728, 239] on select "Select Cable / Satellite Services Collection Agency Credit Card Debt Debt Couns…" at bounding box center [793, 228] width 183 height 29
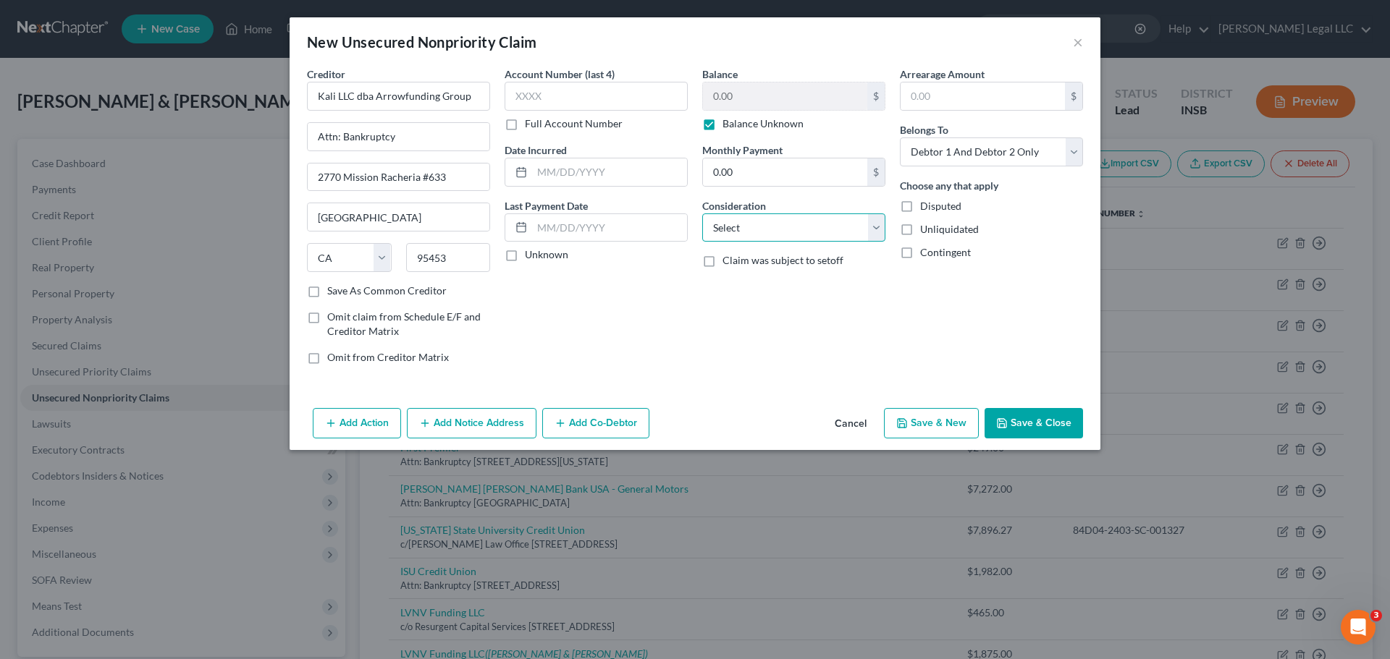
select select "10"
click at [702, 214] on select "Select Cable / Satellite Services Collection Agency Credit Card Debt Debt Couns…" at bounding box center [793, 228] width 183 height 29
drag, startPoint x: 780, startPoint y: 328, endPoint x: 909, endPoint y: 333, distance: 128.9
click at [784, 328] on div "Balance 0.00 $ Balance Unknown Balance Undetermined 0.00 $ Balance Unknown Mont…" at bounding box center [794, 222] width 198 height 310
click at [1034, 145] on select "Select Debtor 1 Only Debtor 2 Only Debtor 1 And Debtor 2 Only At Least One Of T…" at bounding box center [991, 152] width 183 height 29
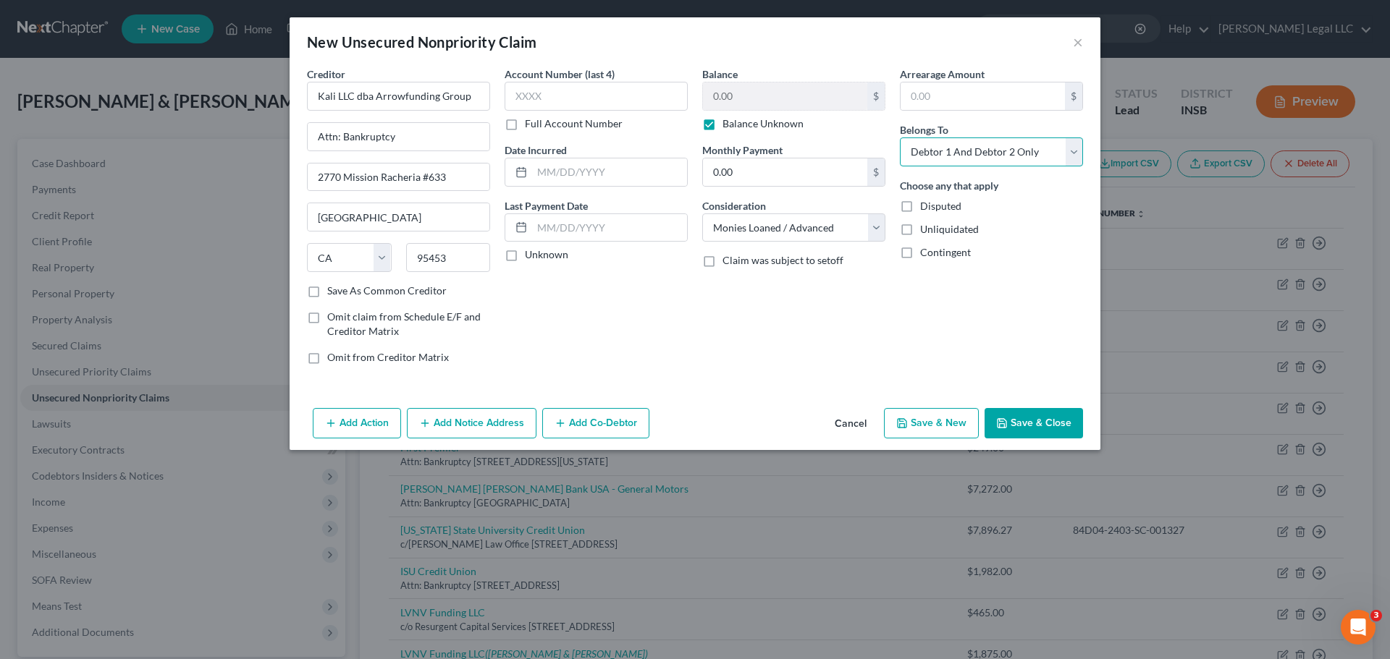
select select "0"
click at [900, 138] on select "Select Debtor 1 Only Debtor 2 Only Debtor 1 And Debtor 2 Only At Least One Of T…" at bounding box center [991, 152] width 183 height 29
click at [1025, 410] on button "Save & Close" at bounding box center [1033, 423] width 98 height 30
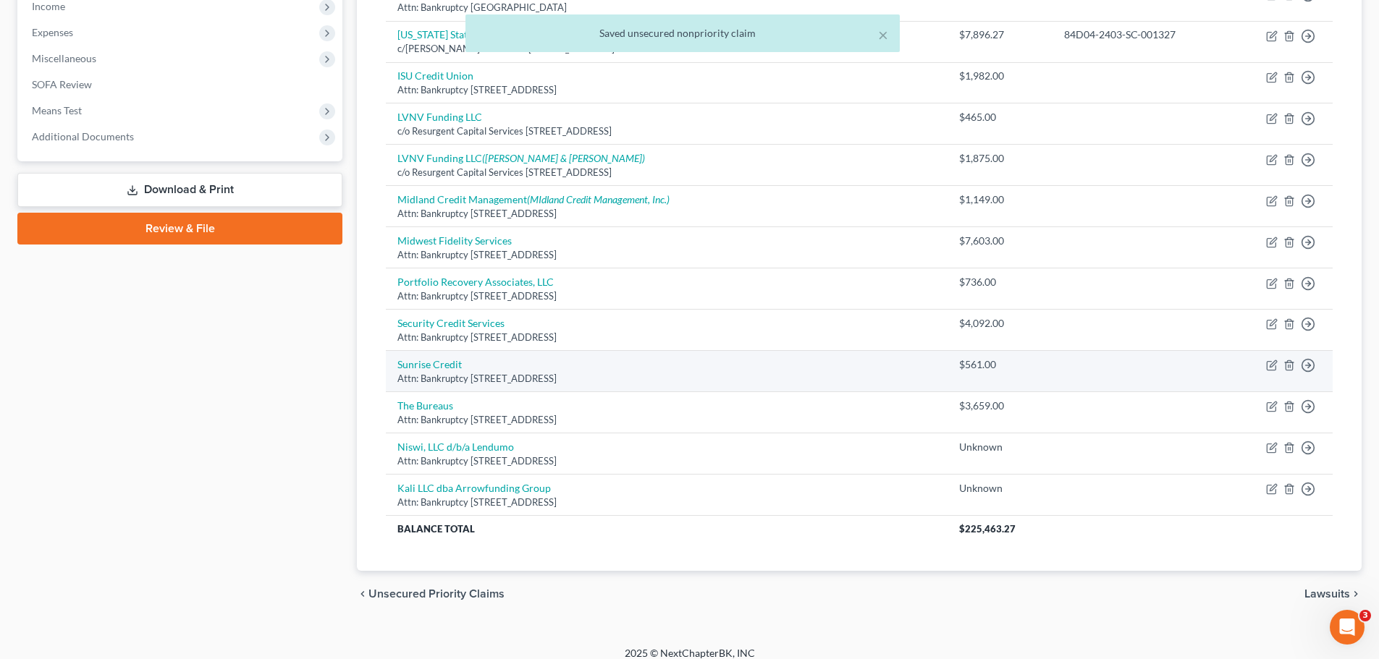
scroll to position [509, 0]
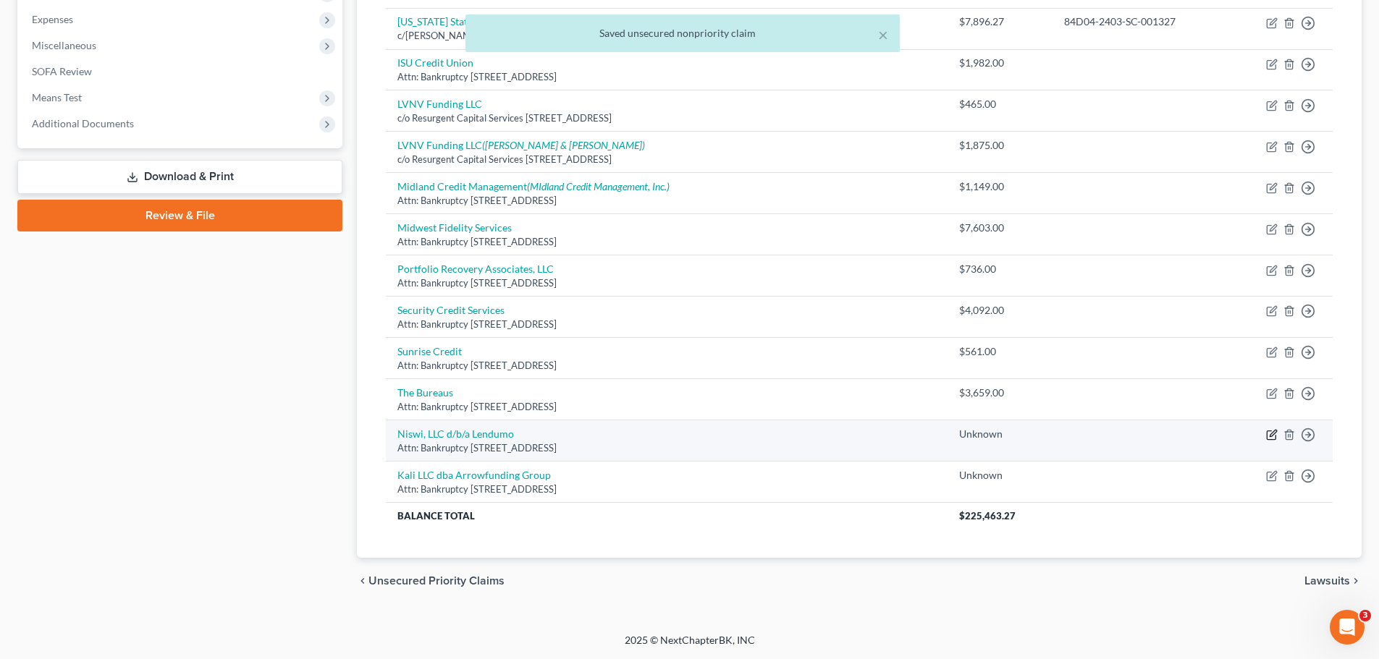
click at [1270, 438] on icon "button" at bounding box center [1272, 435] width 12 height 12
select select "52"
select select "10"
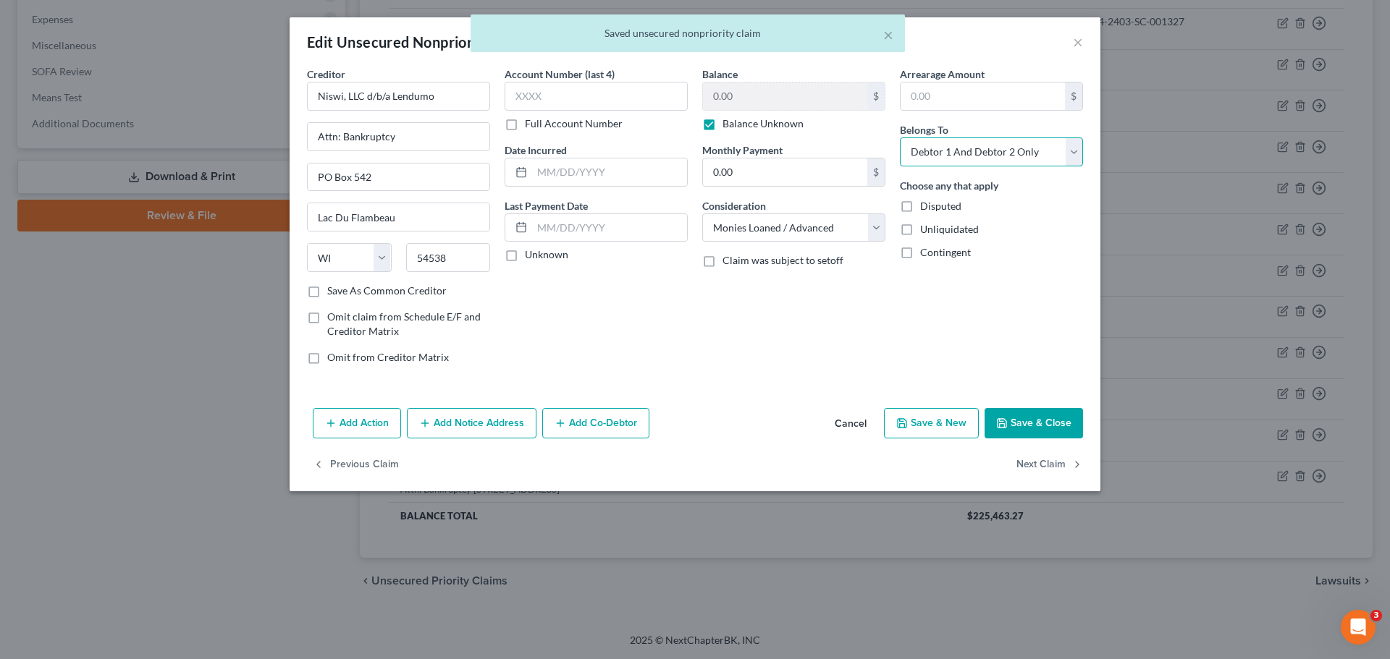
click at [935, 146] on select "Select Debtor 1 Only Debtor 2 Only Debtor 1 And Debtor 2 Only At Least One Of T…" at bounding box center [991, 152] width 183 height 29
select select "0"
click at [900, 138] on select "Select Debtor 1 Only Debtor 2 Only Debtor 1 And Debtor 2 Only At Least One Of T…" at bounding box center [991, 152] width 183 height 29
click at [1034, 438] on button "Save & Close" at bounding box center [1033, 423] width 98 height 30
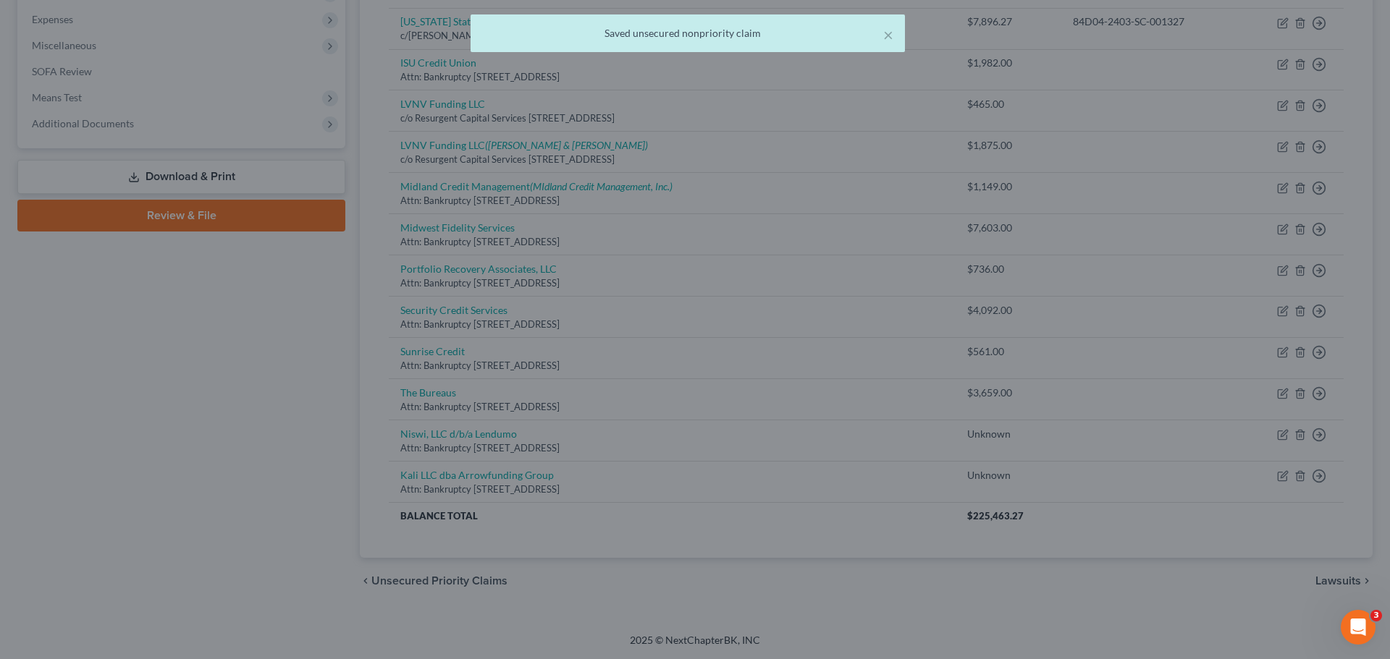
type input "0"
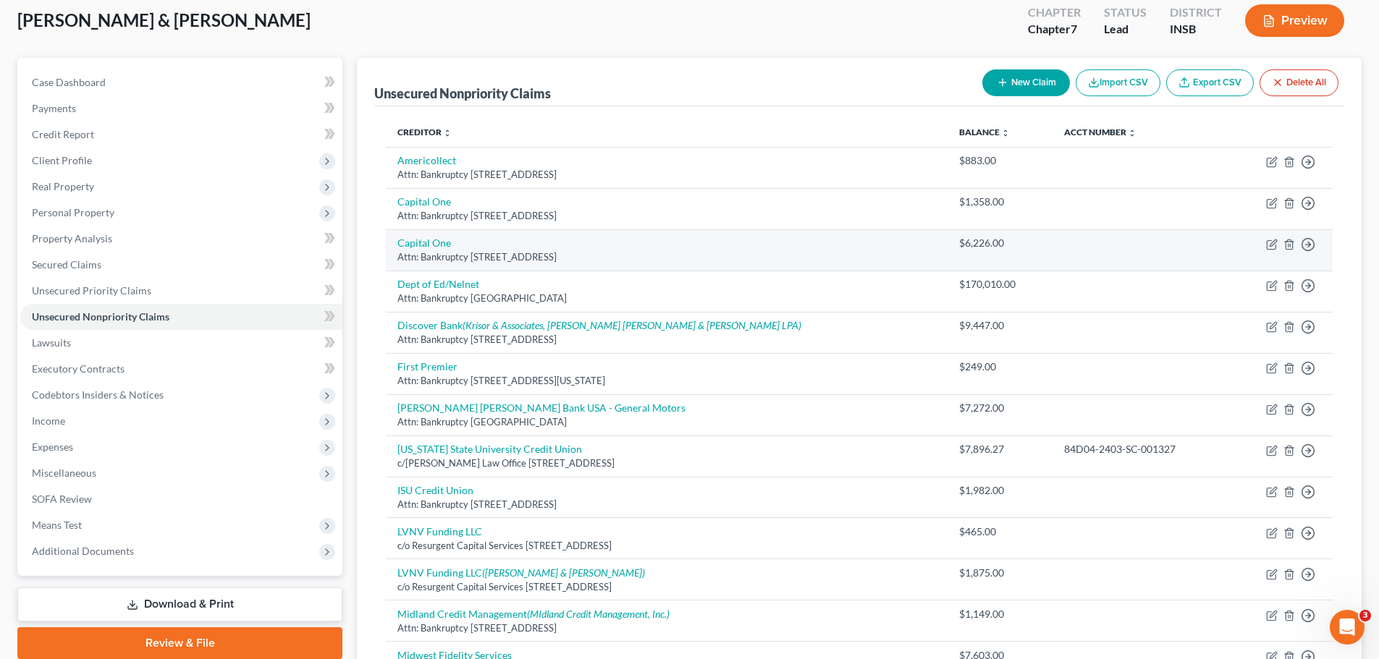
scroll to position [0, 0]
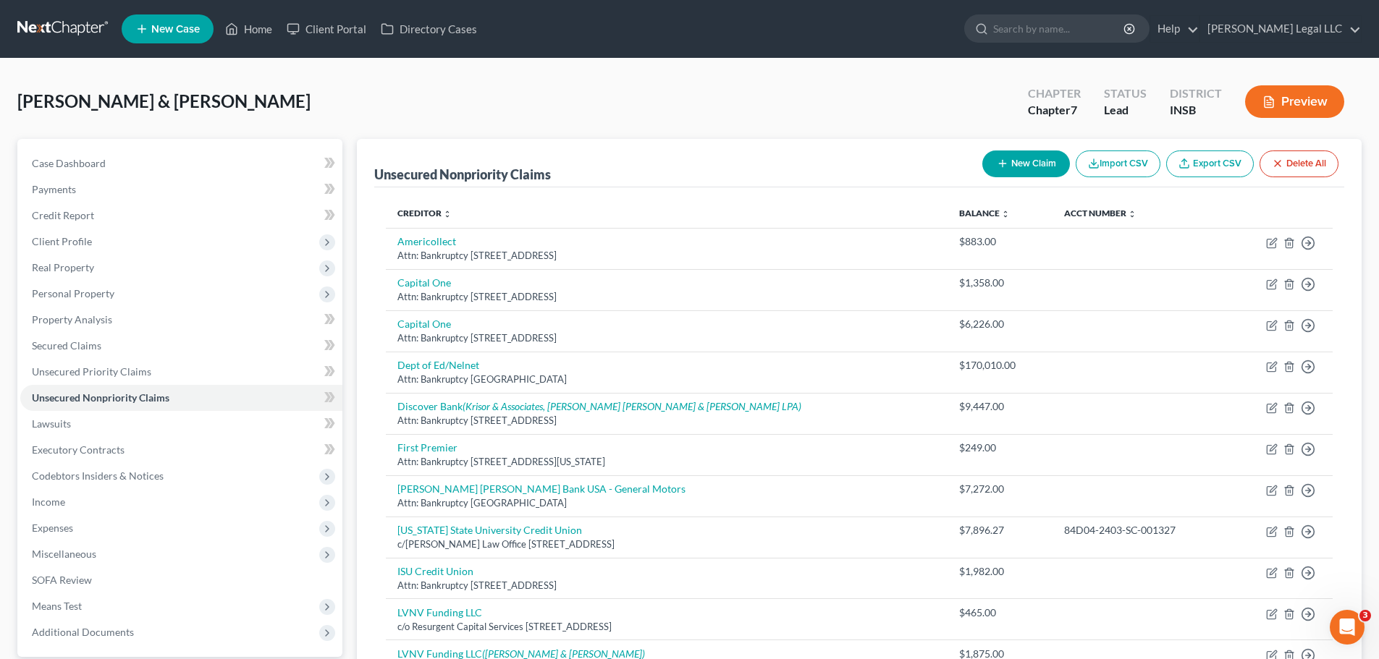
click at [1031, 177] on button "New Claim" at bounding box center [1026, 164] width 88 height 27
select select "2"
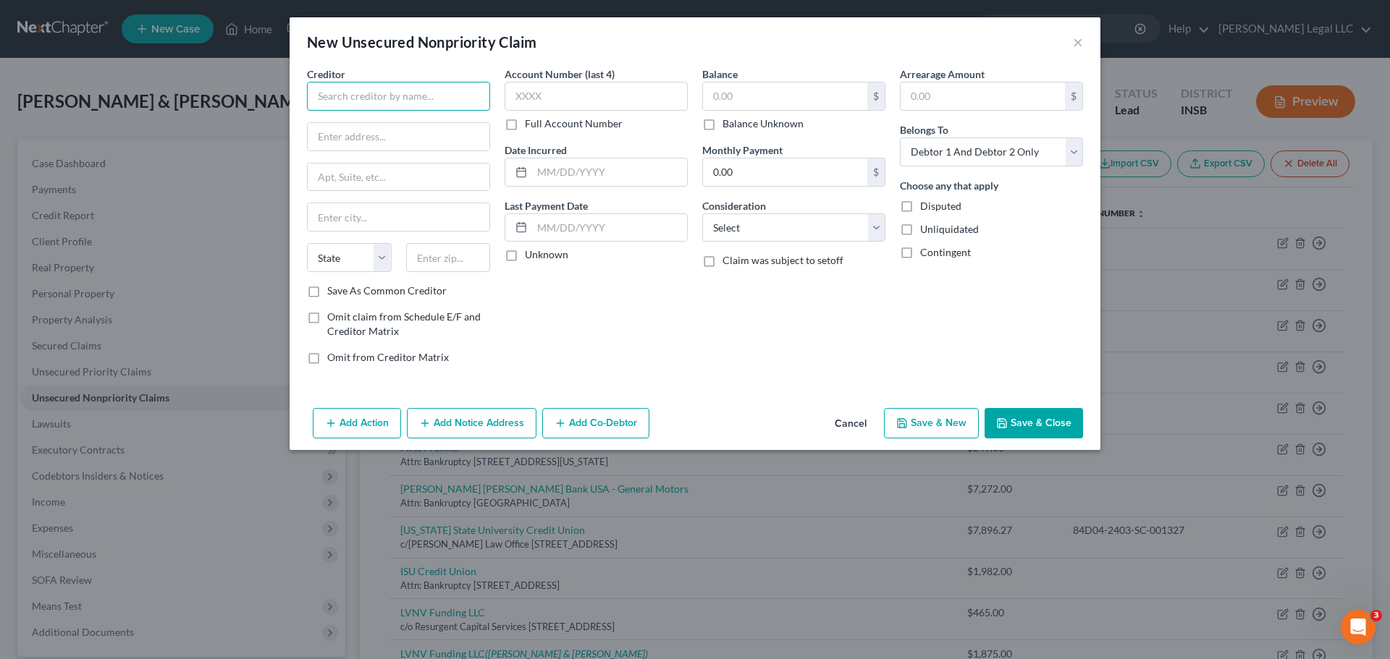
click at [431, 101] on input "text" at bounding box center [398, 96] width 183 height 29
click at [379, 134] on div "Attn: Bankruptcy PO Box 740789, Cincinnati, OH 45274" at bounding box center [393, 135] width 151 height 12
type input "Fifth Third Bank"
type input "Attn: Bankruptcy"
type input "PO Box 740789"
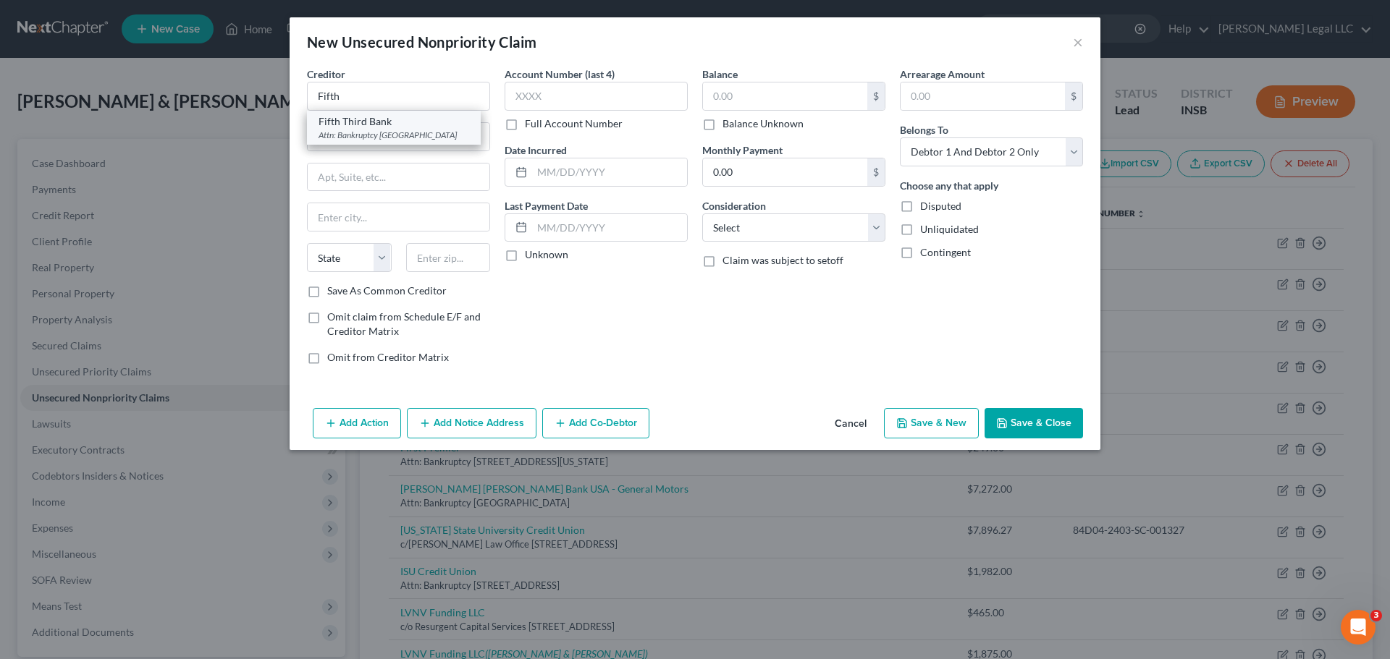
type input "Cincinnati"
select select "36"
type input "45274"
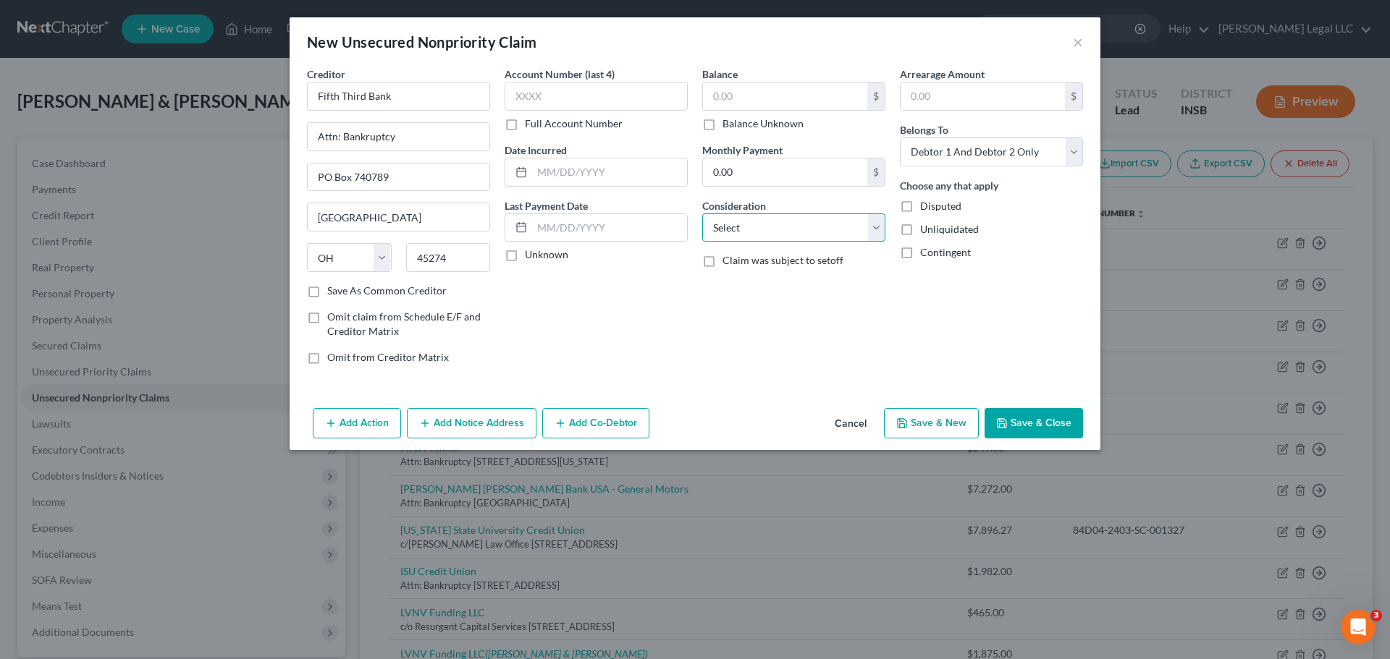
click at [746, 227] on select "Select Cable / Satellite Services Collection Agency Credit Card Debt Debt Couns…" at bounding box center [793, 228] width 183 height 29
select select "15"
click at [702, 214] on select "Select Cable / Satellite Services Collection Agency Credit Card Debt Debt Couns…" at bounding box center [793, 228] width 183 height 29
click at [722, 124] on label "Balance Unknown" at bounding box center [762, 124] width 81 height 14
click at [728, 124] on input "Balance Unknown" at bounding box center [732, 121] width 9 height 9
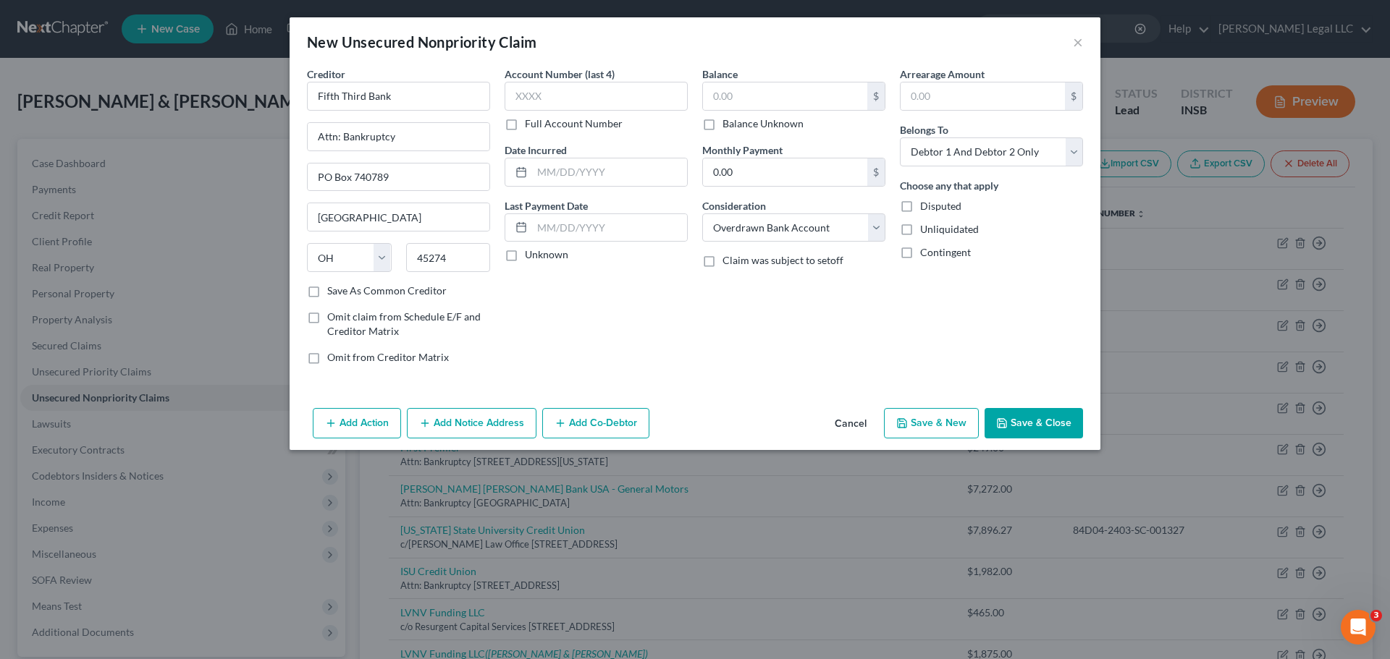
checkbox input "true"
type input "0.00"
click at [666, 331] on div "Account Number (last 4) Full Account Number Date Incurred Last Payment Date Unk…" at bounding box center [596, 222] width 198 height 310
click at [1019, 422] on button "Save & Close" at bounding box center [1033, 423] width 98 height 30
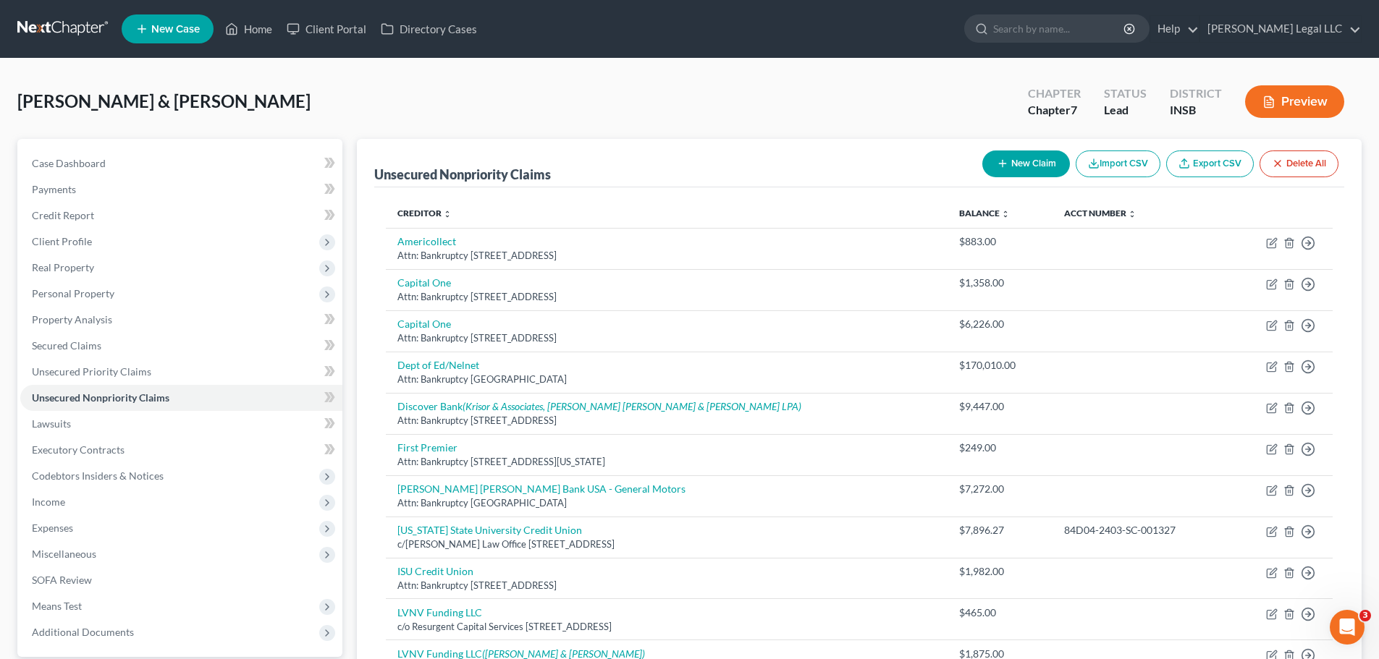
click at [1033, 161] on button "New Claim" at bounding box center [1026, 164] width 88 height 27
select select "2"
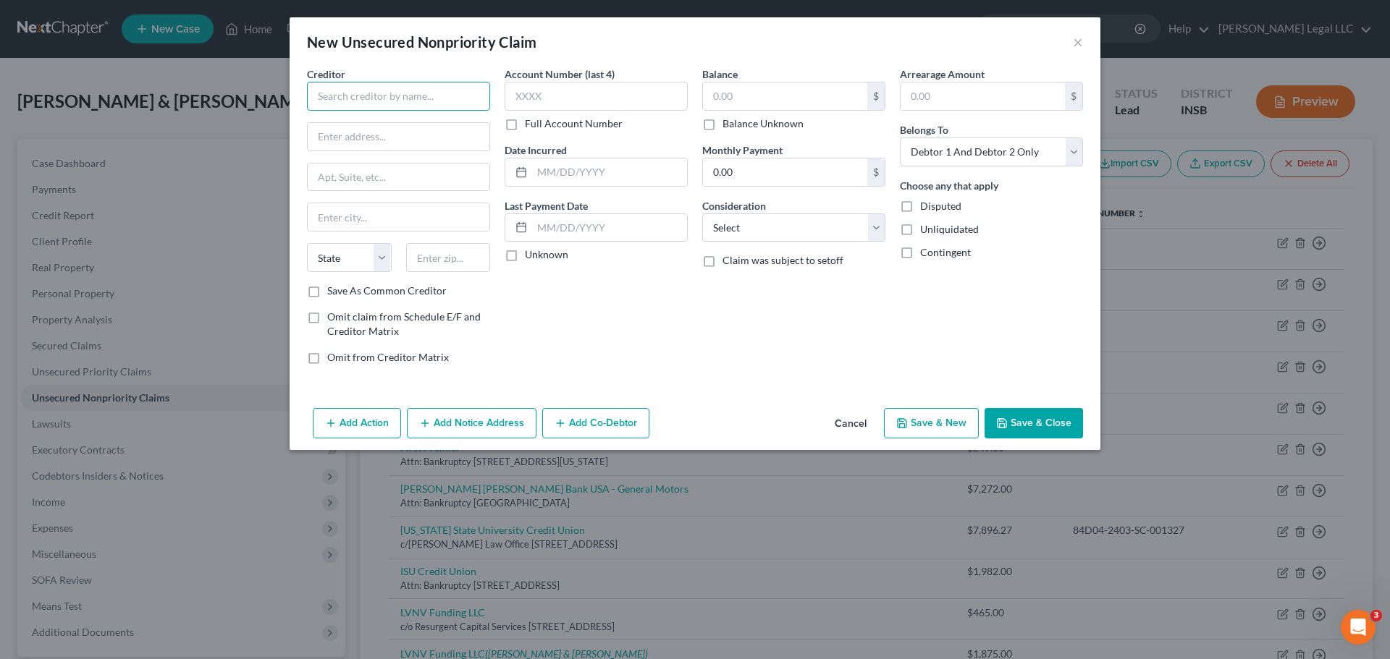
click at [423, 104] on input "text" at bounding box center [398, 96] width 183 height 29
click at [426, 96] on input "text" at bounding box center [398, 96] width 183 height 29
type input "Mishler Dental"
type input "Attn: Bankruptcy"
type input "380 West Market Street"
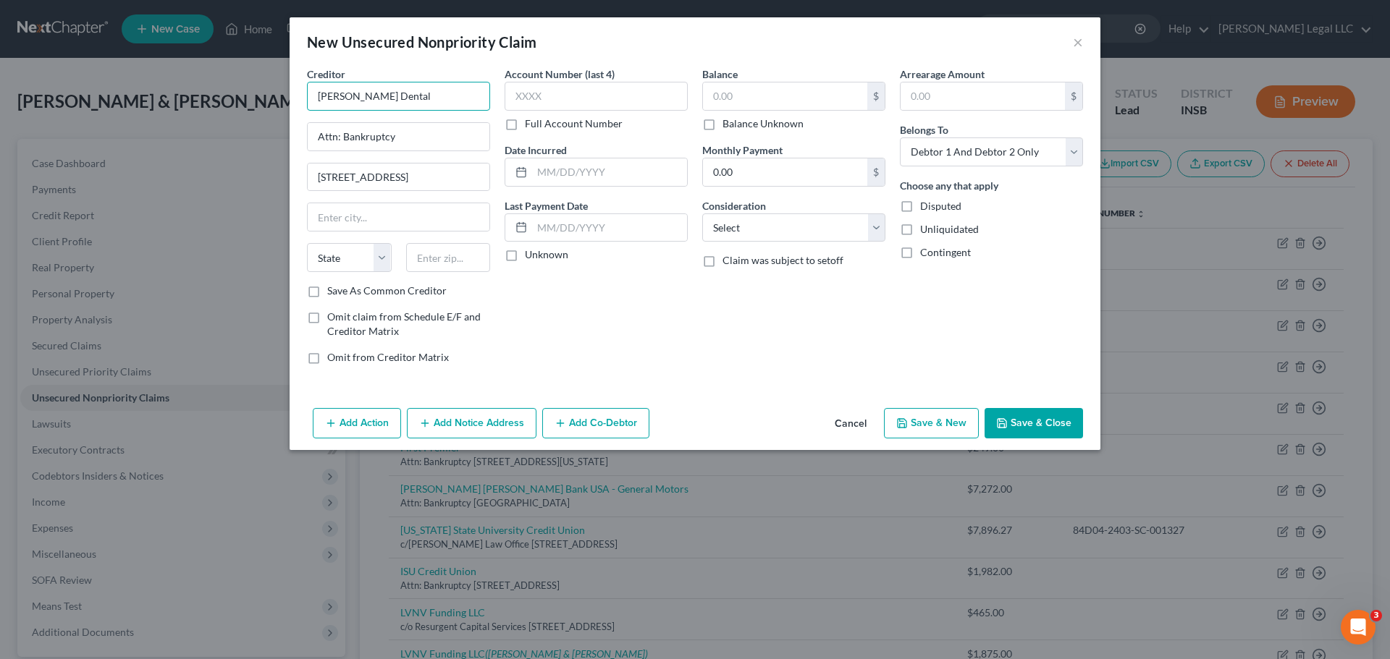
drag, startPoint x: 392, startPoint y: 88, endPoint x: 209, endPoint y: 86, distance: 183.1
click at [209, 86] on div "New Unsecured Nonpriority Claim × Creditor * Mishler Dental Attn: Bankruptcy 38…" at bounding box center [695, 329] width 1390 height 659
click at [436, 262] on input "text" at bounding box center [448, 257] width 85 height 29
paste input "47933"
type input "47933"
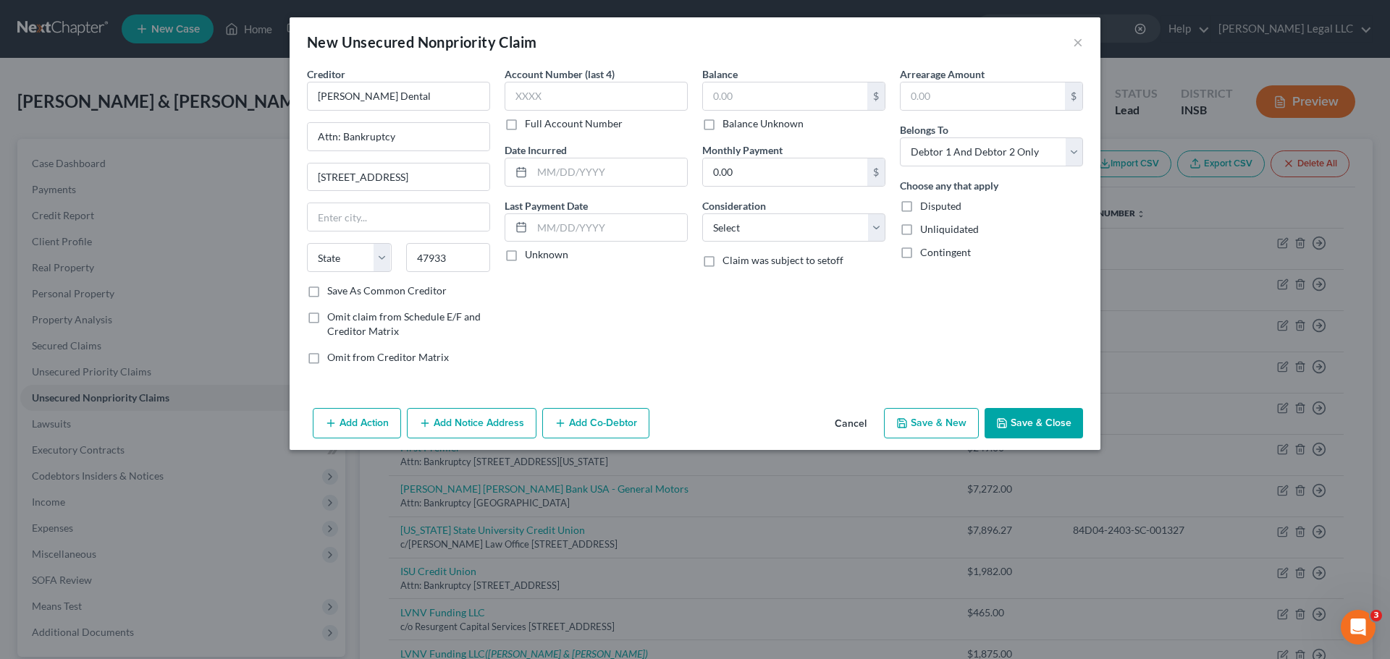
click at [590, 297] on div "Account Number (last 4) Full Account Number Date Incurred Last Payment Date Unk…" at bounding box center [596, 222] width 198 height 310
type input "Crawfordsville"
select select "15"
click at [379, 218] on input "Crawfordsville" at bounding box center [399, 217] width 182 height 28
click at [625, 315] on div "Account Number (last 4) Full Account Number Date Incurred Last Payment Date Unk…" at bounding box center [596, 222] width 198 height 310
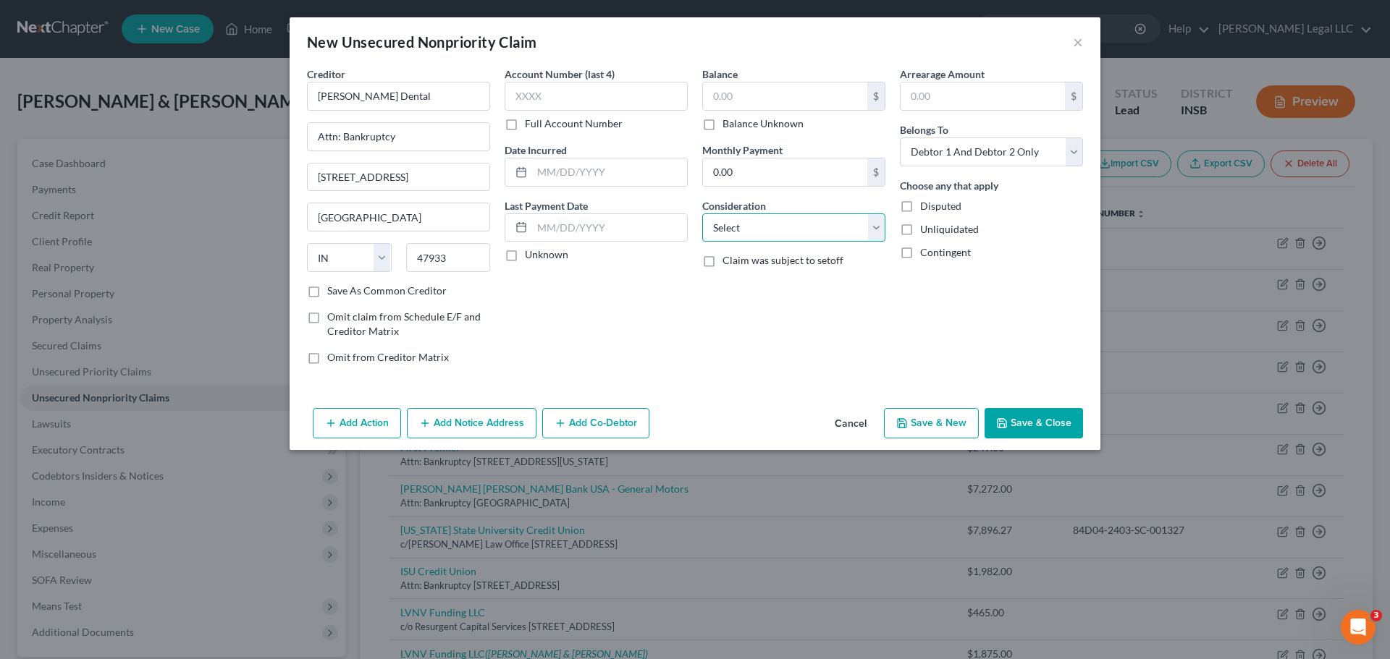
click at [795, 237] on select "Select Cable / Satellite Services Collection Agency Credit Card Debt Debt Couns…" at bounding box center [793, 228] width 183 height 29
select select "9"
click at [702, 214] on select "Select Cable / Satellite Services Collection Agency Credit Card Debt Debt Couns…" at bounding box center [793, 228] width 183 height 29
click at [690, 326] on div "Account Number (last 4) Full Account Number Date Incurred Last Payment Date Unk…" at bounding box center [596, 222] width 198 height 310
click at [1019, 428] on button "Save & Close" at bounding box center [1033, 423] width 98 height 30
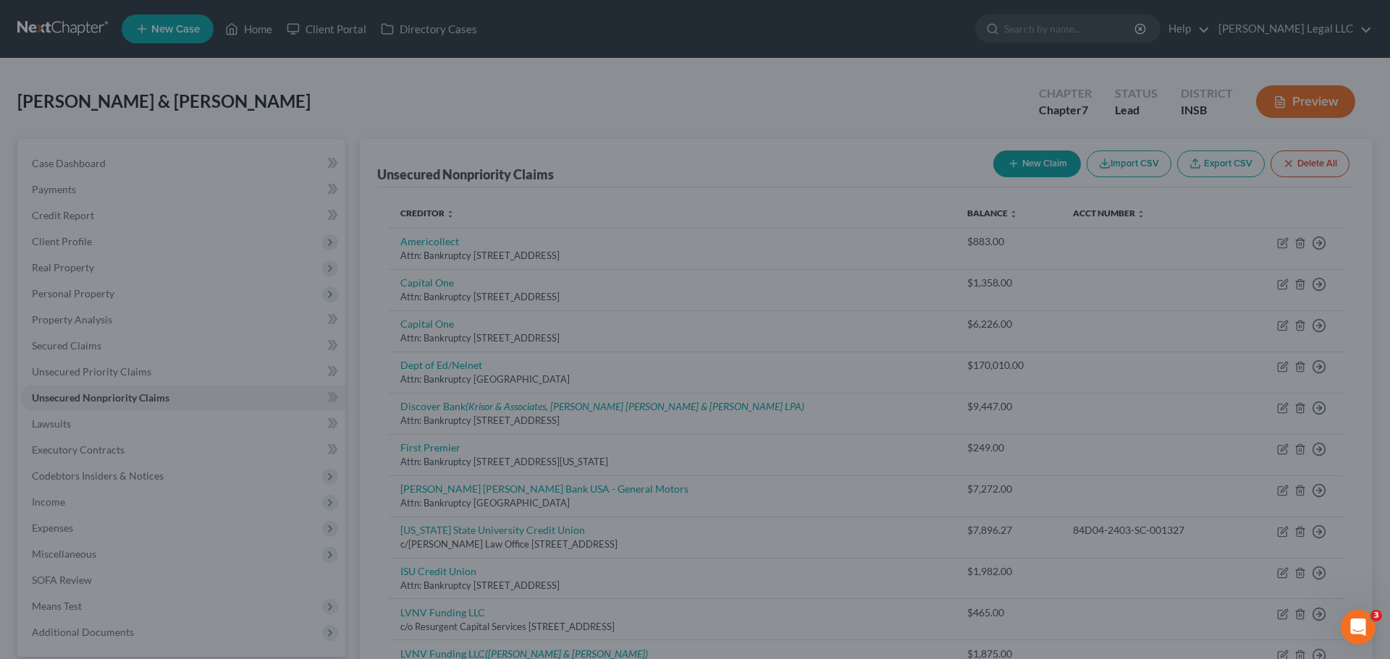
type input "0.00"
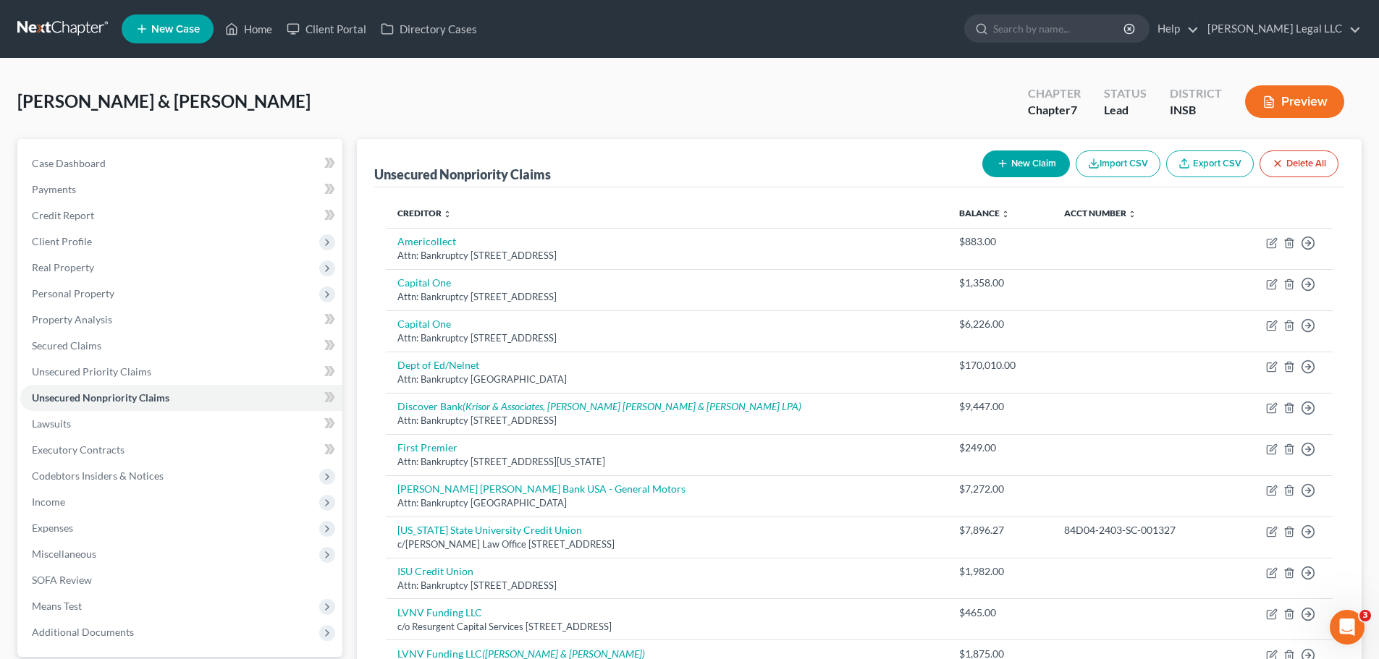
click at [1005, 164] on icon "button" at bounding box center [1003, 164] width 12 height 12
select select "2"
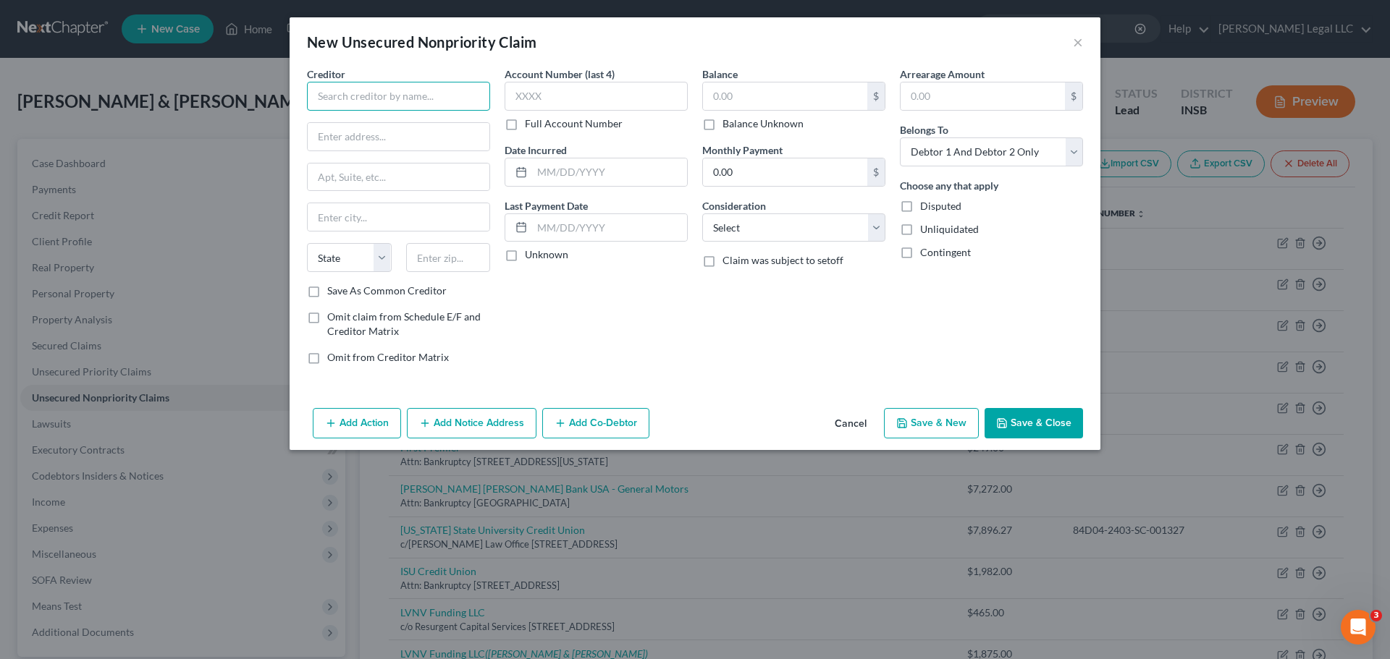
click at [384, 91] on input "text" at bounding box center [398, 96] width 183 height 29
type input "Hendricks County Hospital"
type input "Attn: Bankruptcy"
paste input "1000 E Main St"
type input "1000 E Main Street"
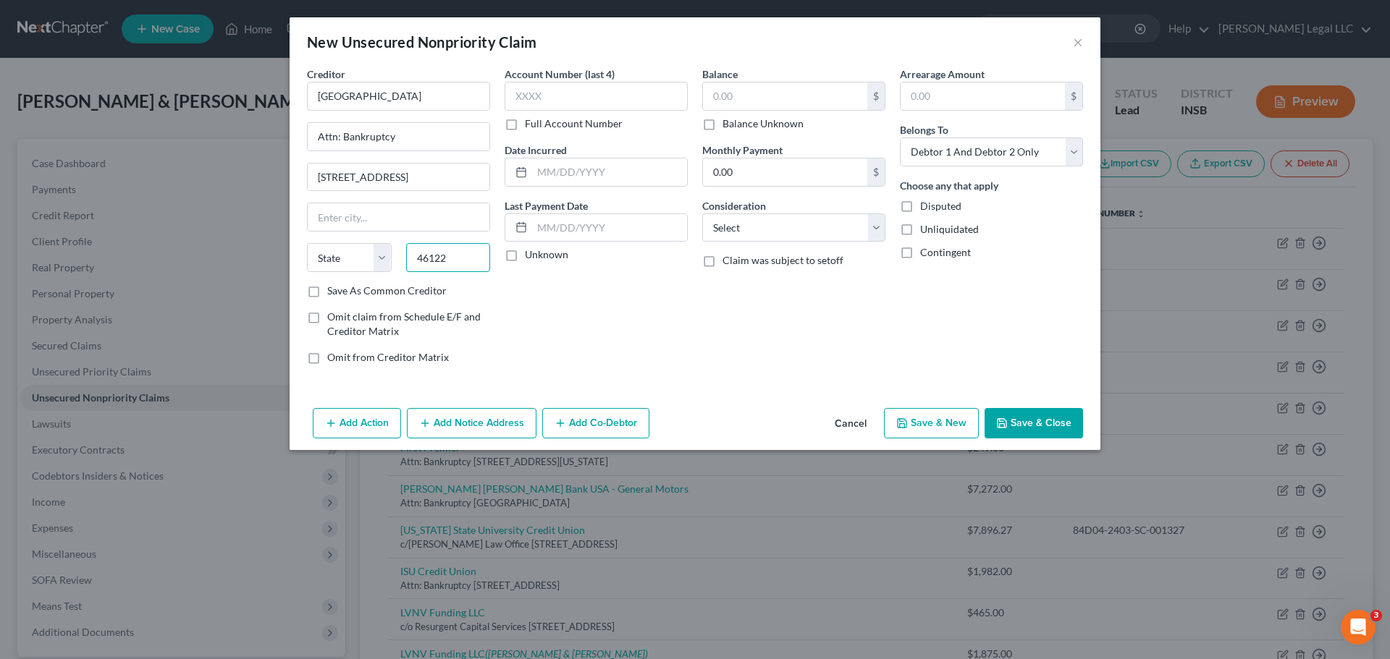
type input "46122"
type input "Danville"
select select "15"
click at [741, 232] on select "Select Cable / Satellite Services Collection Agency Credit Card Debt Debt Couns…" at bounding box center [793, 228] width 183 height 29
click at [791, 252] on div "Balance $ Balance Unknown Balance Undetermined $ Balance Unknown Monthly Paymen…" at bounding box center [794, 222] width 198 height 310
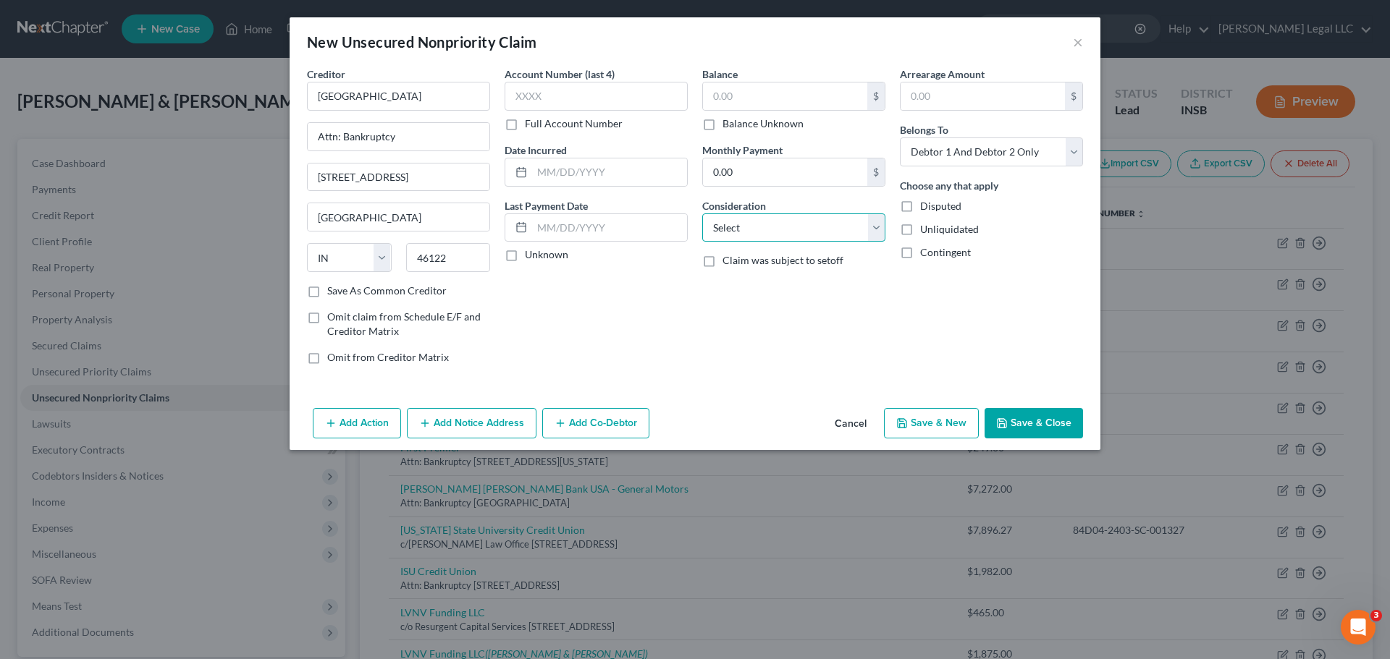
click at [807, 229] on select "Select Cable / Satellite Services Collection Agency Credit Card Debt Debt Couns…" at bounding box center [793, 228] width 183 height 29
select select "9"
click at [702, 214] on select "Select Cable / Satellite Services Collection Agency Credit Card Debt Debt Couns…" at bounding box center [793, 228] width 183 height 29
click at [722, 122] on label "Balance Unknown" at bounding box center [762, 124] width 81 height 14
click at [728, 122] on input "Balance Unknown" at bounding box center [732, 121] width 9 height 9
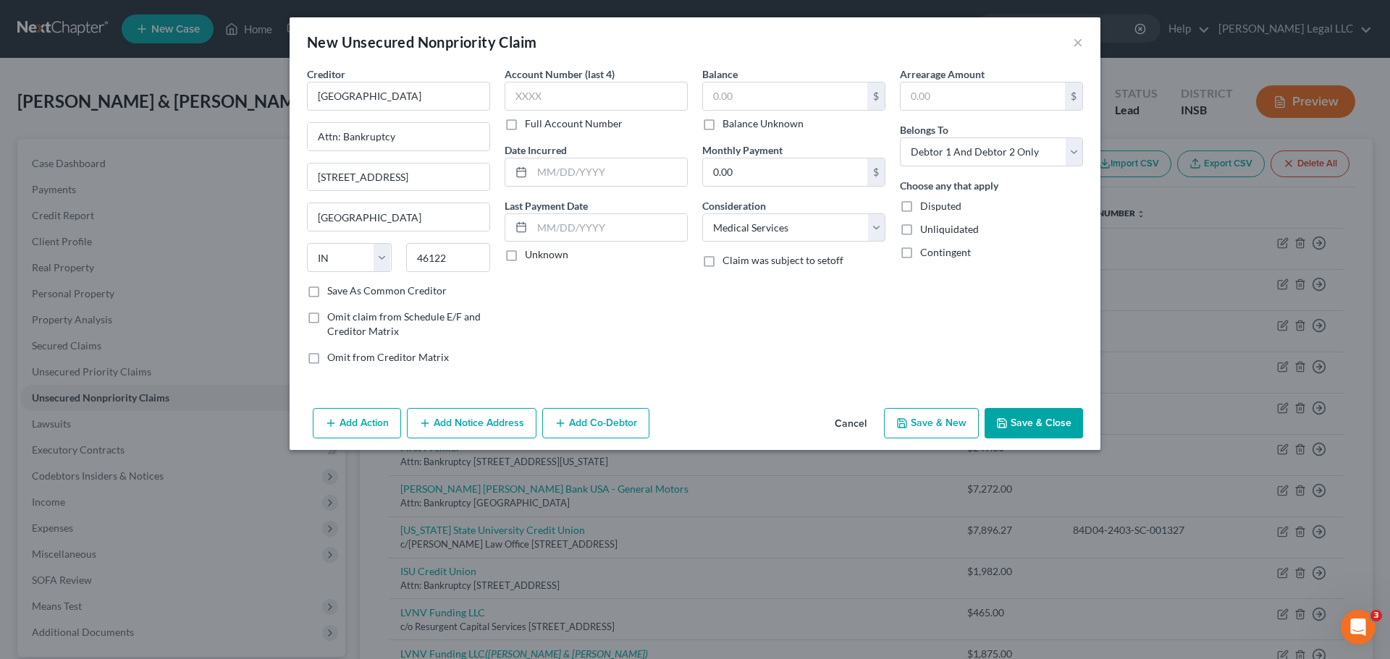
checkbox input "true"
type input "0.00"
click at [1023, 426] on button "Save & Close" at bounding box center [1033, 423] width 98 height 30
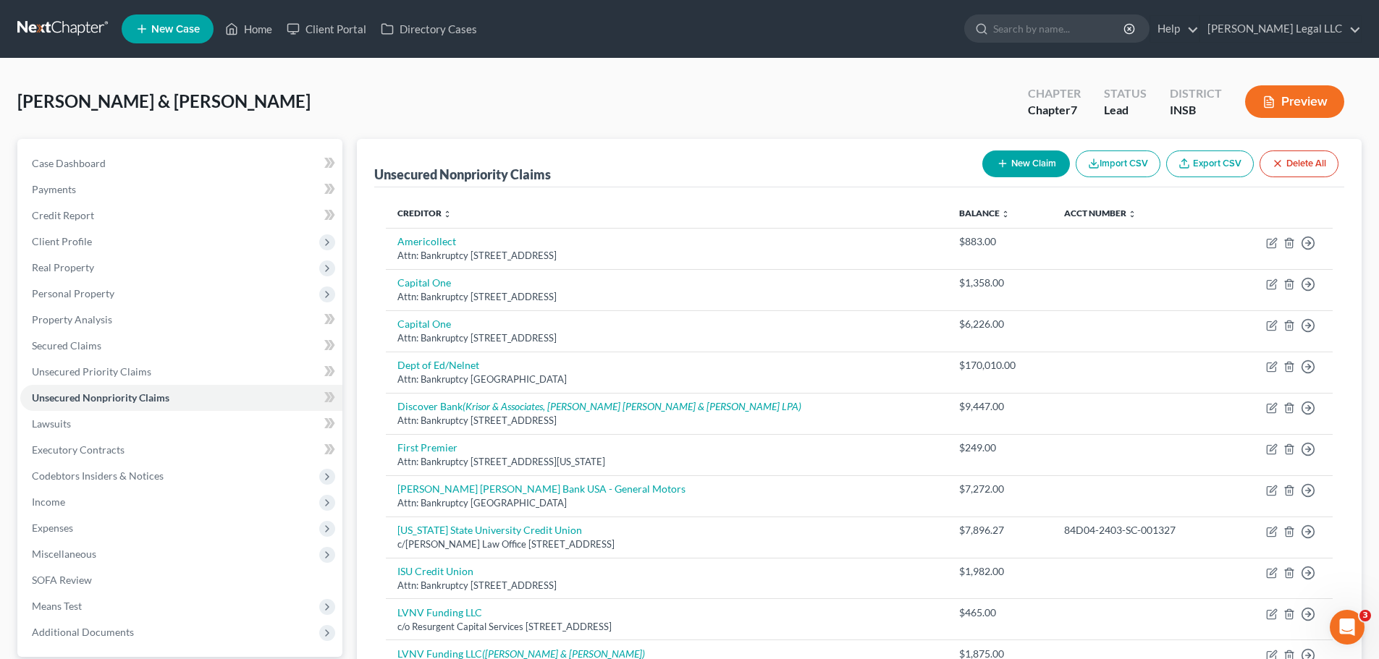
click at [1000, 160] on icon "button" at bounding box center [1003, 164] width 12 height 12
select select "2"
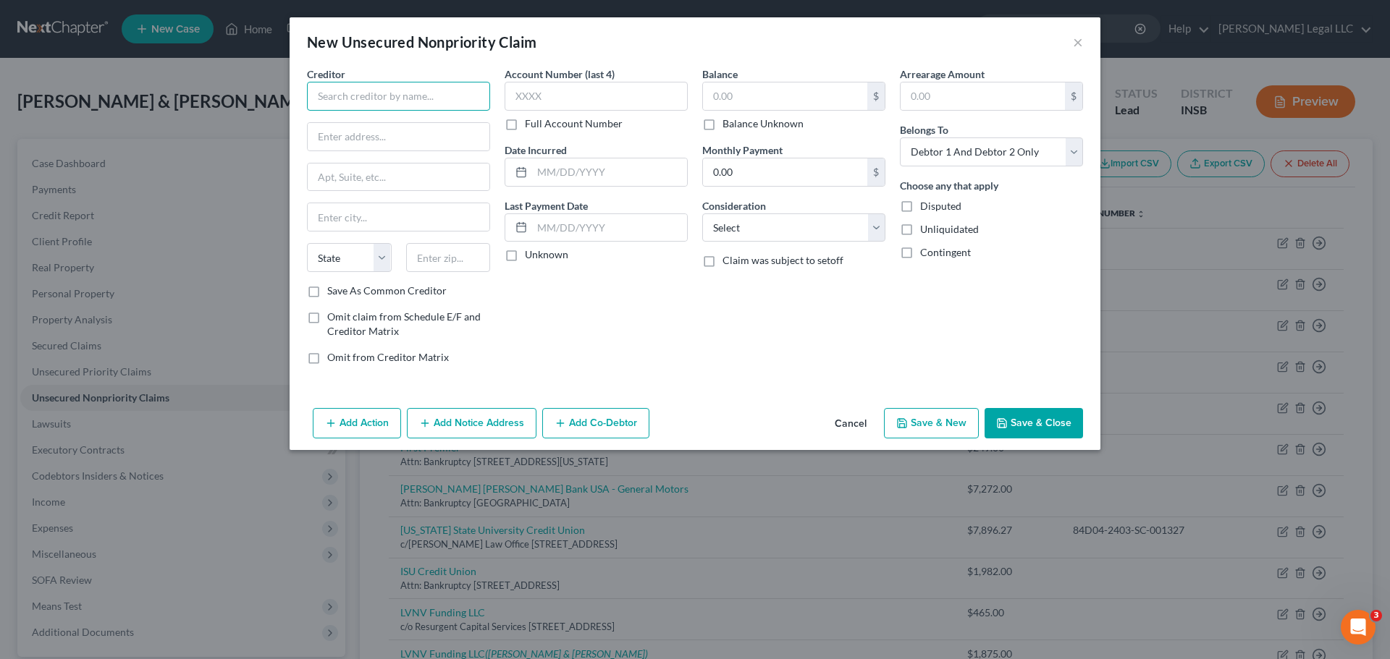
click at [420, 98] on input "text" at bounding box center [398, 96] width 183 height 29
click at [419, 140] on div "Attn: Bankruptcy 250 N Shadeland Ave, Indianapolis, IN 46219" at bounding box center [393, 135] width 151 height 12
type input "IU Health"
type input "Attn: Bankruptcy"
type input "250 N Shadeland Ave"
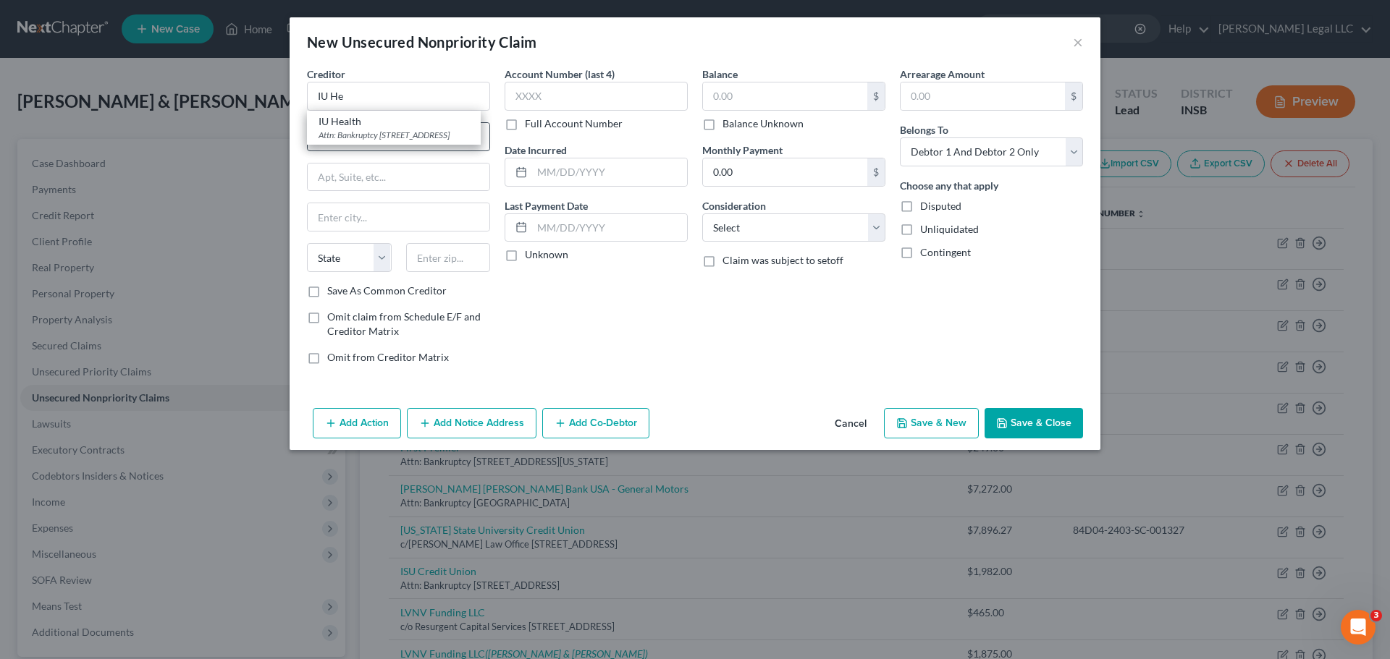
type input "Indianapolis"
select select "15"
type input "46219"
click at [722, 126] on label "Balance Unknown" at bounding box center [762, 124] width 81 height 14
click at [728, 126] on input "Balance Unknown" at bounding box center [732, 121] width 9 height 9
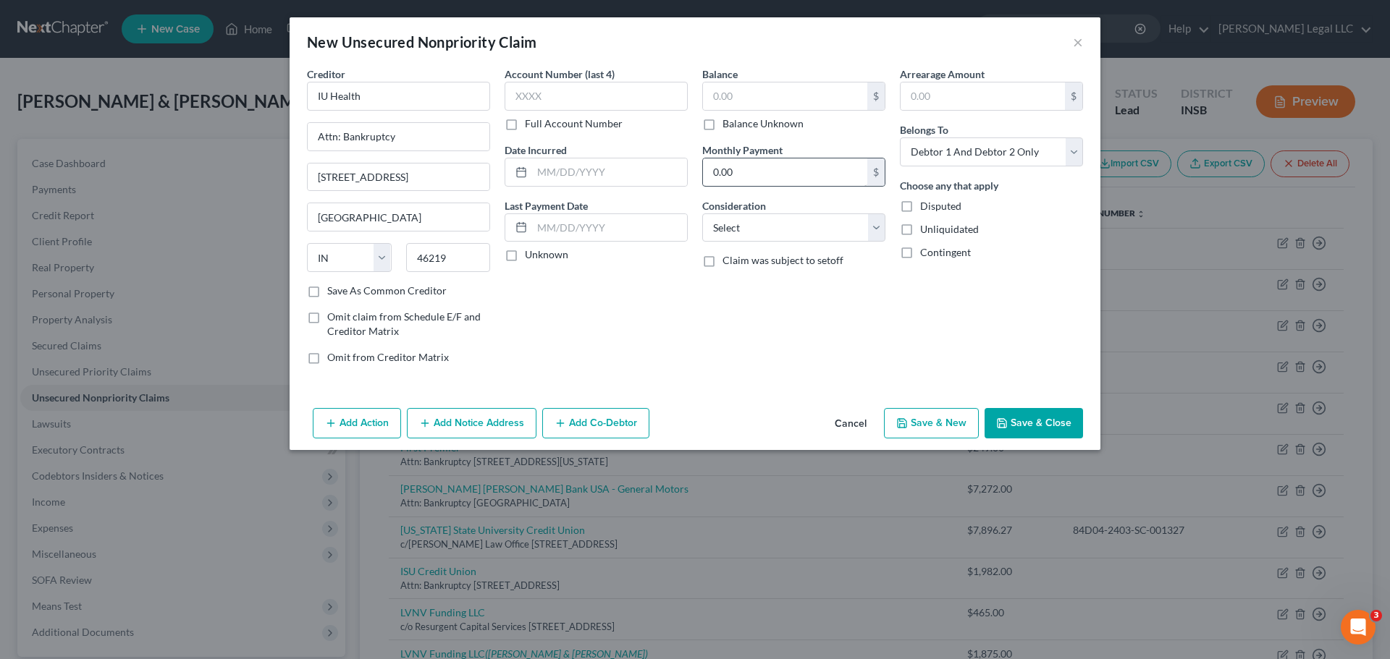
checkbox input "true"
type input "0.00"
click at [745, 229] on select "Select Cable / Satellite Services Collection Agency Credit Card Debt Debt Couns…" at bounding box center [793, 228] width 183 height 29
select select "9"
click at [702, 214] on select "Select Cable / Satellite Services Collection Agency Credit Card Debt Debt Couns…" at bounding box center [793, 228] width 183 height 29
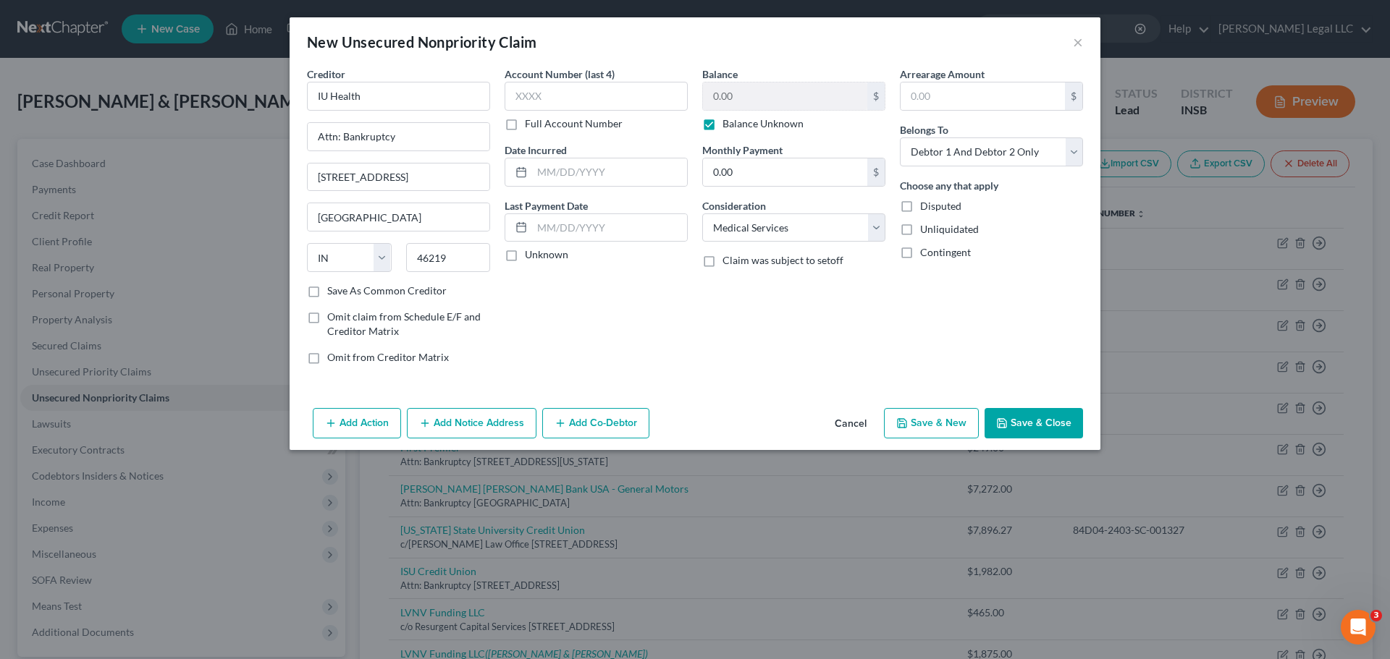
click at [1034, 421] on button "Save & Close" at bounding box center [1033, 423] width 98 height 30
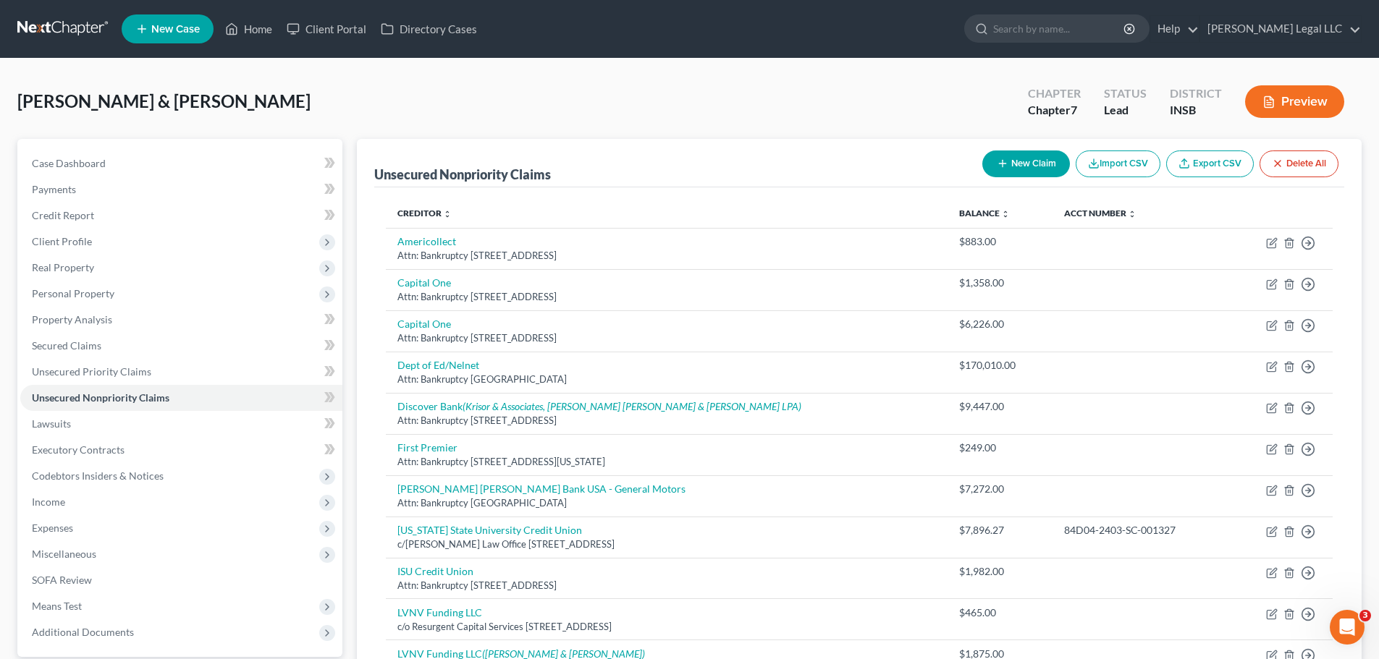
click at [1010, 166] on button "New Claim" at bounding box center [1026, 164] width 88 height 27
select select "2"
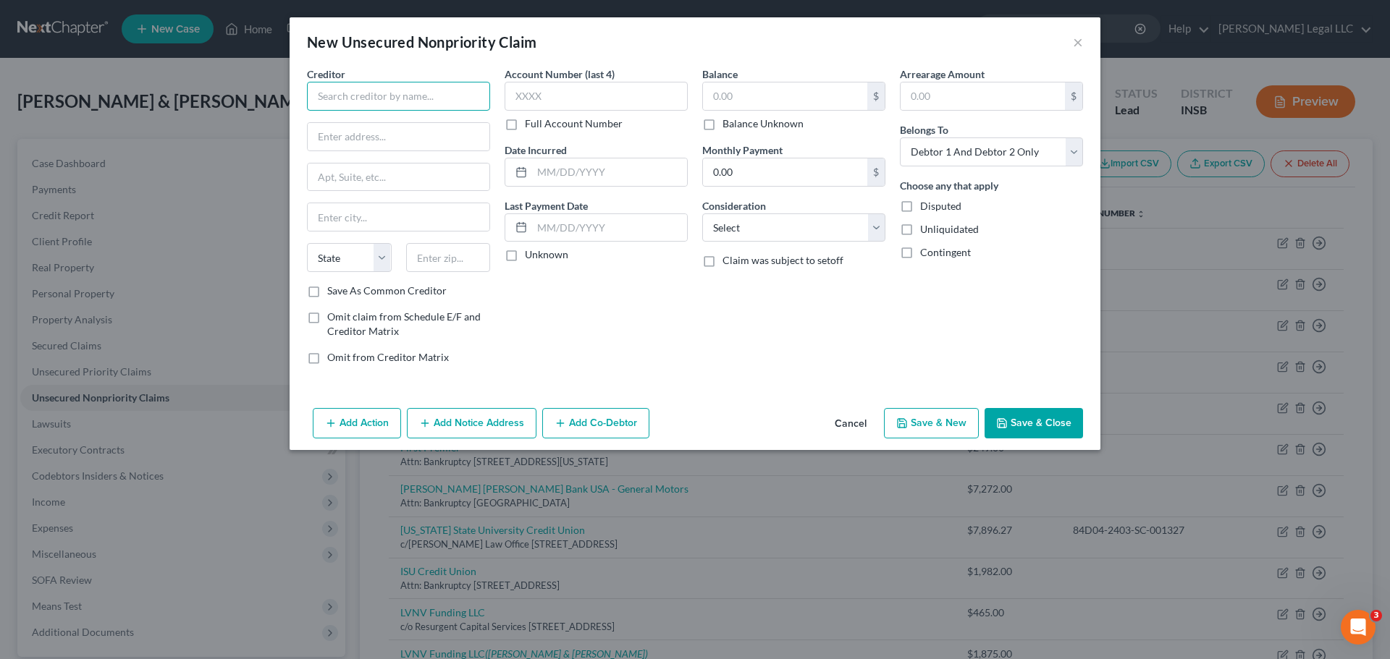
click at [400, 99] on input "text" at bounding box center [398, 96] width 183 height 29
type input "AT&T"
type input "Attn: Bankruptcy"
click at [400, 99] on input "AT&T" at bounding box center [398, 96] width 183 height 29
click at [386, 90] on input "AT&T" at bounding box center [398, 96] width 183 height 29
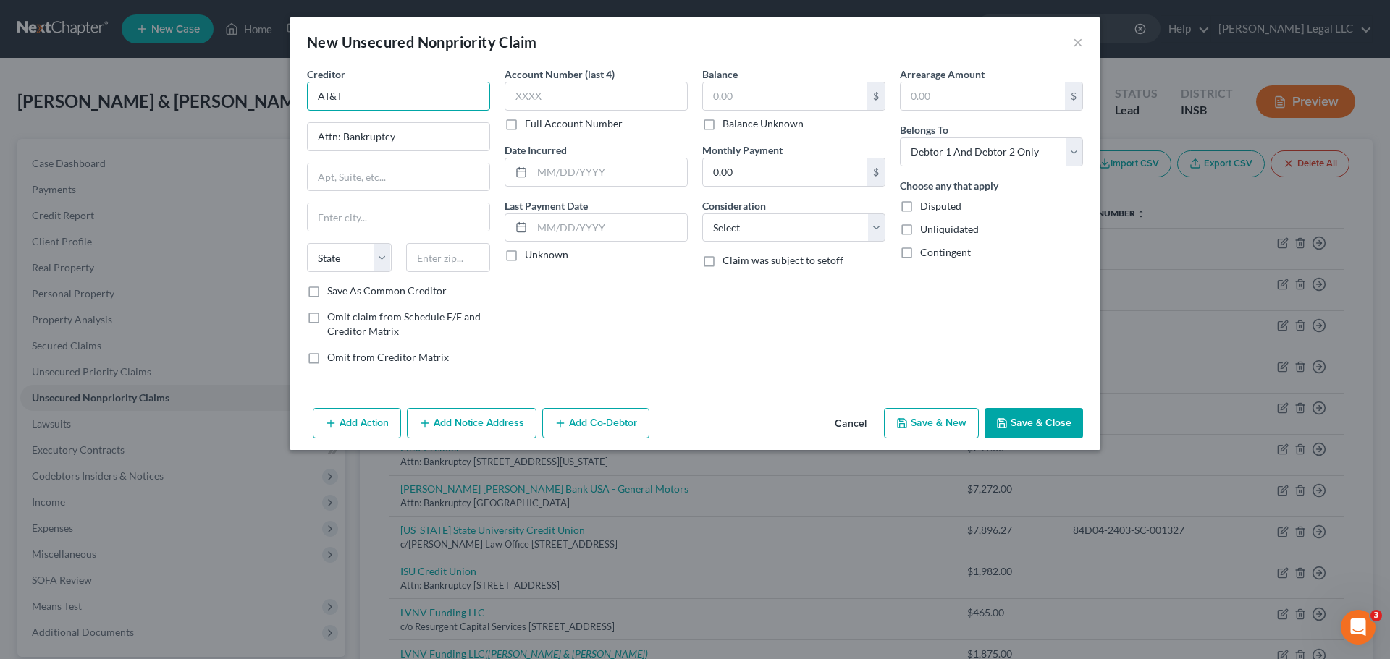
click at [386, 90] on input "AT&T" at bounding box center [398, 96] width 183 height 29
click at [425, 169] on input "text" at bounding box center [399, 178] width 182 height 28
type input "PO Box 6416"
type input "60197"
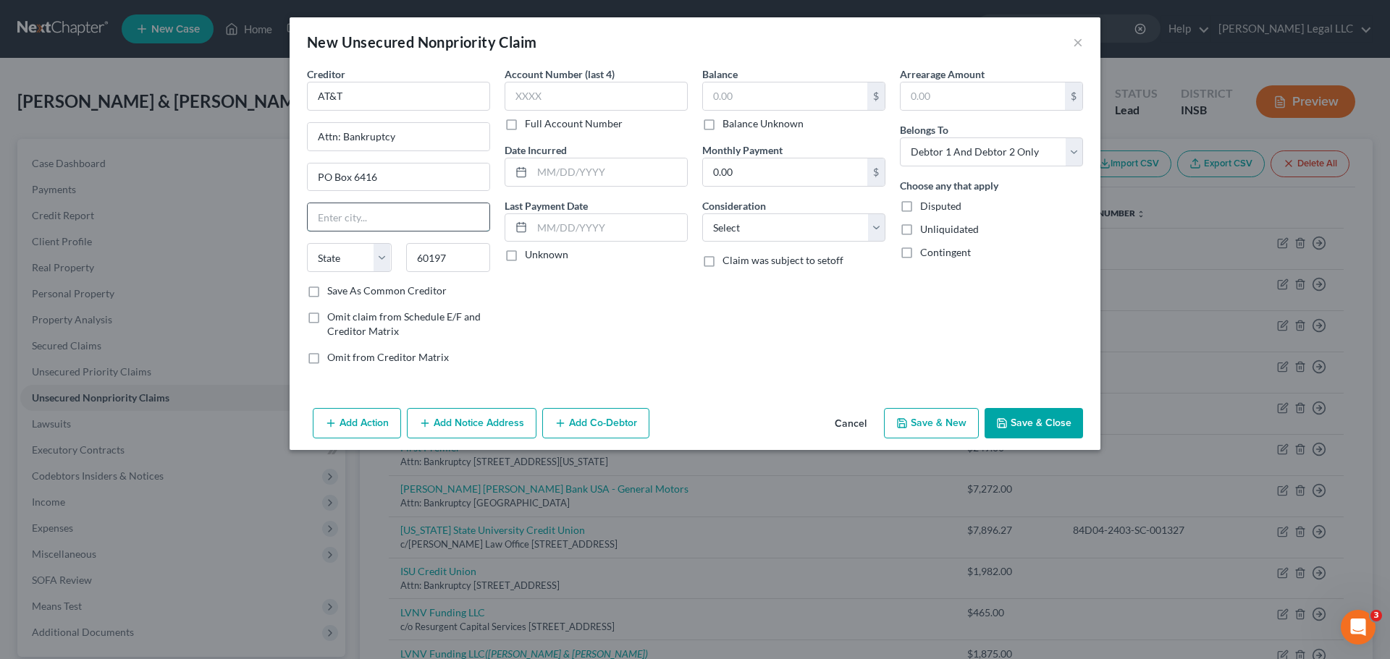
click at [413, 216] on input "text" at bounding box center [399, 217] width 182 height 28
type input "Carol Stream"
select select "14"
drag, startPoint x: 647, startPoint y: 314, endPoint x: 564, endPoint y: 314, distance: 83.2
click at [647, 314] on div "Account Number (last 4) Full Account Number Date Incurred Last Payment Date Unk…" at bounding box center [596, 222] width 198 height 310
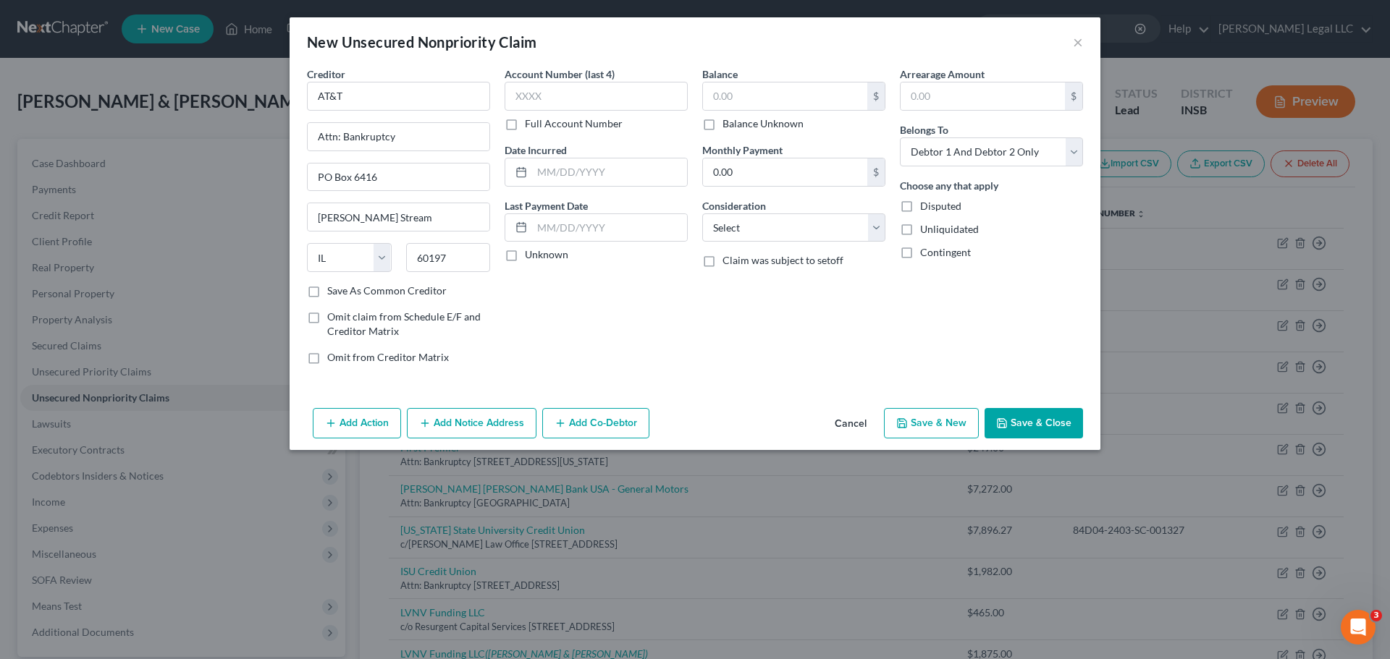
click at [327, 292] on label "Save As Common Creditor" at bounding box center [386, 291] width 119 height 14
click at [333, 292] on input "Save As Common Creditor" at bounding box center [337, 288] width 9 height 9
checkbox input "true"
click at [578, 306] on div "Account Number (last 4) Full Account Number Date Incurred Last Payment Date Unk…" at bounding box center [596, 222] width 198 height 310
click at [776, 253] on div "Balance $ Balance Unknown Balance Undetermined $ Balance Unknown Monthly Paymen…" at bounding box center [794, 222] width 198 height 310
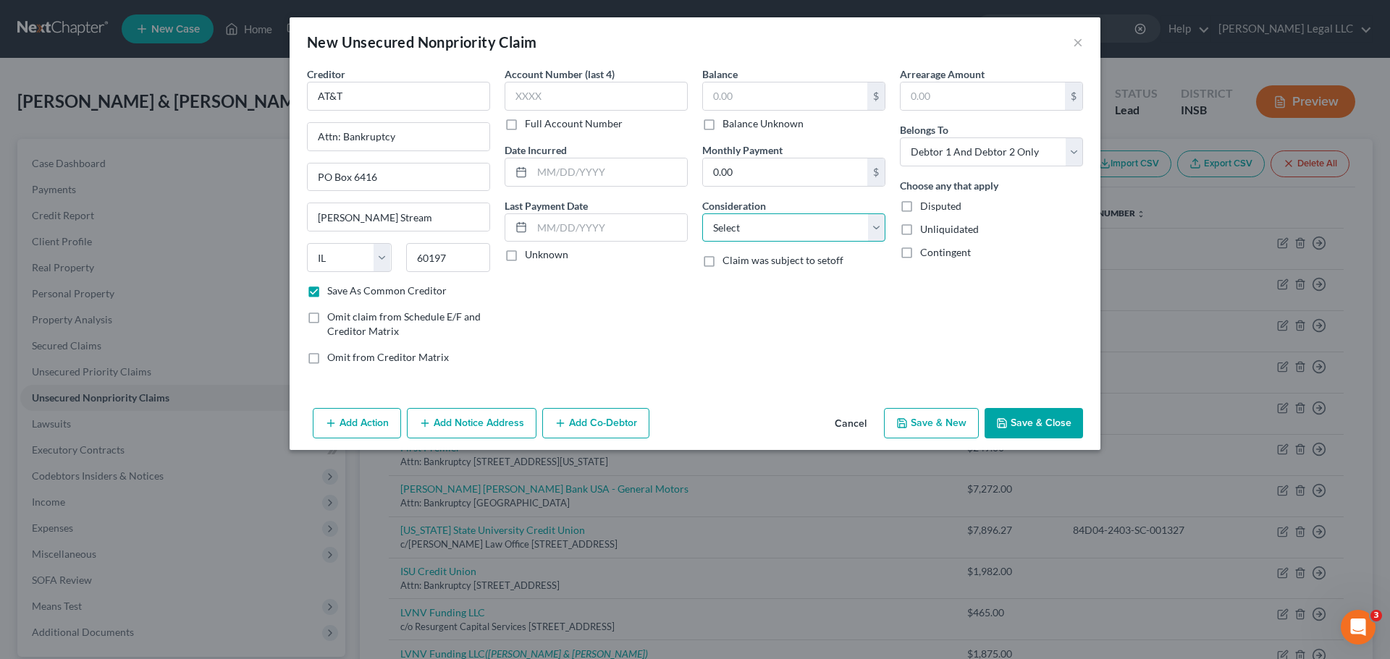
click at [790, 239] on select "Select Cable / Satellite Services Collection Agency Credit Card Debt Debt Couns…" at bounding box center [793, 228] width 183 height 29
select select "19"
click at [702, 214] on select "Select Cable / Satellite Services Collection Agency Credit Card Debt Debt Couns…" at bounding box center [793, 228] width 183 height 29
click at [607, 322] on div "Account Number (last 4) Full Account Number Date Incurred Last Payment Date Unk…" at bounding box center [596, 222] width 198 height 310
click at [722, 123] on label "Balance Unknown" at bounding box center [762, 124] width 81 height 14
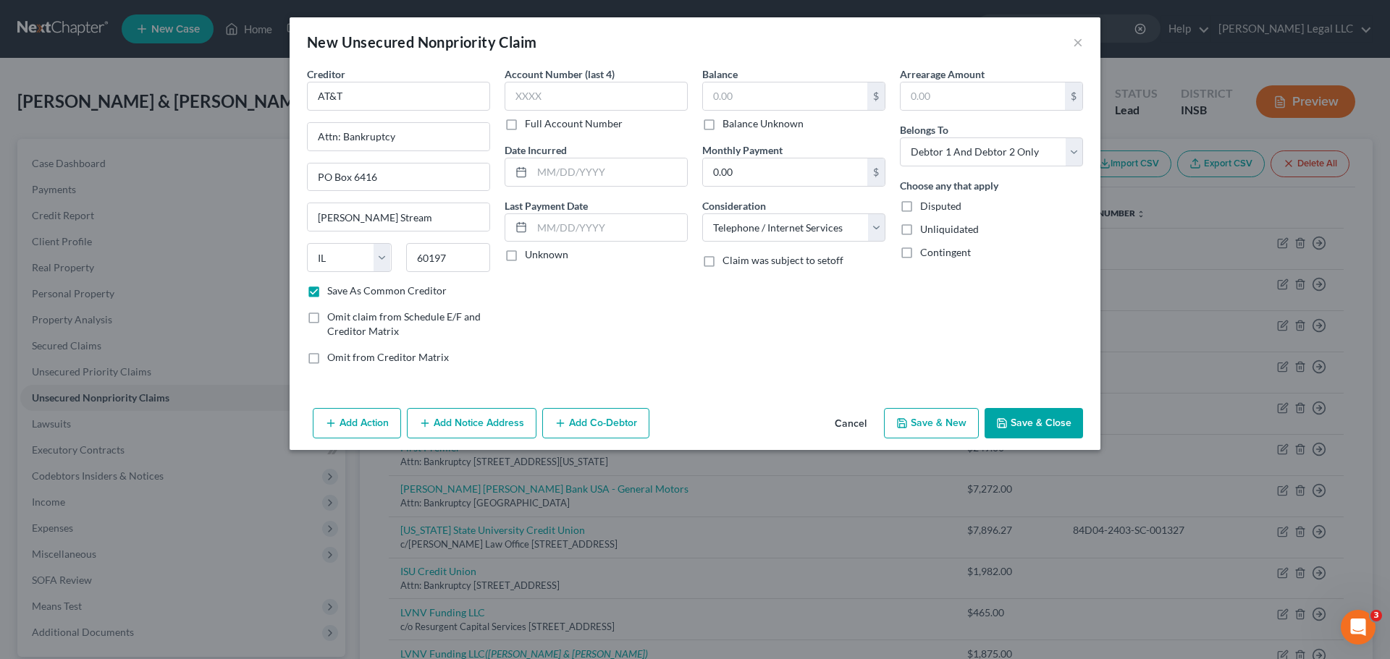
click at [728, 123] on input "Balance Unknown" at bounding box center [732, 121] width 9 height 9
checkbox input "true"
type input "0.00"
click at [1031, 413] on button "Save & Close" at bounding box center [1033, 423] width 98 height 30
checkbox input "false"
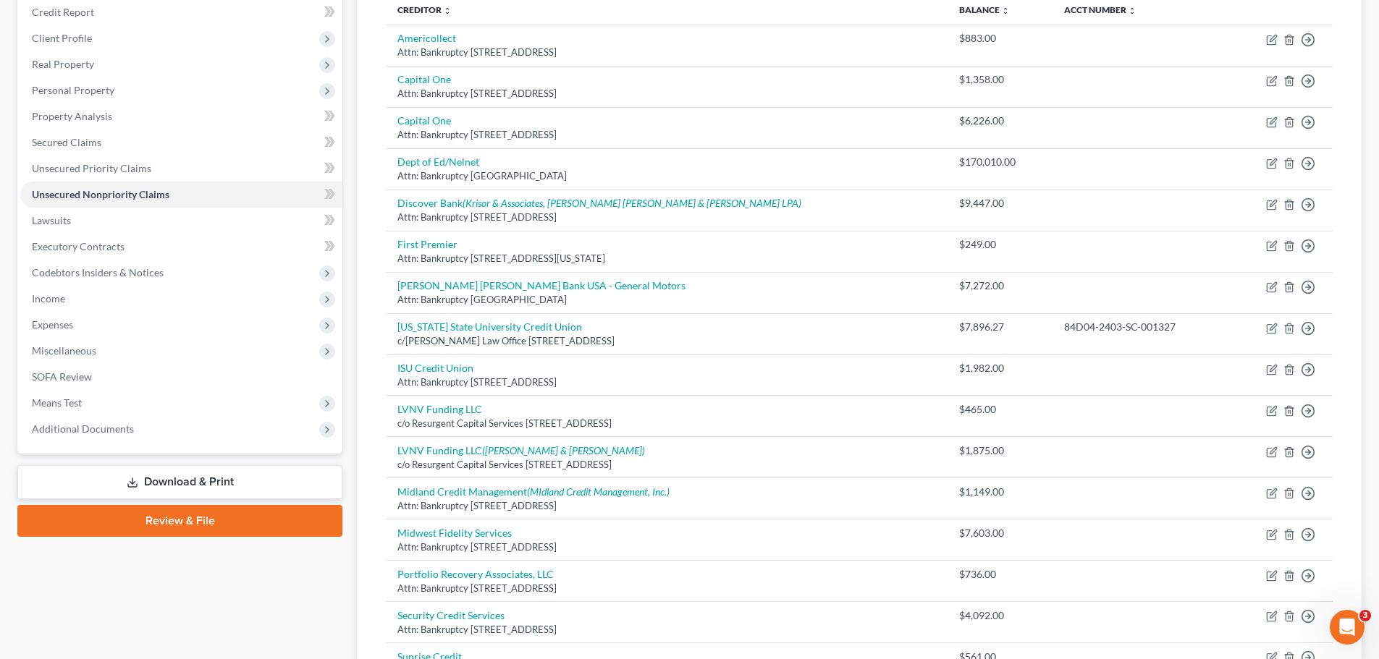
scroll to position [651, 0]
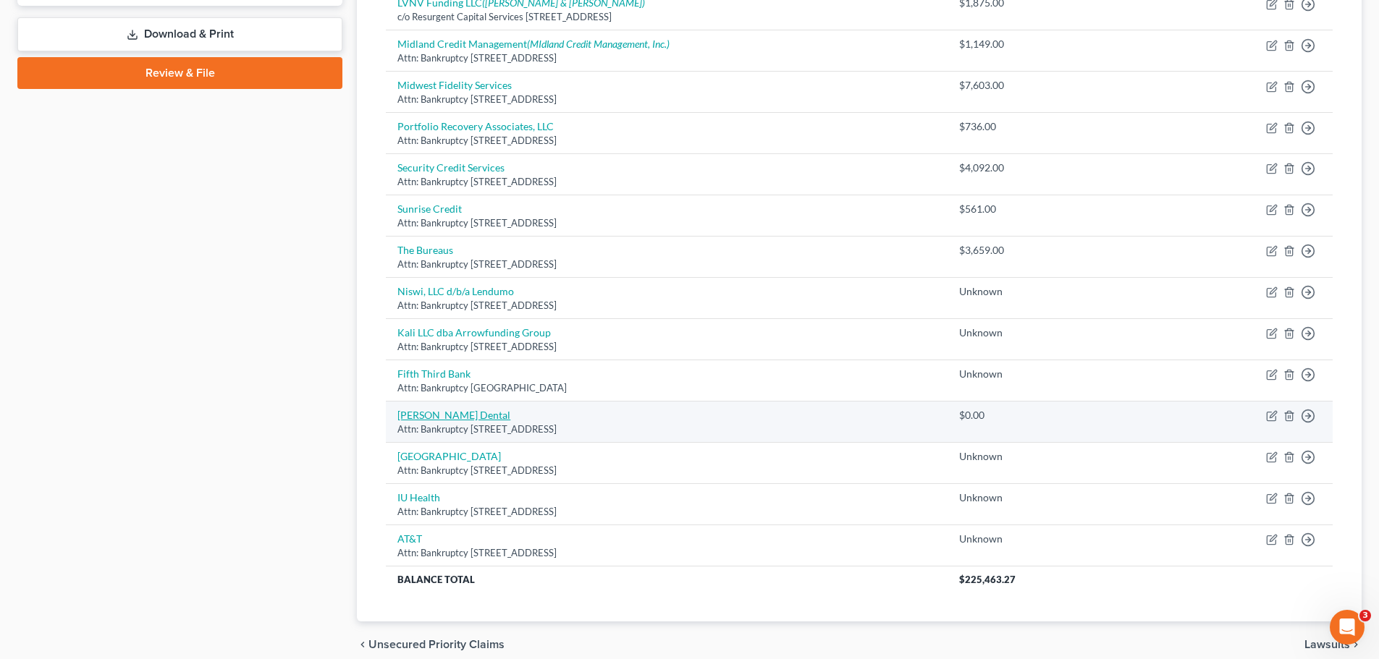
click at [430, 419] on link "Mishler Dental" at bounding box center [453, 415] width 113 height 12
select select "15"
select select "9"
select select "2"
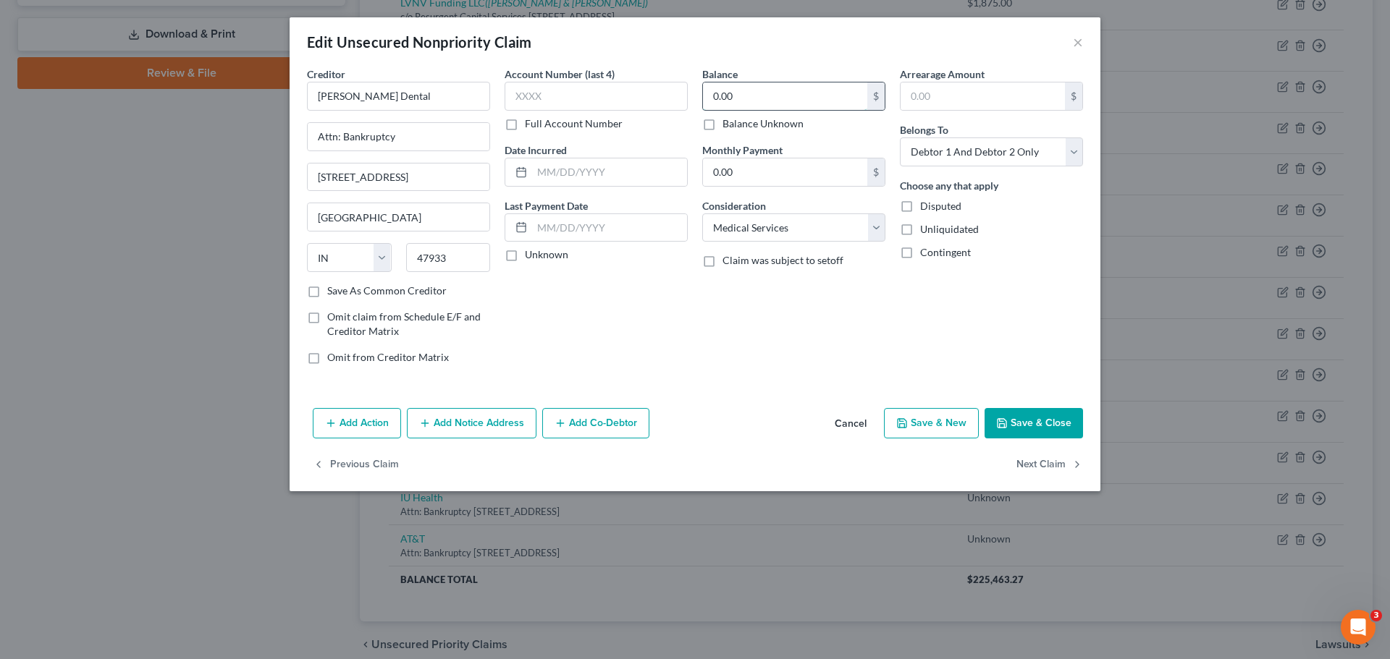
click at [754, 100] on input "0.00" at bounding box center [785, 97] width 164 height 28
click at [1025, 418] on button "Save & Close" at bounding box center [1033, 423] width 98 height 30
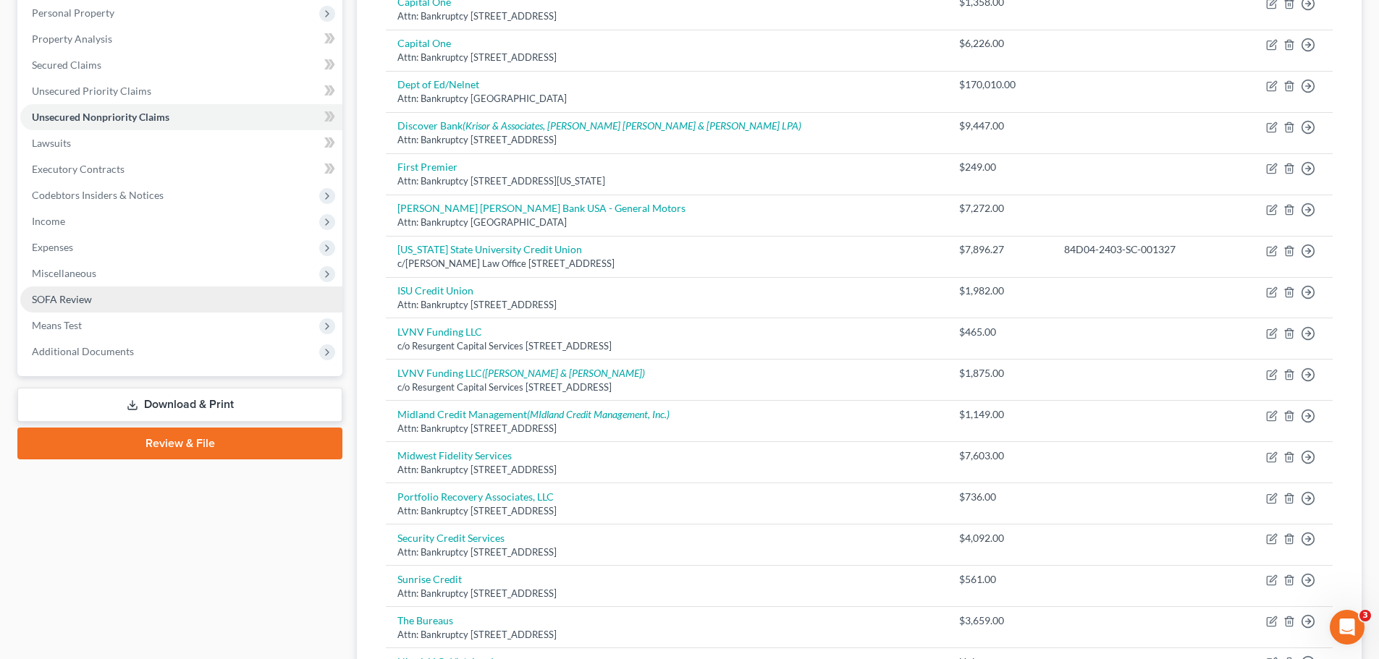
scroll to position [64, 0]
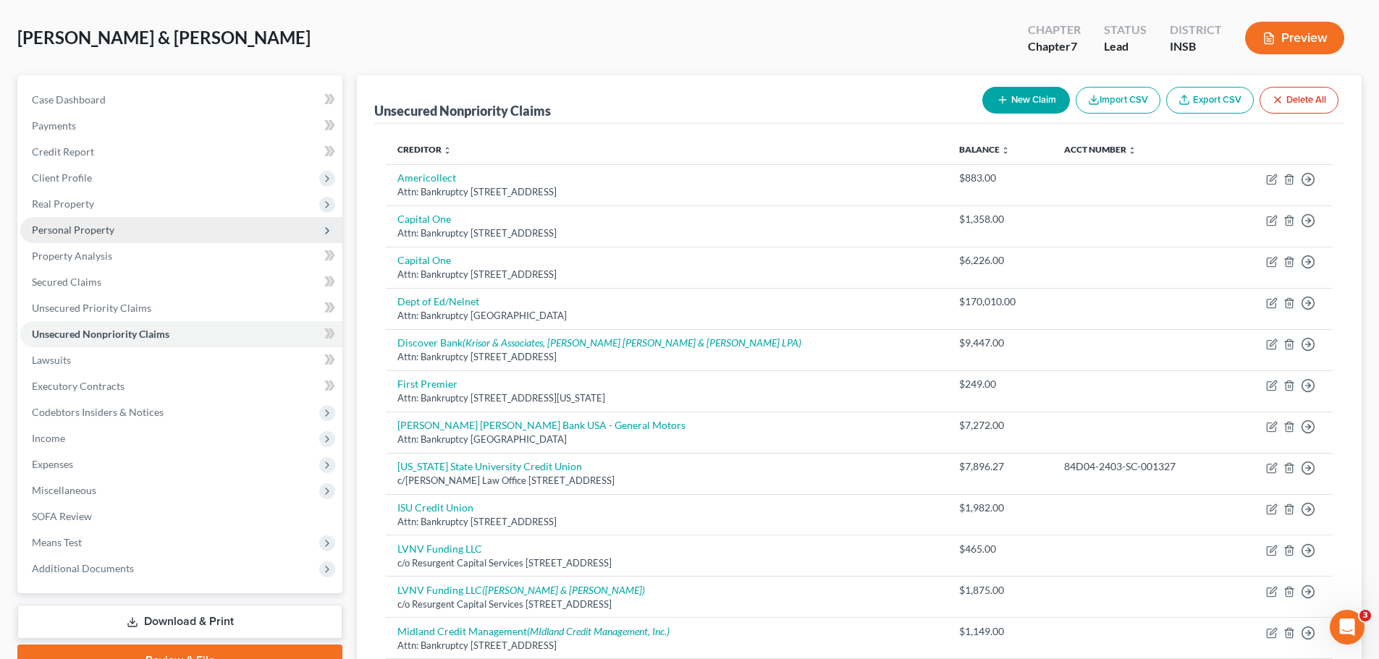
click at [103, 228] on span "Personal Property" at bounding box center [73, 230] width 83 height 12
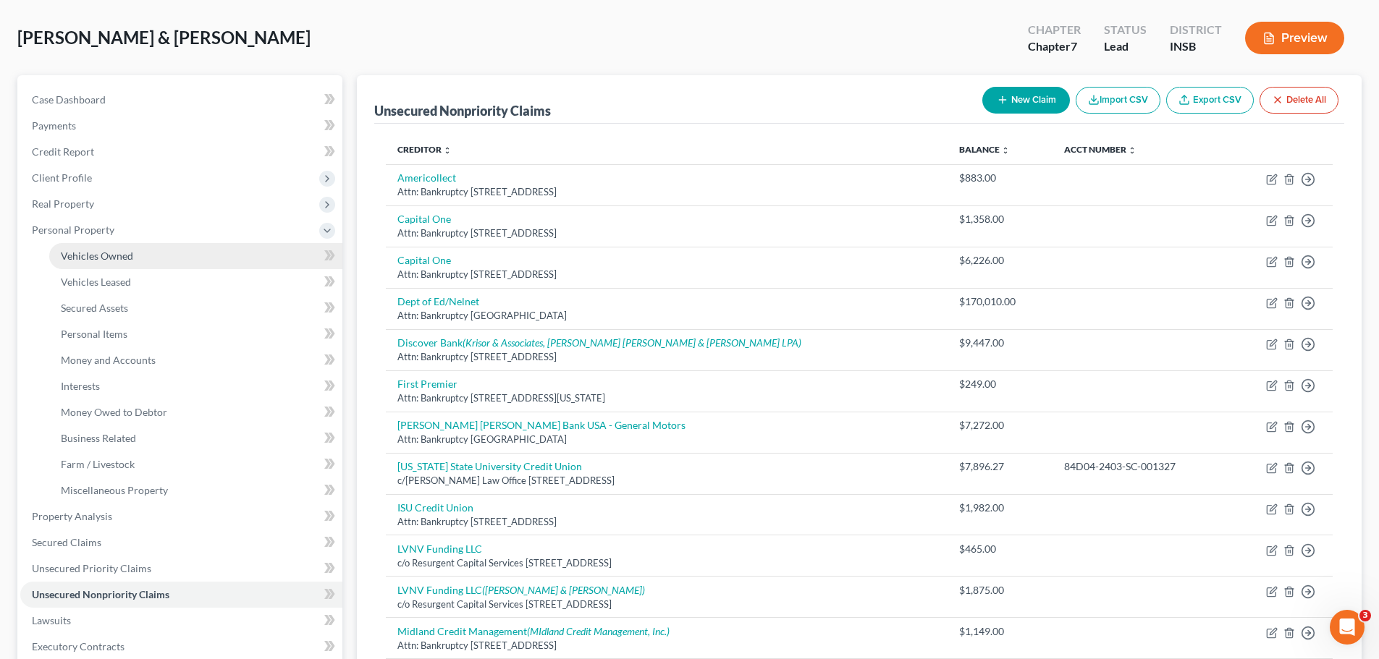
click at [180, 265] on link "Vehicles Owned" at bounding box center [195, 256] width 293 height 26
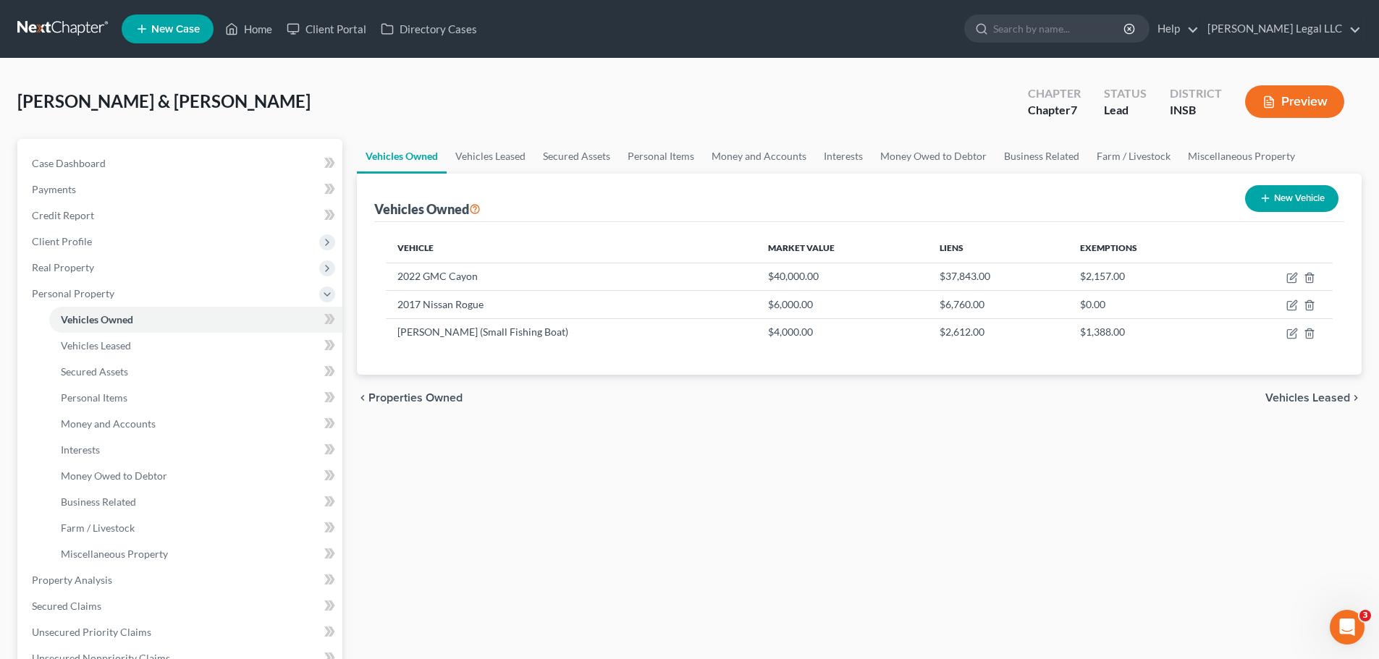
drag, startPoint x: 900, startPoint y: 428, endPoint x: 916, endPoint y: 431, distance: 16.1
click at [901, 428] on div "Vehicles Owned Vehicles Leased Secured Assets Personal Items Money and Accounts…" at bounding box center [859, 570] width 1019 height 862
click at [1269, 205] on button "New Vehicle" at bounding box center [1291, 198] width 93 height 27
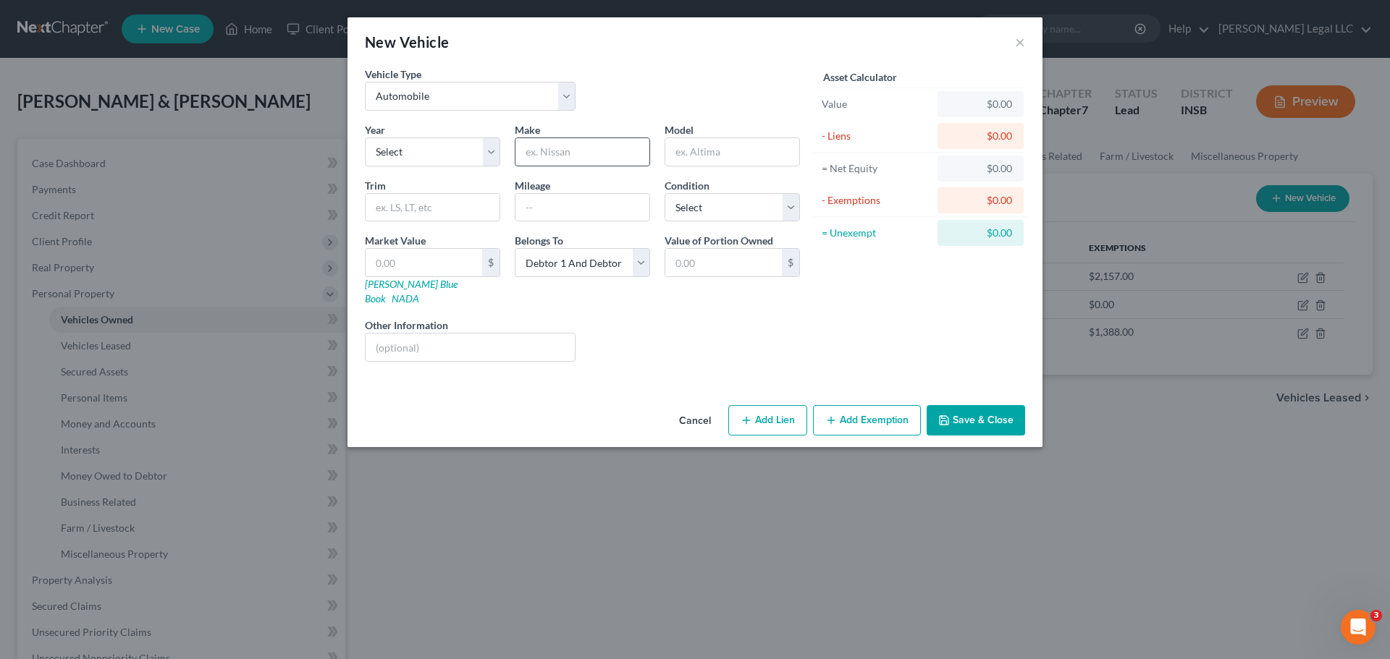
click at [568, 147] on input "text" at bounding box center [582, 152] width 134 height 28
click at [430, 334] on input "text" at bounding box center [469, 348] width 209 height 28
click at [483, 259] on div "$" at bounding box center [490, 263] width 17 height 28
click at [447, 261] on input "text" at bounding box center [423, 263] width 117 height 28
click at [615, 271] on select "Select Debtor 1 Only Debtor 2 Only Debtor 1 And Debtor 2 Only At Least One Of T…" at bounding box center [582, 262] width 135 height 29
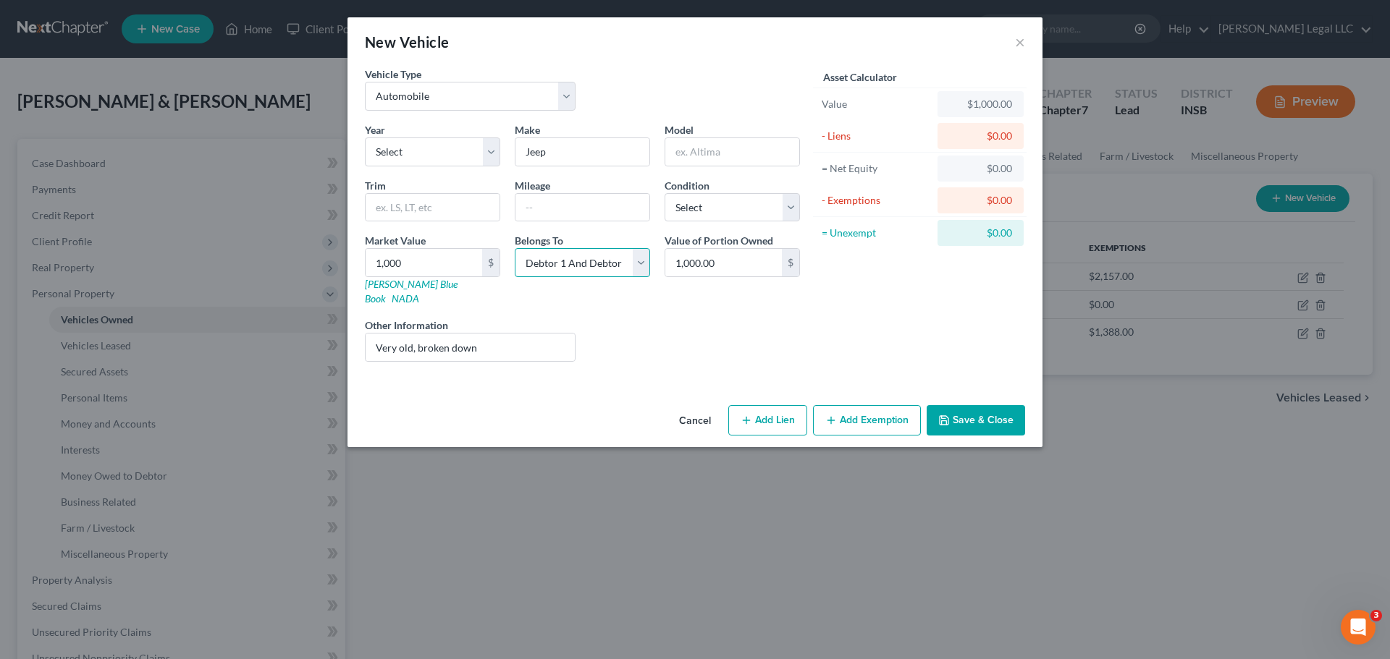
click at [515, 248] on select "Select Debtor 1 Only Debtor 2 Only Debtor 1 And Debtor 2 Only At Least One Of T…" at bounding box center [582, 262] width 135 height 29
click at [798, 318] on div "Liens Select" at bounding box center [695, 340] width 225 height 44
click at [772, 407] on button "Add Lien" at bounding box center [767, 420] width 79 height 30
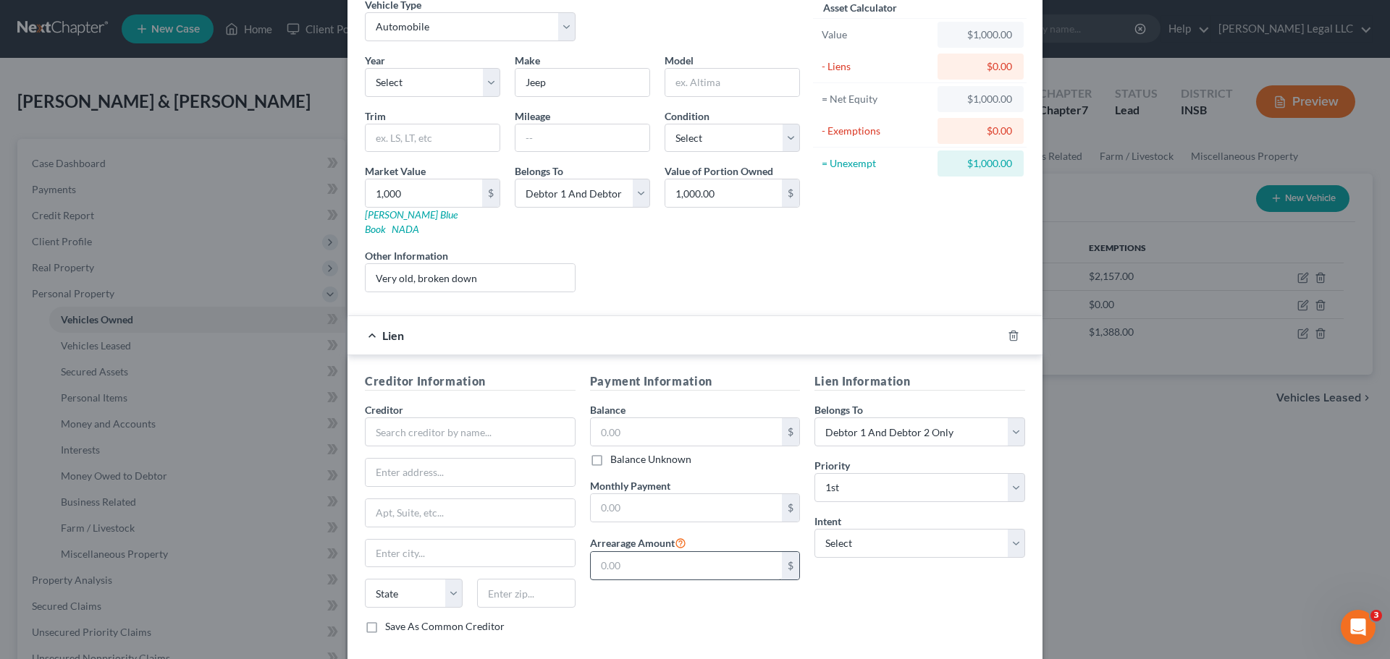
scroll to position [132, 0]
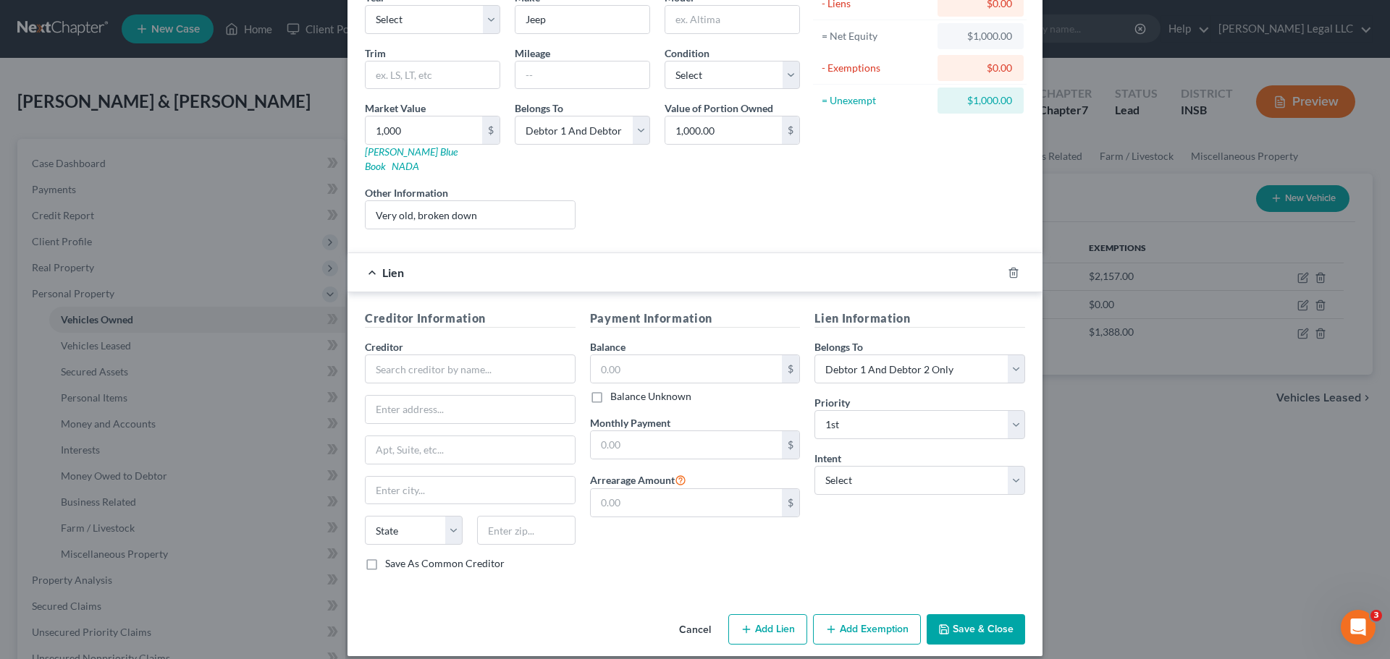
click at [948, 620] on button "Save & Close" at bounding box center [975, 629] width 98 height 30
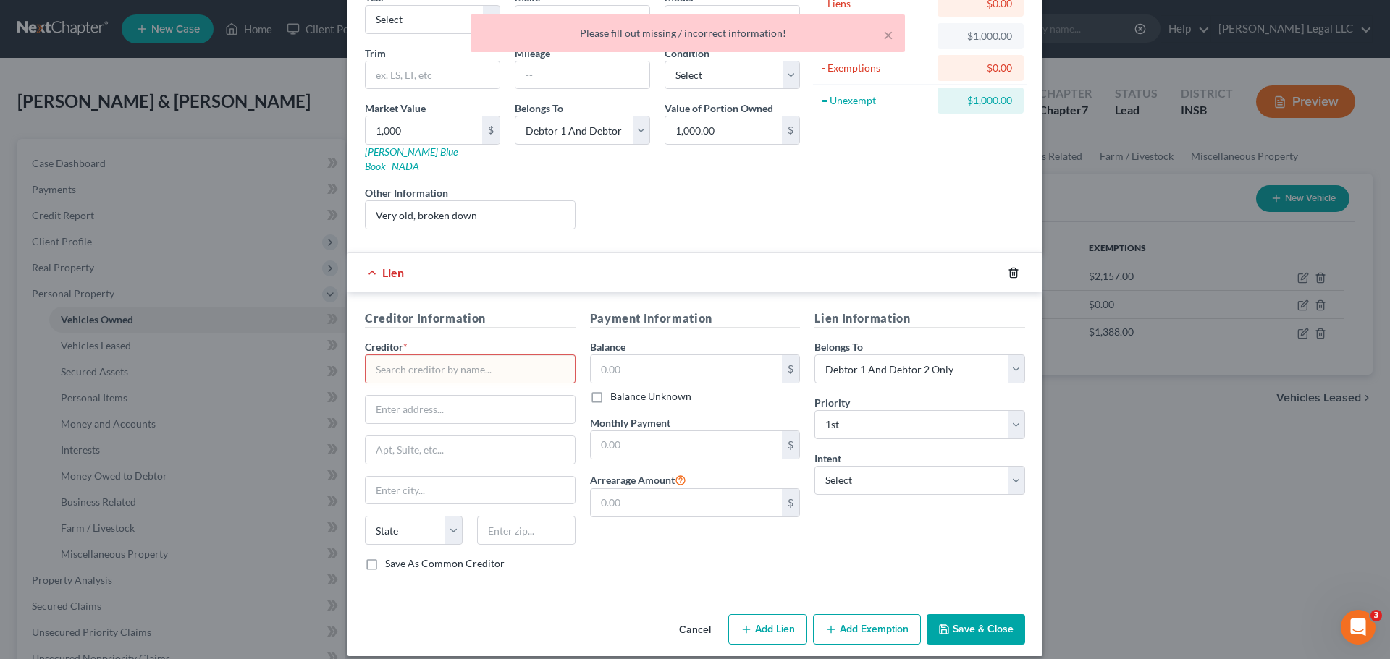
click at [1007, 267] on icon "button" at bounding box center [1013, 273] width 12 height 12
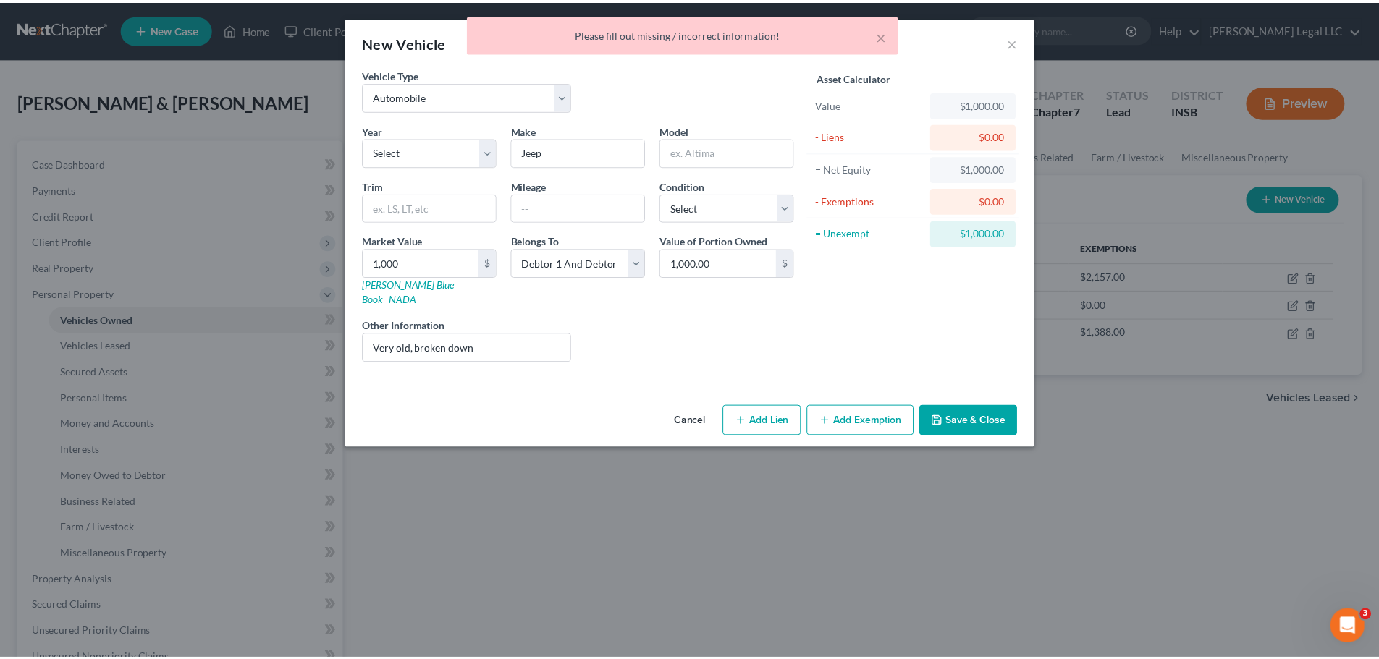
scroll to position [0, 0]
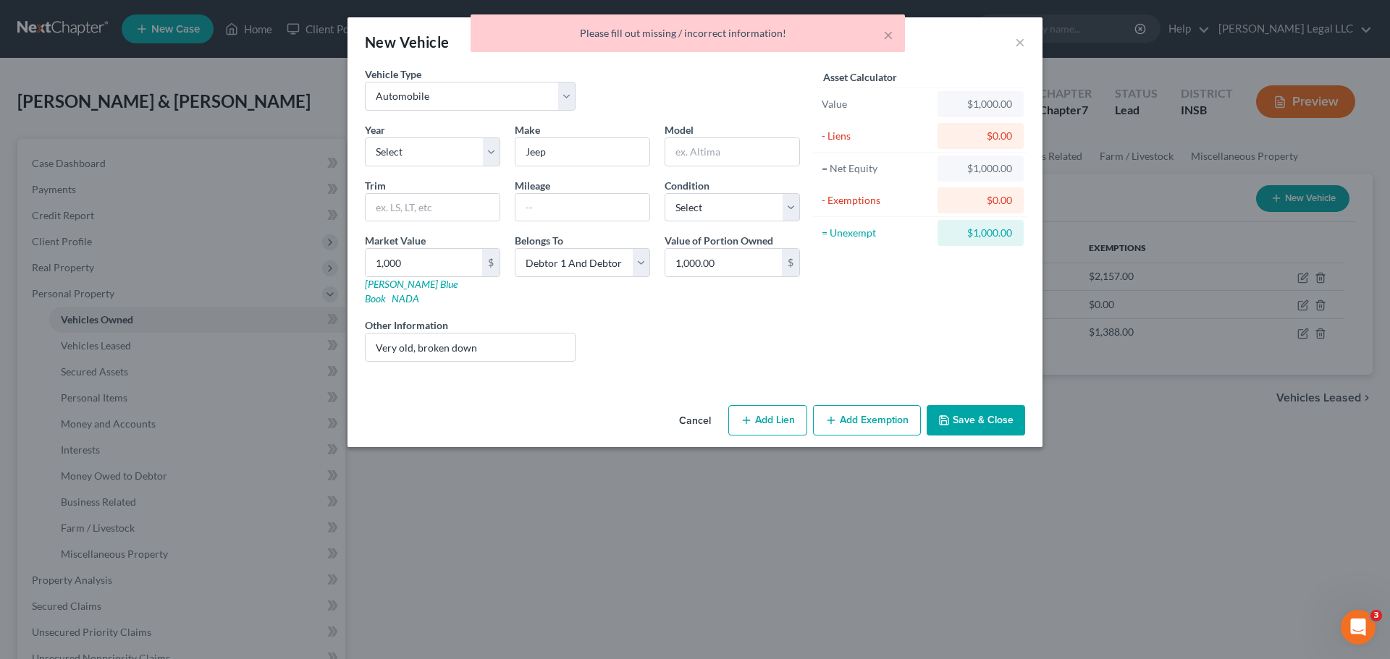
click at [976, 413] on button "Save & Close" at bounding box center [975, 420] width 98 height 30
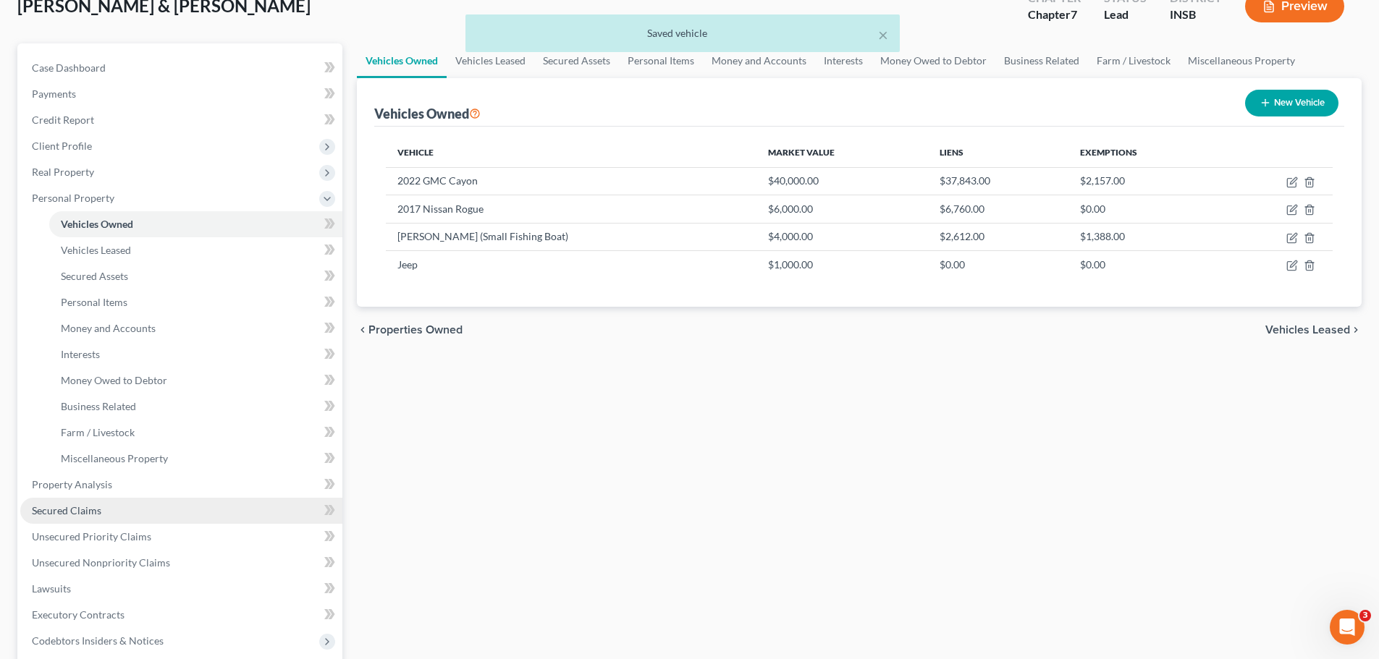
scroll to position [290, 0]
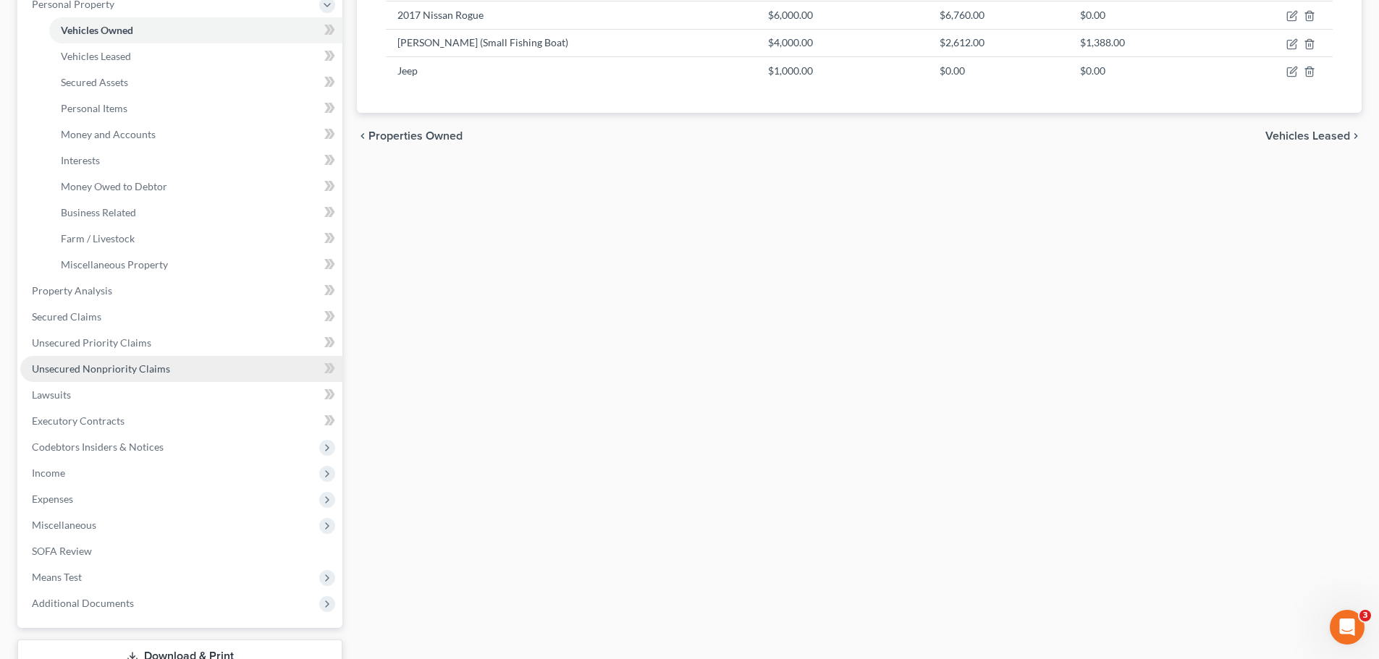
click at [109, 371] on span "Unsecured Nonpriority Claims" at bounding box center [101, 369] width 138 height 12
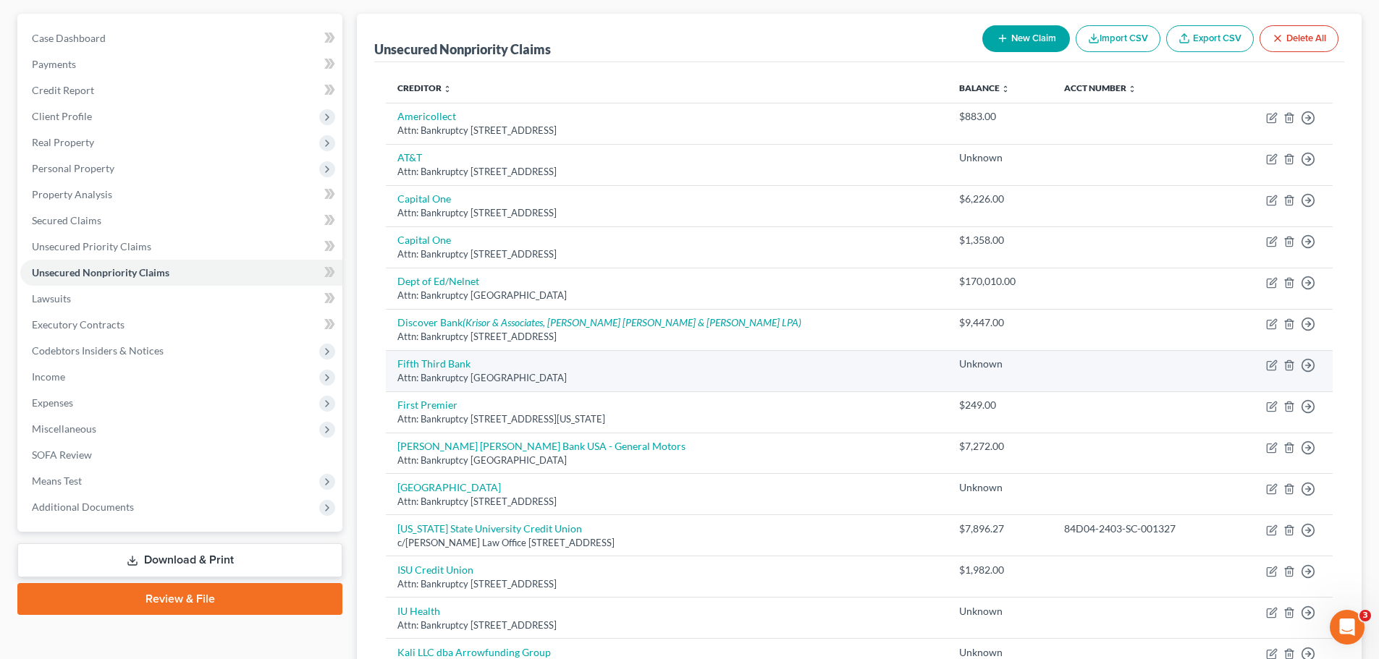
scroll to position [145, 0]
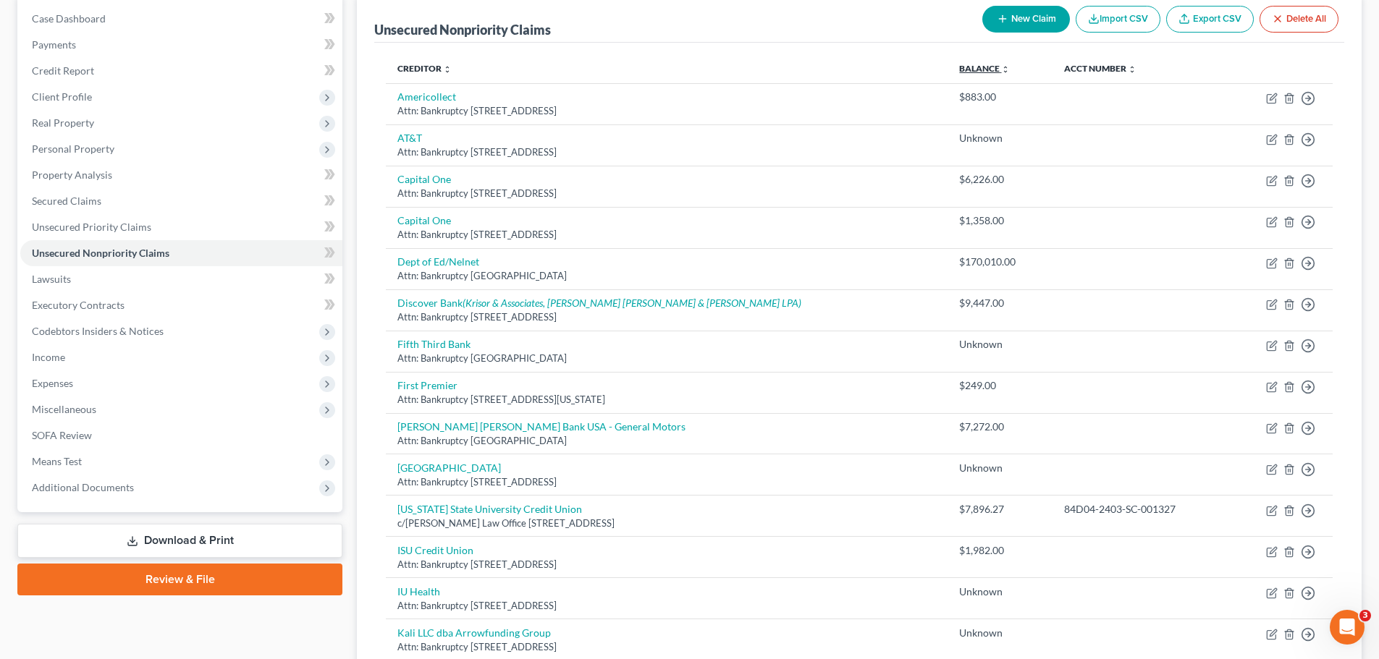
click at [959, 69] on link "Balance expand_more expand_less unfold_more" at bounding box center [984, 68] width 51 height 11
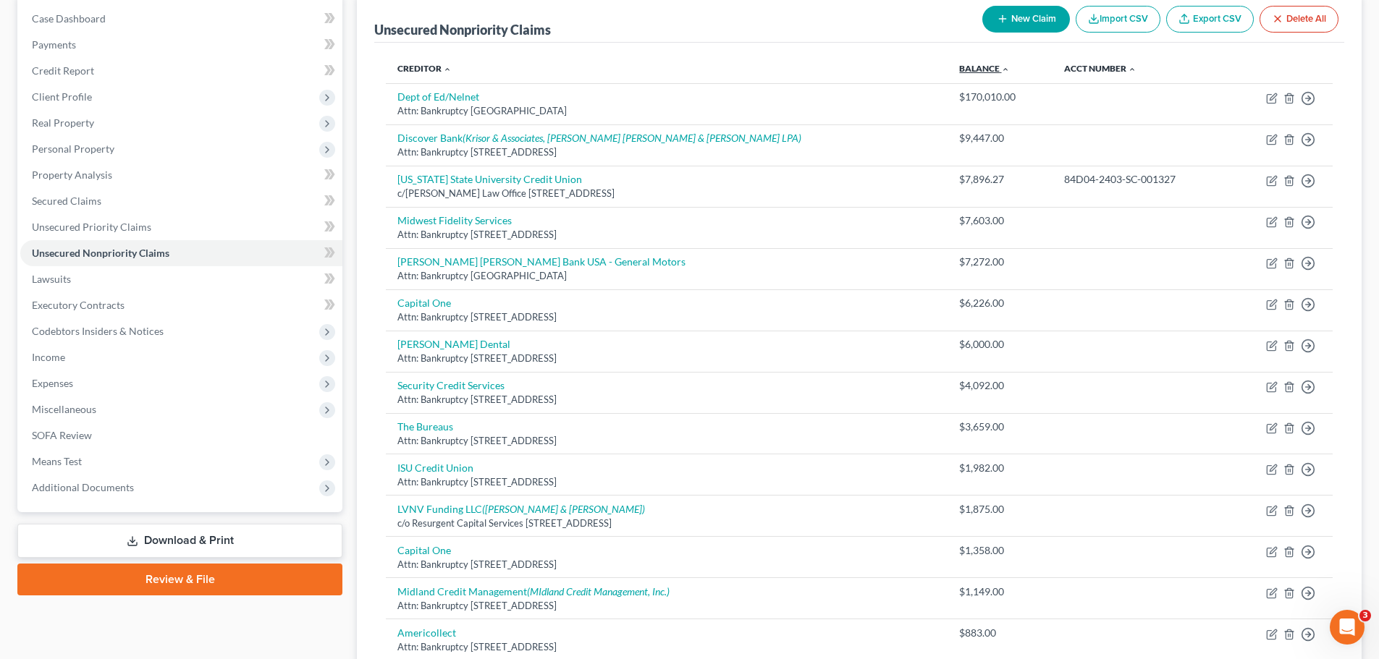
click at [959, 69] on link "Balance expand_more expand_less unfold_more" at bounding box center [984, 68] width 51 height 11
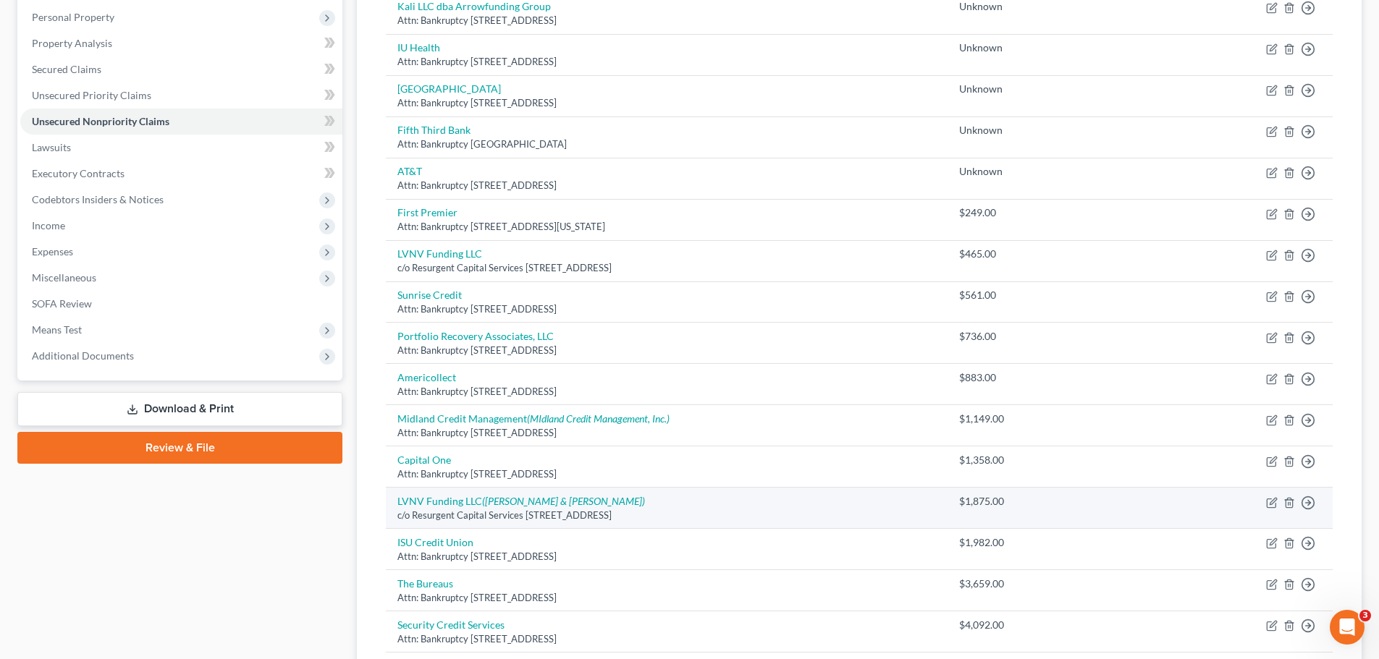
scroll to position [290, 0]
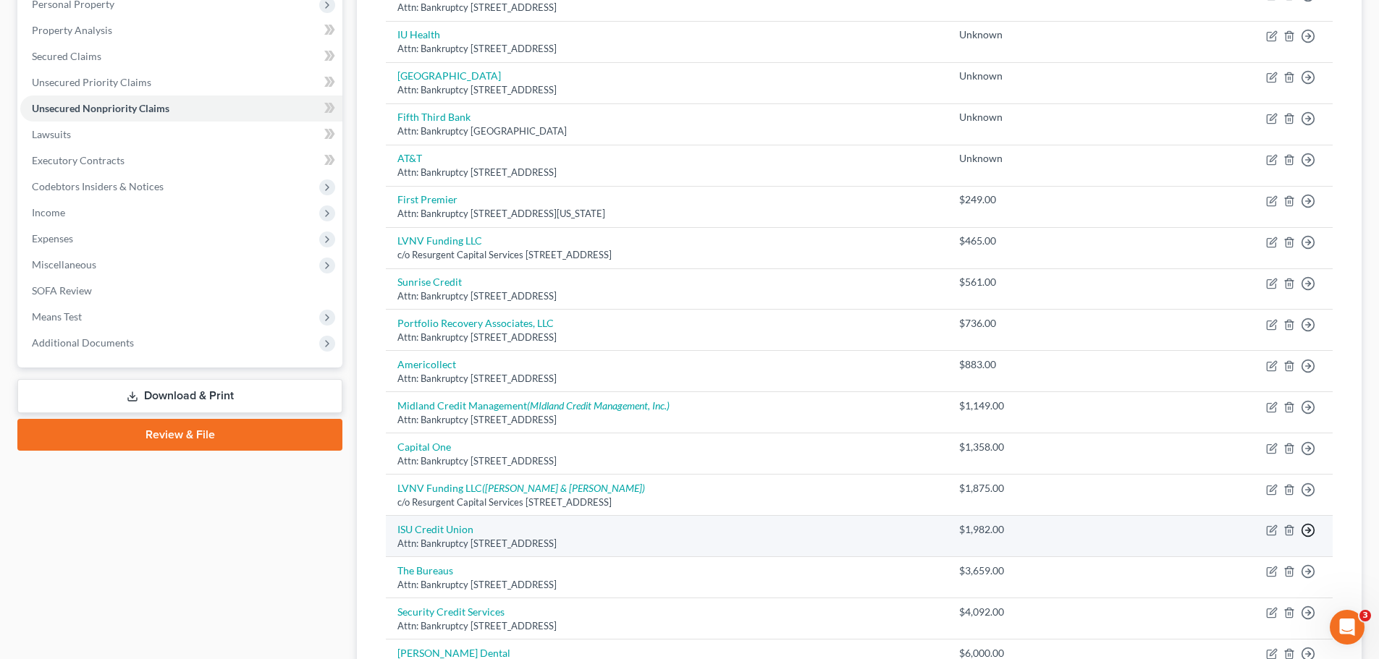
click at [1311, 529] on icon "button" at bounding box center [1308, 530] width 14 height 14
click at [1228, 545] on link "Move to D" at bounding box center [1241, 541] width 121 height 25
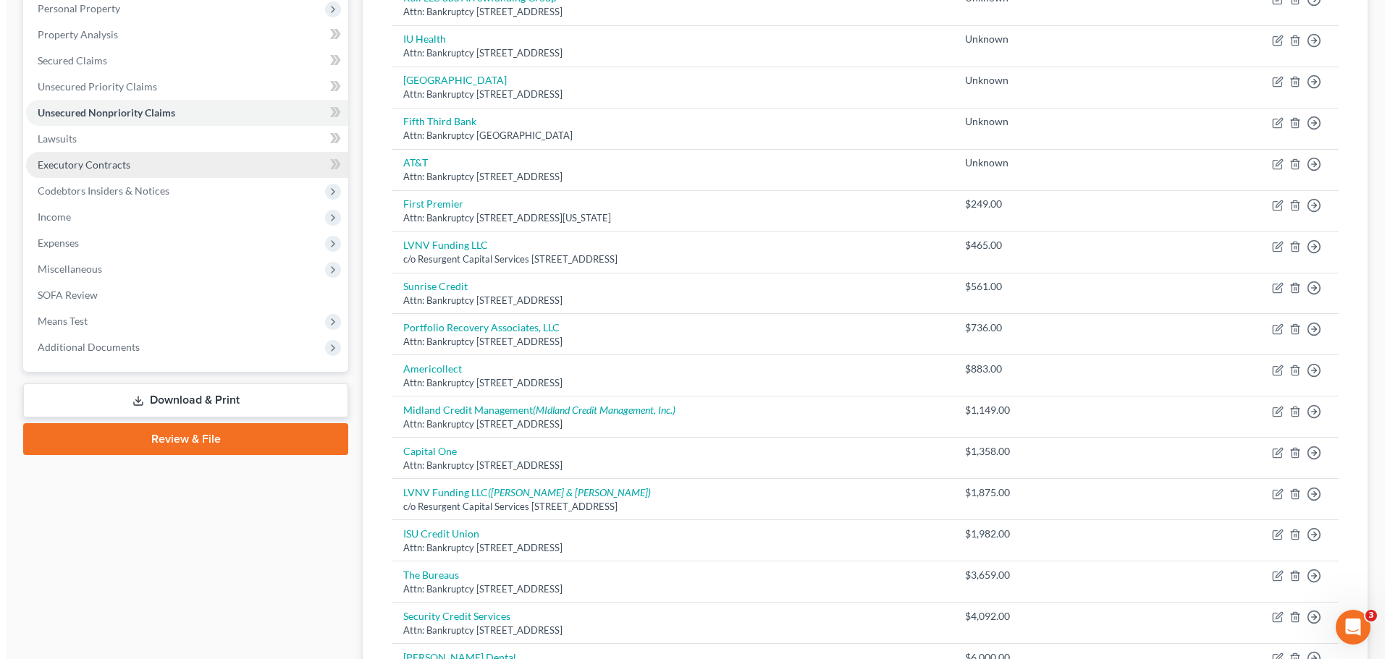
scroll to position [0, 0]
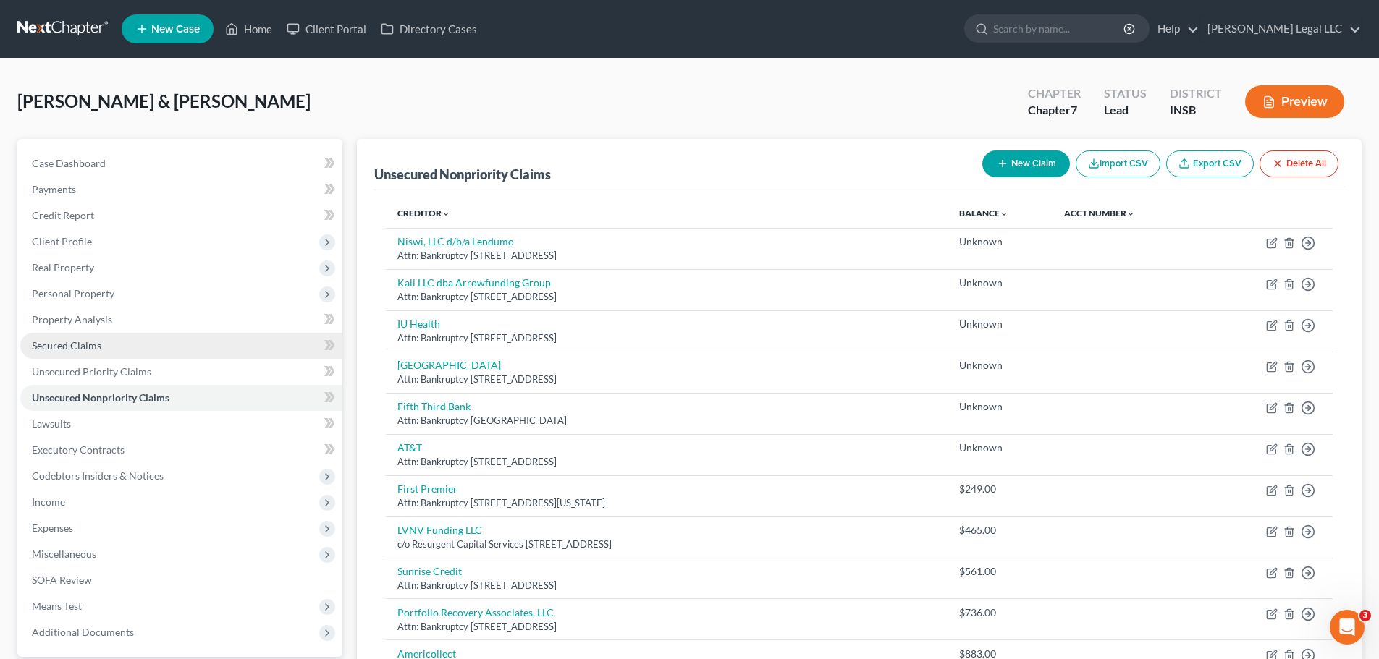
click at [80, 344] on span "Secured Claims" at bounding box center [66, 345] width 69 height 12
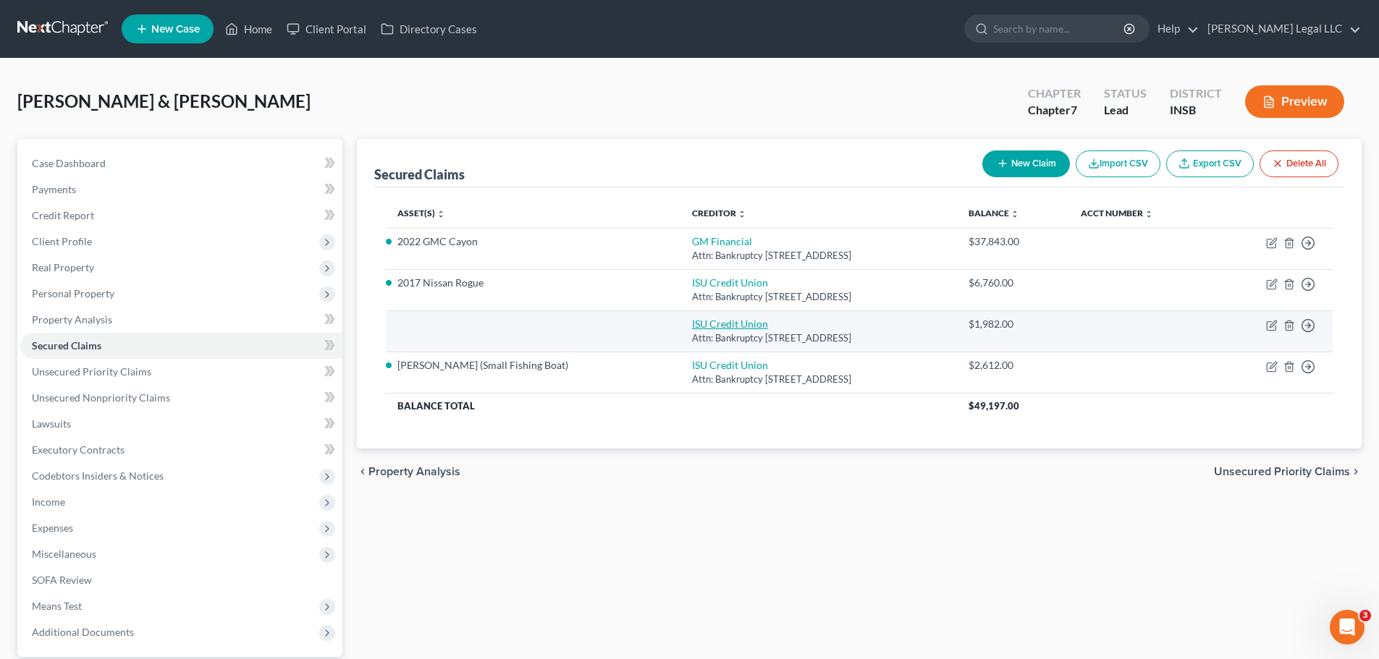
click at [692, 323] on link "ISU Credit Union" at bounding box center [730, 324] width 76 height 12
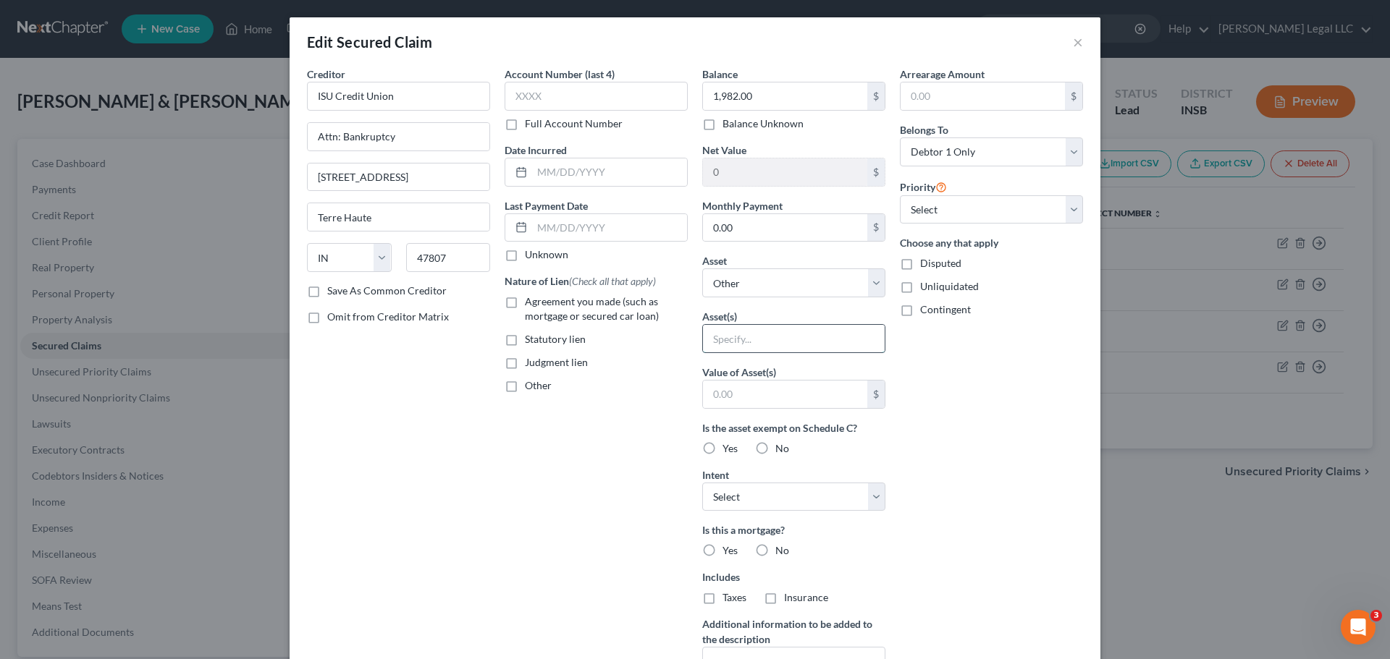
click at [760, 348] on input "text" at bounding box center [794, 339] width 182 height 28
click at [752, 287] on select "Select Other Multiple Assets Household Goods - Household furniture (bedrooms, k…" at bounding box center [793, 283] width 183 height 29
click at [702, 269] on select "Select Other Multiple Assets Household Goods - Household furniture (bedrooms, k…" at bounding box center [793, 283] width 183 height 29
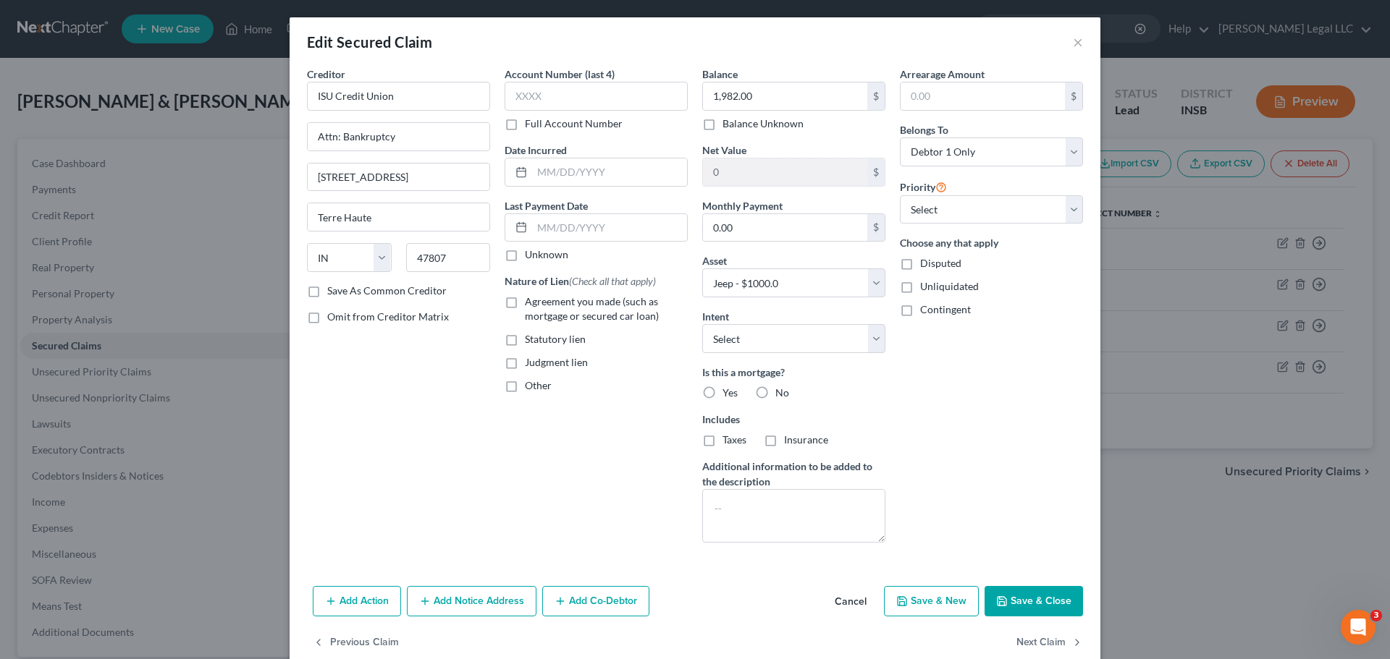
click at [536, 500] on div "Account Number (last 4) Full Account Number Date Incurred Last Payment Date Unk…" at bounding box center [596, 311] width 198 height 488
drag, startPoint x: 764, startPoint y: 335, endPoint x: 762, endPoint y: 349, distance: 13.8
click at [764, 335] on select "Select Surrender Redeem Reaffirm Avoid Other" at bounding box center [793, 338] width 183 height 29
click at [702, 324] on select "Select Surrender Redeem Reaffirm Avoid Other" at bounding box center [793, 338] width 183 height 29
click at [570, 163] on input "text" at bounding box center [609, 173] width 155 height 28
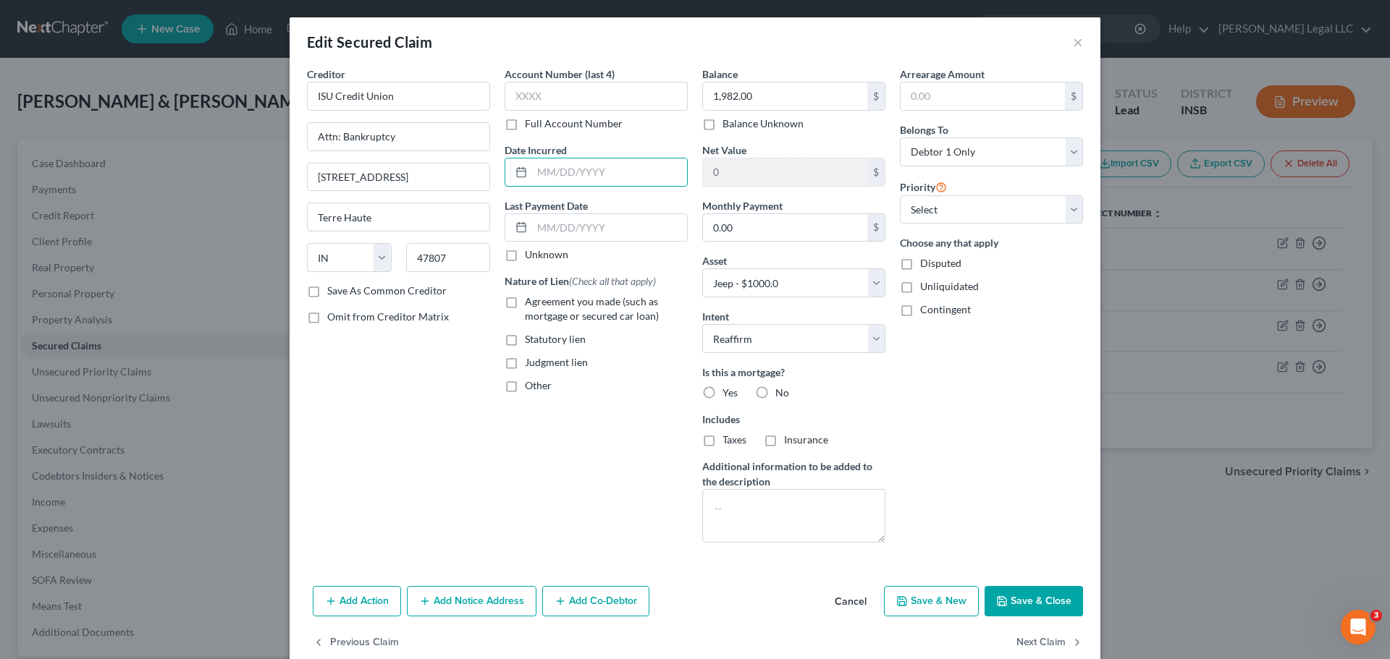
drag, startPoint x: 621, startPoint y: 404, endPoint x: 606, endPoint y: 386, distance: 23.1
click at [621, 404] on div "Account Number (last 4) Full Account Number Date Incurred Last Payment Date Unk…" at bounding box center [596, 311] width 198 height 488
click at [525, 297] on label "Agreement you made (such as mortgage or secured car loan)" at bounding box center [606, 309] width 163 height 29
click at [531, 297] on input "Agreement you made (such as mortgage or secured car loan)" at bounding box center [535, 299] width 9 height 9
click at [935, 206] on select "Select 1st 2nd 3rd 4th 5th 6th 7th 8th 9th 10th 11th 12th 13th 14th 15th 16th 1…" at bounding box center [991, 209] width 183 height 29
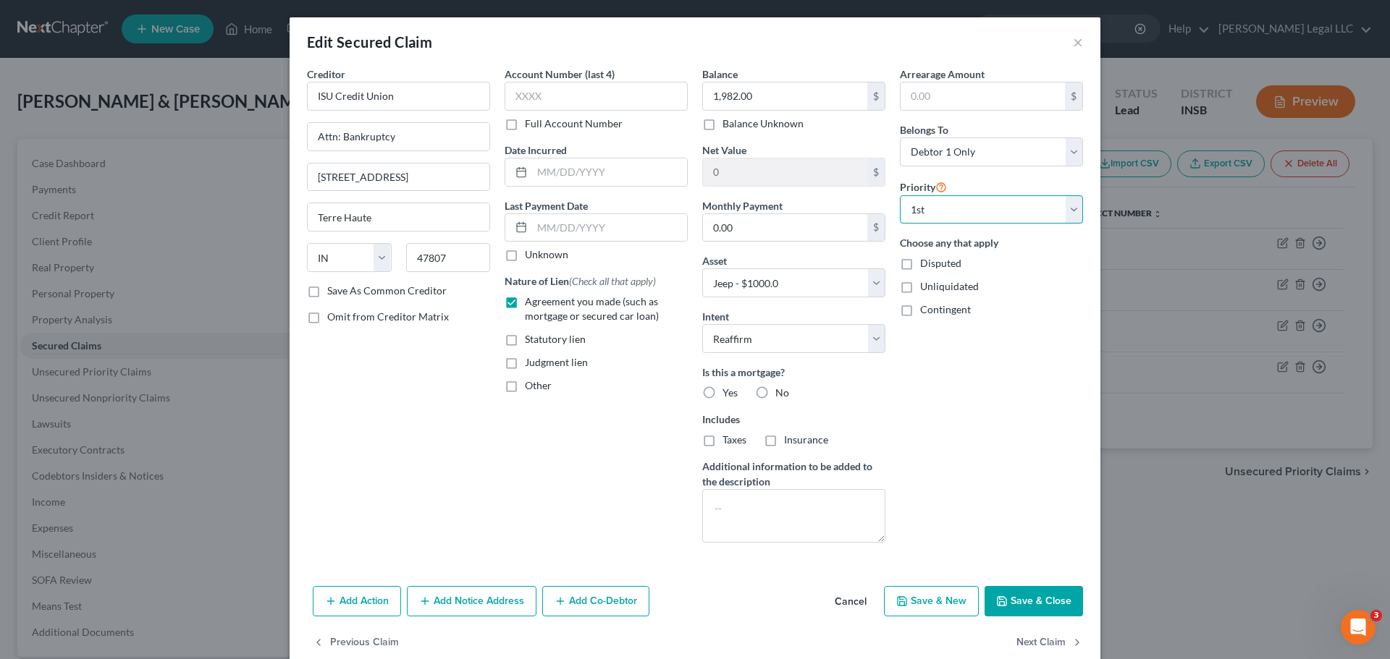
click at [900, 195] on select "Select 1st 2nd 3rd 4th 5th 6th 7th 8th 9th 10th 11th 12th 13th 14th 15th 16th 1…" at bounding box center [991, 209] width 183 height 29
click at [775, 393] on label "No" at bounding box center [782, 393] width 14 height 14
click at [781, 393] on input "No" at bounding box center [785, 390] width 9 height 9
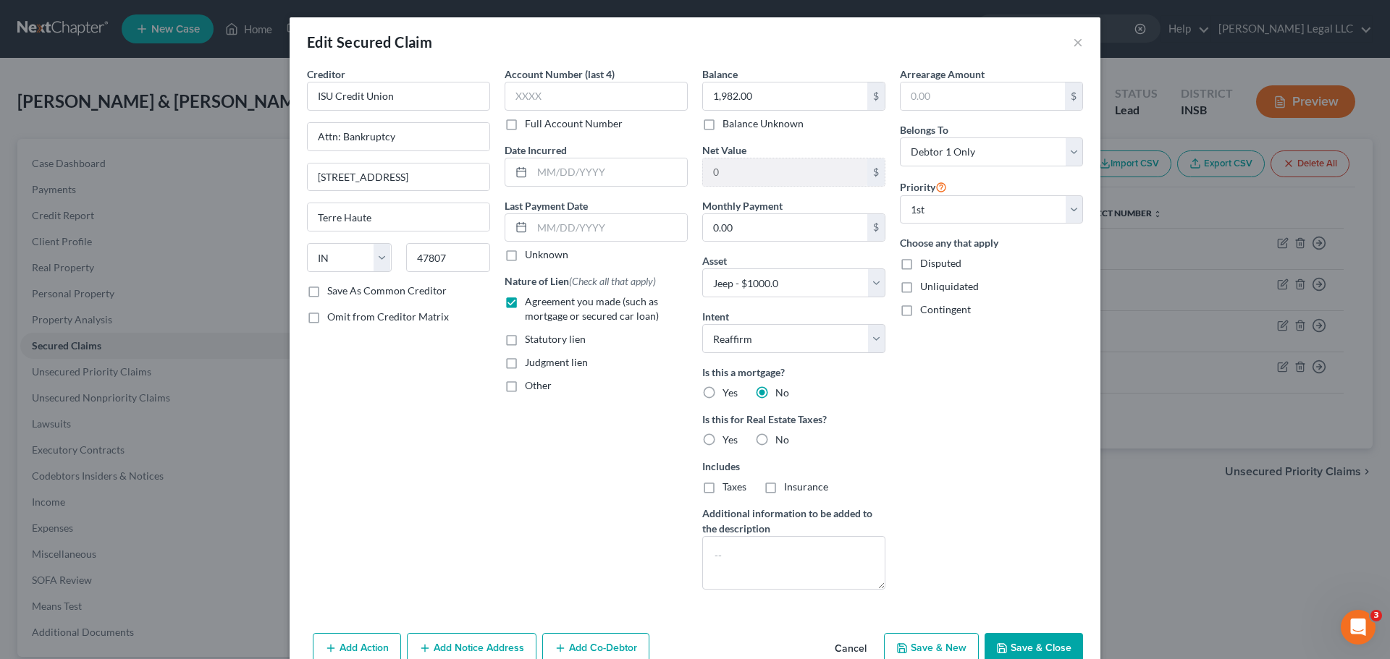
click at [775, 441] on label "No" at bounding box center [782, 440] width 14 height 14
click at [781, 441] on input "No" at bounding box center [785, 437] width 9 height 9
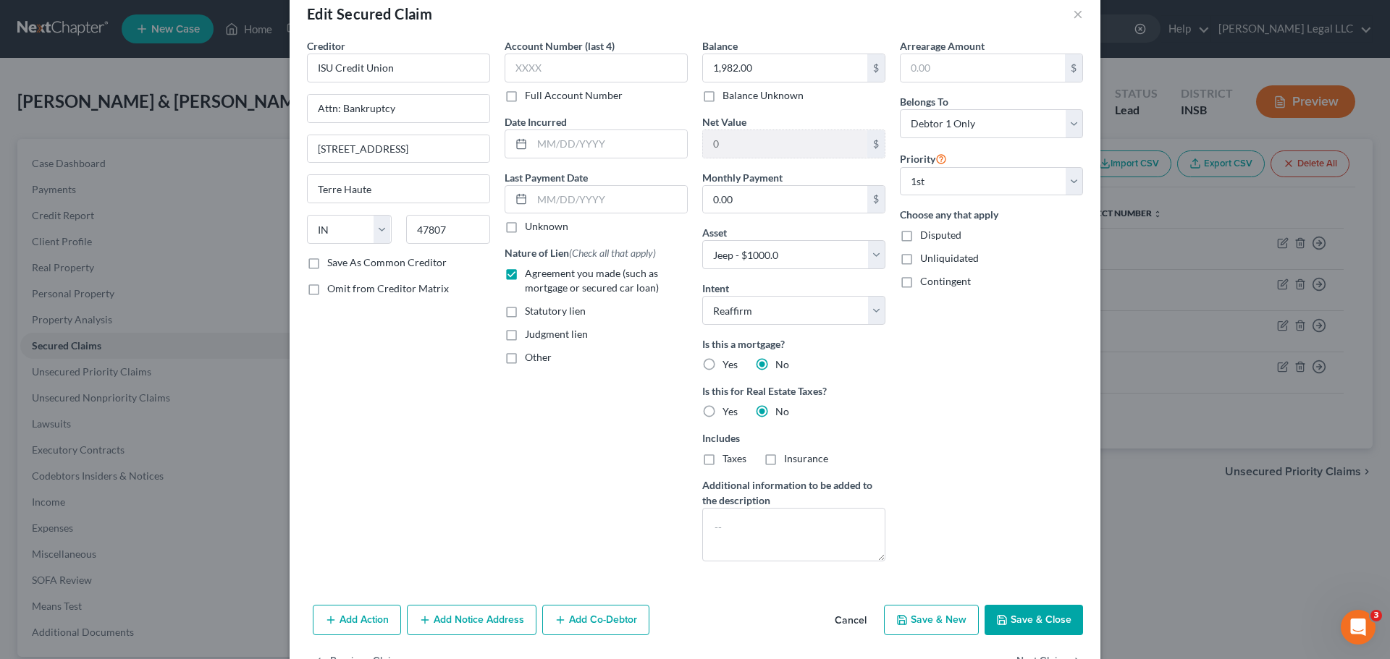
scroll to position [2, 0]
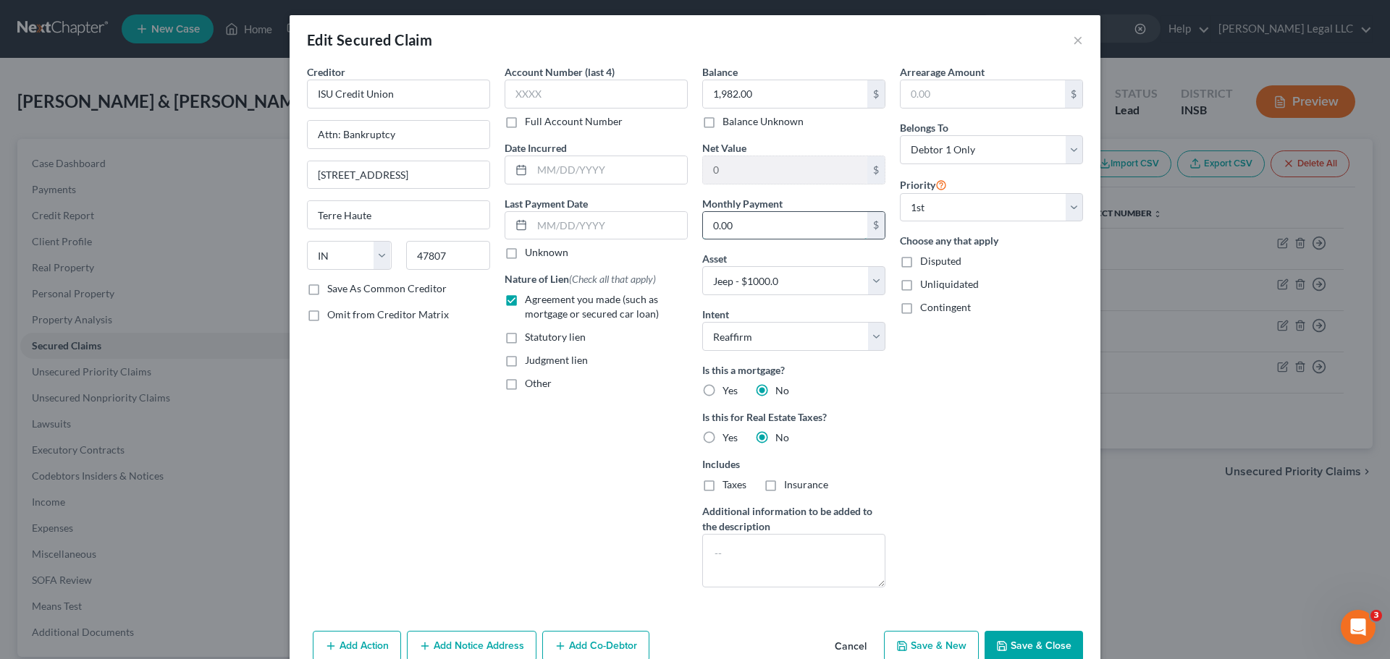
click at [746, 216] on input "0.00" at bounding box center [785, 226] width 164 height 28
click at [504, 523] on div "Account Number (last 4) Full Account Number Date Incurred Last Payment Date Unk…" at bounding box center [596, 331] width 198 height 535
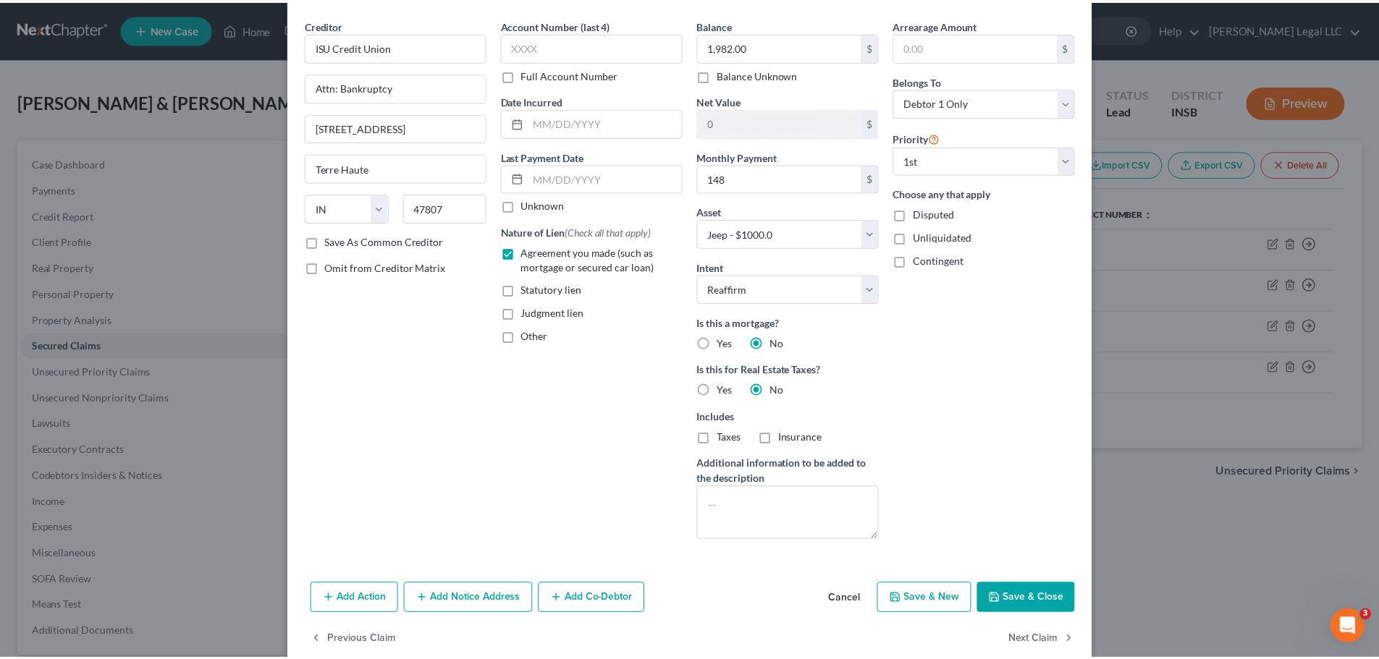
scroll to position [75, 0]
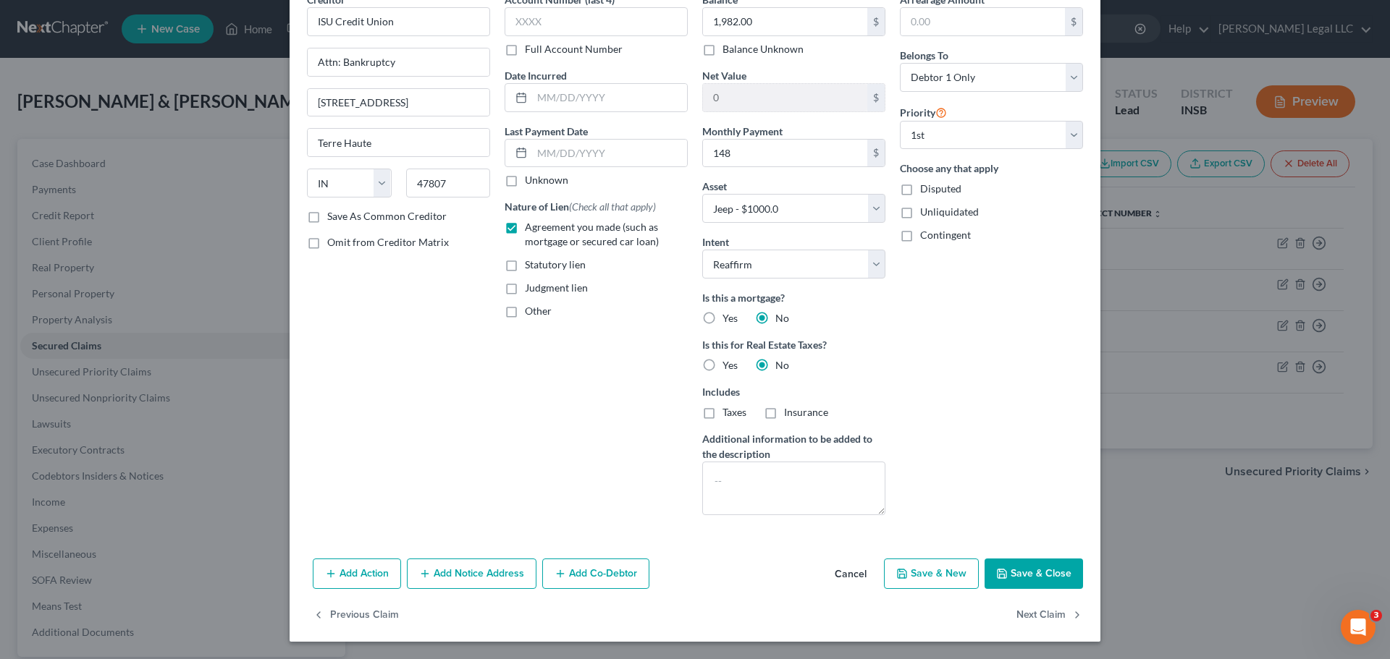
click at [1012, 574] on button "Save & Close" at bounding box center [1033, 574] width 98 height 30
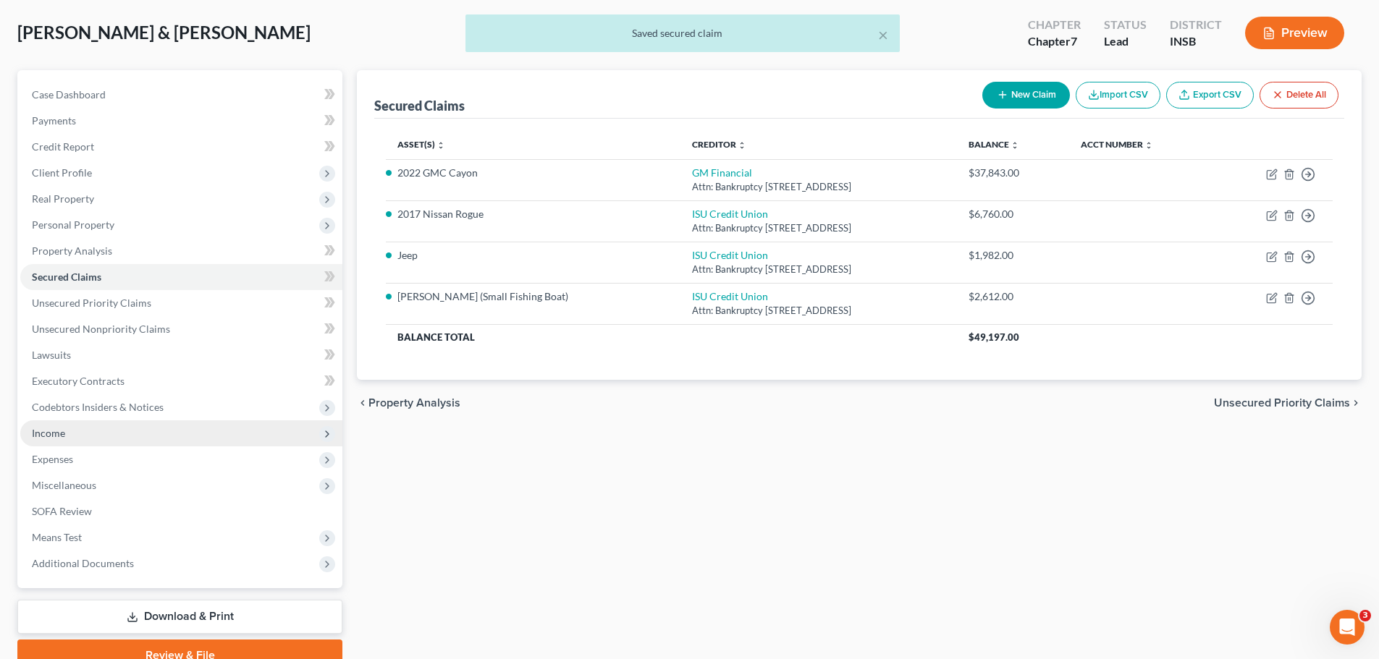
scroll to position [136, 0]
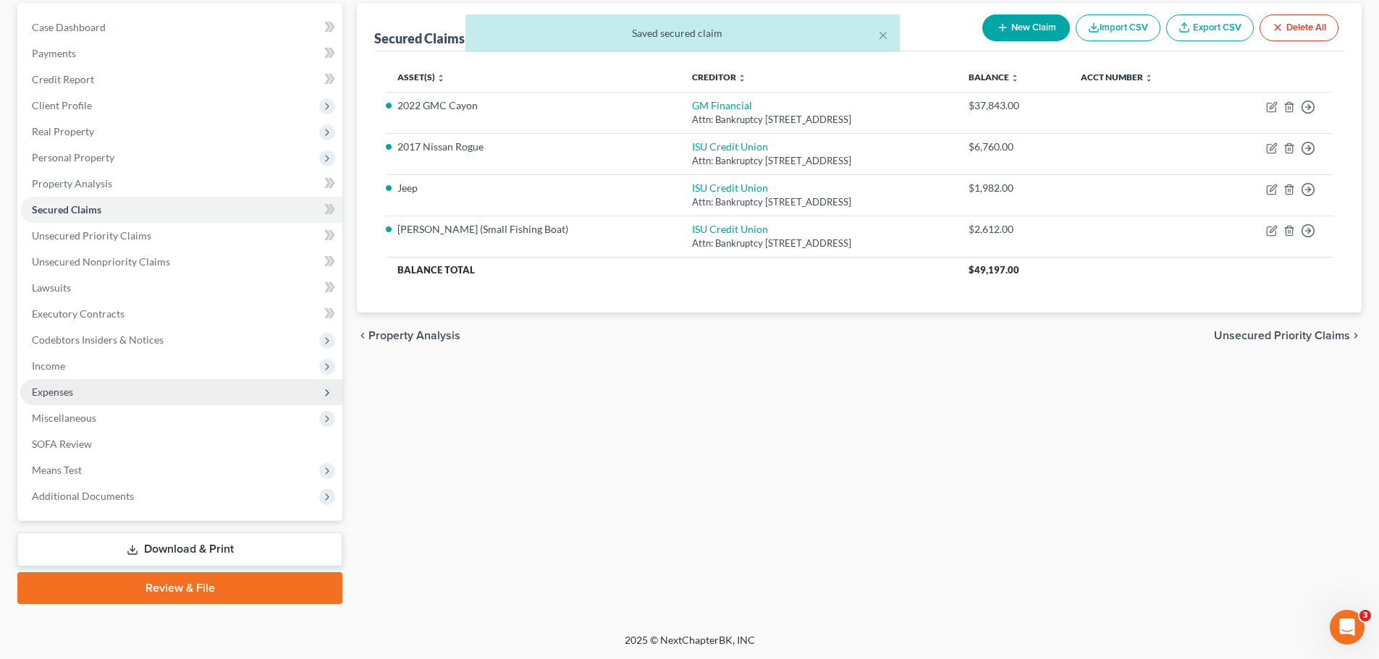
click at [56, 384] on span "Expenses" at bounding box center [181, 392] width 322 height 26
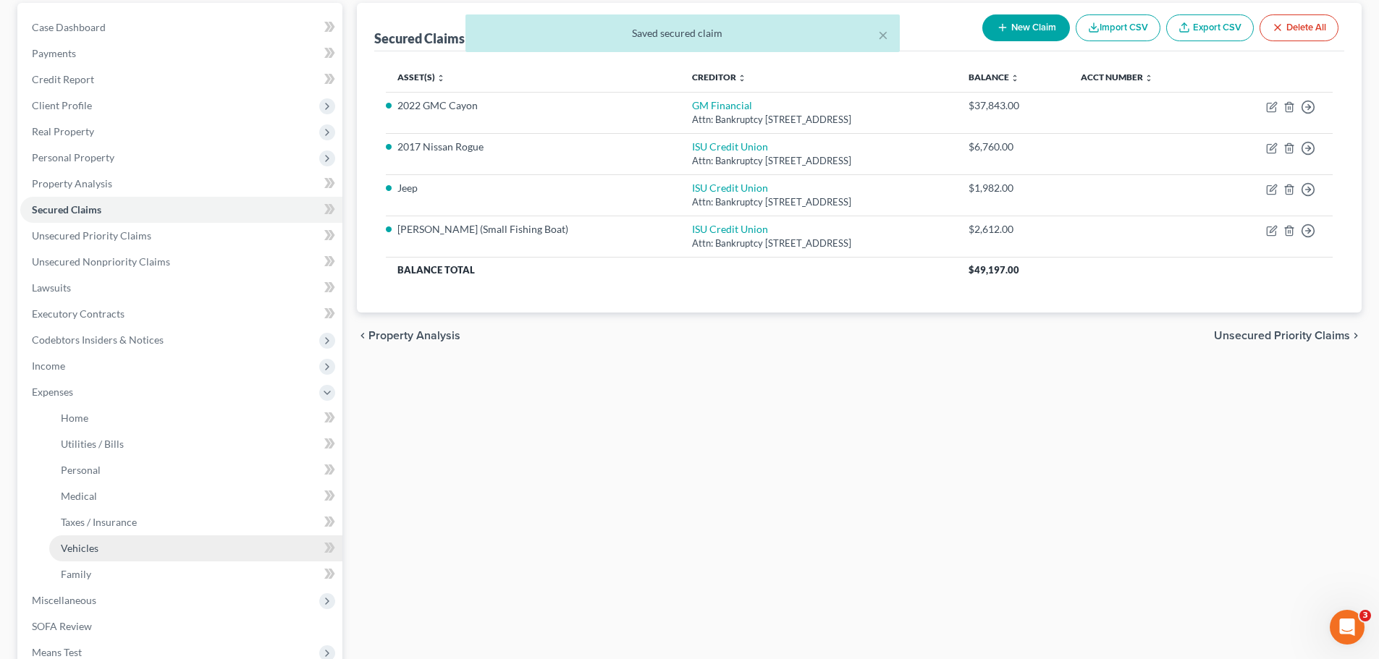
click at [64, 554] on link "Vehicles" at bounding box center [195, 549] width 293 height 26
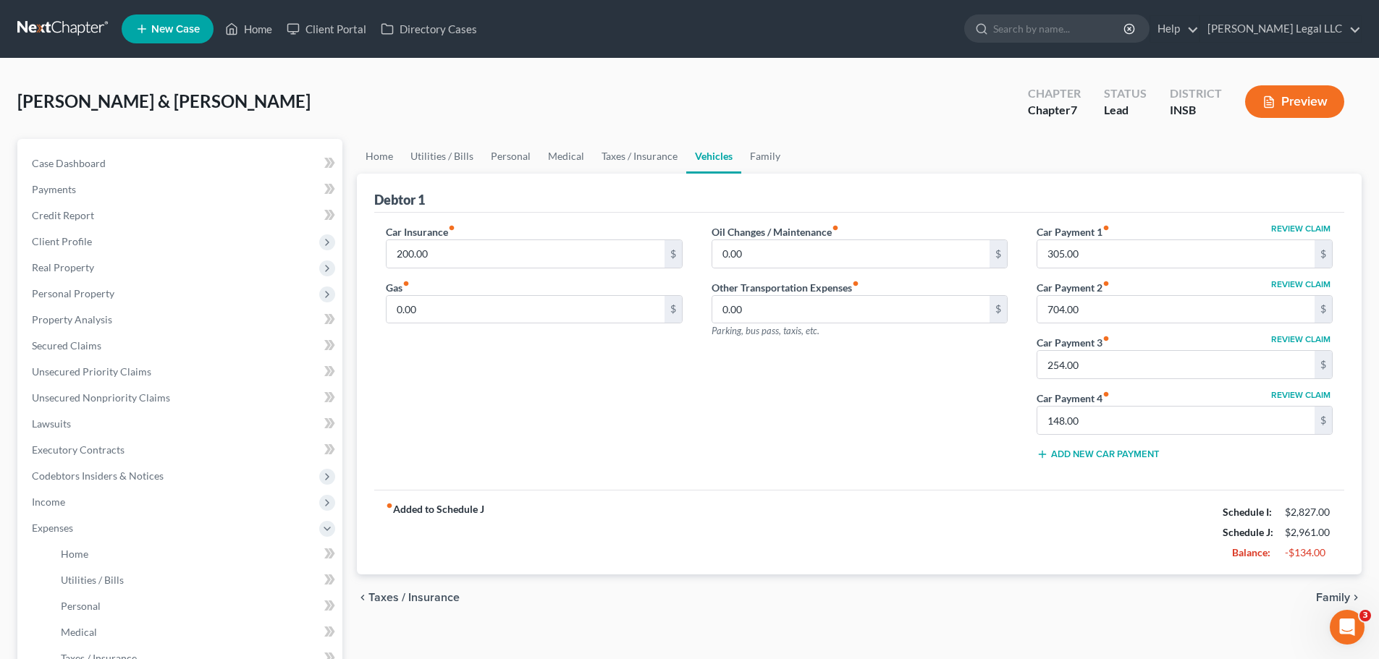
click at [807, 510] on div "fiber_manual_record Added to Schedule J Schedule I: $2,827.00 Schedule J: $2,96…" at bounding box center [859, 532] width 970 height 85
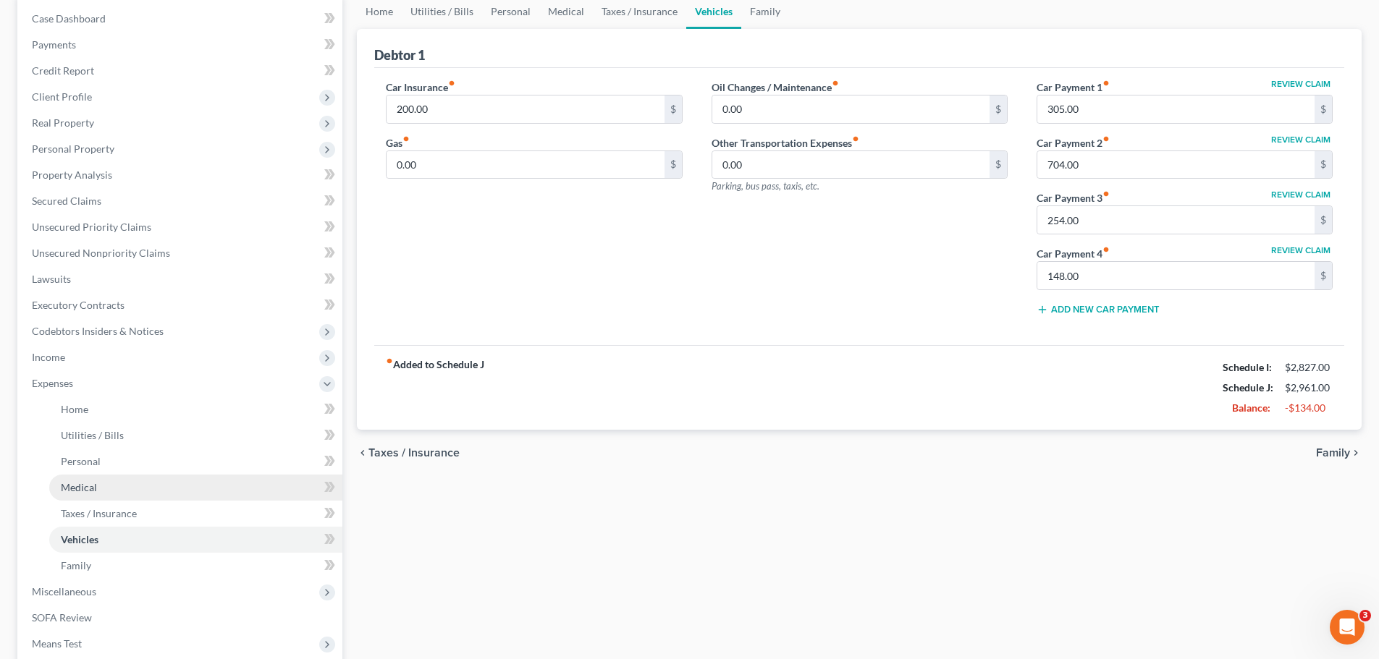
click at [93, 491] on span "Medical" at bounding box center [79, 487] width 36 height 12
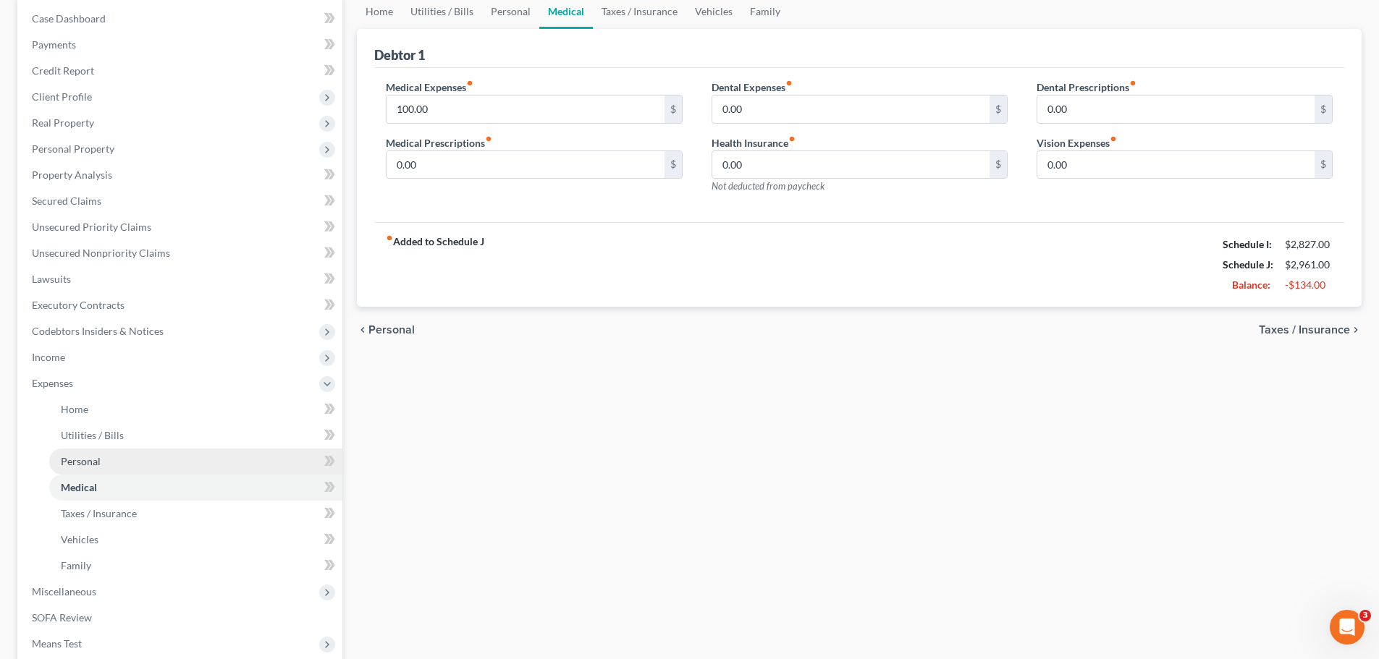
click at [88, 458] on span "Personal" at bounding box center [81, 461] width 40 height 12
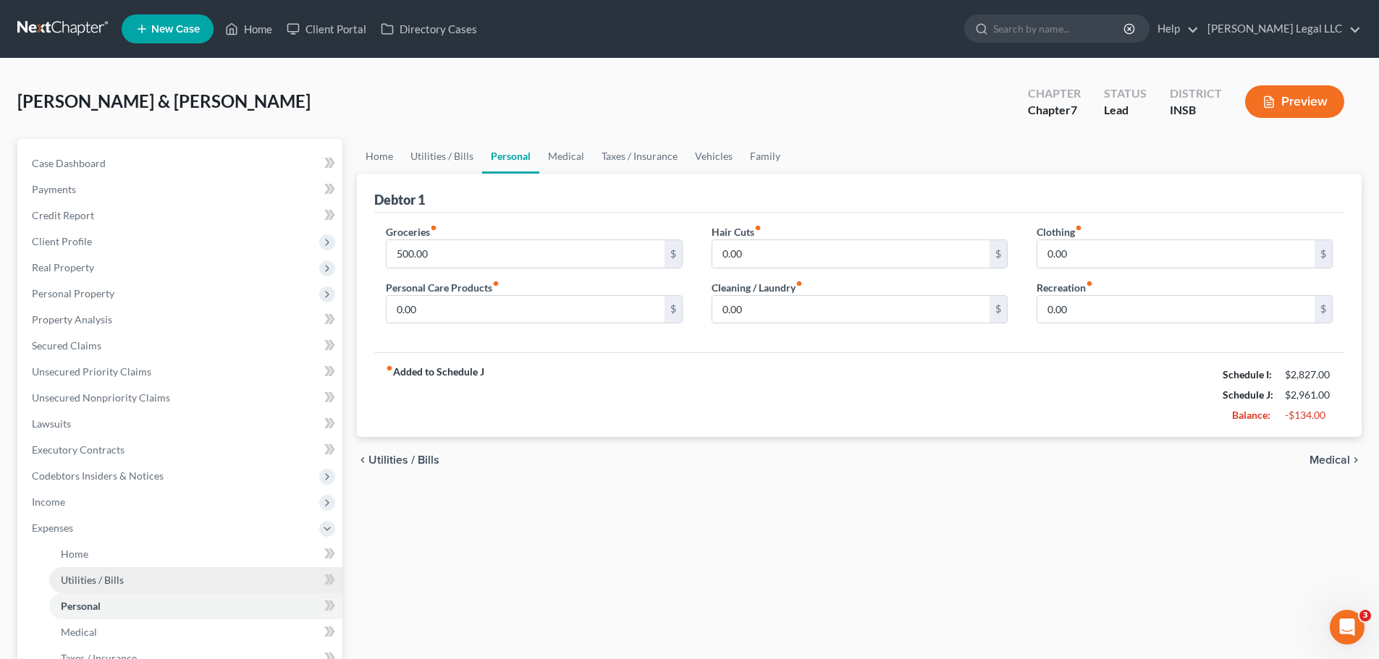
click at [85, 578] on span "Utilities / Bills" at bounding box center [92, 580] width 63 height 12
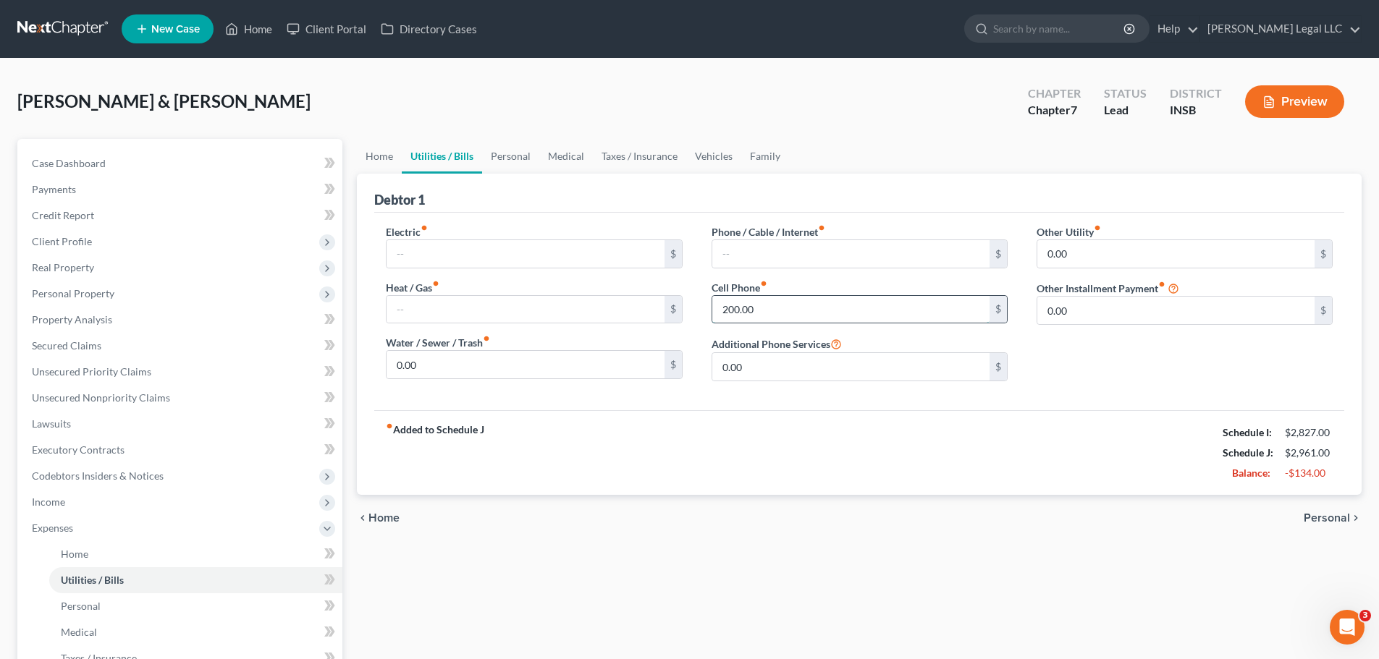
click at [802, 300] on input "200.00" at bounding box center [850, 310] width 277 height 28
drag, startPoint x: 945, startPoint y: 638, endPoint x: 951, endPoint y: 605, distance: 33.2
click at [945, 638] on div "Home Utilities / Bills Personal Medical Taxes / Insurance Vehicles Family Debto…" at bounding box center [859, 531] width 1019 height 784
click at [964, 531] on div "chevron_left Home Personal chevron_right" at bounding box center [859, 518] width 1005 height 46
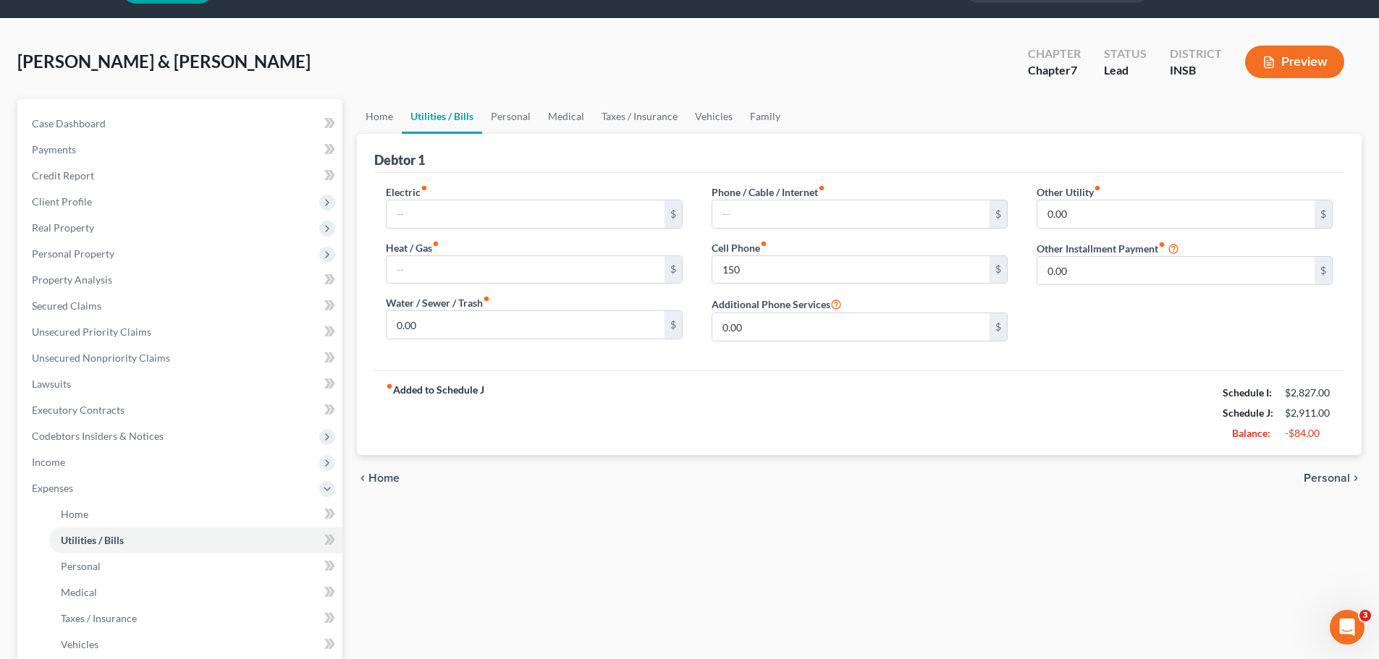
scroll to position [145, 0]
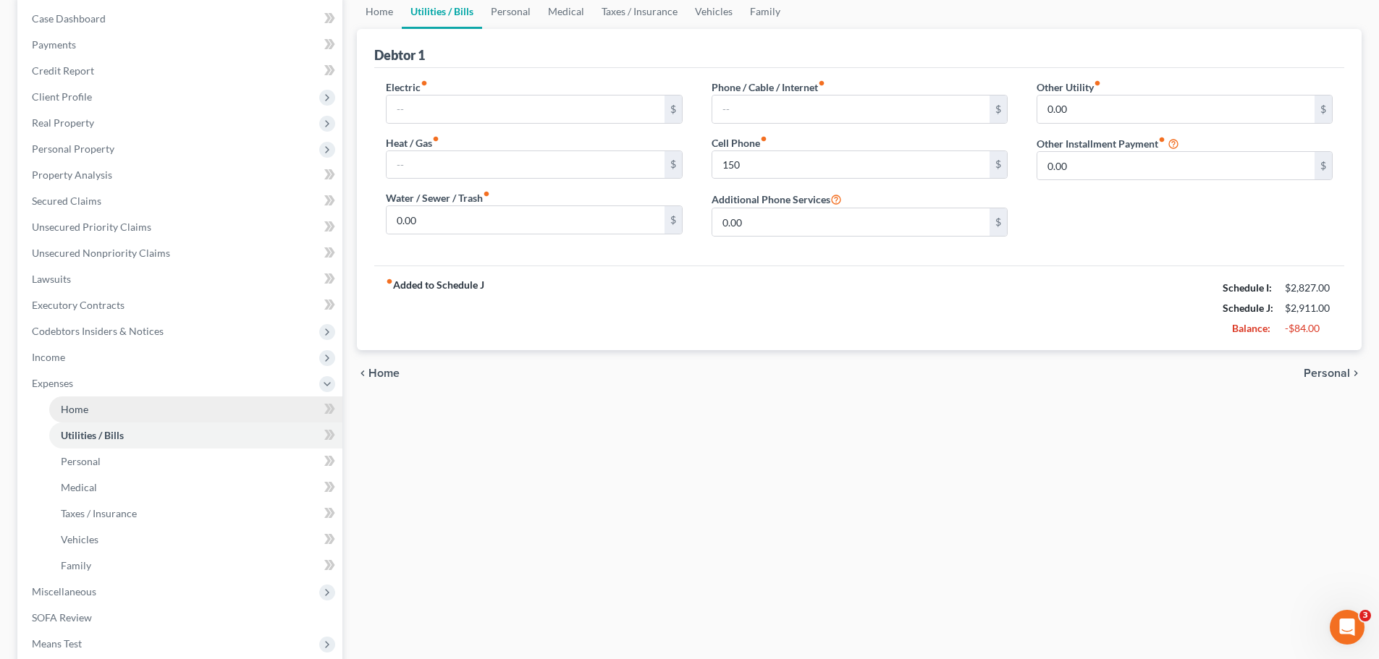
click at [68, 410] on span "Home" at bounding box center [75, 409] width 28 height 12
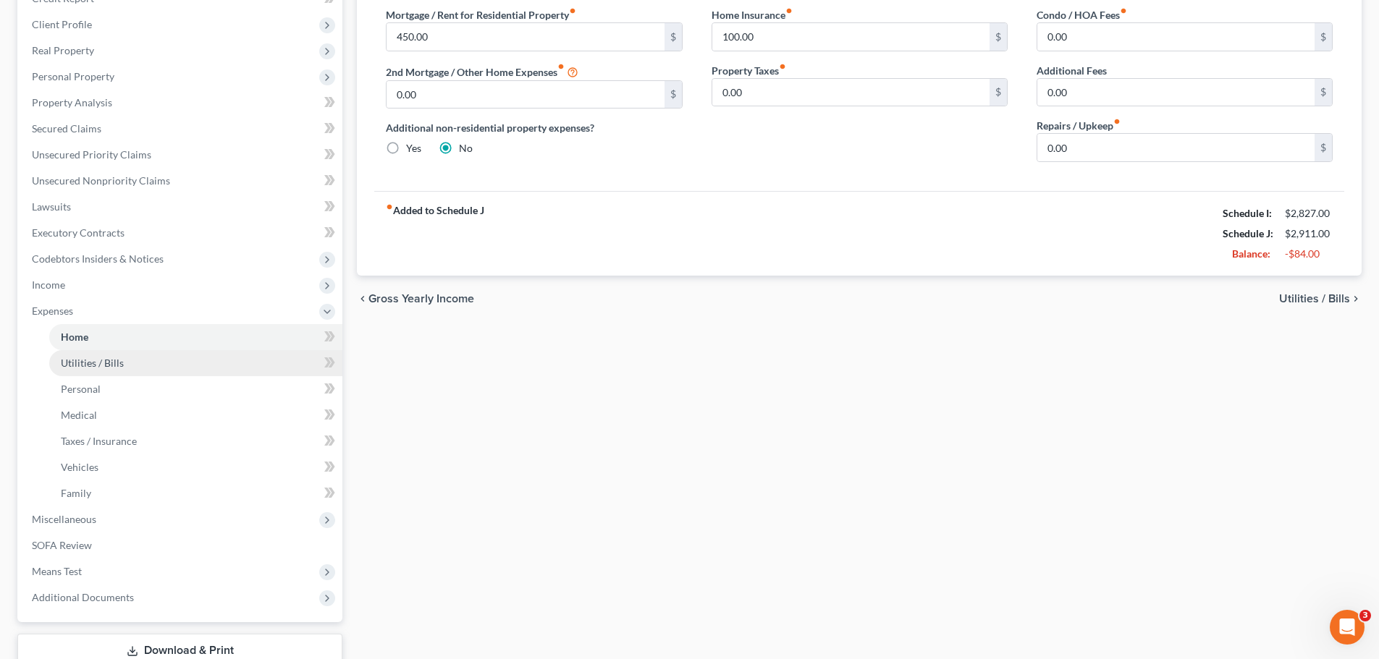
click at [64, 371] on link "Utilities / Bills" at bounding box center [195, 363] width 293 height 26
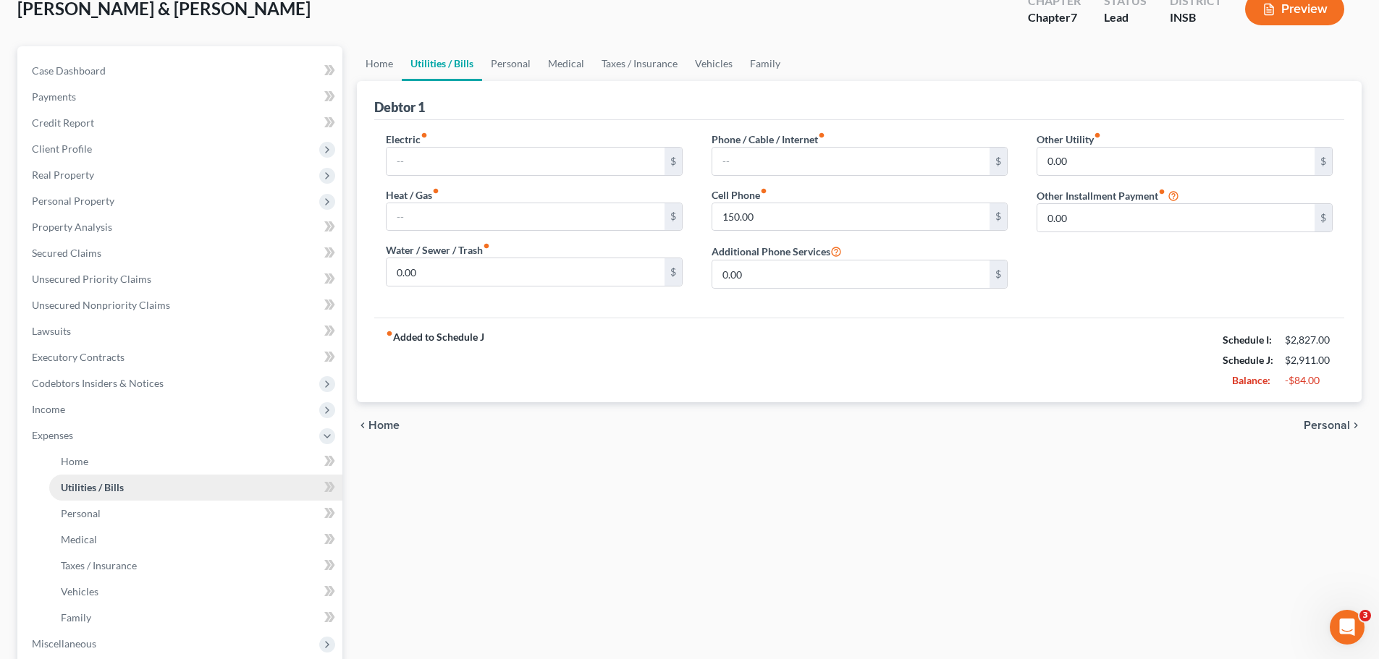
scroll to position [217, 0]
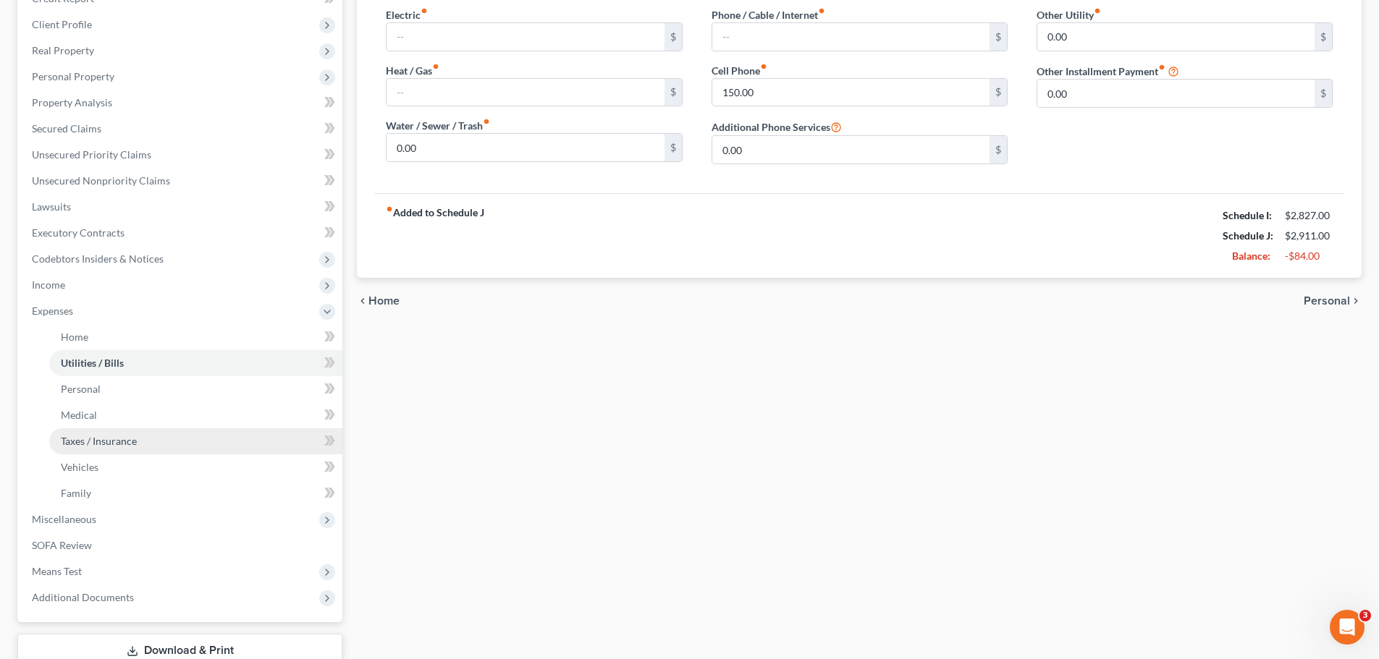
click at [84, 435] on span "Taxes / Insurance" at bounding box center [99, 441] width 76 height 12
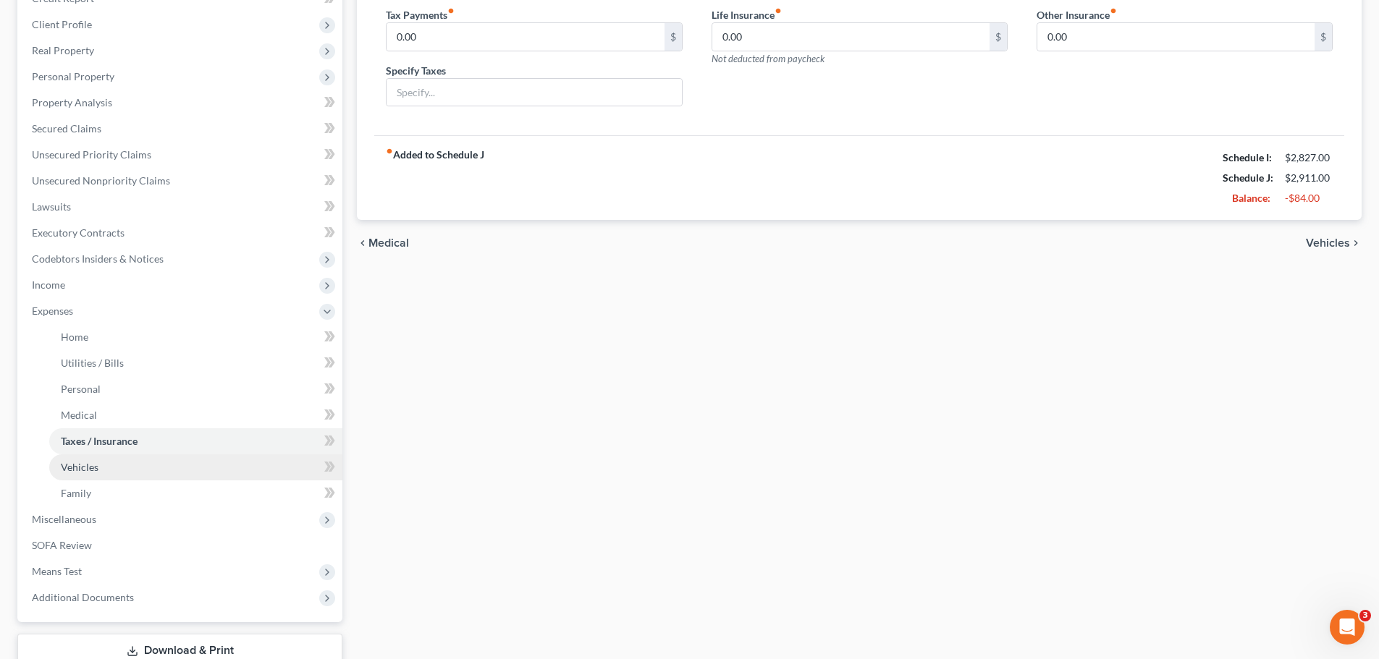
click at [105, 467] on link "Vehicles" at bounding box center [195, 468] width 293 height 26
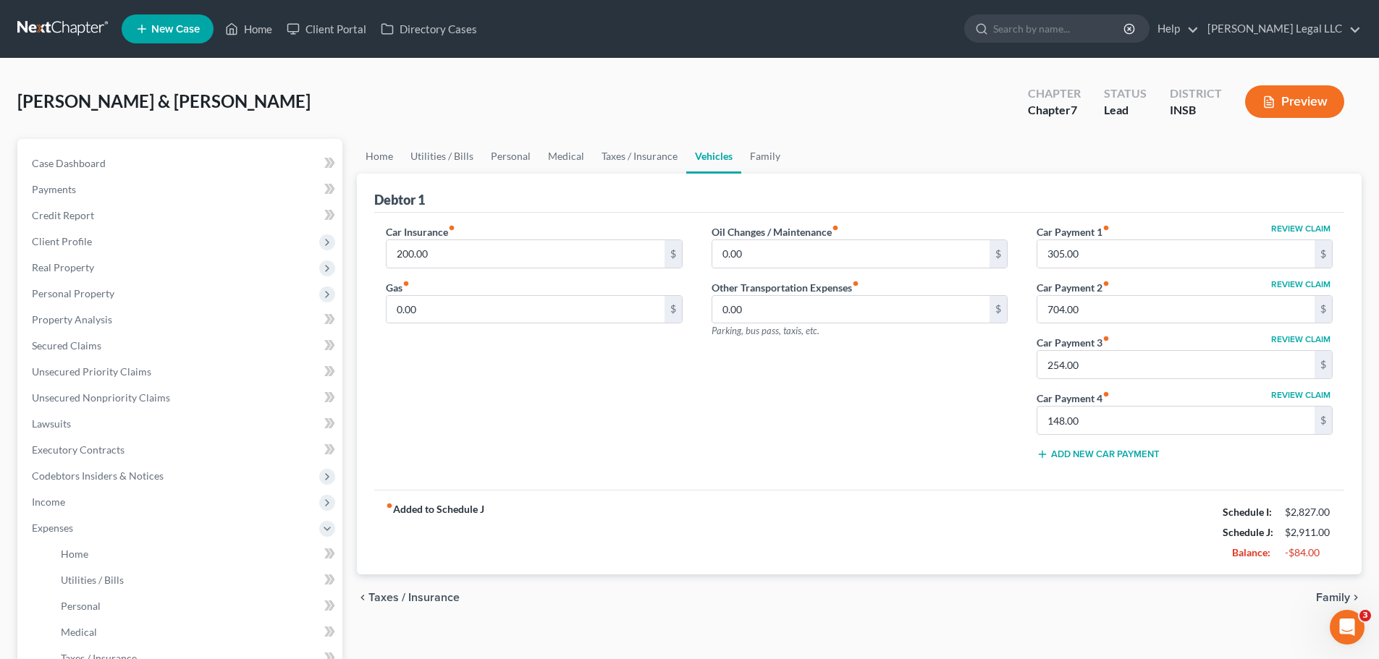
click at [565, 406] on div "Car Insurance fiber_manual_record 200.00 $ Gas fiber_manual_record 0.00 $" at bounding box center [533, 348] width 325 height 248
click at [479, 259] on input "200.00" at bounding box center [524, 254] width 277 height 28
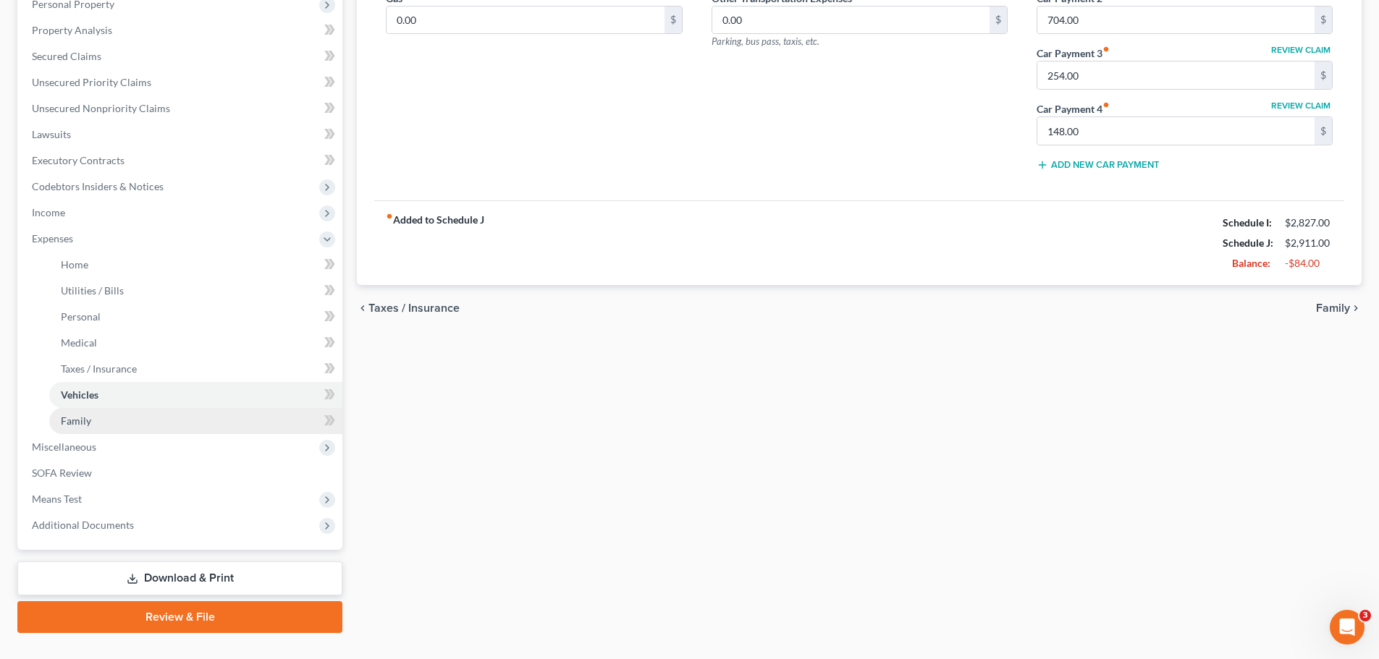
click at [117, 424] on link "Family" at bounding box center [195, 421] width 293 height 26
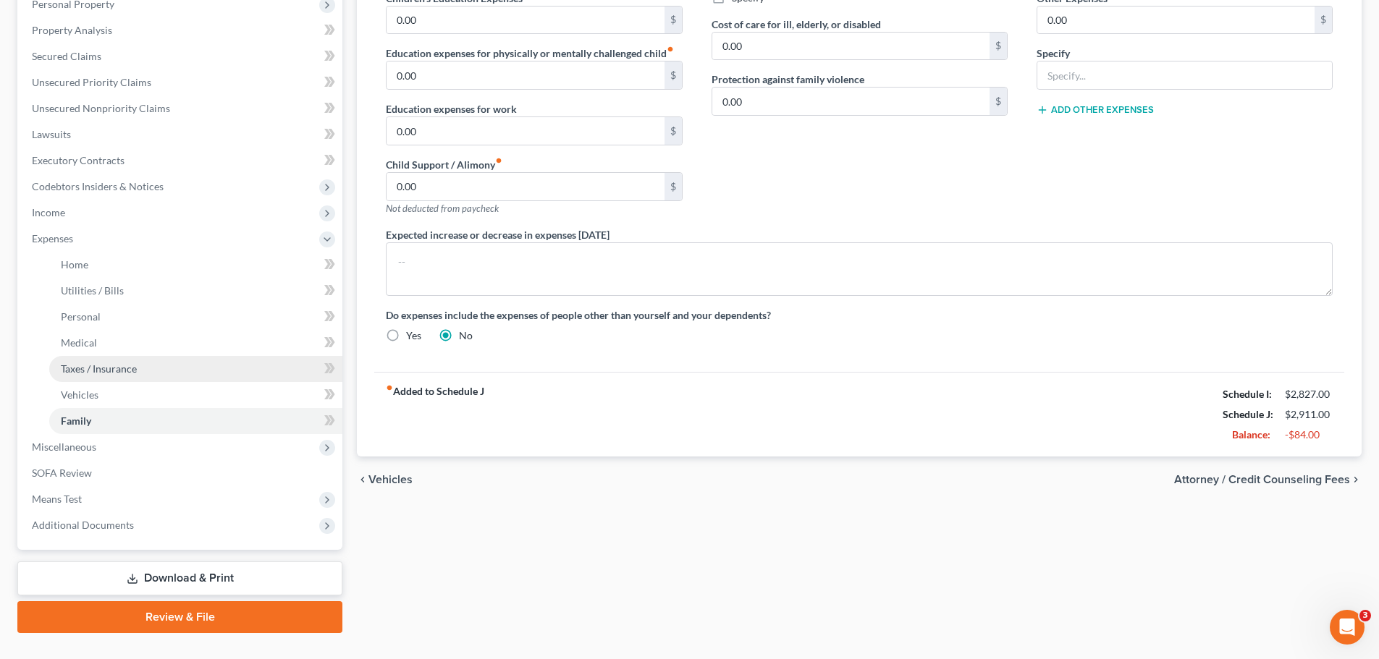
click at [82, 360] on link "Taxes / Insurance" at bounding box center [195, 369] width 293 height 26
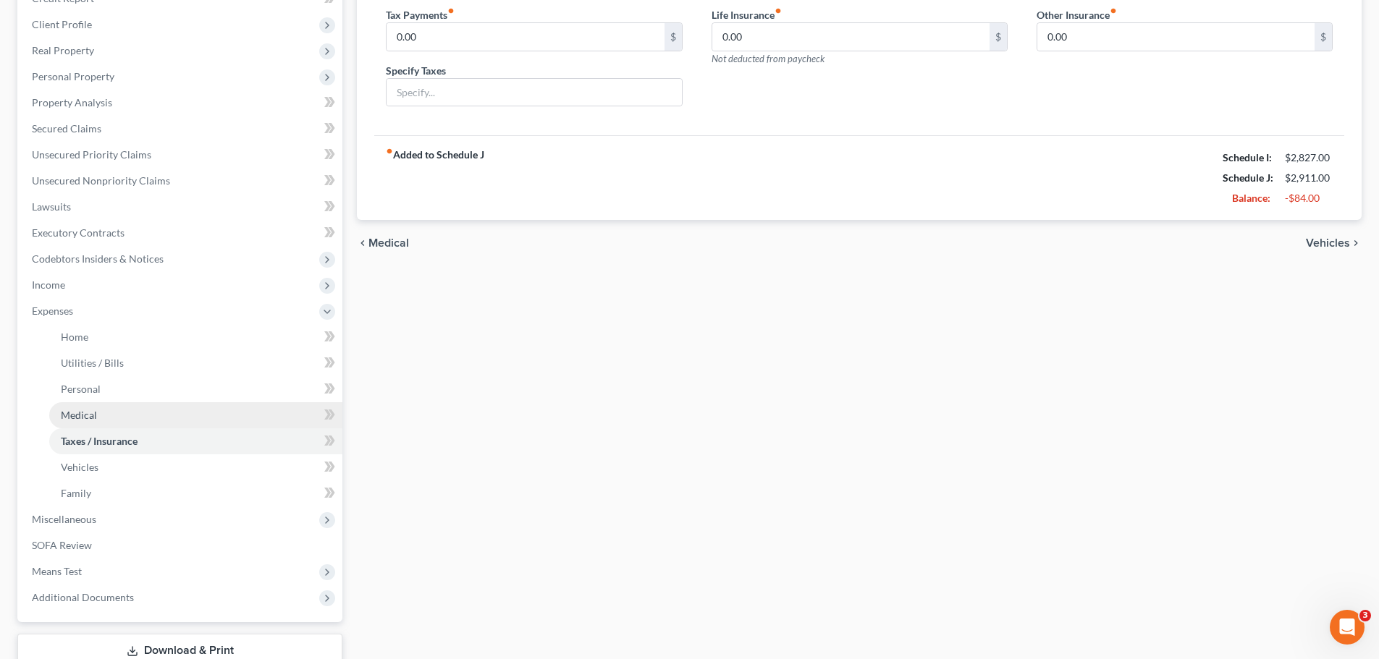
click at [85, 423] on link "Medical" at bounding box center [195, 415] width 293 height 26
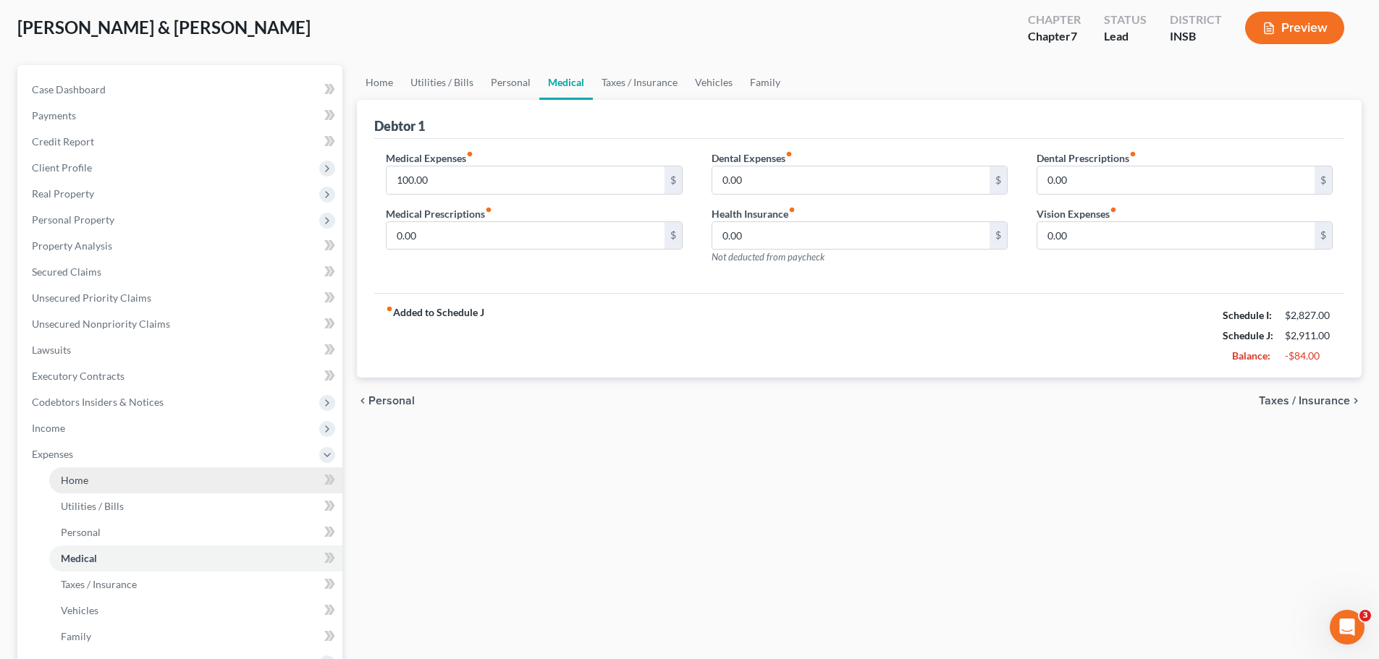
scroll to position [145, 0]
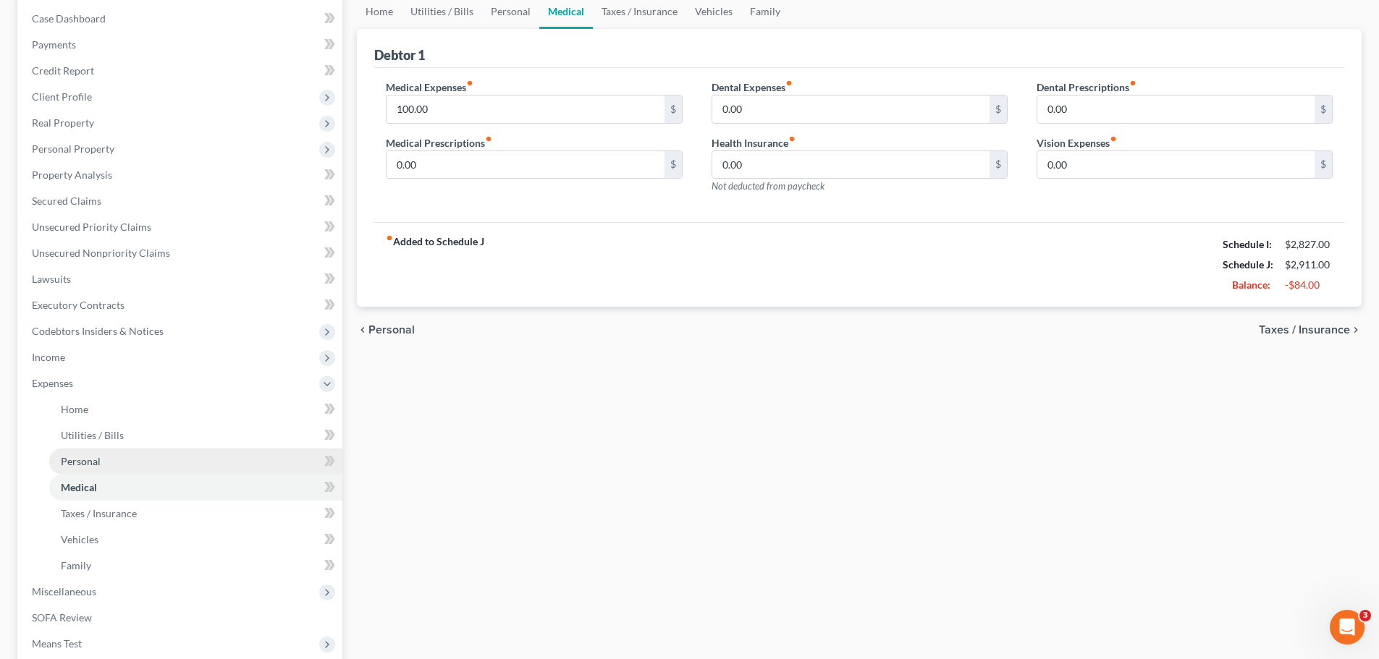
click at [122, 459] on link "Personal" at bounding box center [195, 462] width 293 height 26
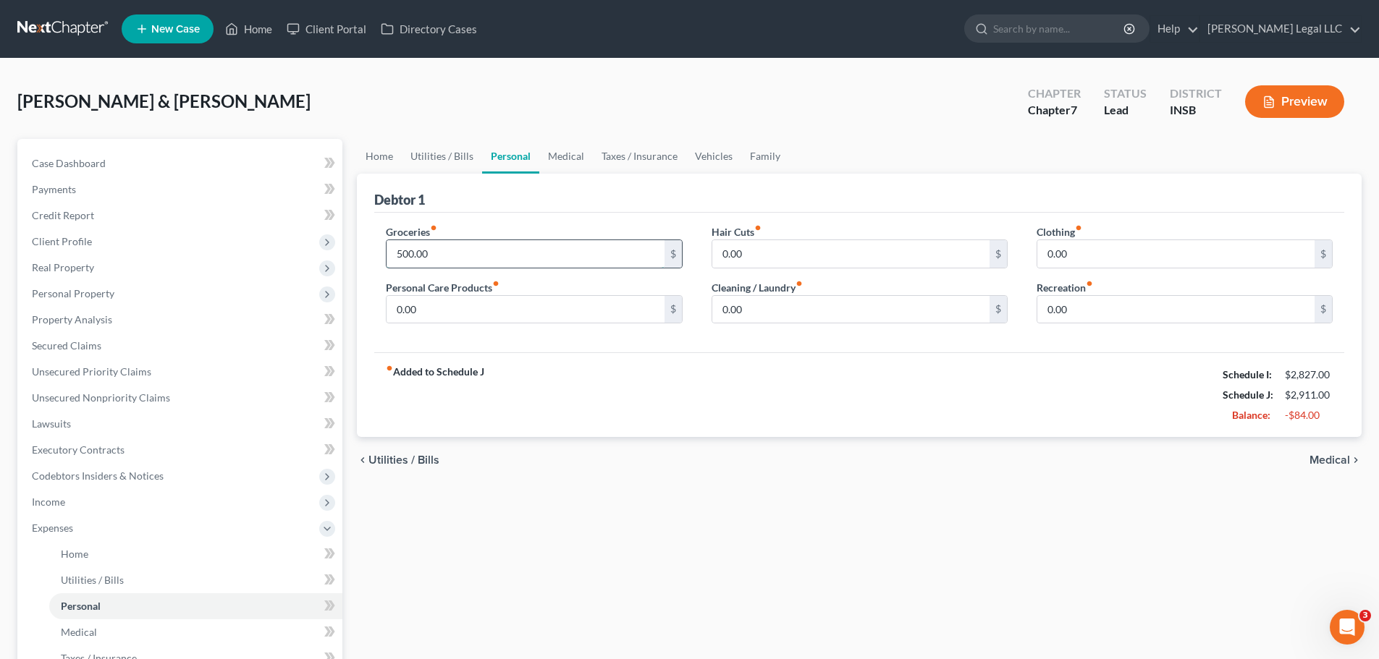
click at [449, 252] on input "500.00" at bounding box center [524, 254] width 277 height 28
click at [874, 478] on div "chevron_left Utilities / Bills Medical chevron_right" at bounding box center [859, 460] width 1005 height 46
click at [83, 588] on link "Utilities / Bills" at bounding box center [195, 580] width 293 height 26
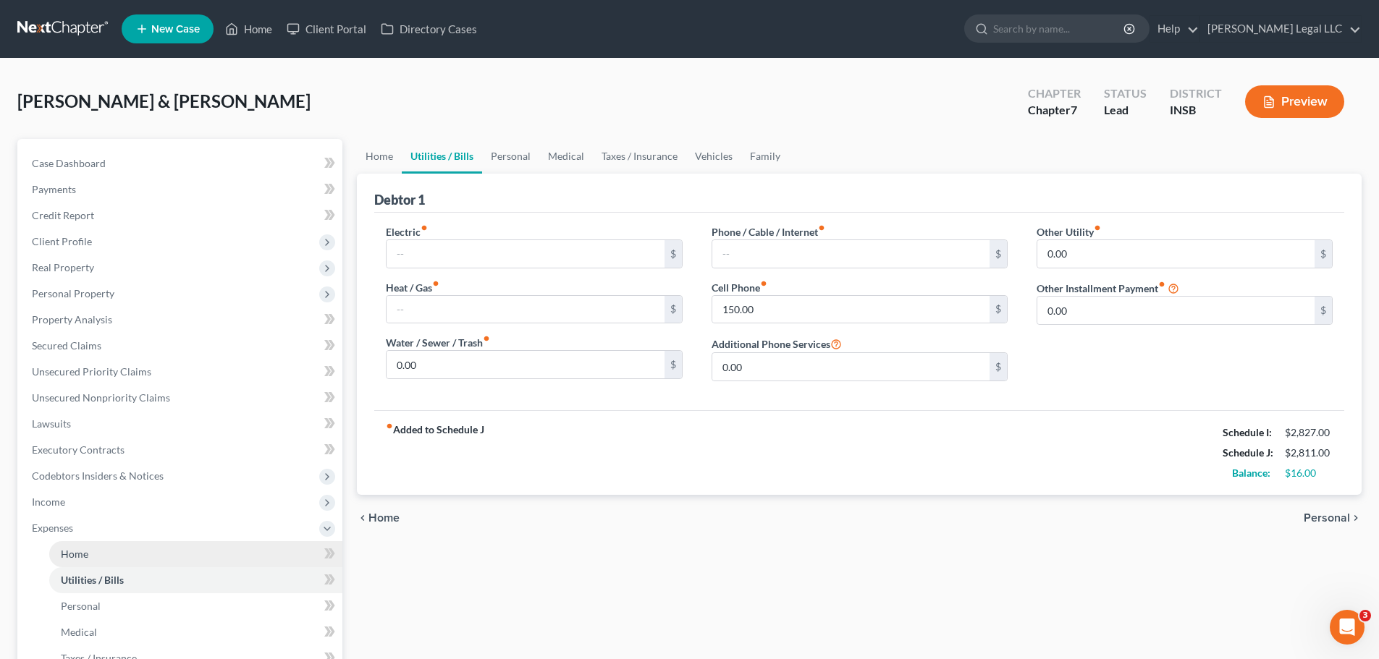
click at [77, 559] on span "Home" at bounding box center [75, 554] width 28 height 12
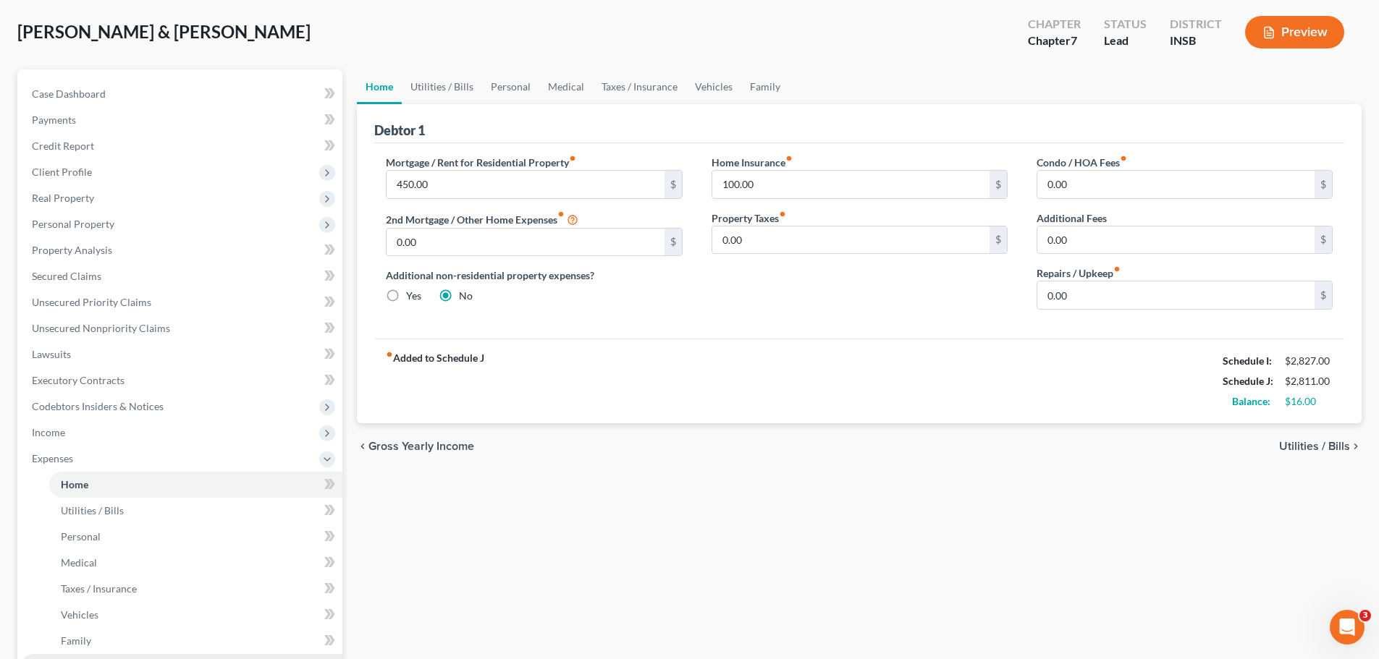
scroll to position [290, 0]
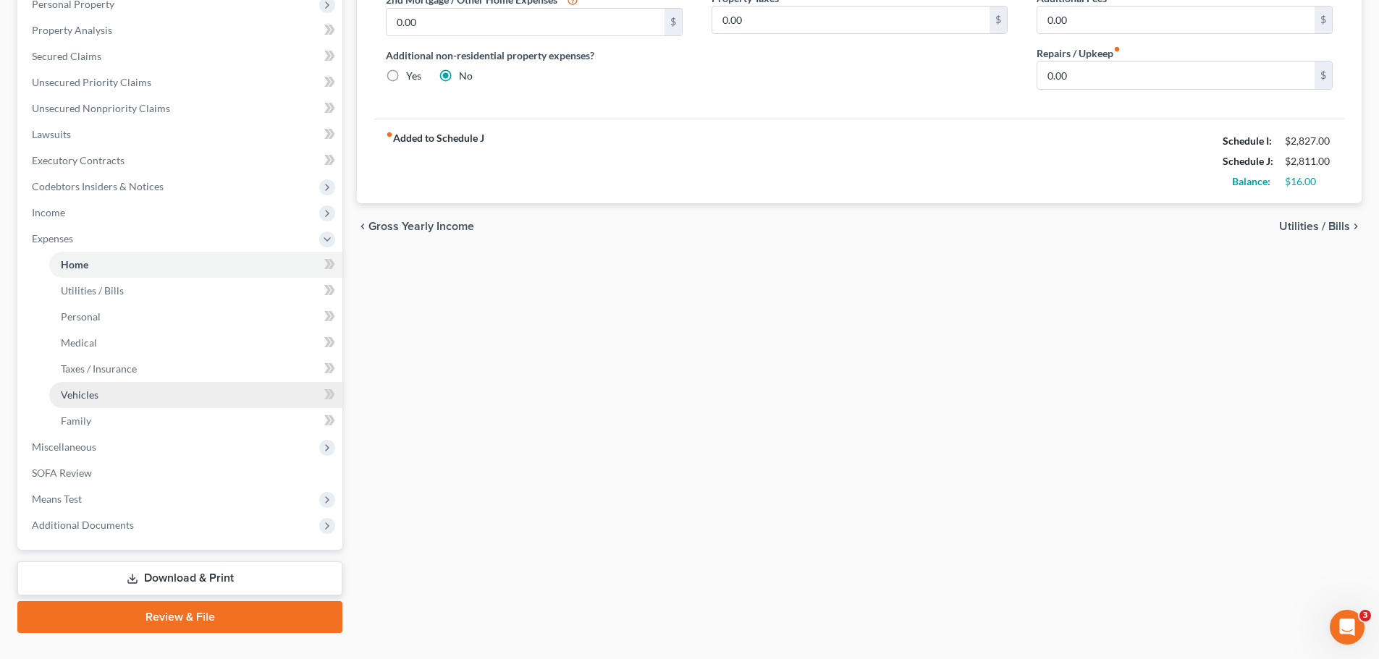
click at [80, 394] on span "Vehicles" at bounding box center [80, 395] width 38 height 12
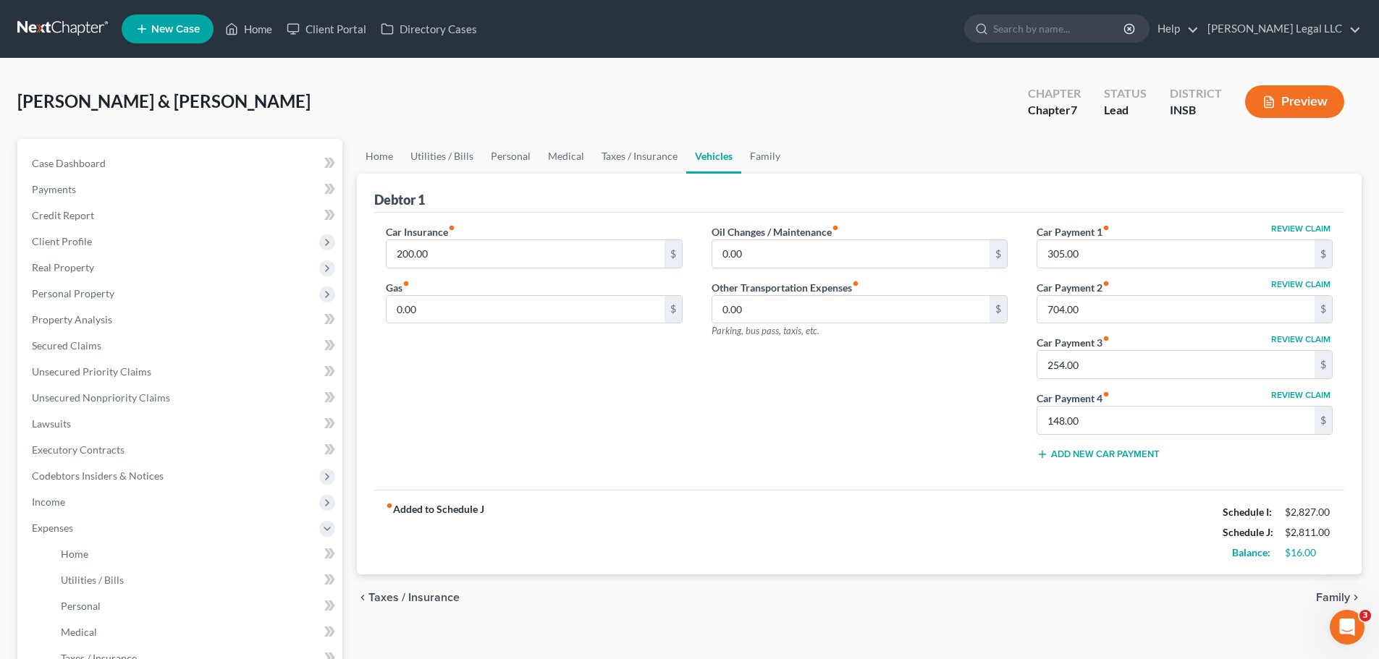
click at [651, 454] on div "Car Insurance fiber_manual_record 200.00 $ Gas fiber_manual_record 0.00 $" at bounding box center [533, 348] width 325 height 248
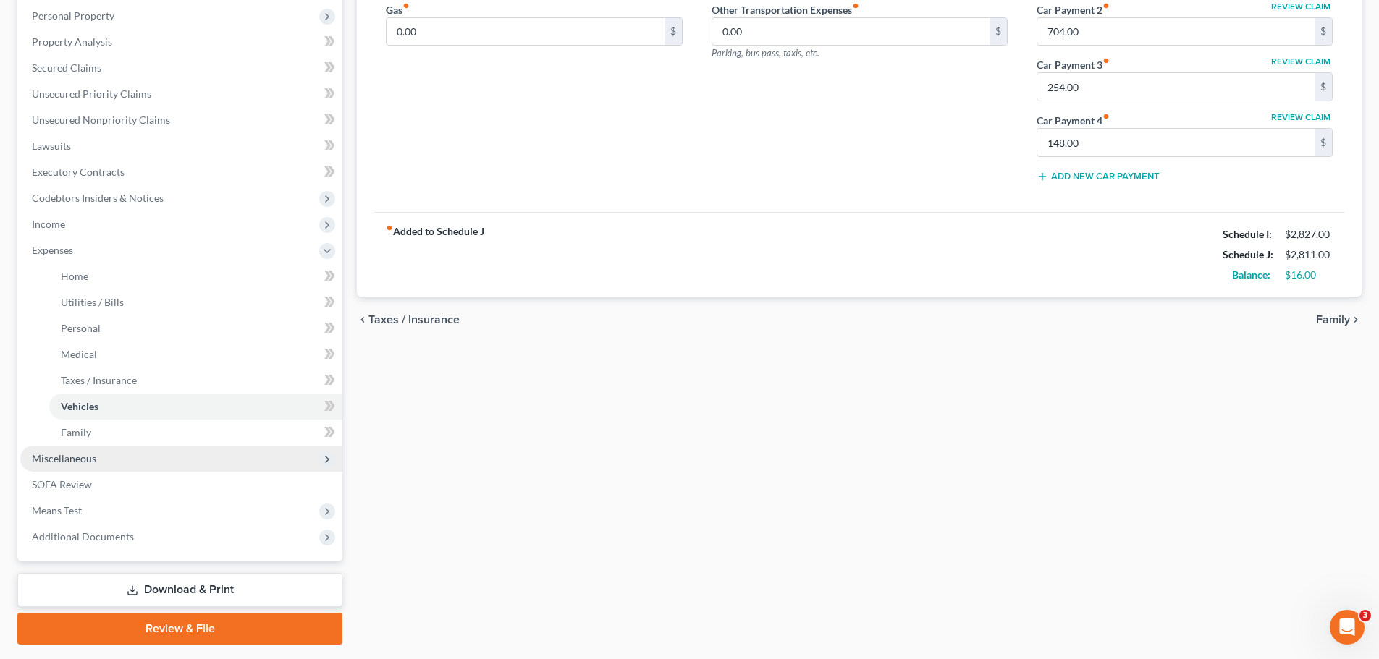
scroll to position [318, 0]
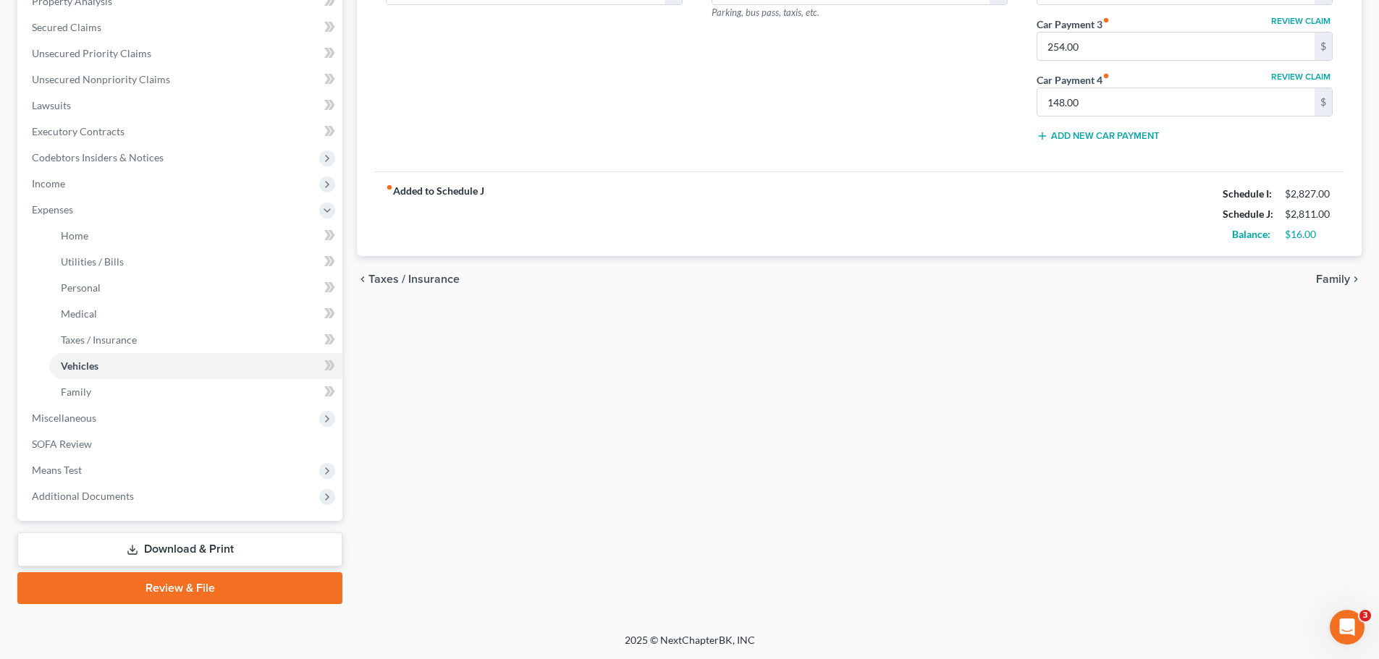
click at [125, 549] on link "Download & Print" at bounding box center [179, 550] width 325 height 34
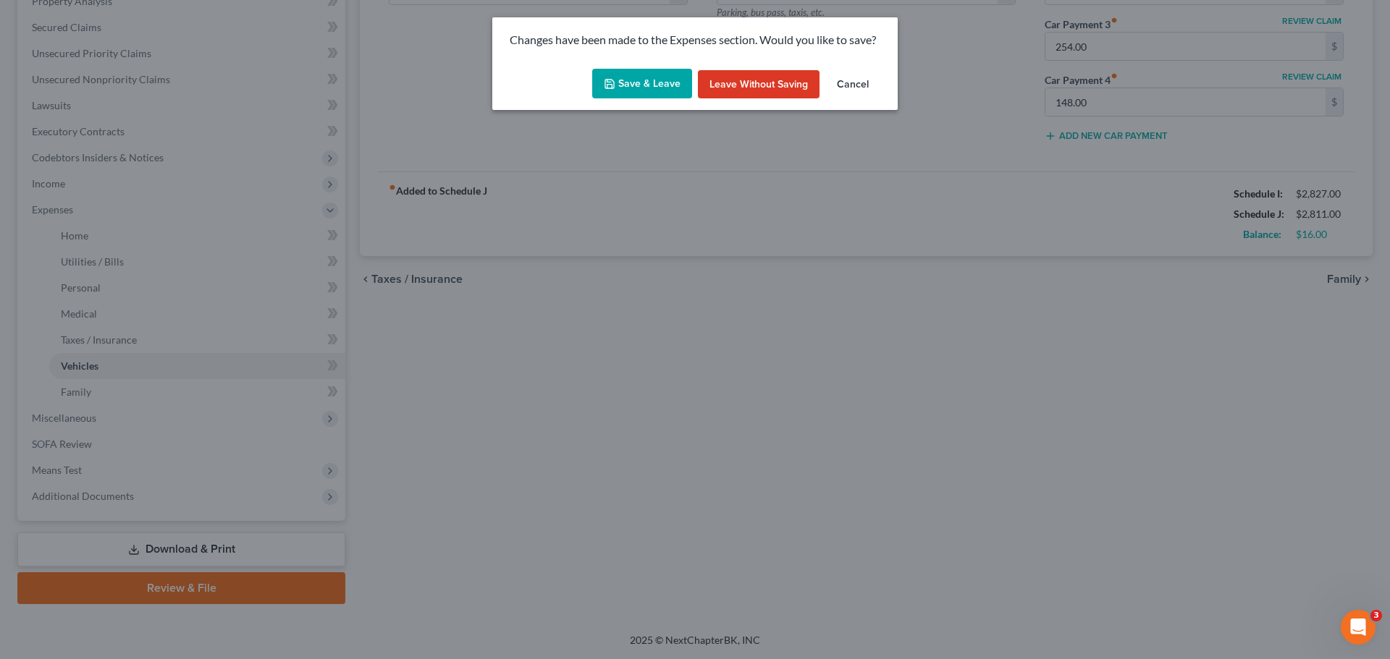
click at [645, 69] on button "Save & Leave" at bounding box center [642, 84] width 100 height 30
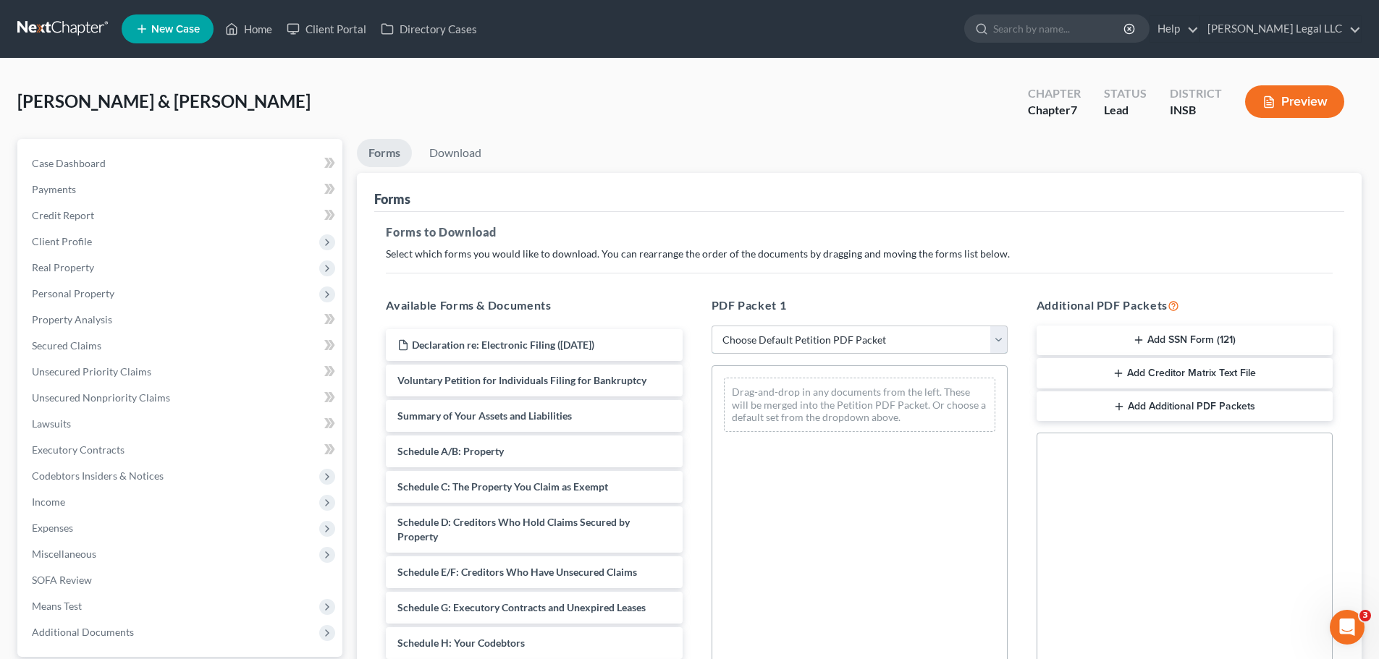
drag, startPoint x: 751, startPoint y: 337, endPoint x: 755, endPoint y: 345, distance: 9.4
click at [751, 337] on select "Choose Default Petition PDF Packet Complete Bankruptcy Petition (all forms and …" at bounding box center [859, 340] width 296 height 29
click at [711, 326] on select "Choose Default Petition PDF Packet Complete Bankruptcy Petition (all forms and …" at bounding box center [859, 340] width 296 height 29
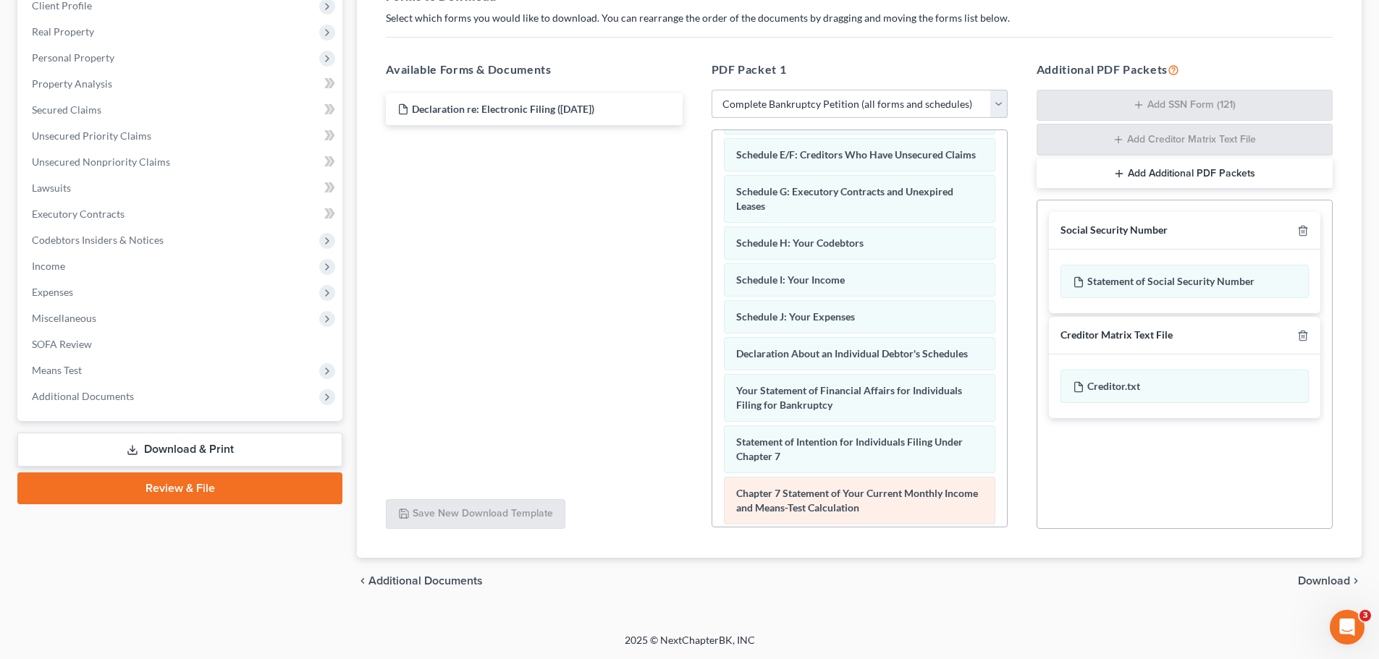
scroll to position [434, 0]
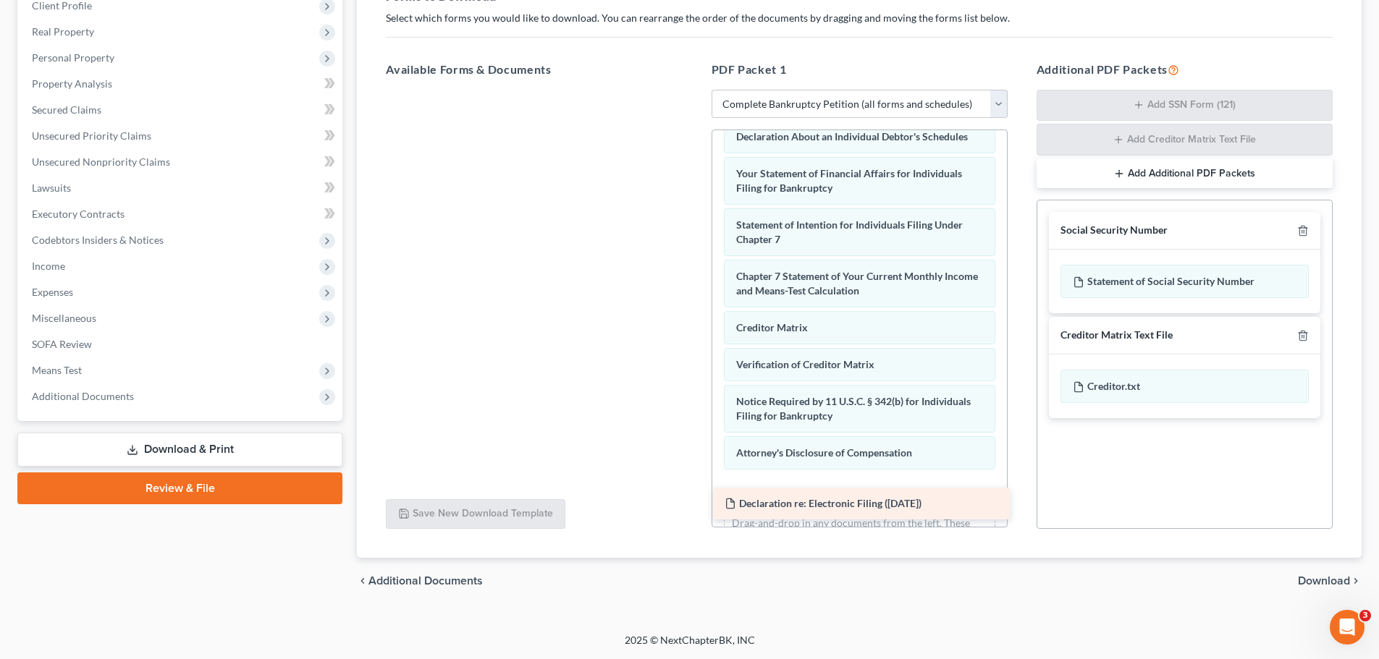
drag, startPoint x: 523, startPoint y: 113, endPoint x: 851, endPoint y: 507, distance: 513.4
click at [693, 90] on div "Declaration re: Electronic Filing (09/15/2025) Declaration re: Electronic Filin…" at bounding box center [533, 90] width 319 height 0
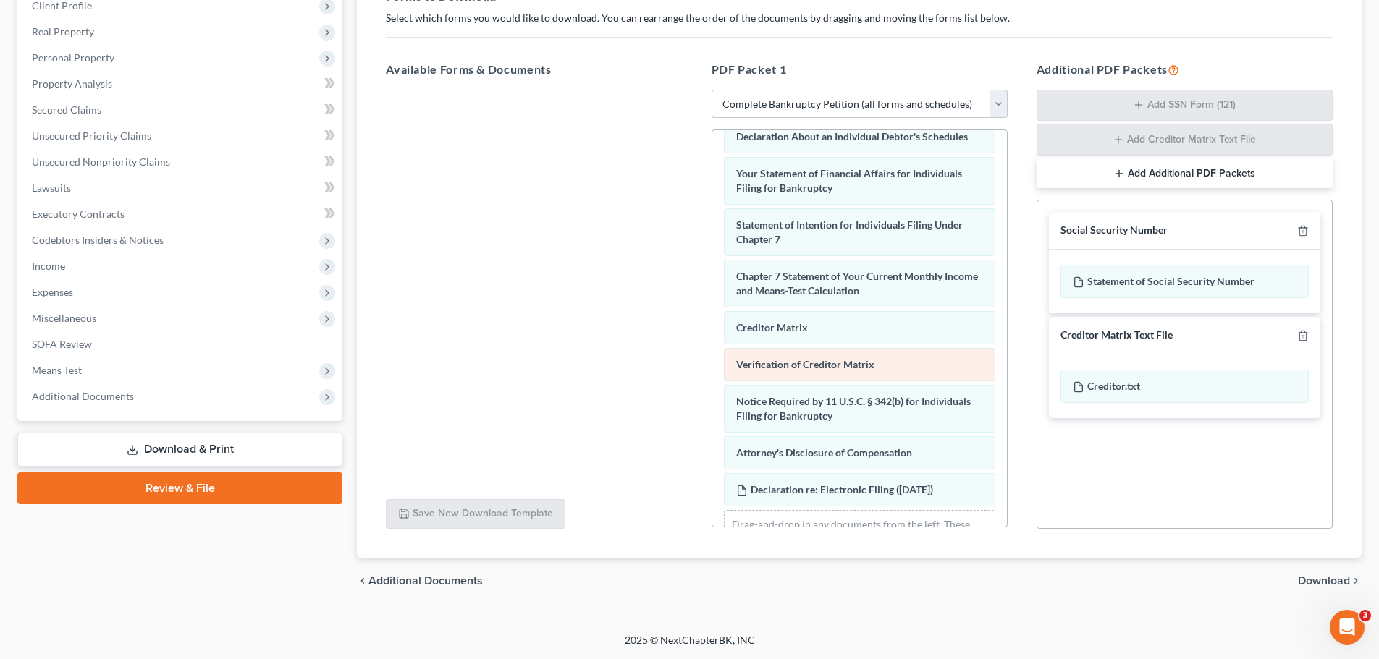
scroll to position [0, 0]
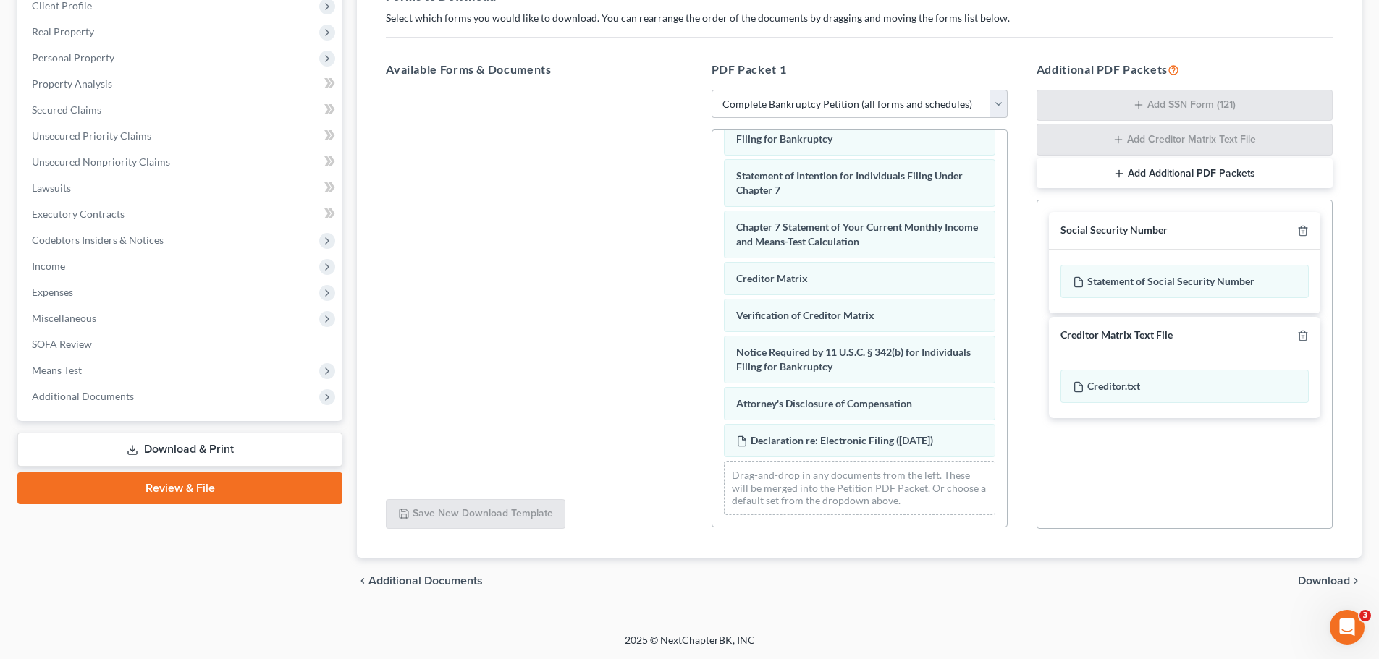
click at [1327, 581] on span "Download" at bounding box center [1324, 581] width 52 height 12
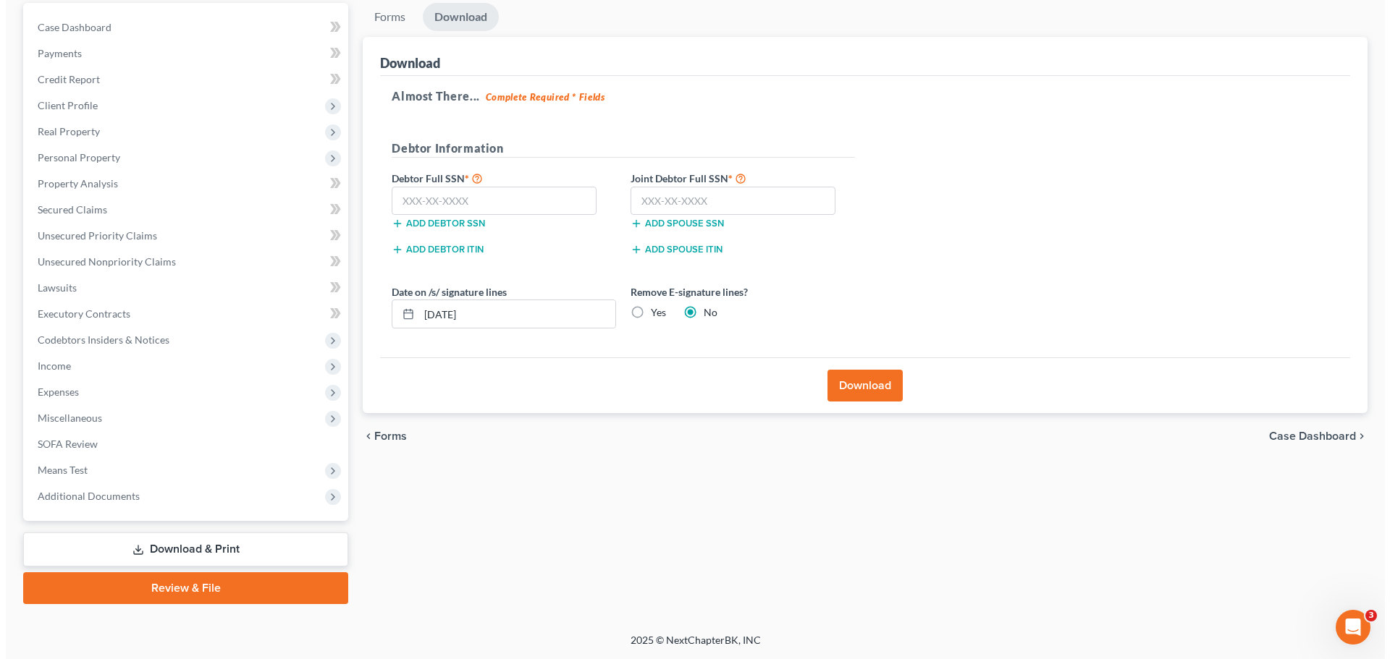
scroll to position [136, 0]
click at [645, 312] on label "Yes" at bounding box center [652, 312] width 15 height 14
click at [651, 312] on input "Yes" at bounding box center [655, 309] width 9 height 9
click at [876, 374] on button "Download" at bounding box center [858, 386] width 75 height 32
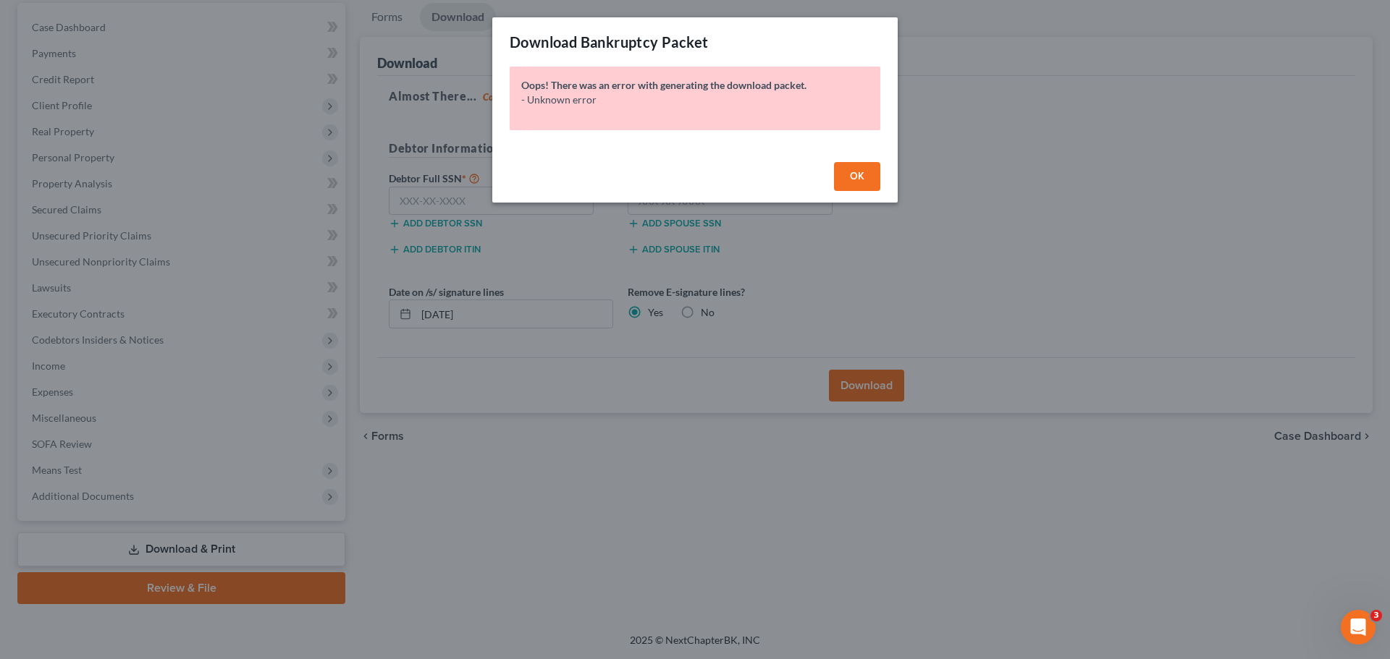
click at [852, 166] on button "OK" at bounding box center [857, 176] width 46 height 29
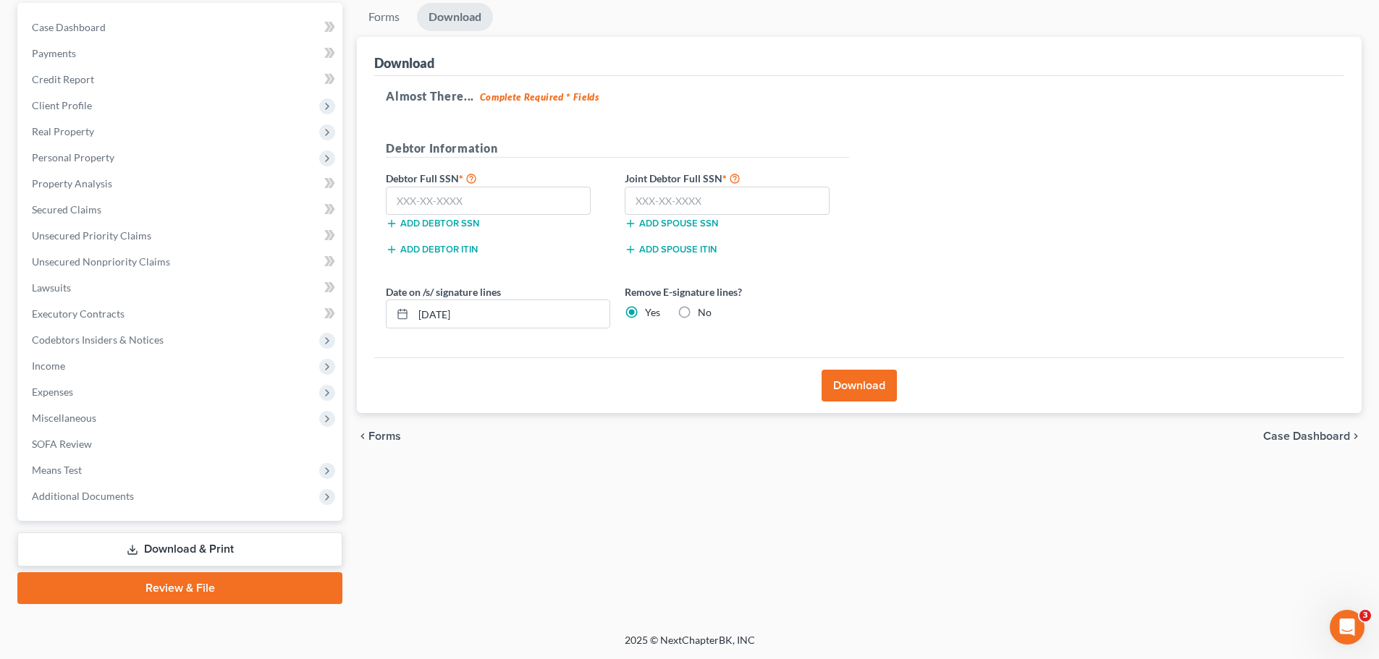
click at [856, 376] on button "Download" at bounding box center [858, 386] width 75 height 32
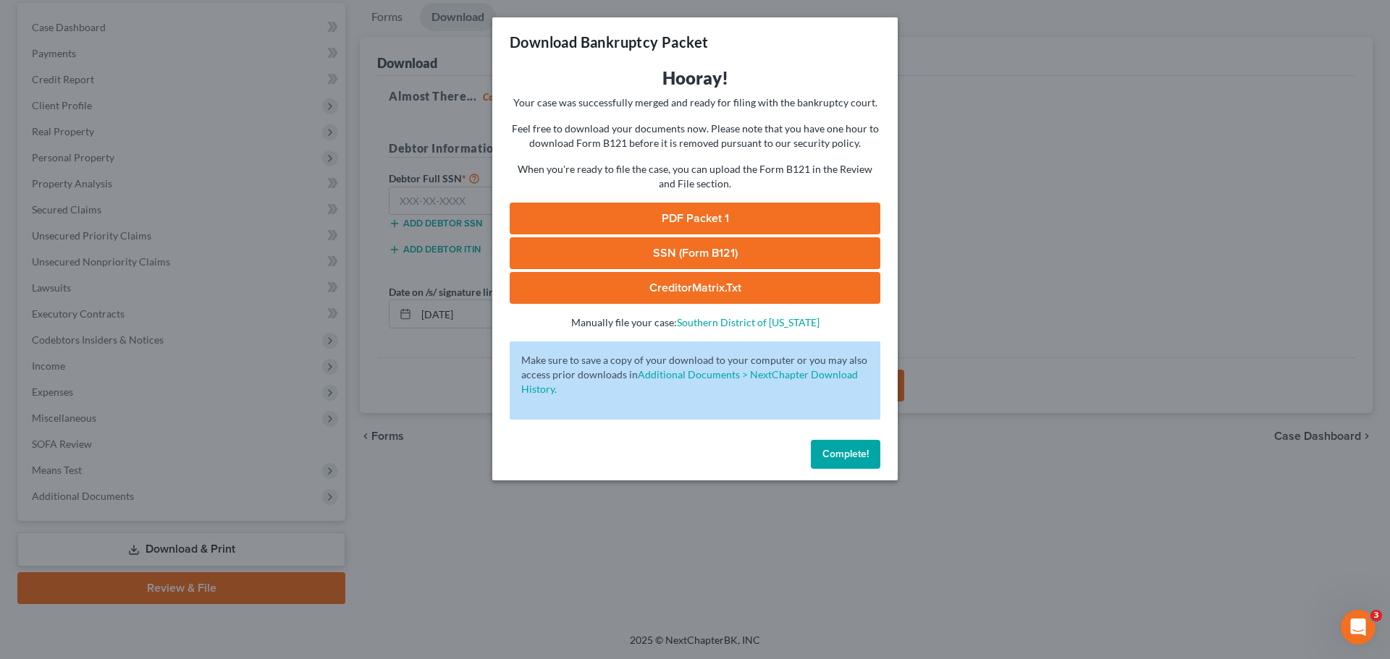
click at [697, 217] on link "PDF Packet 1" at bounding box center [695, 219] width 371 height 32
